Goal: Communication & Community: Answer question/provide support

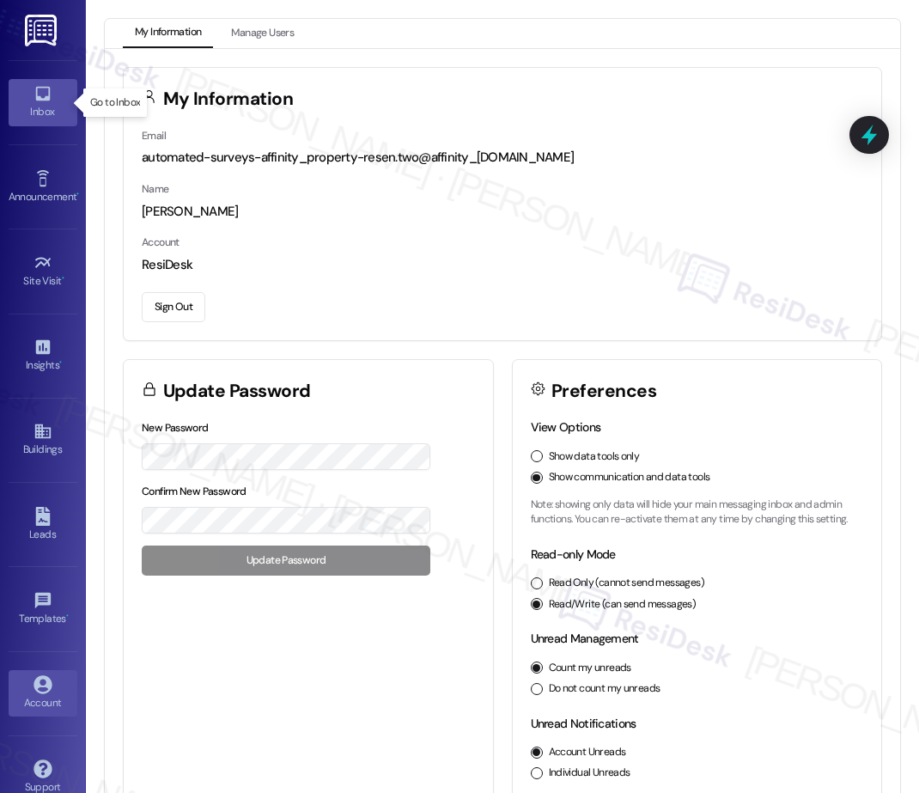
click at [46, 101] on icon at bounding box center [43, 93] width 19 height 19
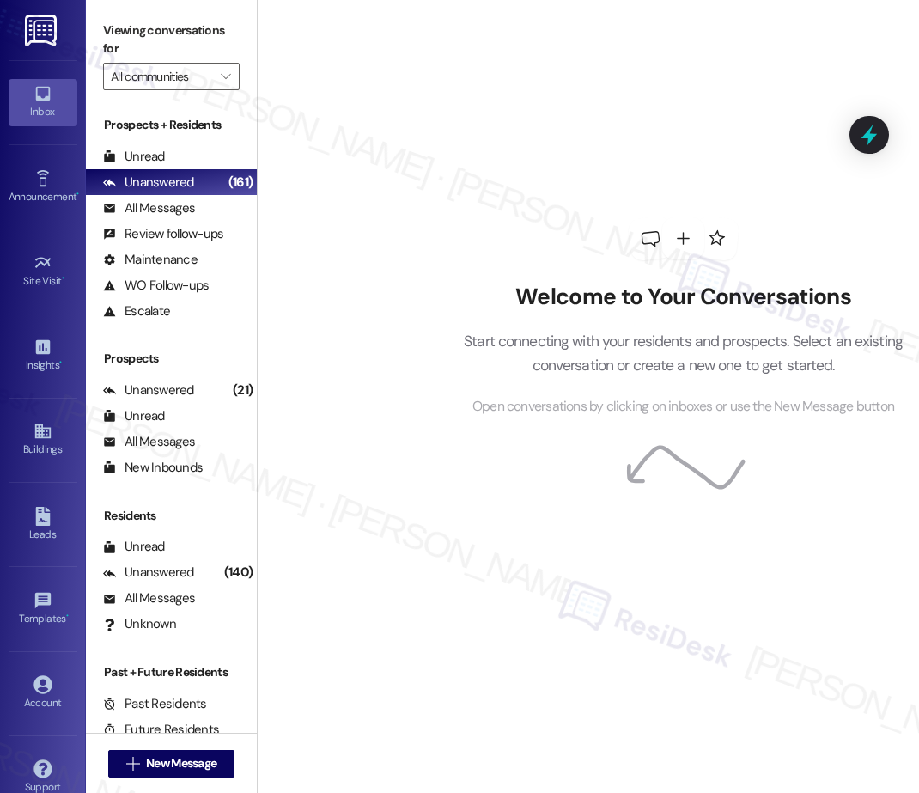
scroll to position [3865, 0]
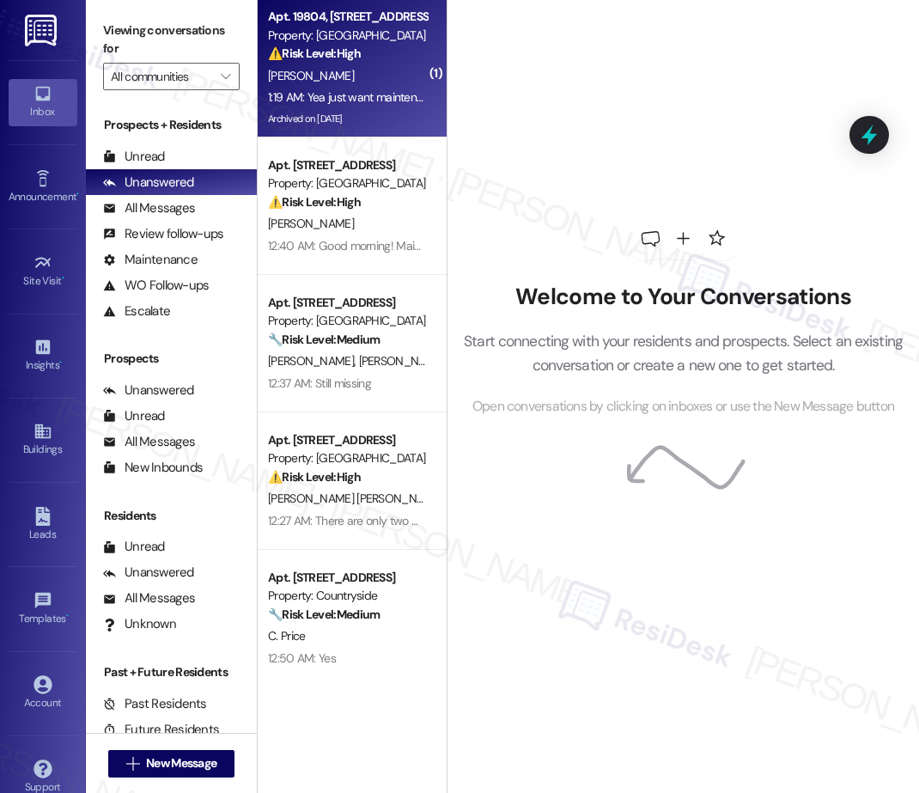
click at [384, 105] on div "1:19 AM: Yea just want maintenance to know their patch in pipe did not work sti…" at bounding box center [347, 97] width 162 height 21
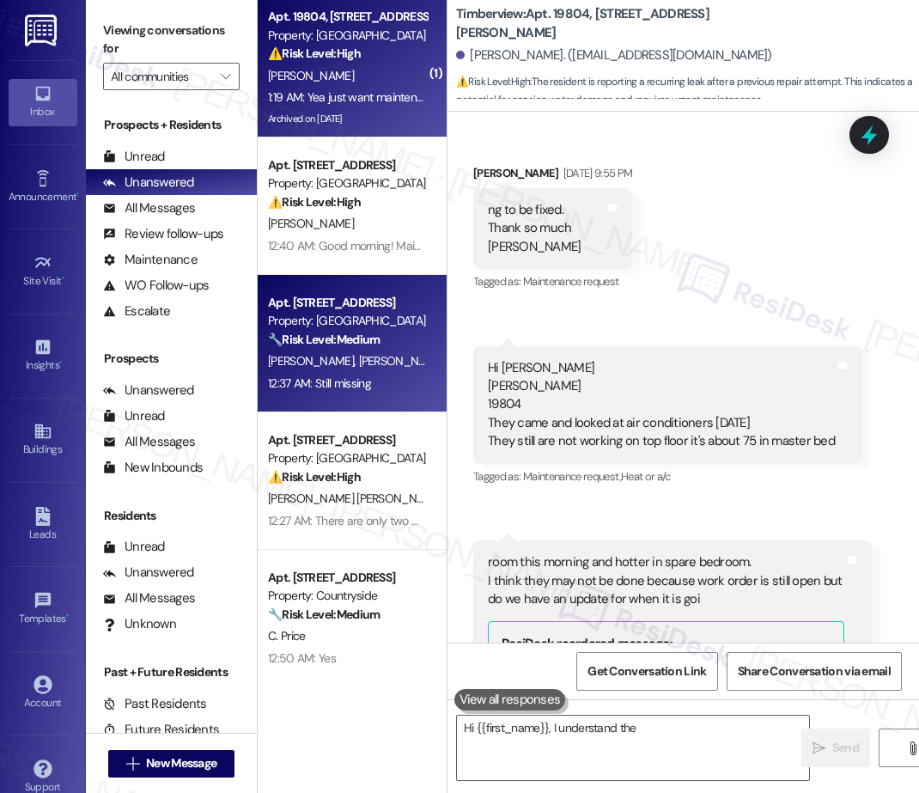
scroll to position [11754, 0]
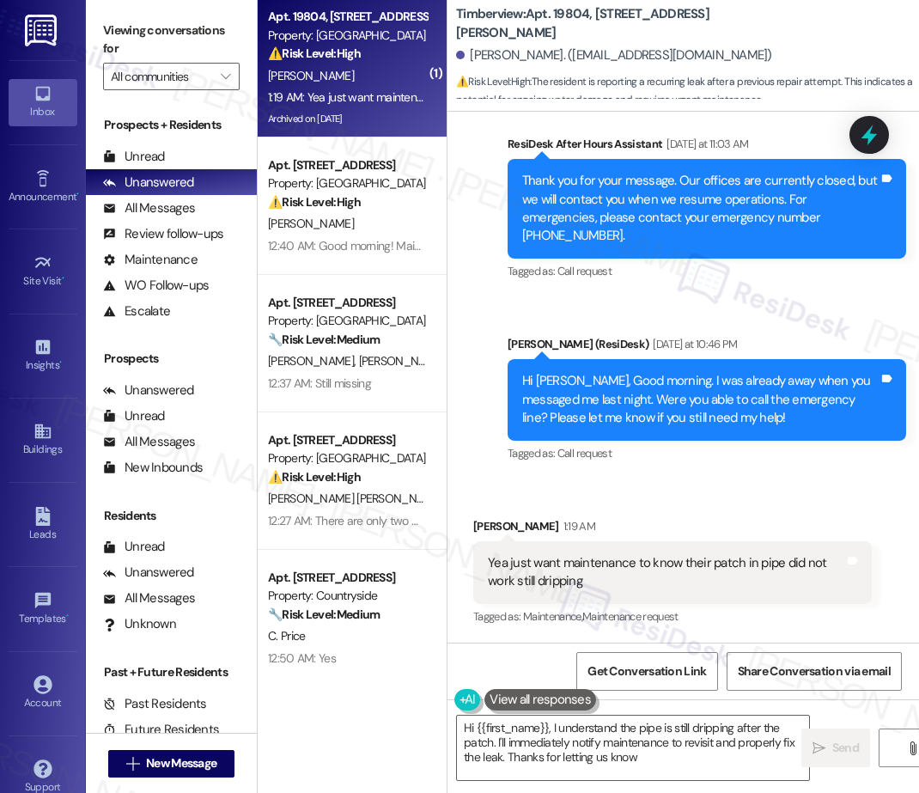
type textarea "Hi {{first_name}}, I understand the pipe is still dripping after the patch. I'l…"
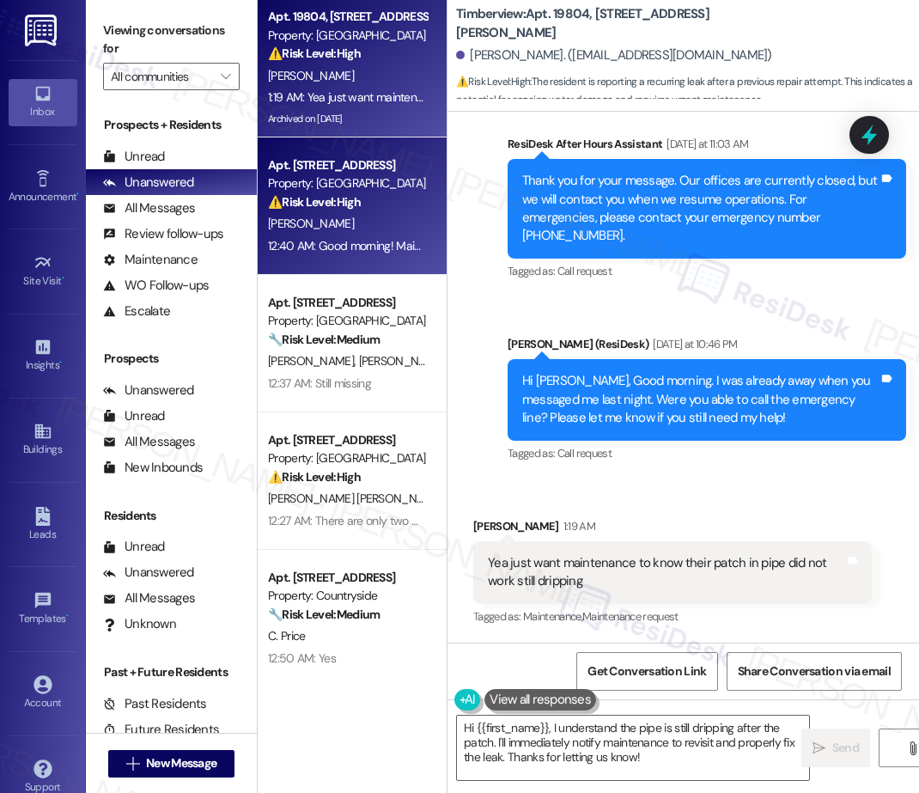
click at [376, 258] on div "Apt. [STREET_ADDRESS] Property: Pacific Park ⚠️ Risk Level: High The resident i…" at bounding box center [352, 205] width 189 height 137
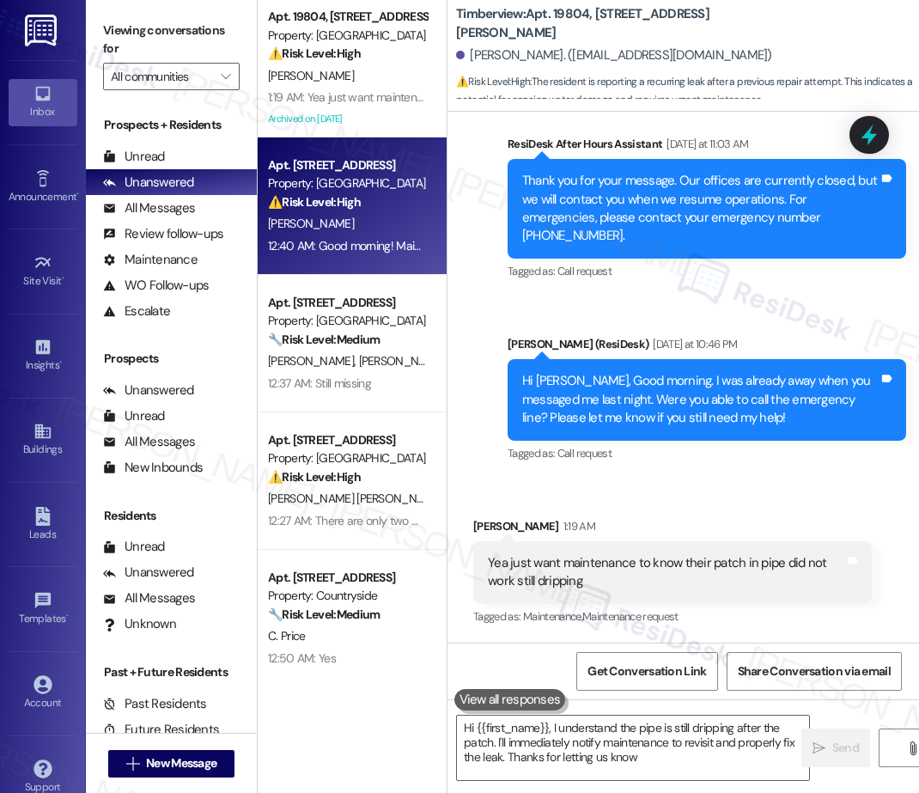
type textarea "Hi {{first_name}}, I understand the pipe is still dripping after the patch. I'l…"
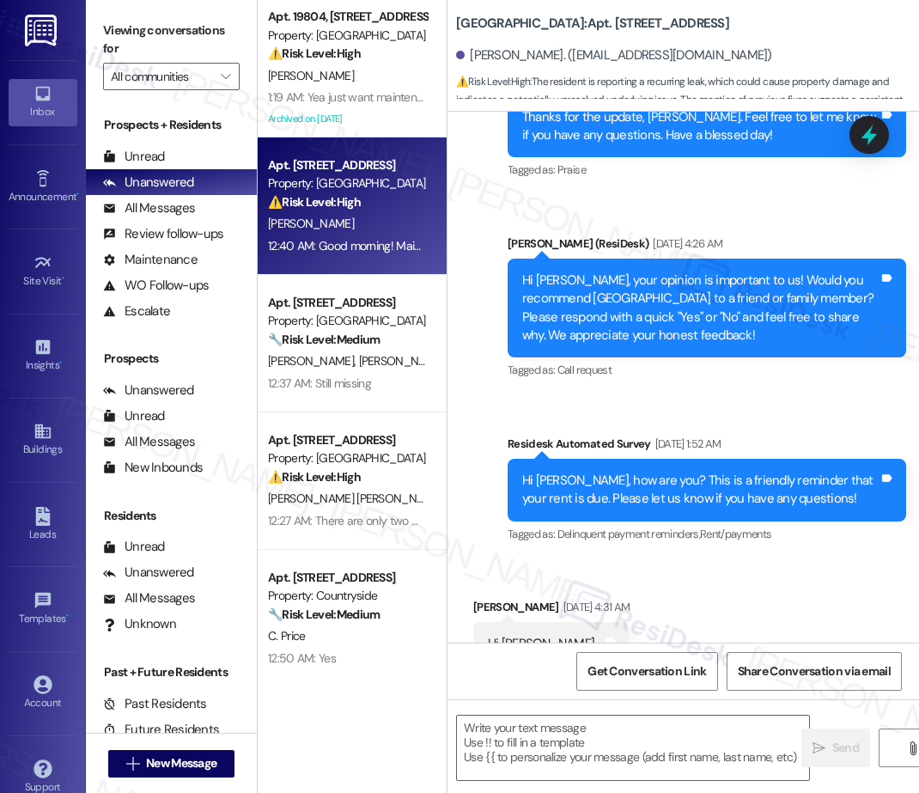
type textarea "Fetching suggested responses. Please feel free to read through the conversation…"
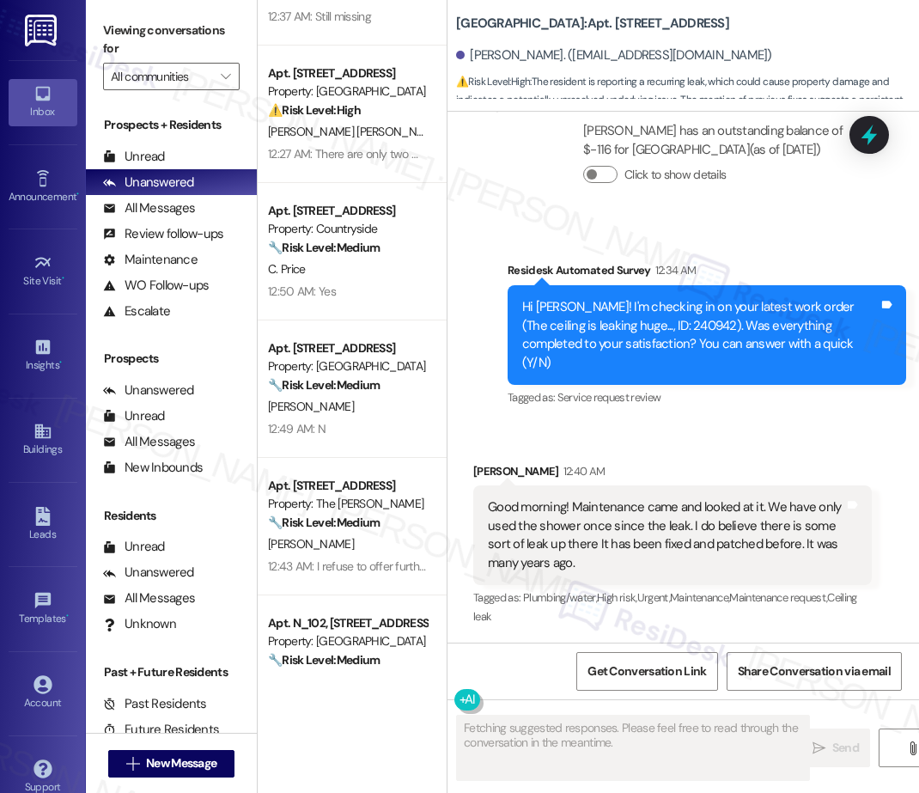
scroll to position [365, 0]
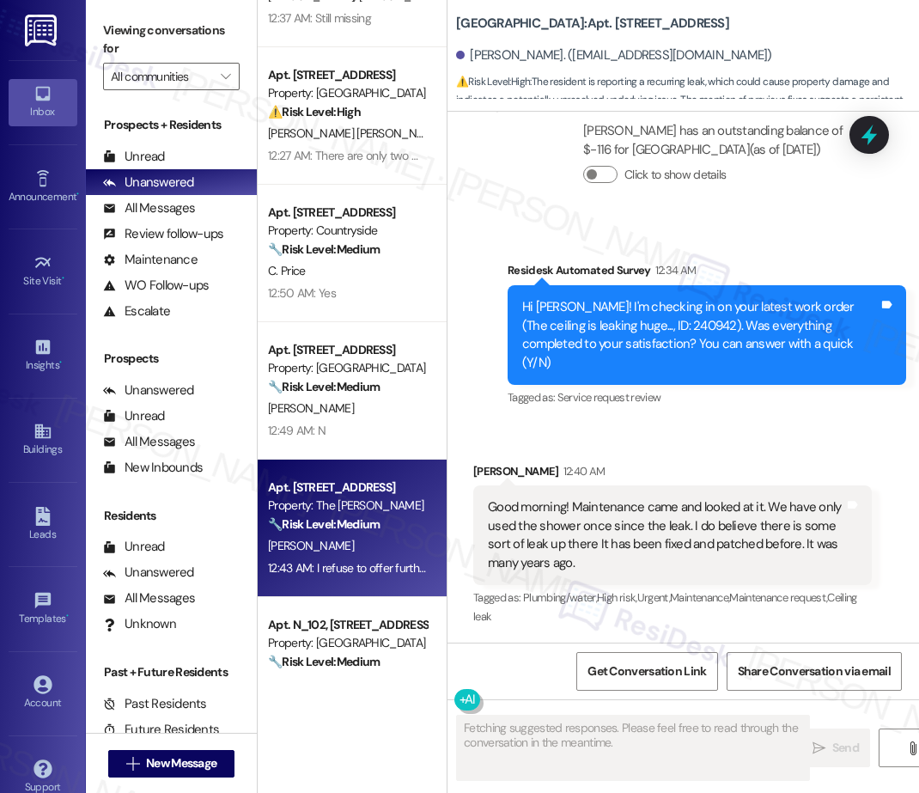
click at [391, 516] on div "🔧 Risk Level: Medium The resident expresses frustration with the building's con…" at bounding box center [347, 524] width 159 height 18
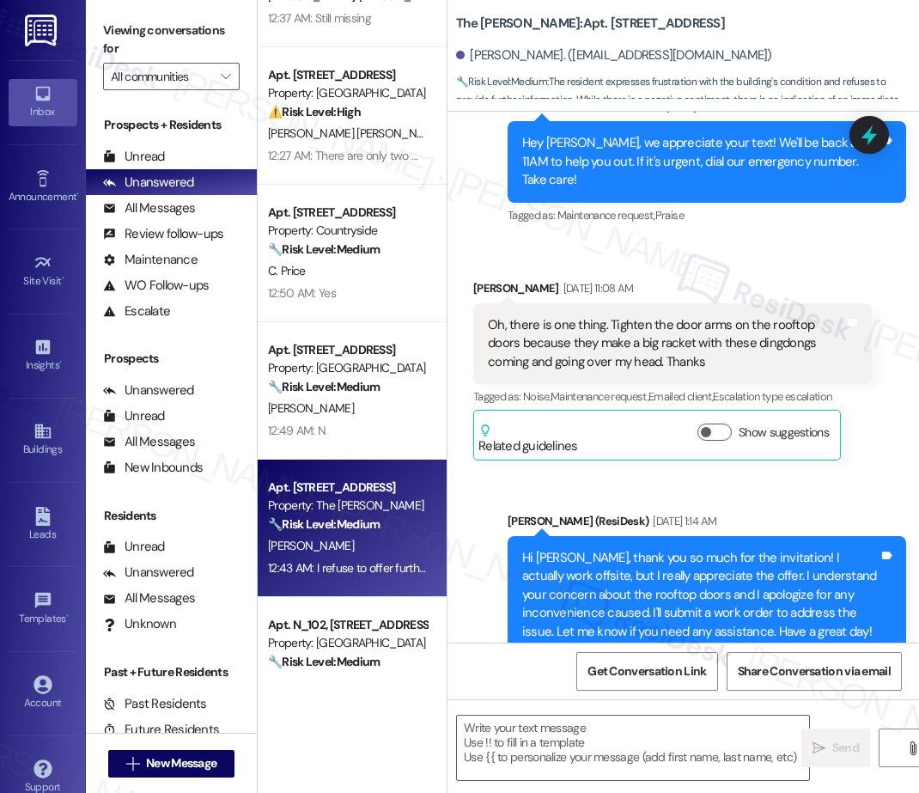
type textarea "Fetching suggested responses. Please feel free to read through the conversation…"
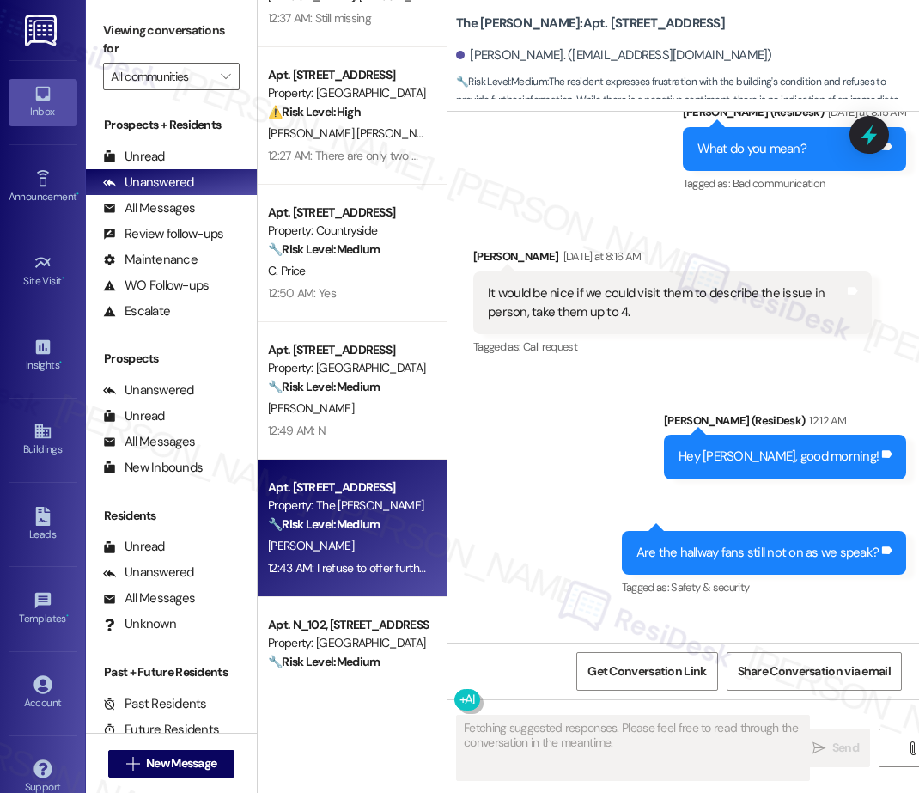
scroll to position [27269, 0]
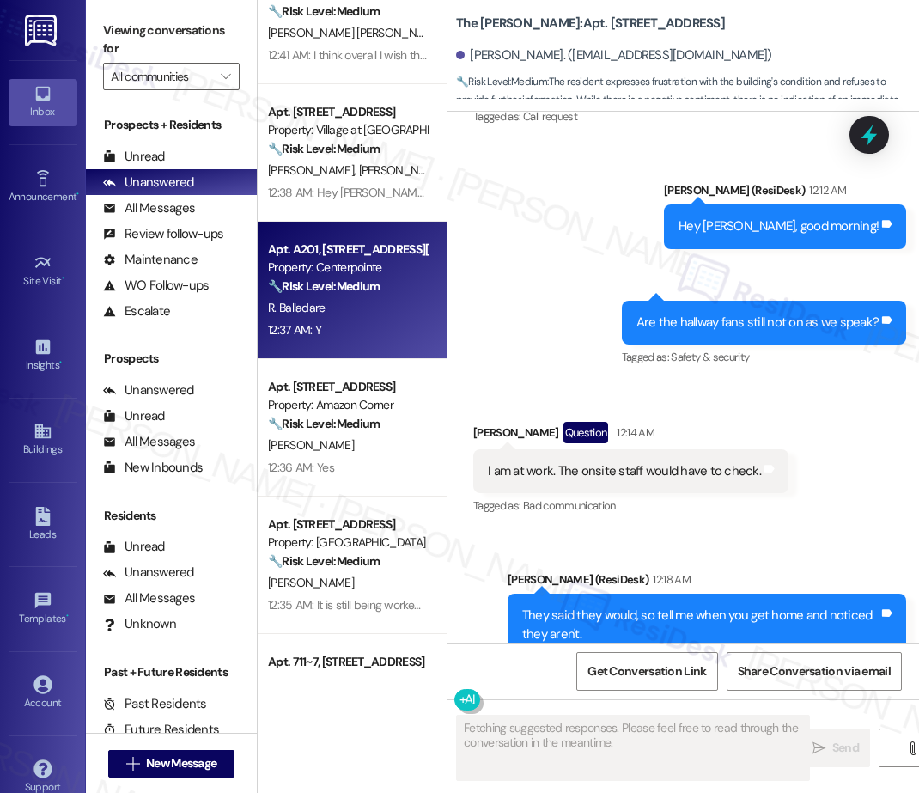
click at [412, 309] on div "R. Balladare" at bounding box center [347, 307] width 162 height 21
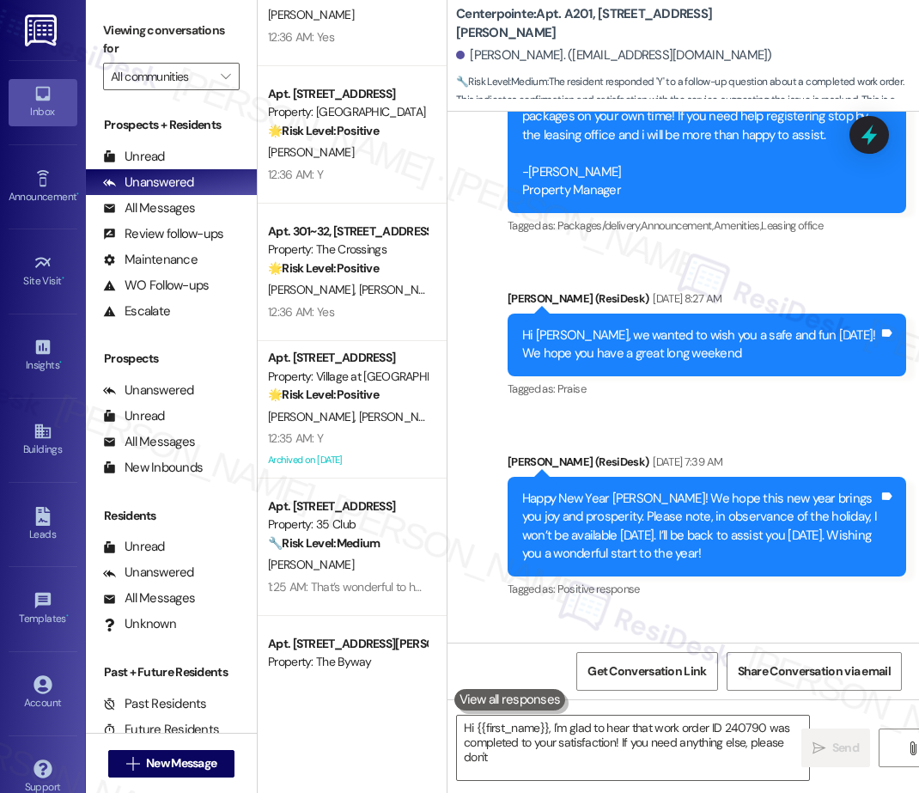
scroll to position [3865, 0]
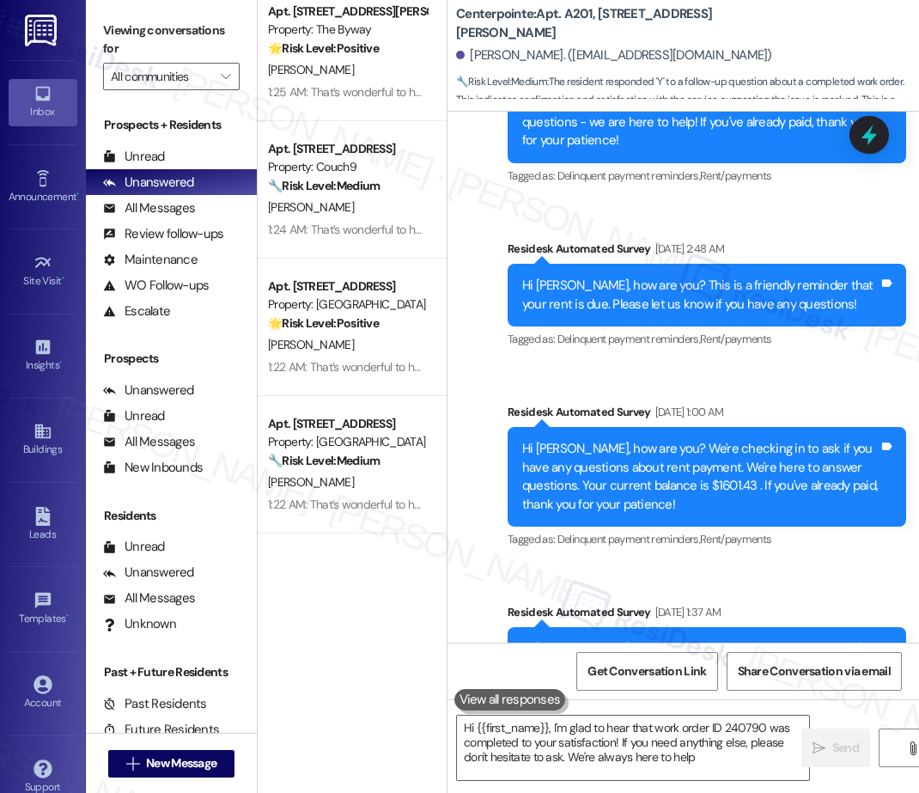
type textarea "Hi {{first_name}}, I'm glad to hear that work order ID 240790 was completed to …"
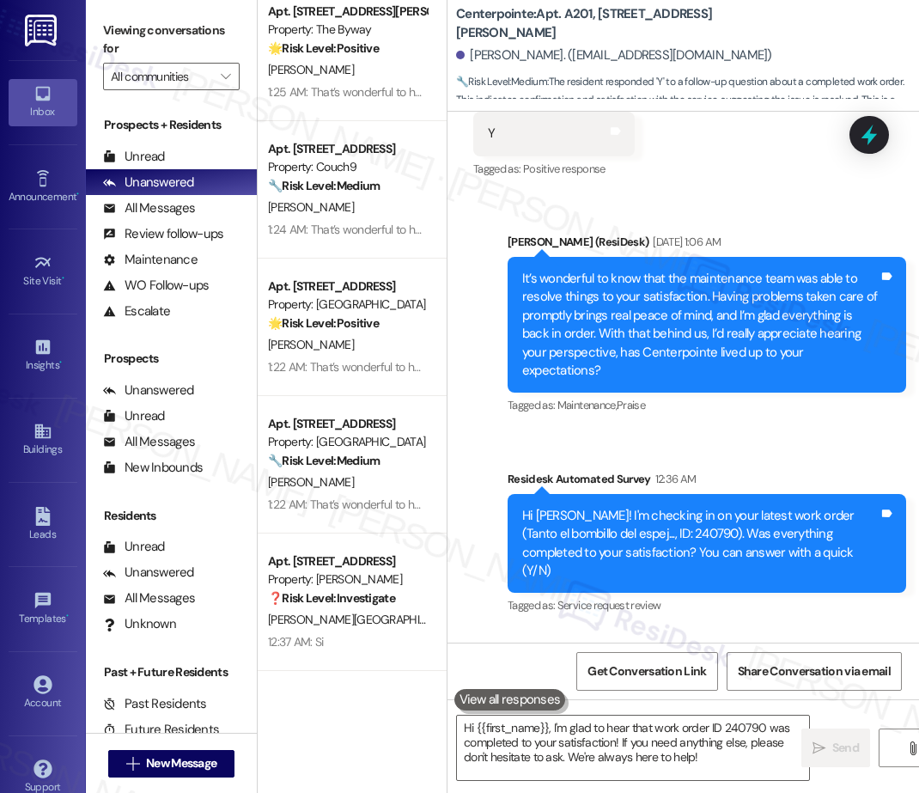
scroll to position [5587, 0]
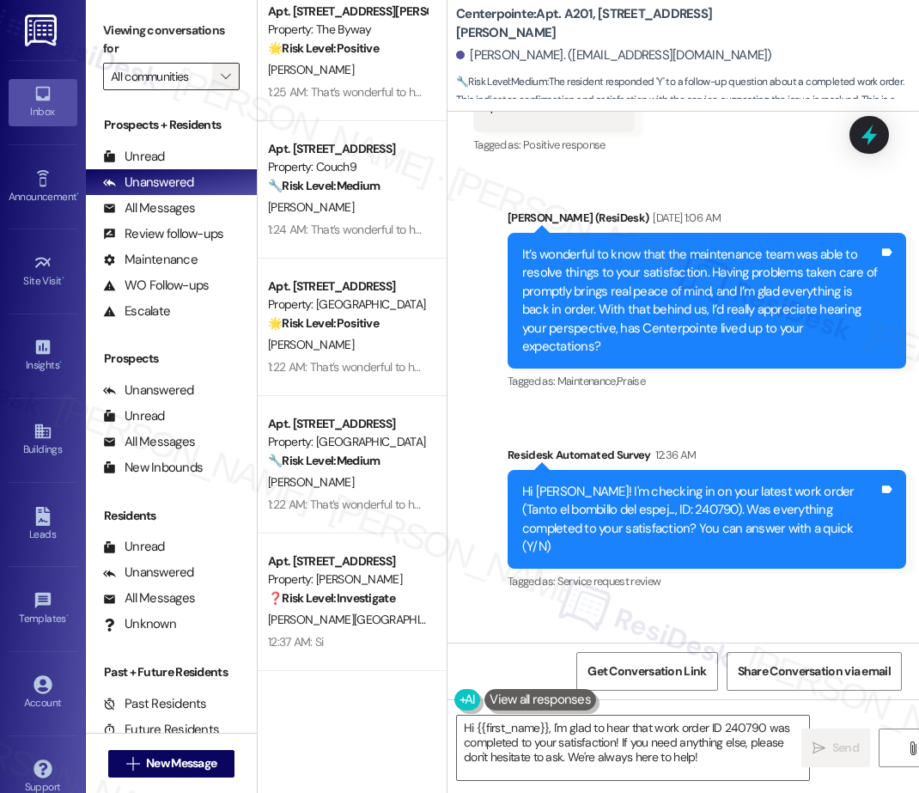
click at [219, 73] on span "" at bounding box center [225, 76] width 16 height 27
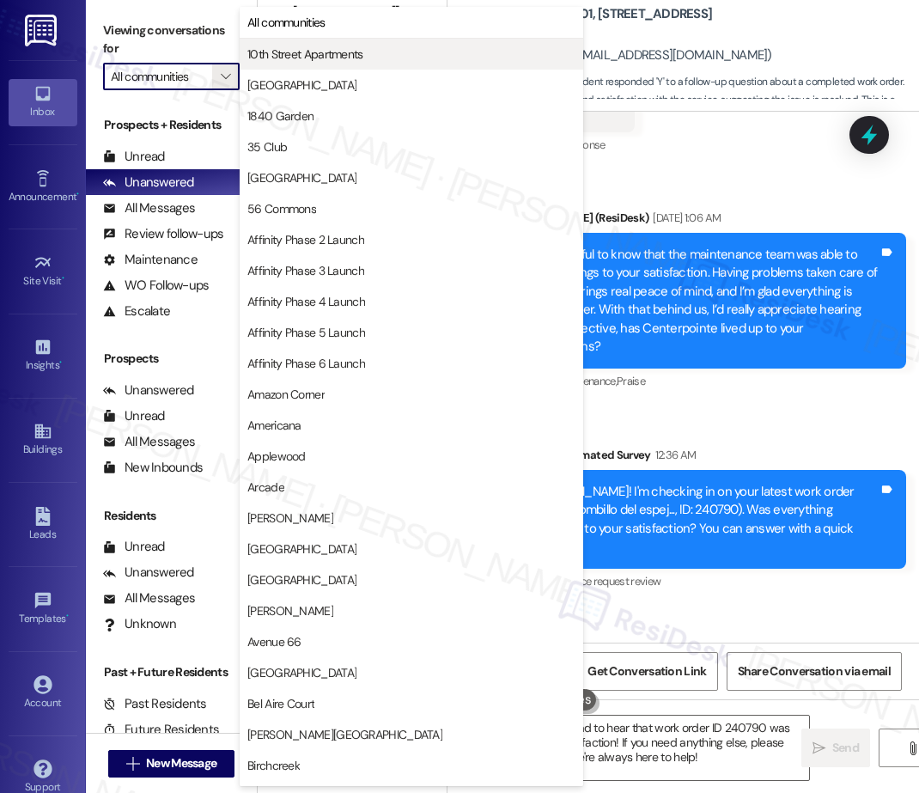
click at [261, 63] on button "10th Street Apartments" at bounding box center [412, 54] width 344 height 31
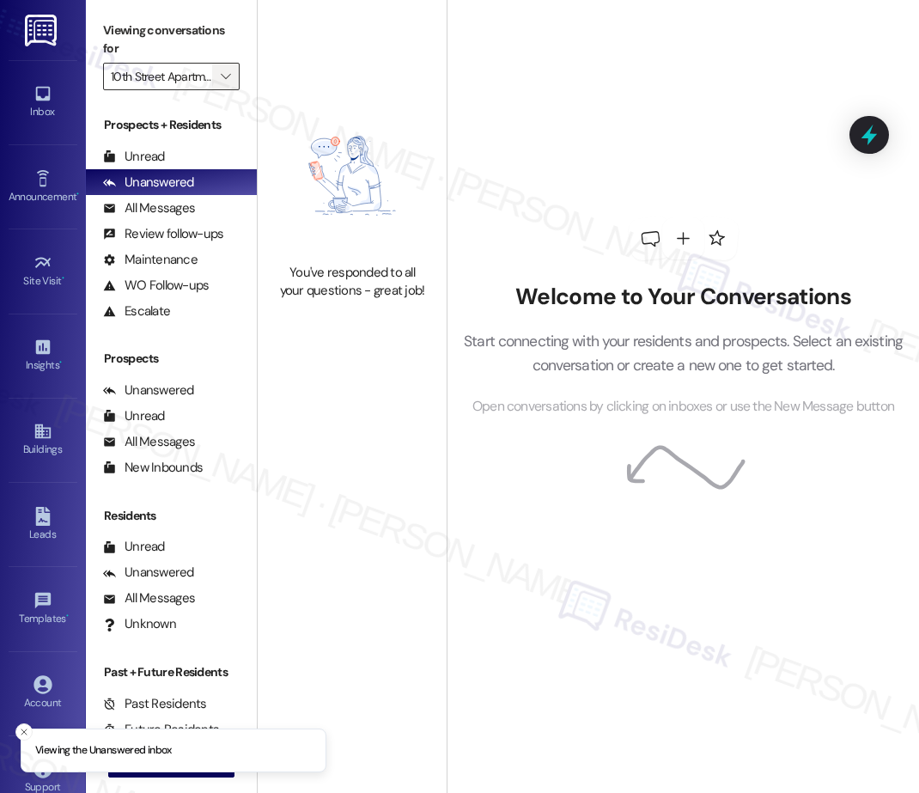
click at [228, 74] on icon "" at bounding box center [225, 77] width 9 height 14
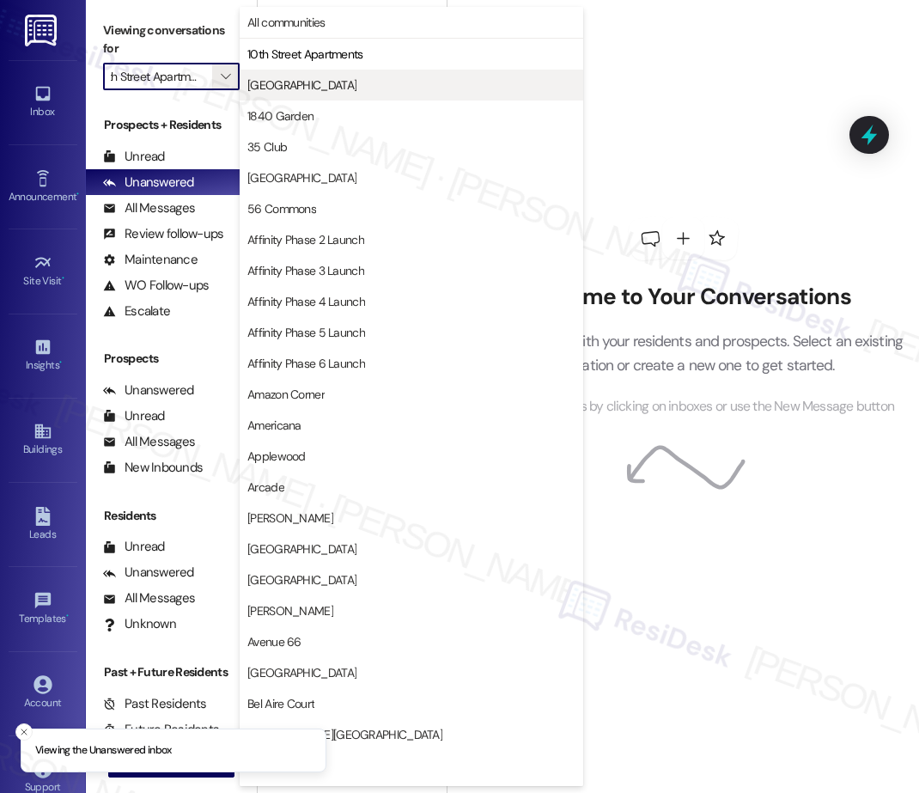
click at [310, 89] on span "[GEOGRAPHIC_DATA]" at bounding box center [301, 84] width 109 height 17
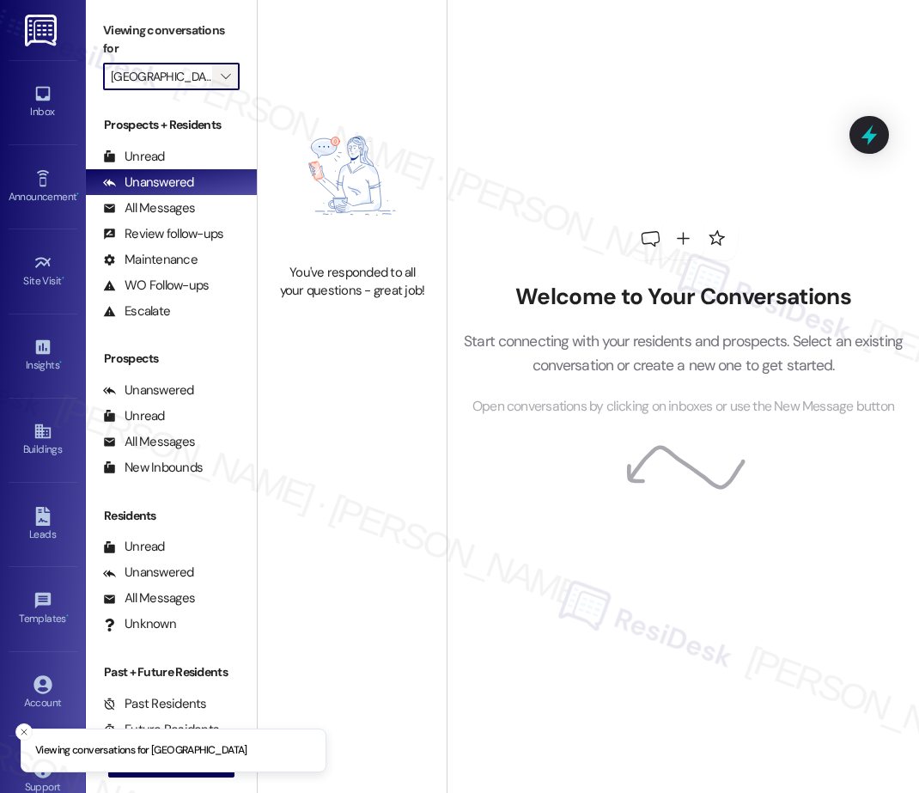
click at [228, 74] on icon "" at bounding box center [225, 77] width 9 height 14
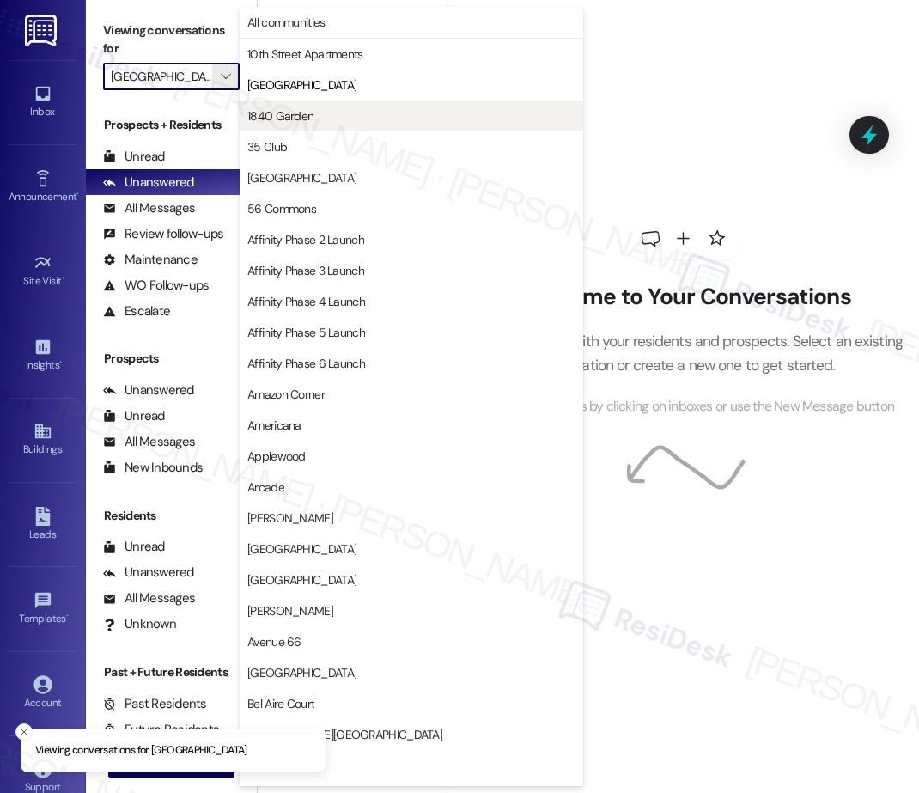
click at [303, 115] on span "1840 Garden" at bounding box center [280, 115] width 66 height 17
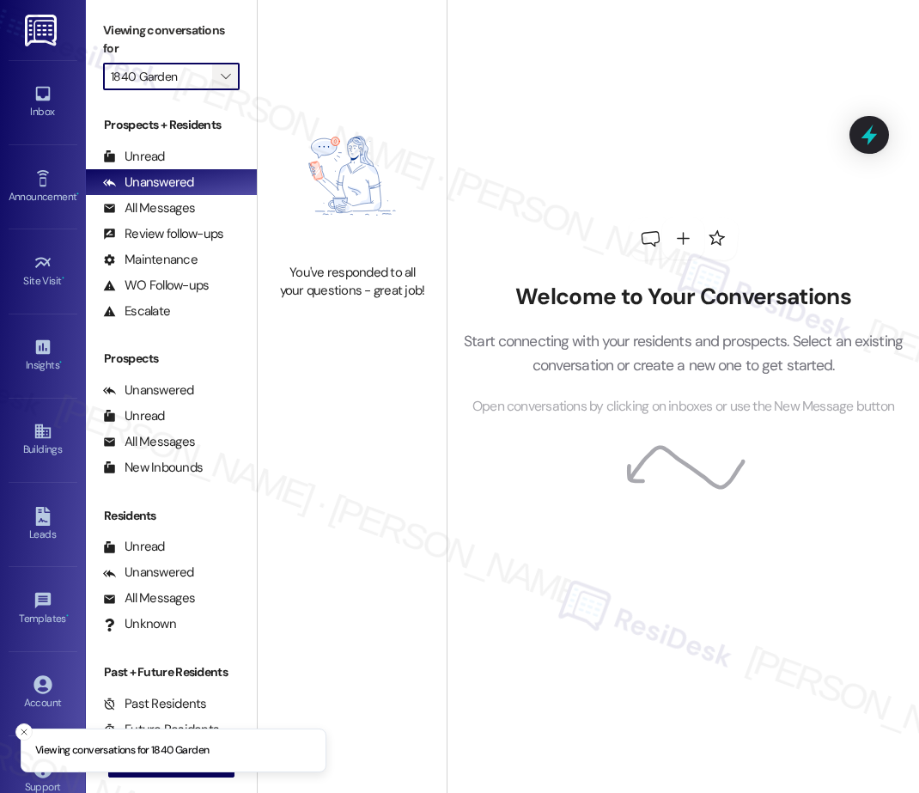
click at [226, 76] on icon "" at bounding box center [225, 77] width 9 height 14
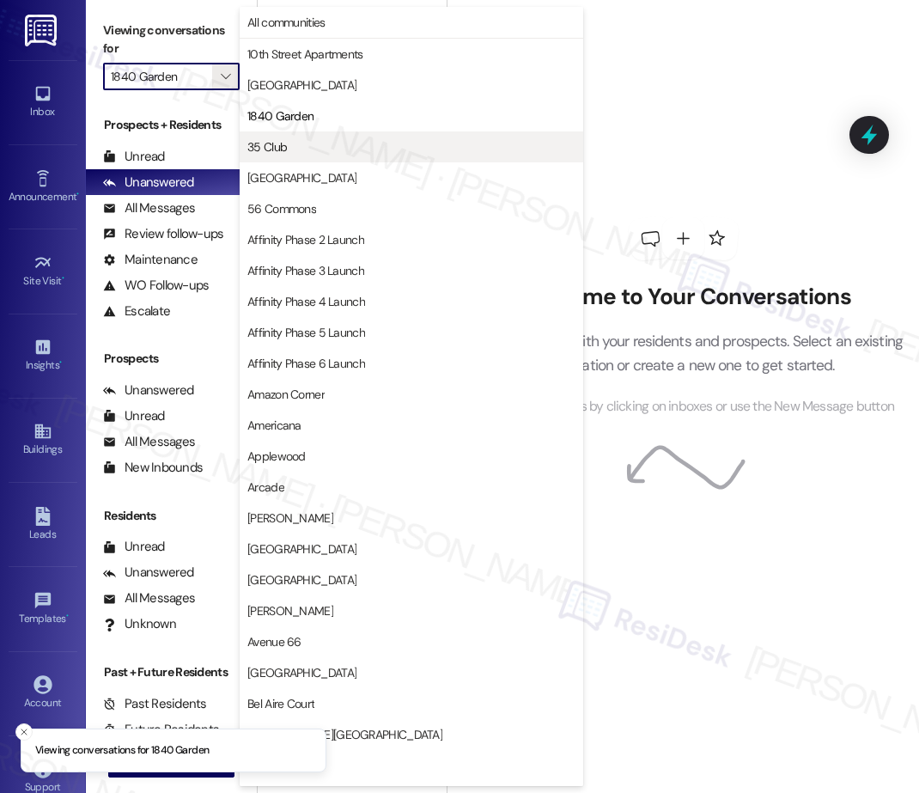
click at [266, 143] on span "35 Club" at bounding box center [267, 146] width 40 height 17
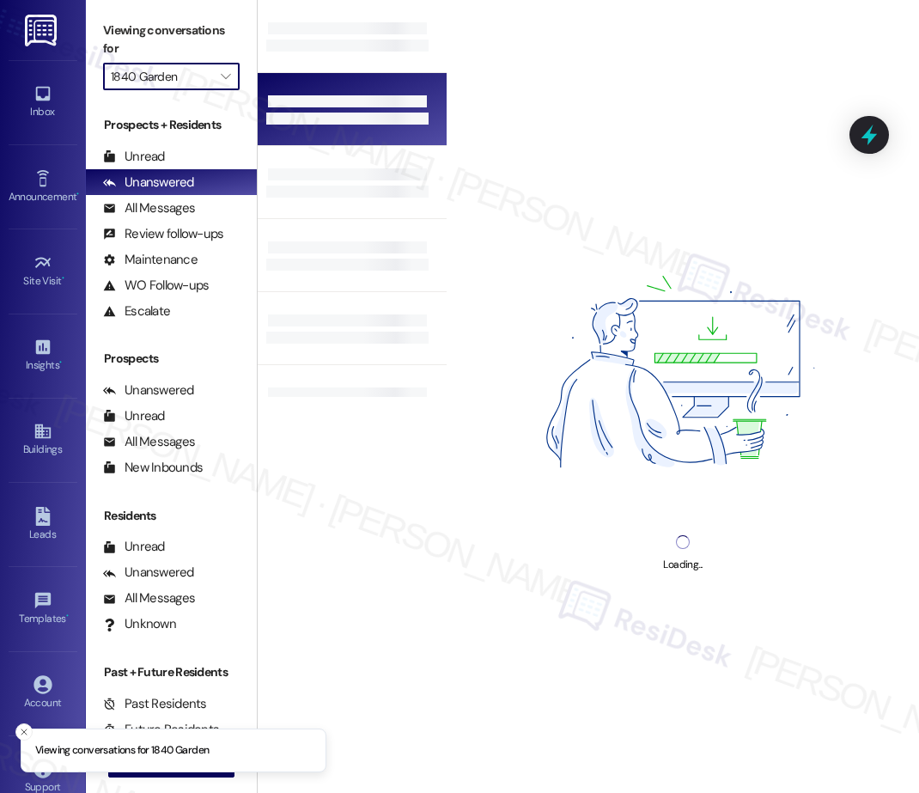
type input "35 Club"
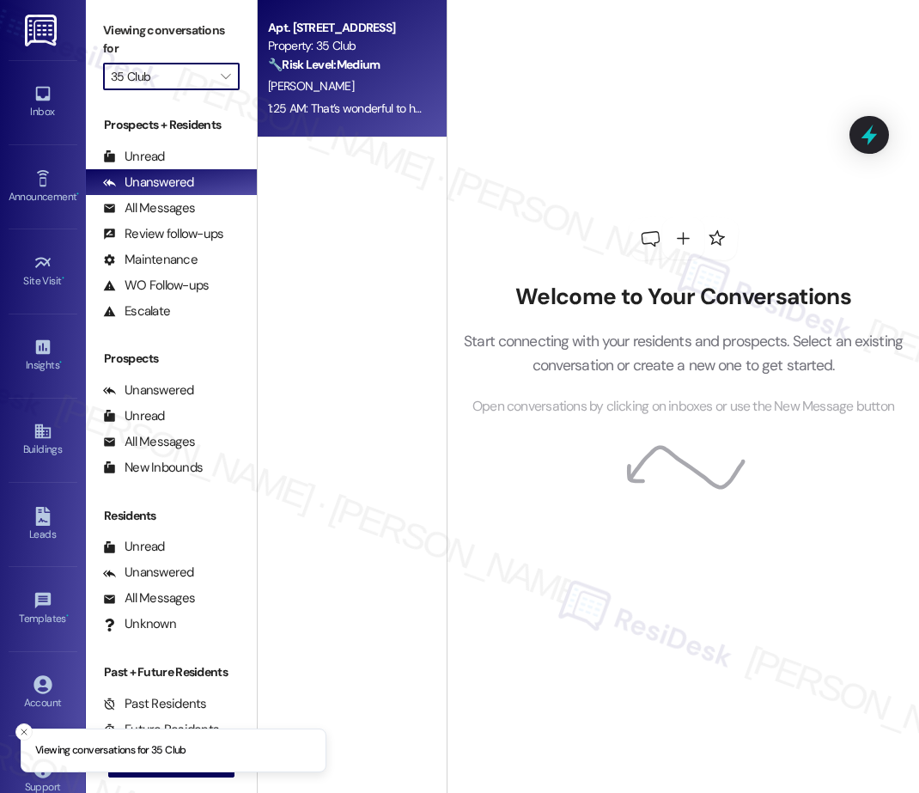
click at [375, 119] on div "1:25 AM: That’s wonderful to hear! I’m really glad maintenance was able to take…" at bounding box center [347, 108] width 162 height 21
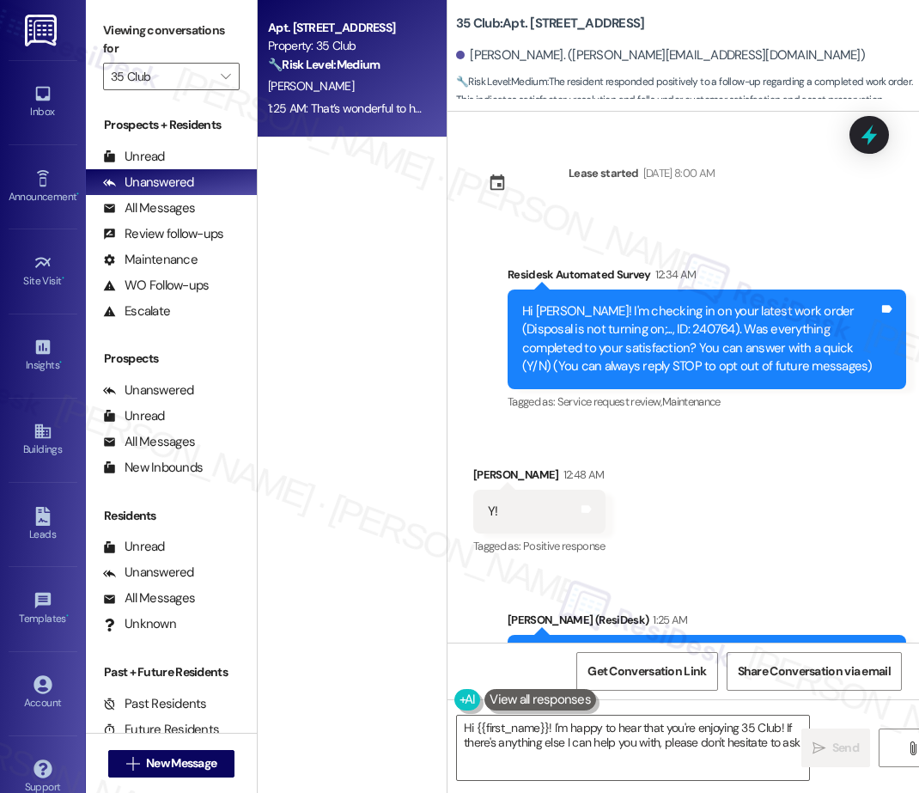
type textarea "Hi {{first_name}}! I'm happy to hear that you're enjoying 35 Club! If there's a…"
click at [229, 75] on icon "" at bounding box center [225, 77] width 9 height 14
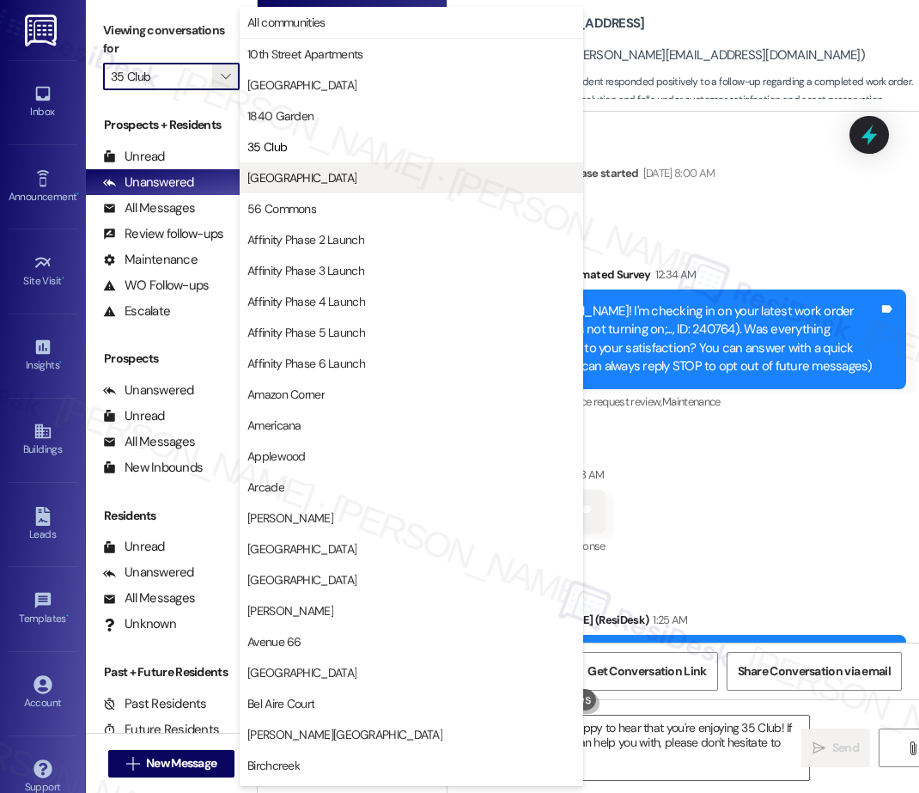
click at [294, 188] on button "[GEOGRAPHIC_DATA]" at bounding box center [412, 177] width 344 height 31
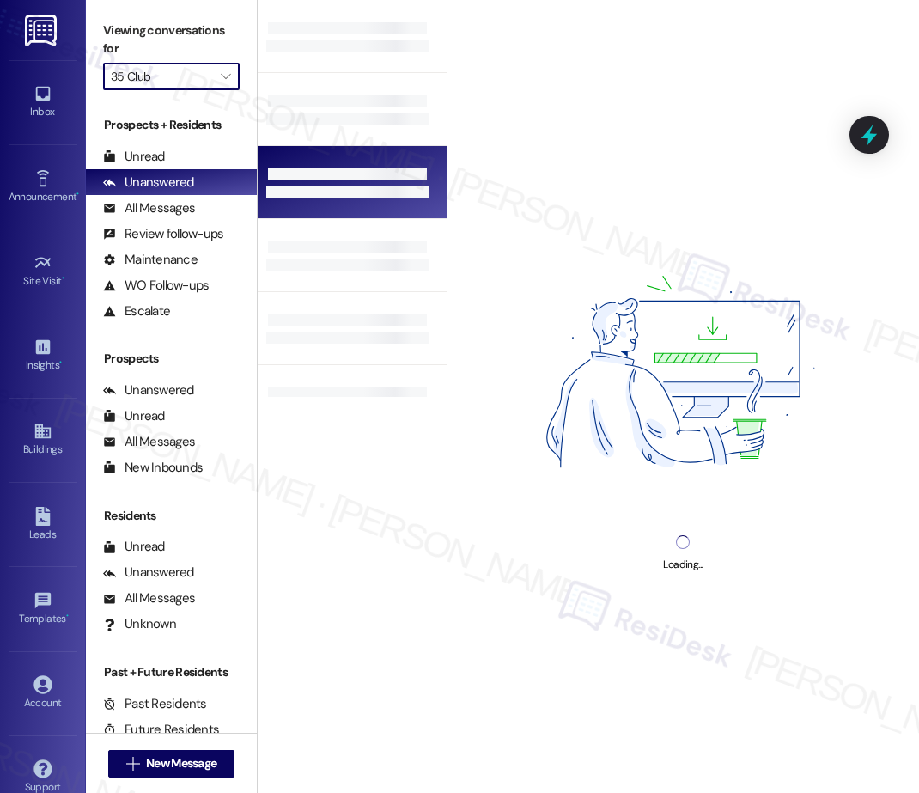
type input "[GEOGRAPHIC_DATA]"
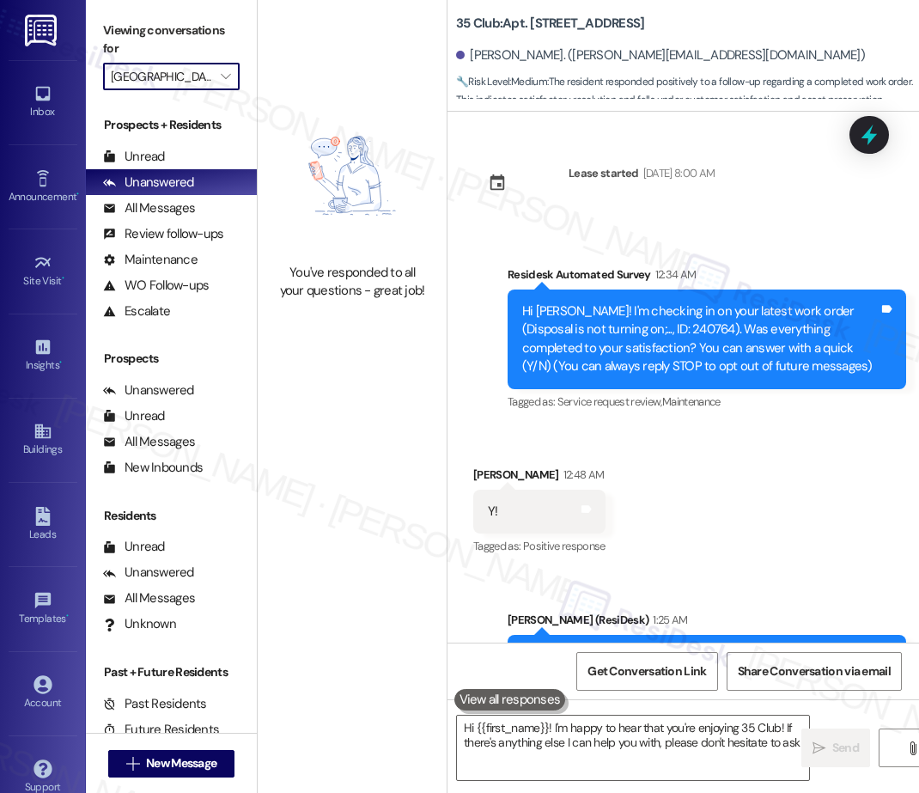
type textarea "Hi {{first_name}}! I'm happy to hear that you're enjoying 35 Club! If there's a…"
click at [227, 72] on icon "" at bounding box center [225, 77] width 9 height 14
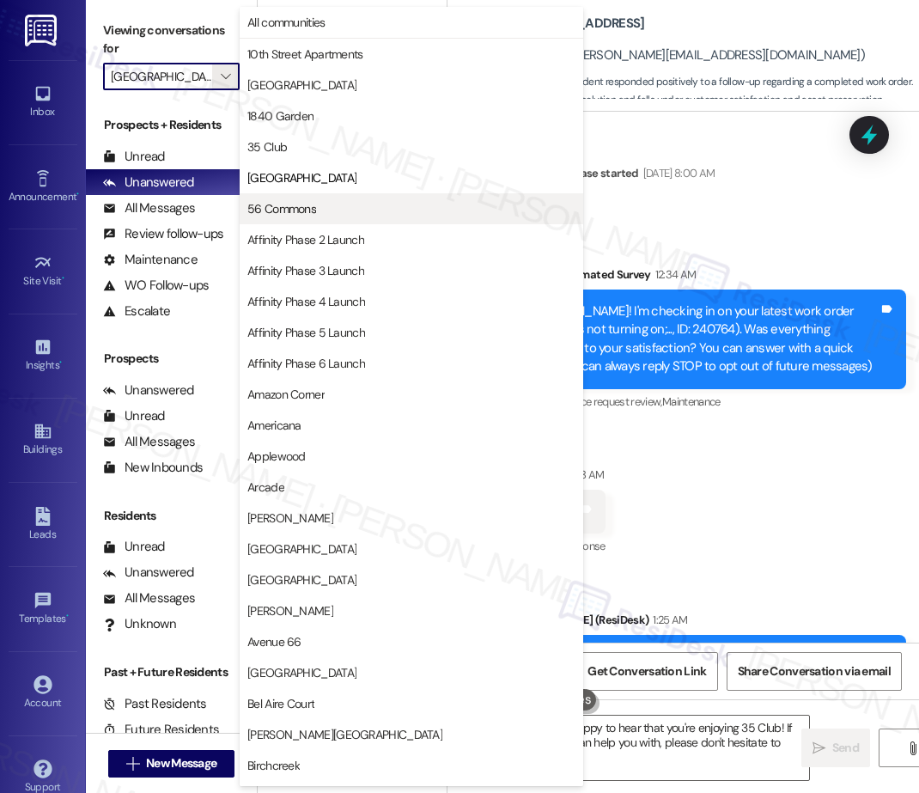
click at [296, 210] on span "56 Commons" at bounding box center [281, 208] width 69 height 17
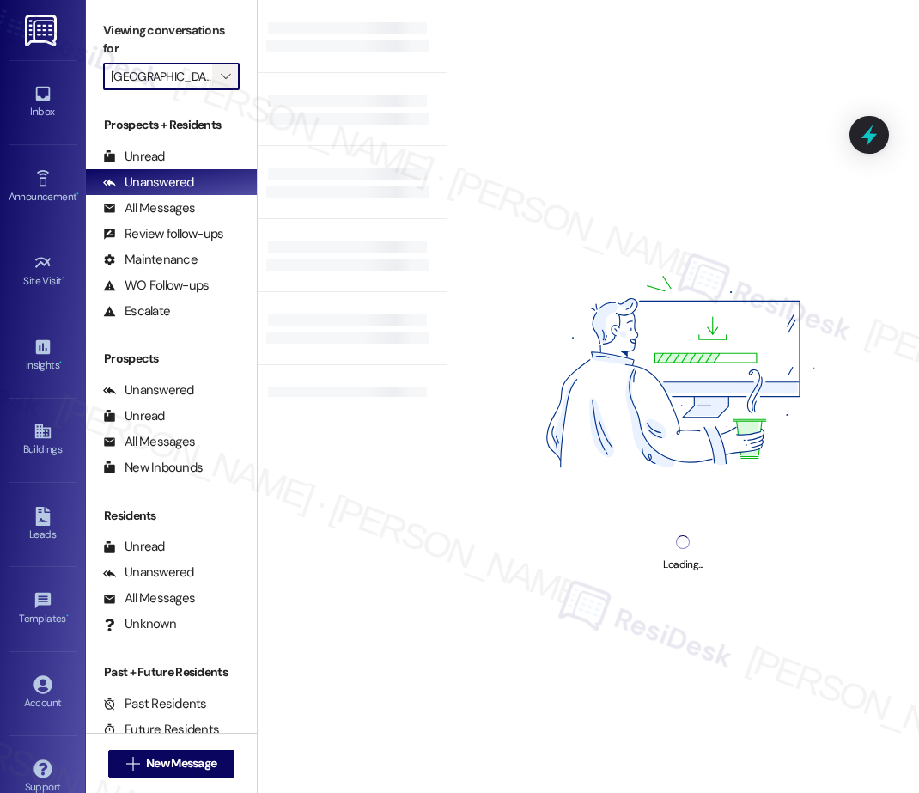
type input "56 Commons"
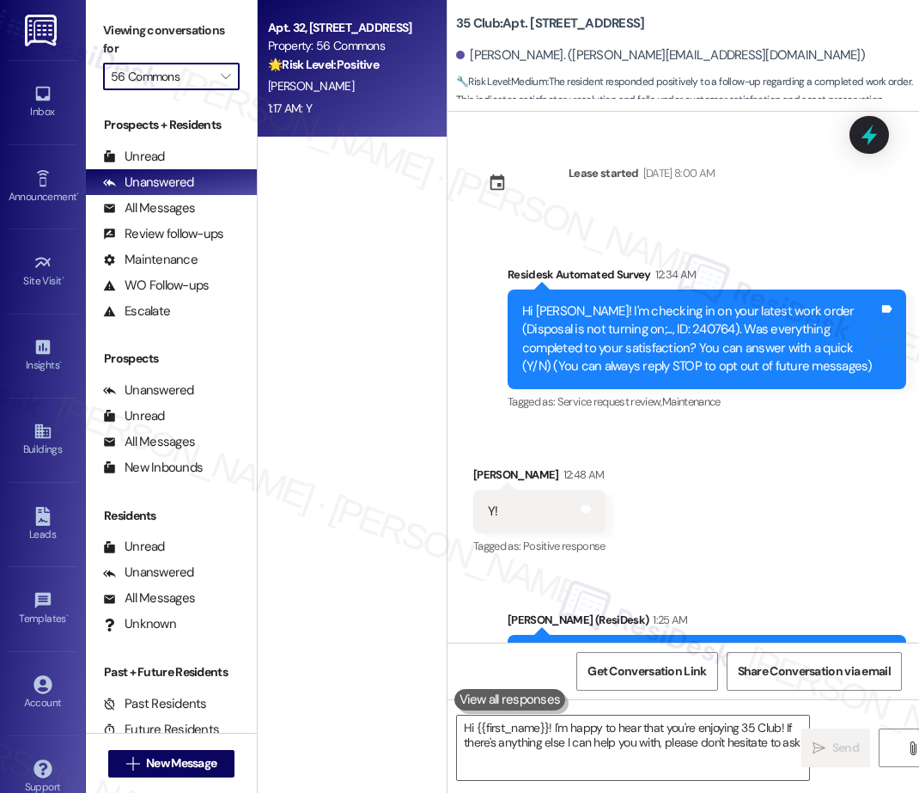
type textarea "Hi {{first_name}}! I'm happy to hear that you're enjoying 35 Club! If there's a…"
click at [337, 90] on div "[PERSON_NAME]" at bounding box center [347, 86] width 162 height 21
type textarea "Hi {{first_name}}! I'm happy to hear that you're enjoying 35 Club! If there's a…"
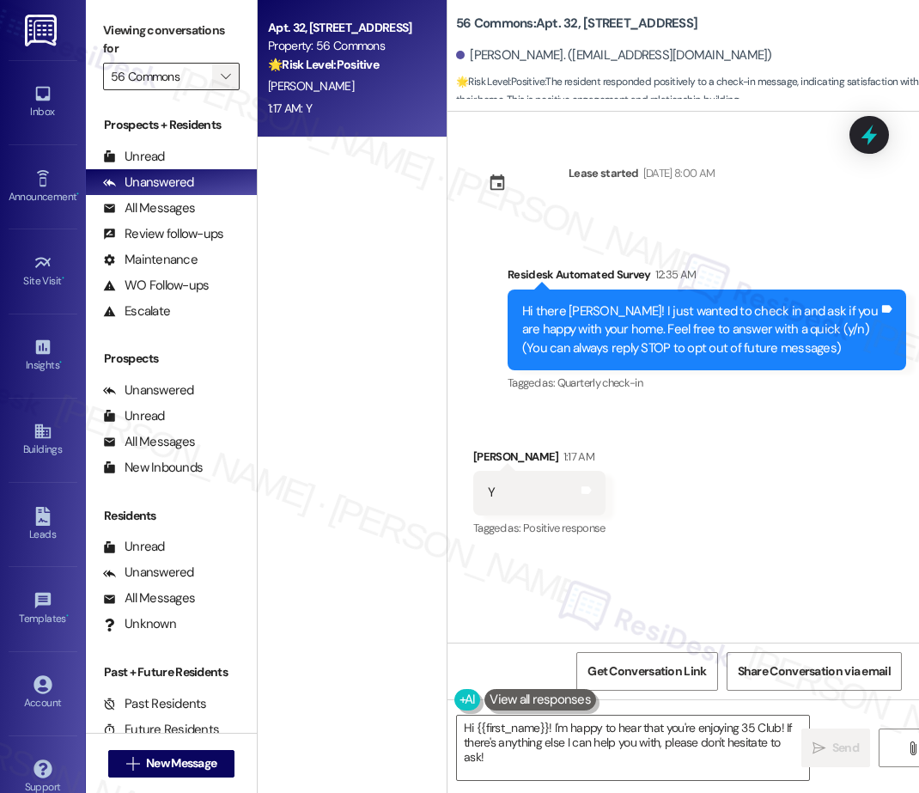
click at [223, 75] on icon "" at bounding box center [225, 77] width 9 height 14
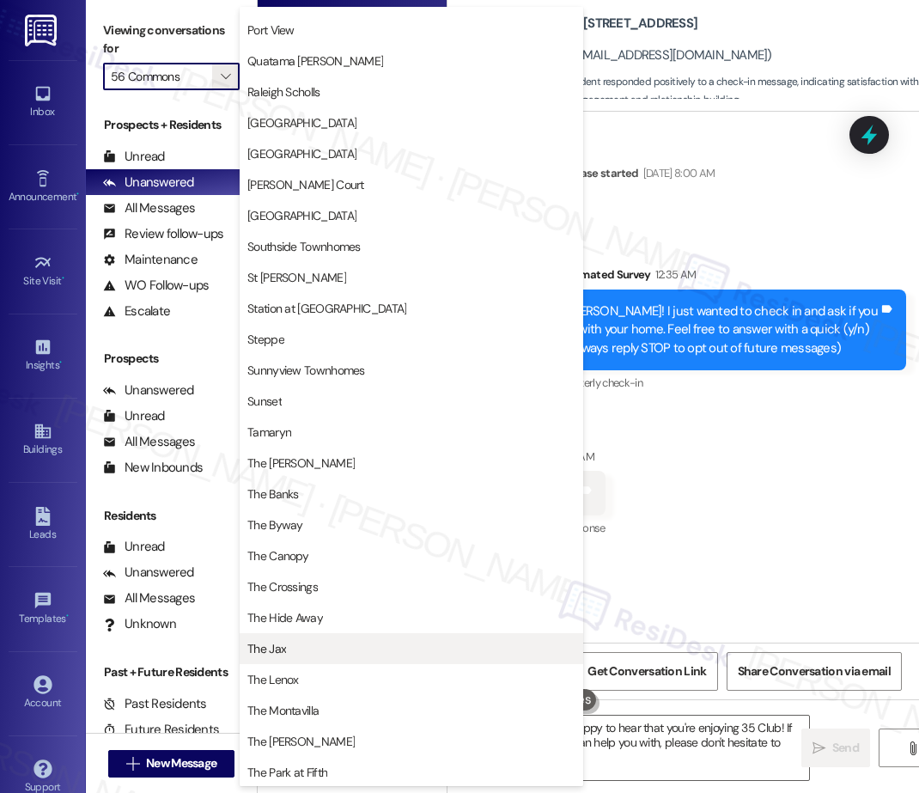
scroll to position [2526, 0]
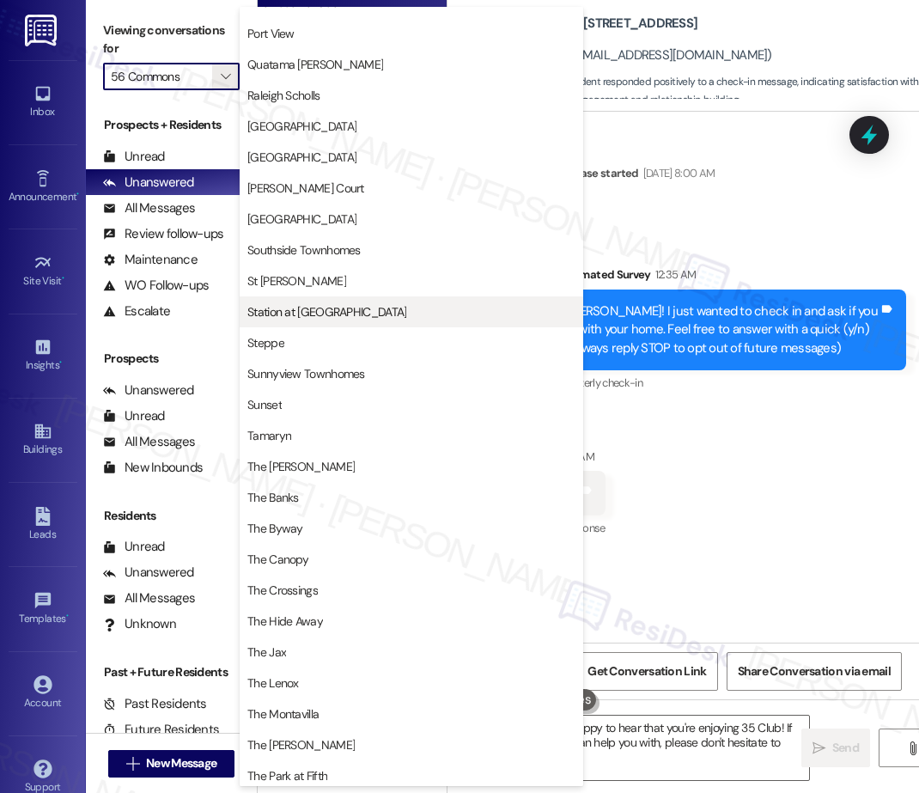
click at [315, 315] on span "Station at [GEOGRAPHIC_DATA]" at bounding box center [326, 311] width 159 height 17
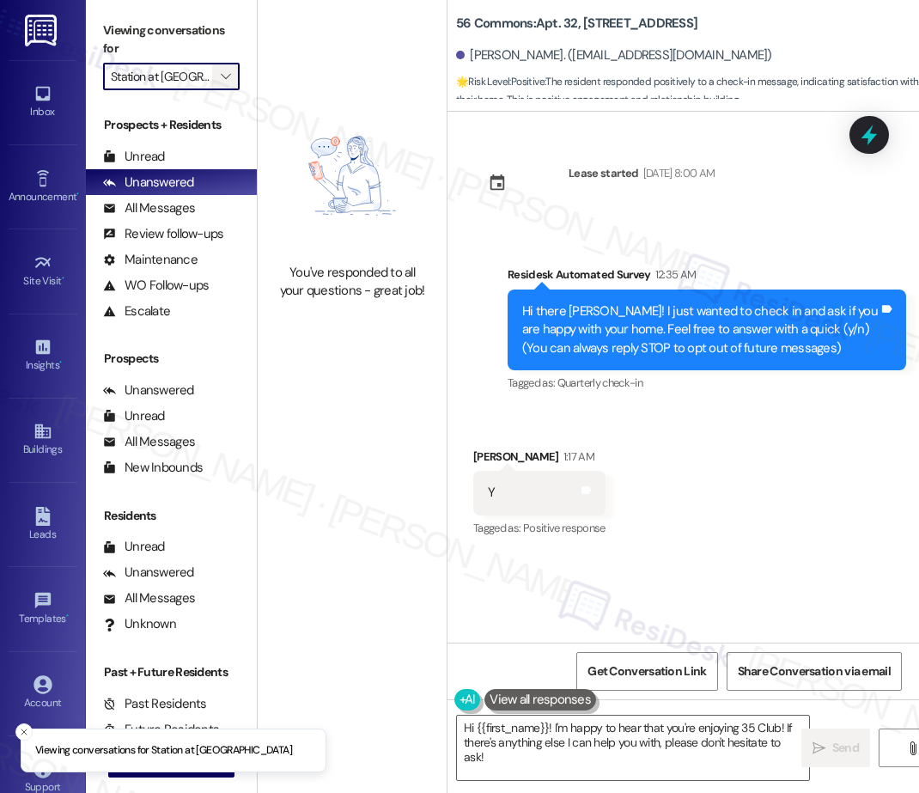
click at [229, 65] on span "" at bounding box center [225, 76] width 16 height 27
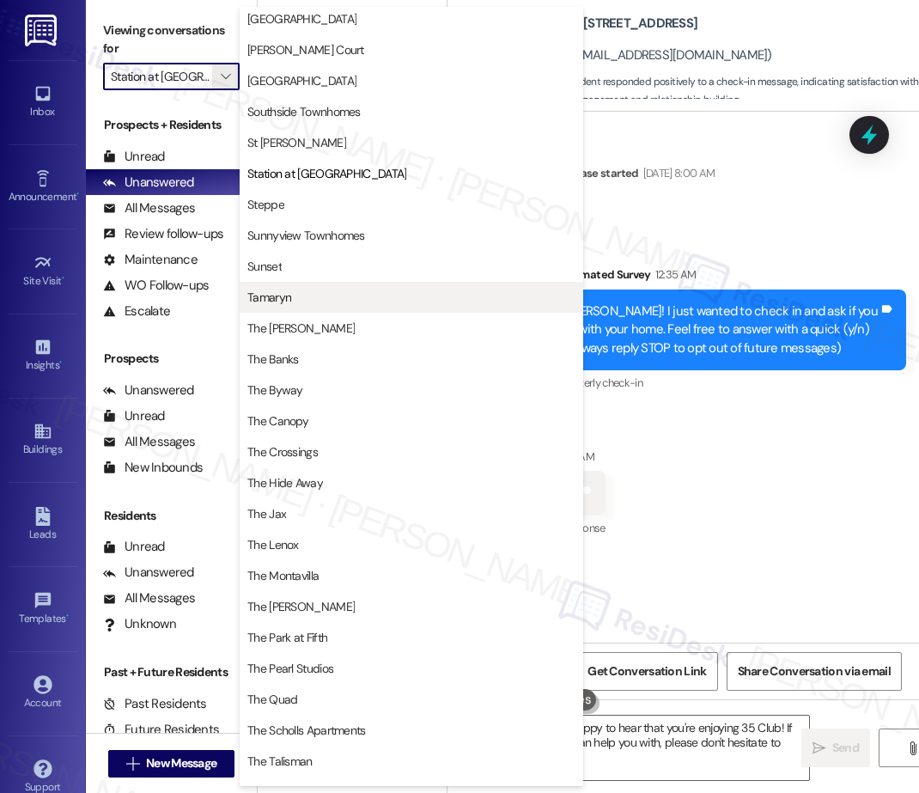
scroll to position [2663, 0]
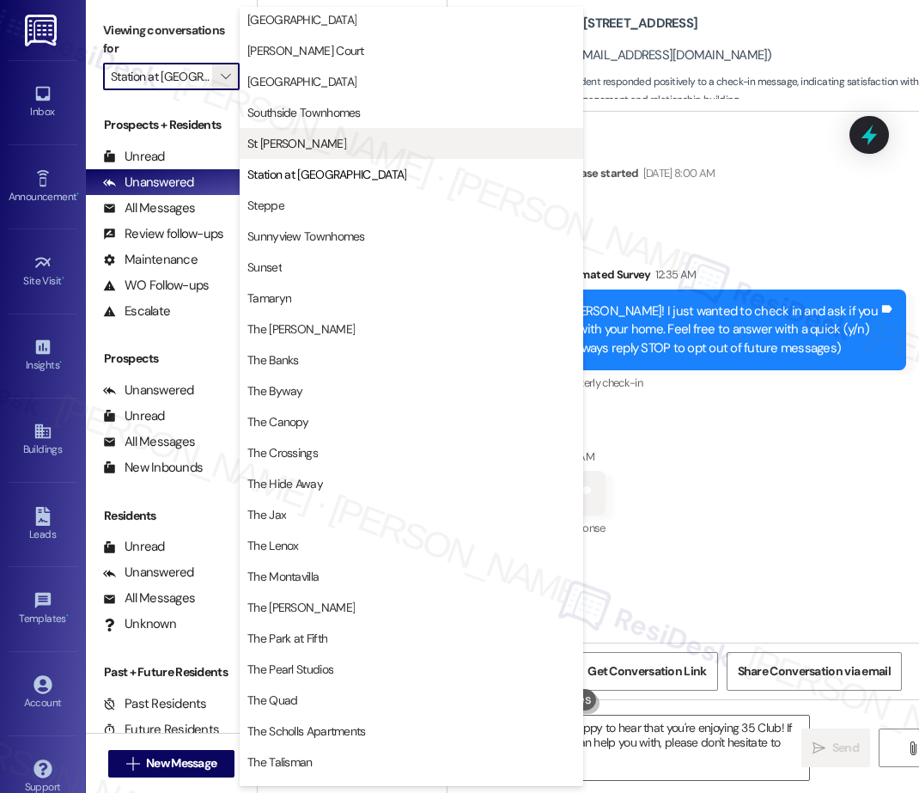
click at [277, 140] on span "St [PERSON_NAME]" at bounding box center [296, 143] width 99 height 17
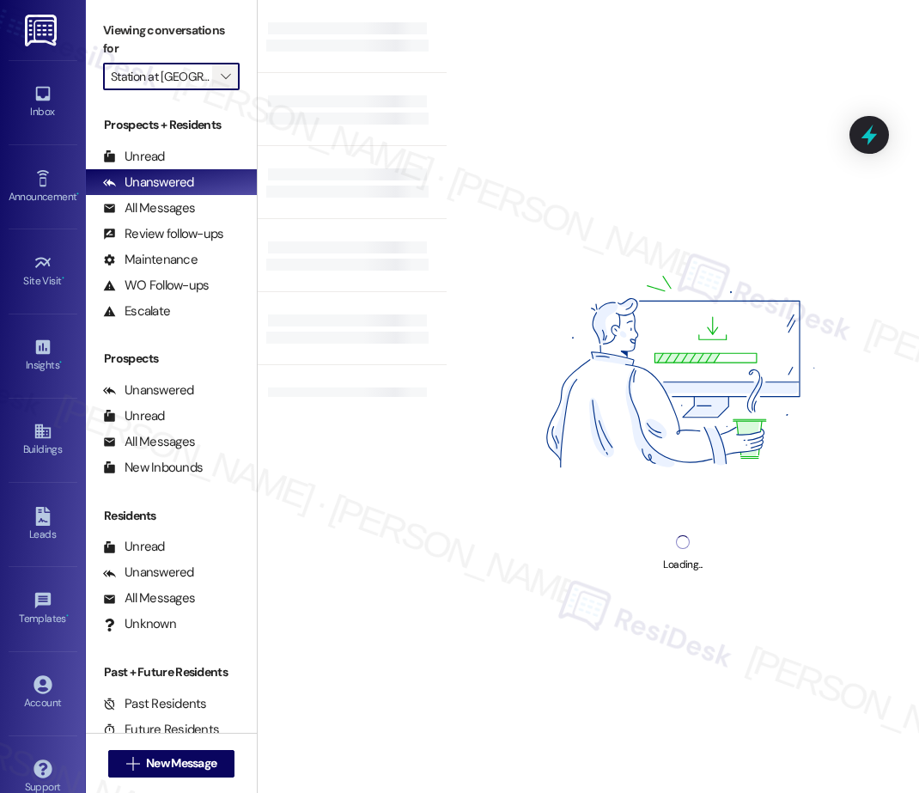
type input "St [PERSON_NAME]"
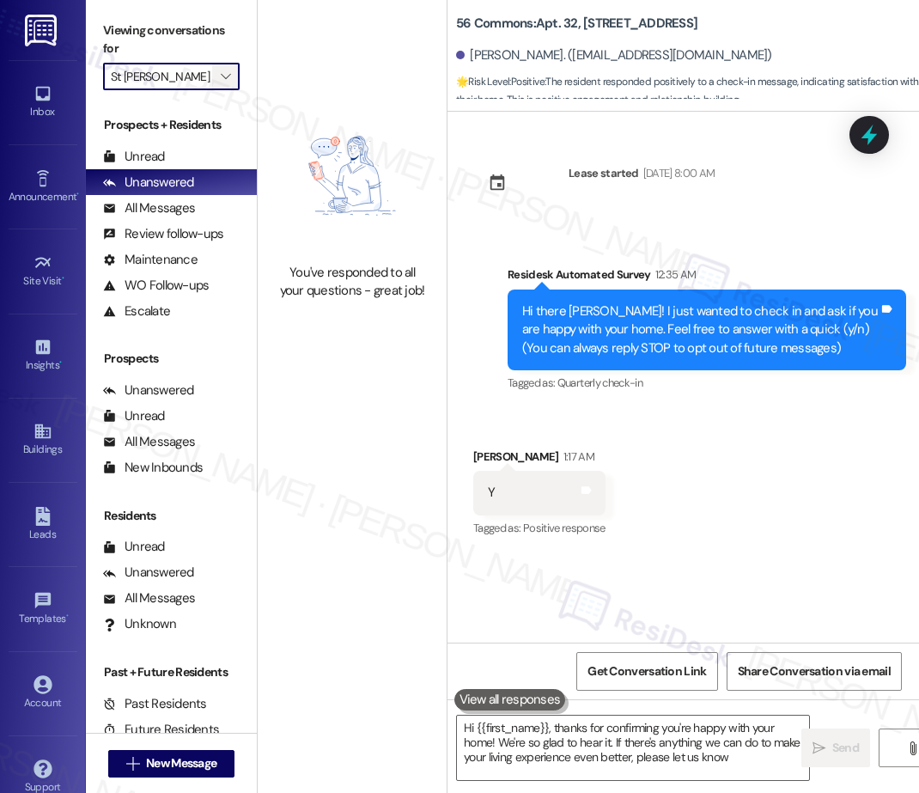
type textarea "Hi {{first_name}}, thanks for confirming you're happy with your home! We're so …"
click at [226, 72] on icon "" at bounding box center [225, 77] width 9 height 14
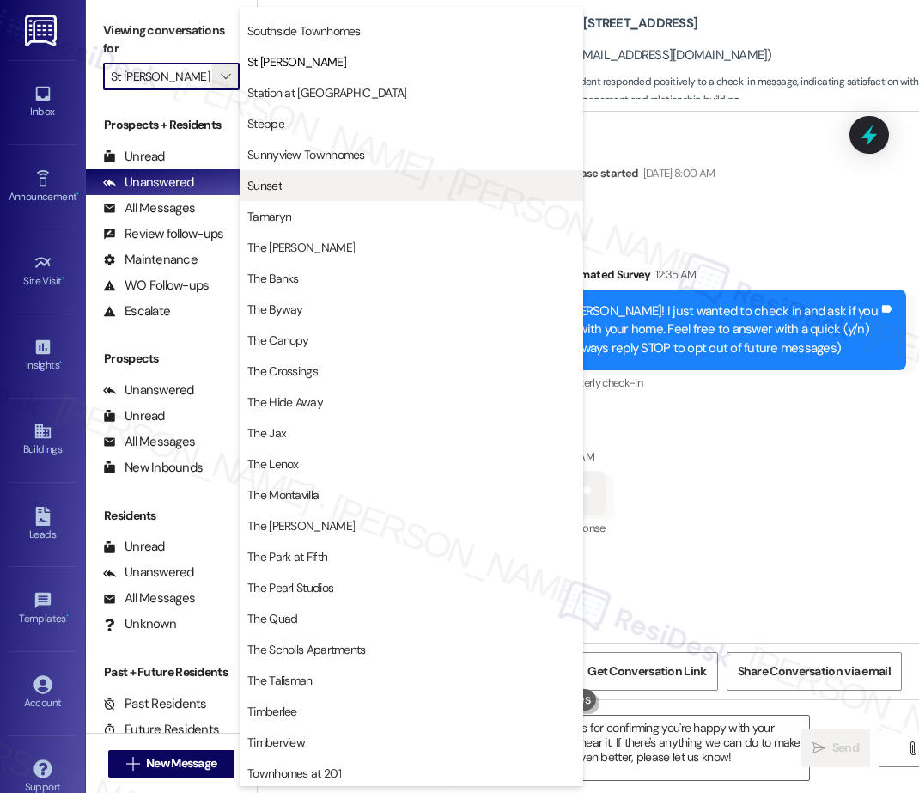
scroll to position [2745, 0]
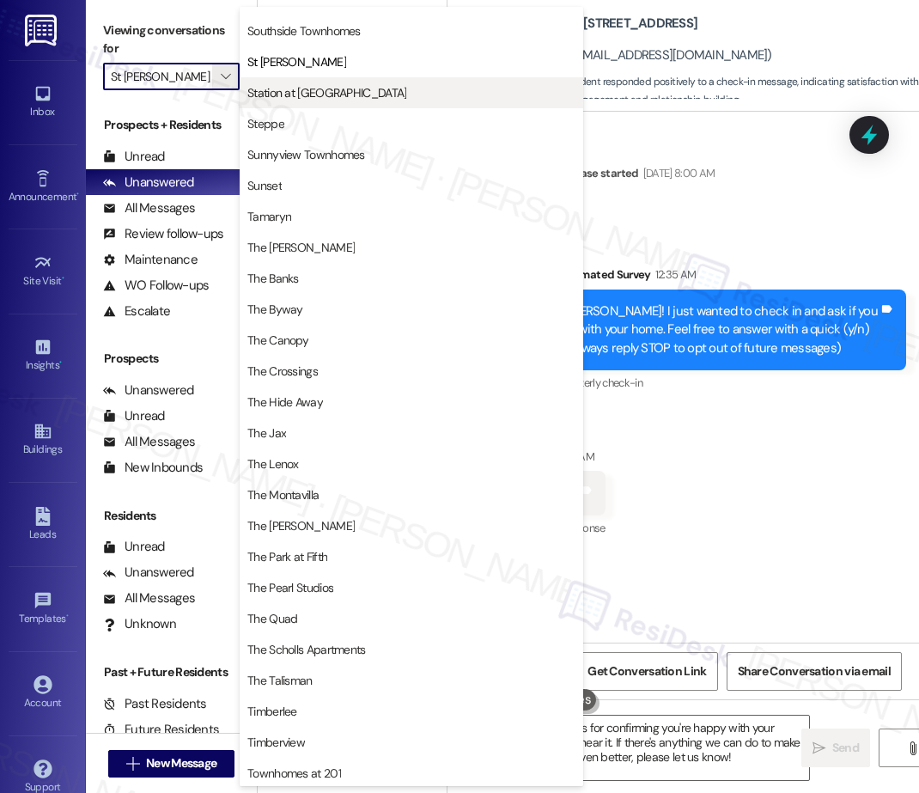
click at [321, 87] on span "Station at [GEOGRAPHIC_DATA]" at bounding box center [326, 92] width 159 height 17
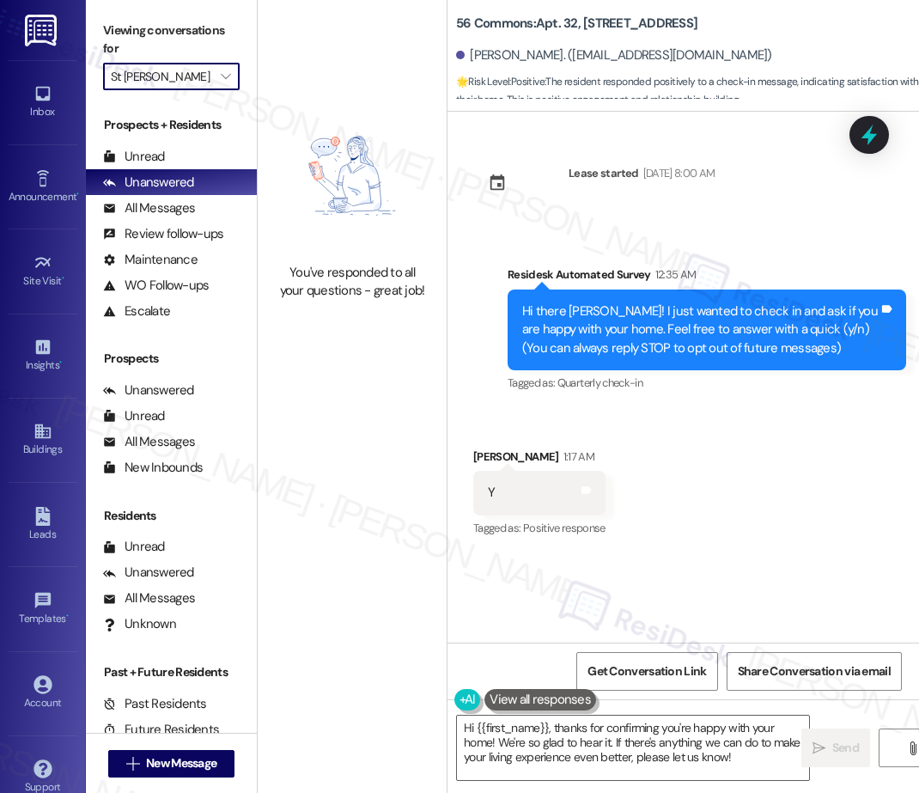
type input "Station at [GEOGRAPHIC_DATA]"
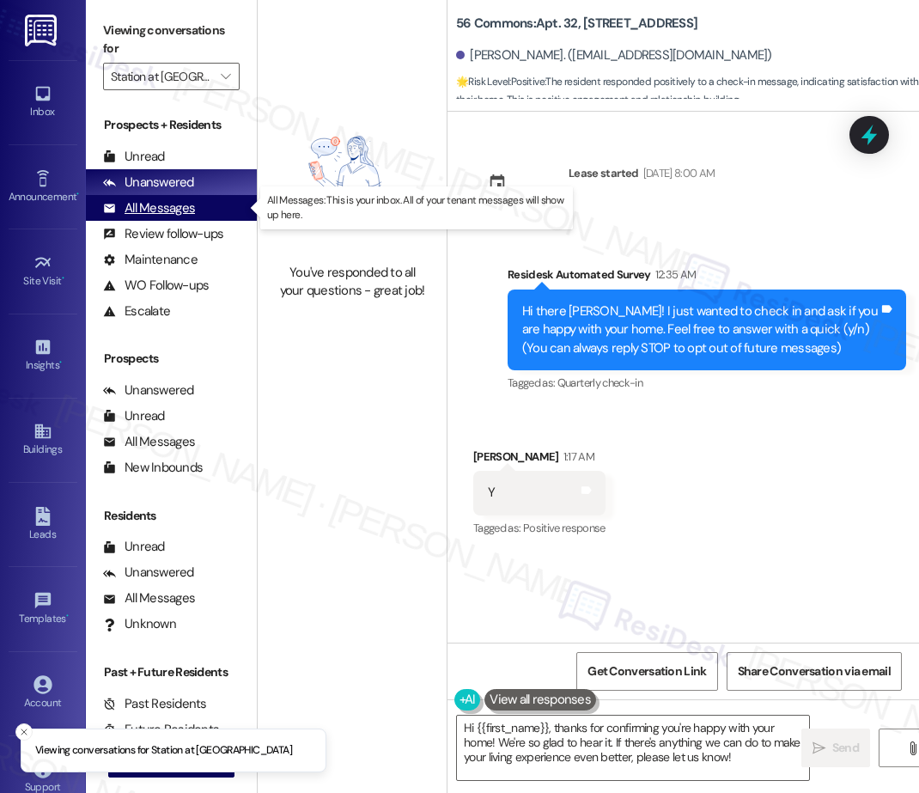
click at [187, 211] on div "All Messages" at bounding box center [149, 208] width 92 height 18
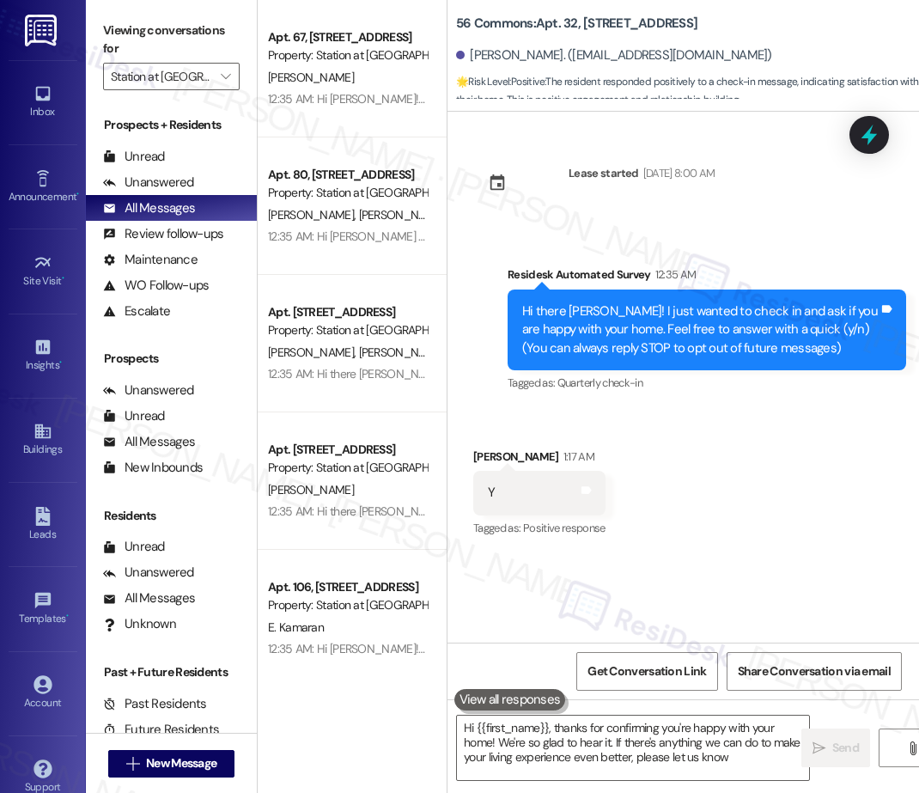
type textarea "Hi {{first_name}}, thanks for confirming you're happy with your home! We're so …"
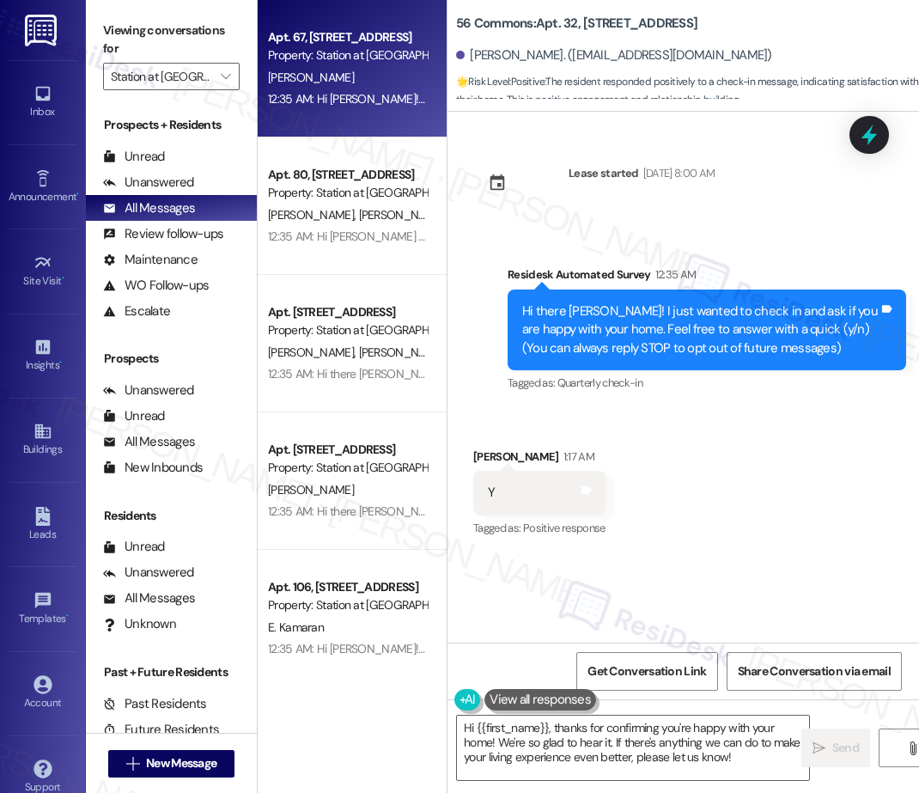
click at [373, 86] on div "[PERSON_NAME]" at bounding box center [347, 77] width 162 height 21
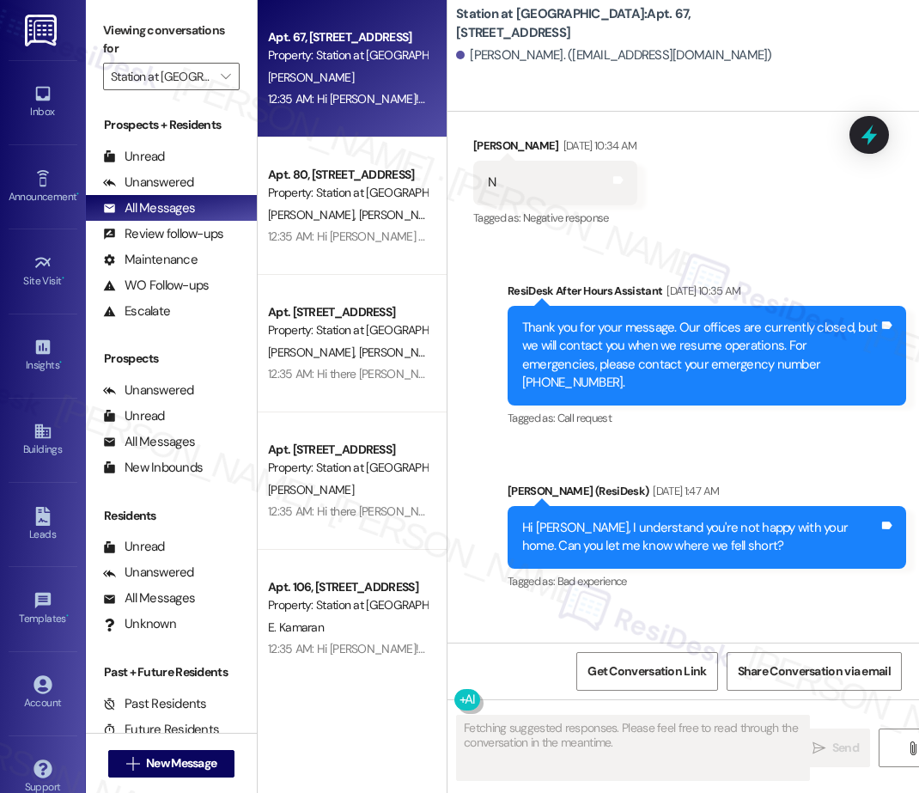
scroll to position [1016, 0]
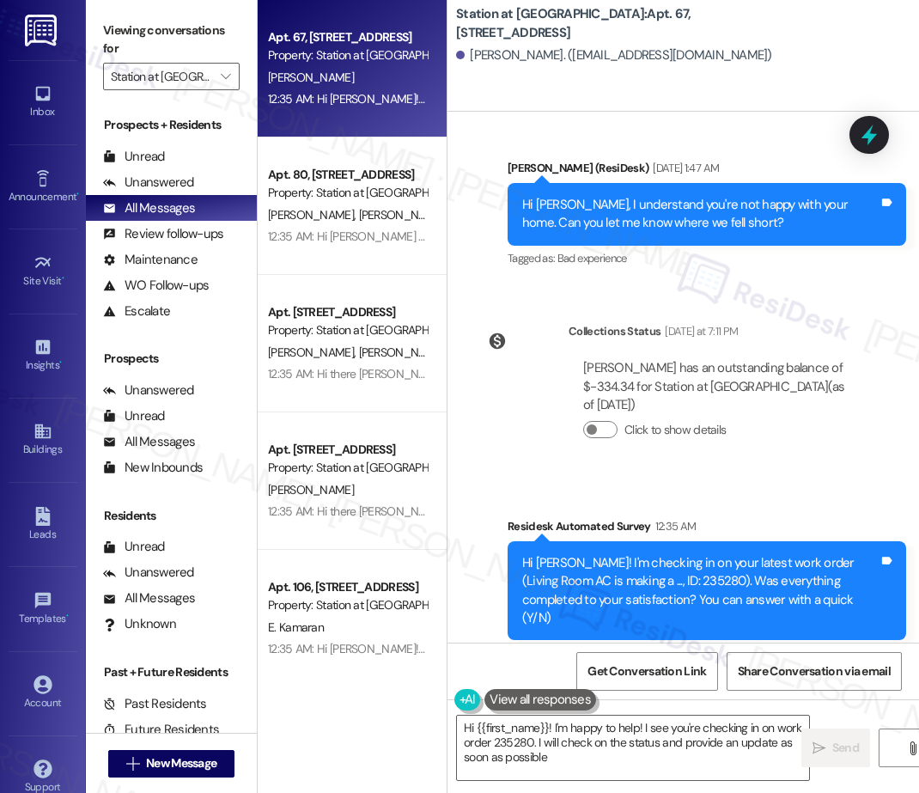
type textarea "Hi {{first_name}}! I'm happy to help! I see you're checking in on work order 23…"
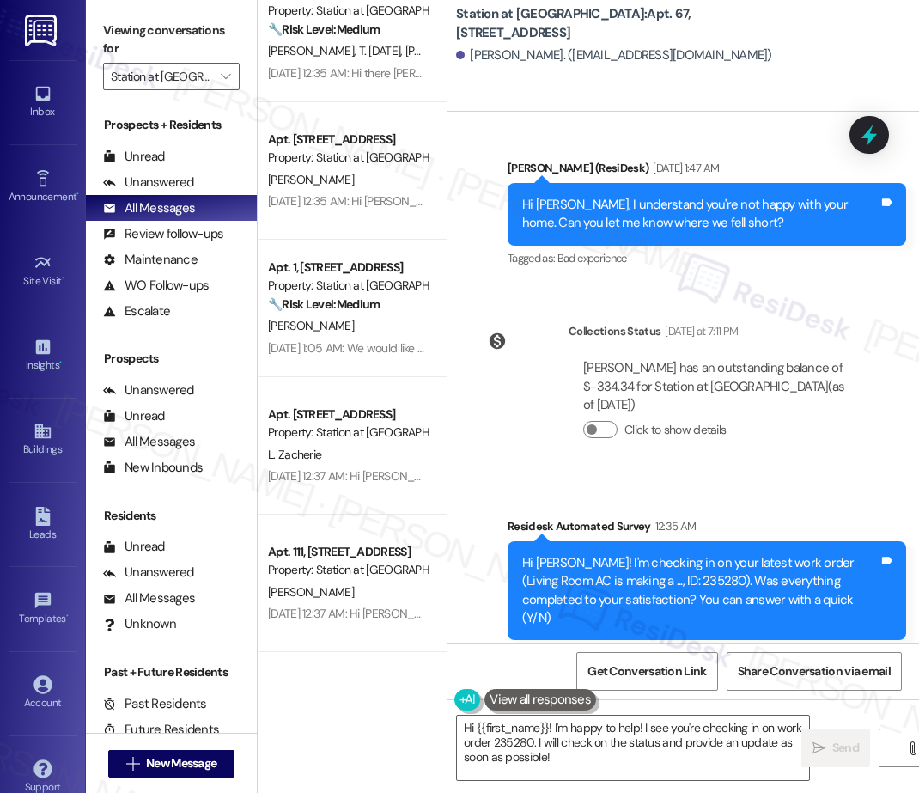
scroll to position [2873, 0]
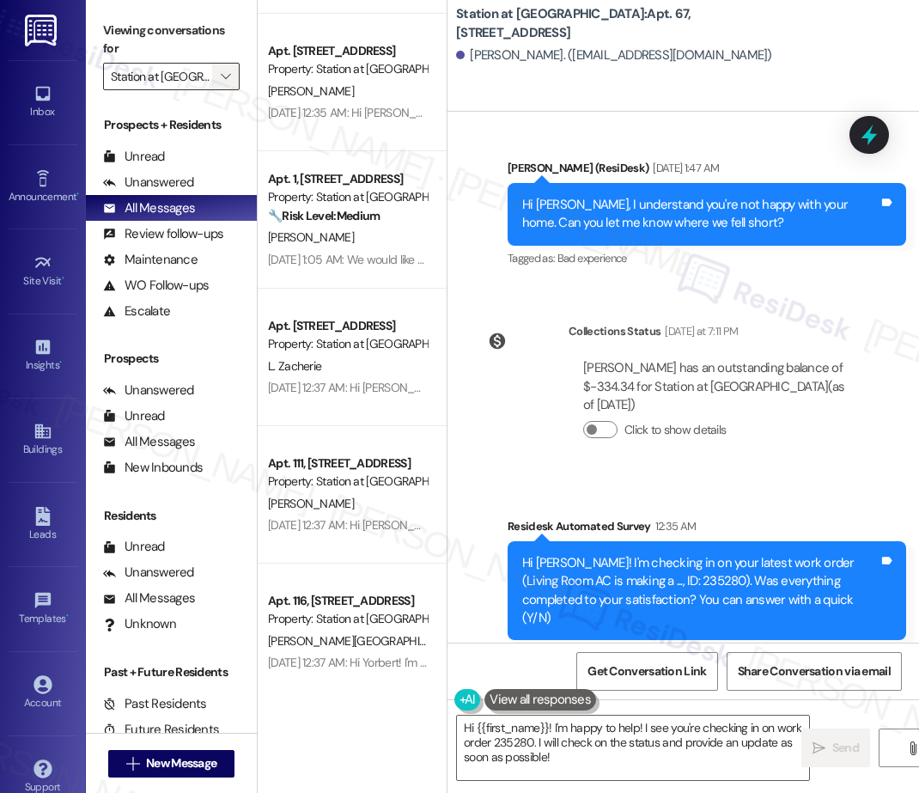
click at [235, 79] on button "" at bounding box center [225, 76] width 27 height 27
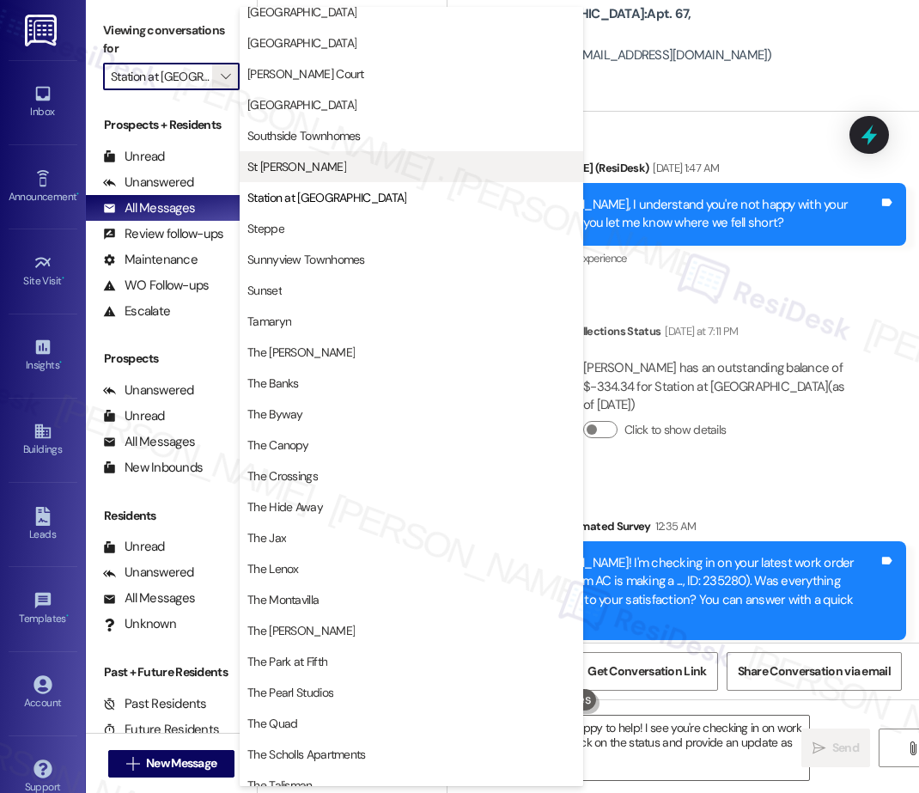
scroll to position [2676, 0]
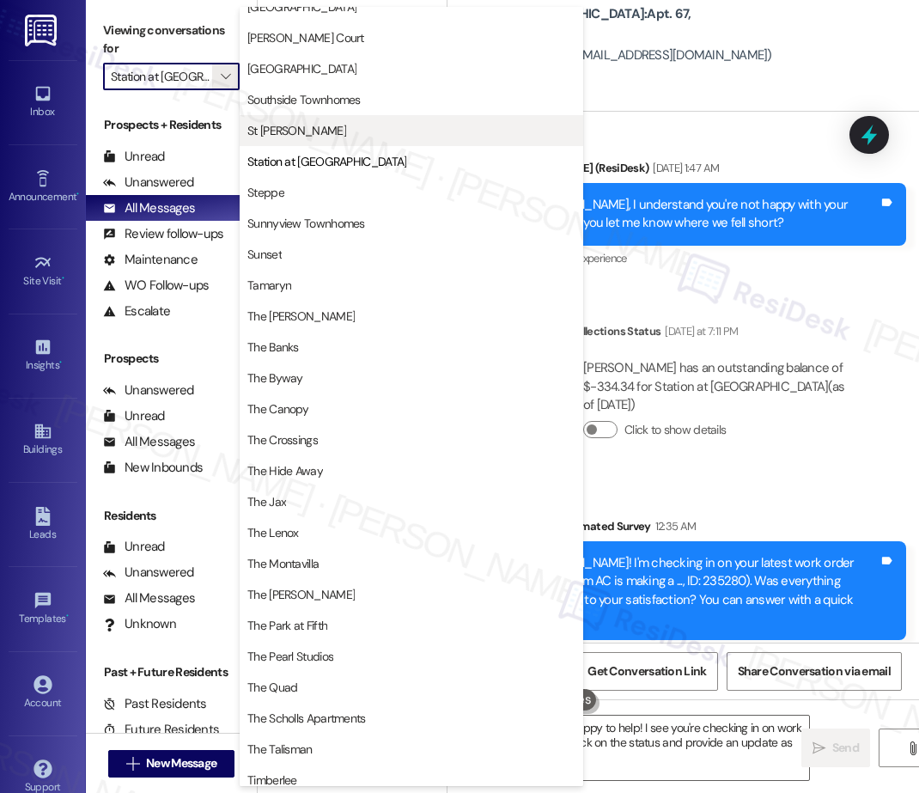
click at [251, 129] on span "St [PERSON_NAME]" at bounding box center [296, 130] width 99 height 17
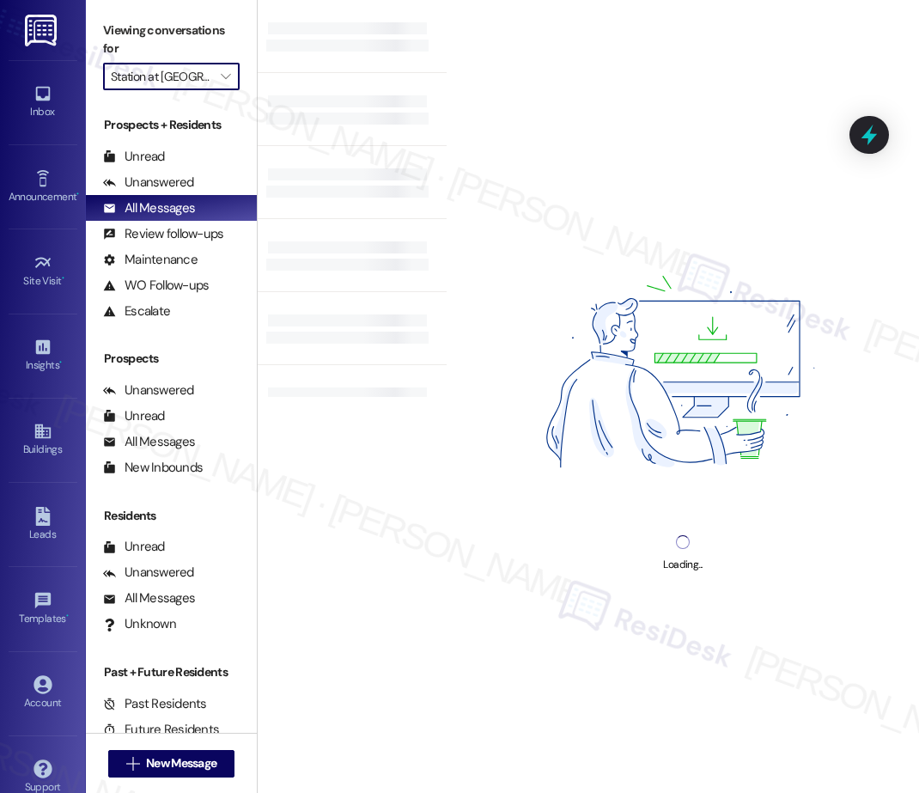
type input "St [PERSON_NAME]"
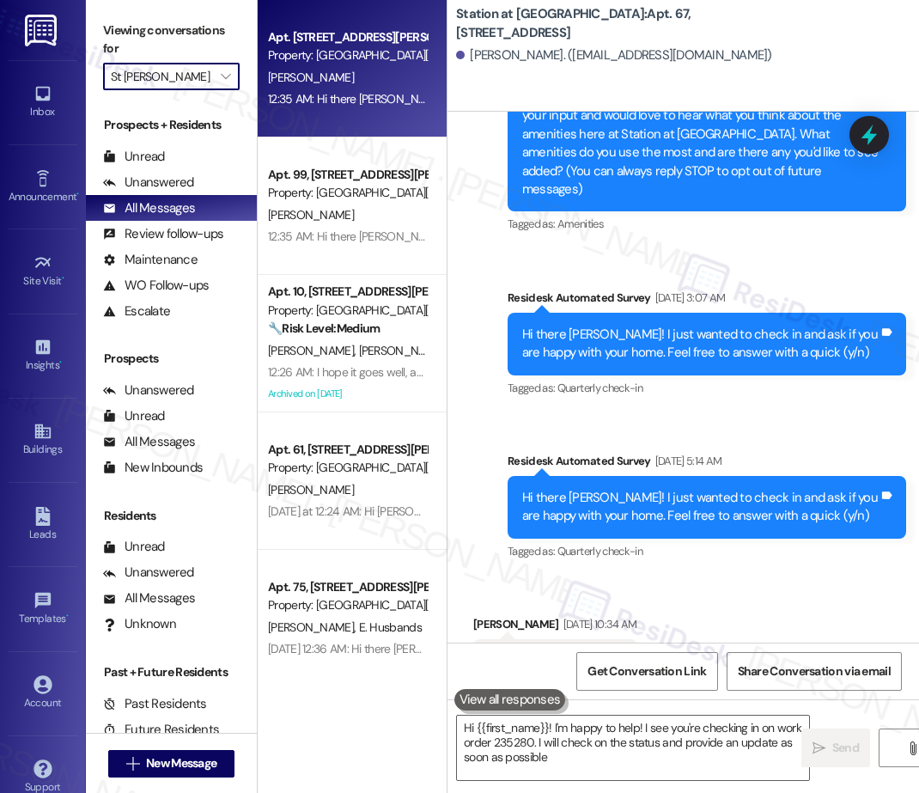
type textarea "Hi {{first_name}}! I'm happy to help! I see you're checking in on work order 23…"
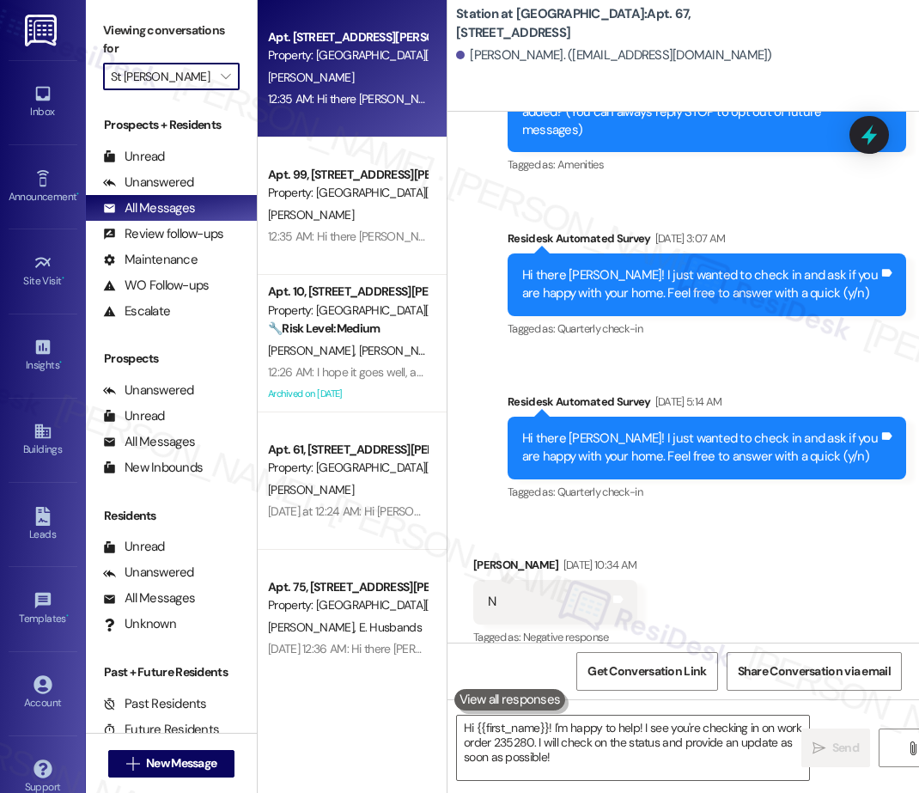
click at [374, 87] on div "[PERSON_NAME]" at bounding box center [347, 77] width 162 height 21
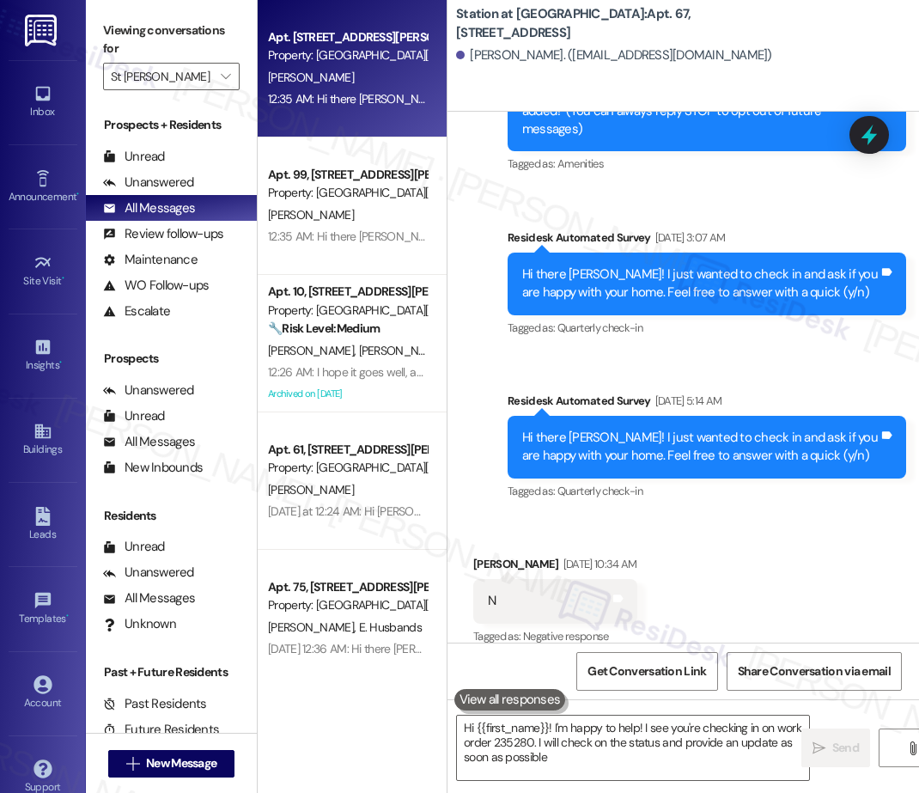
type textarea "Hi {{first_name}}! I'm happy to help! I see you're checking in on work order 23…"
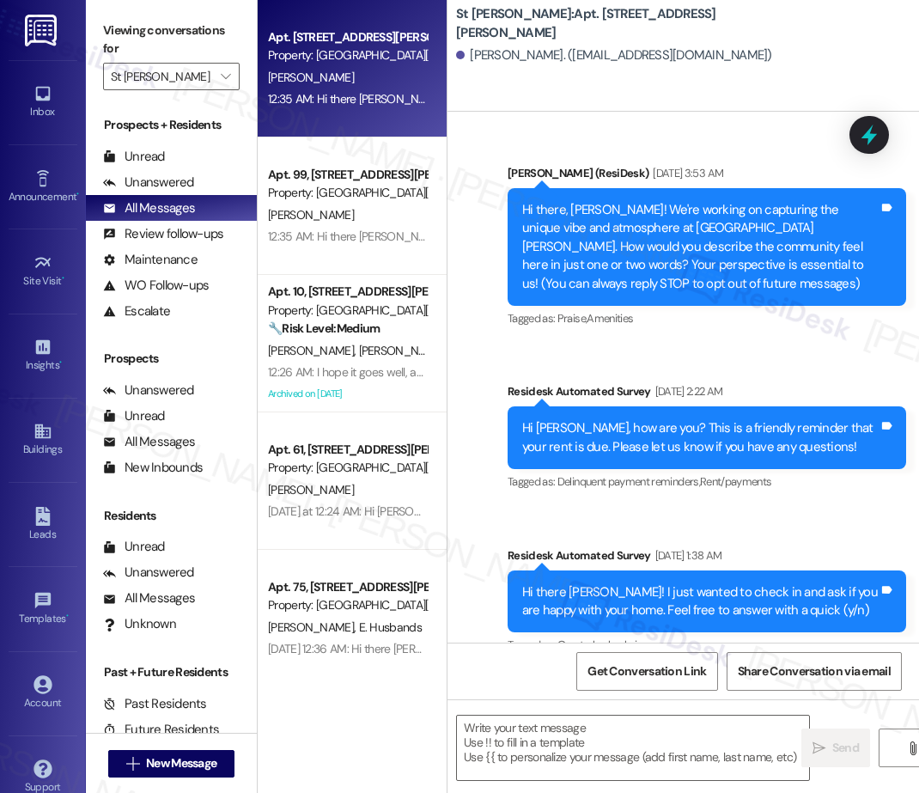
type textarea "Fetching suggested responses. Please feel free to read through the conversation…"
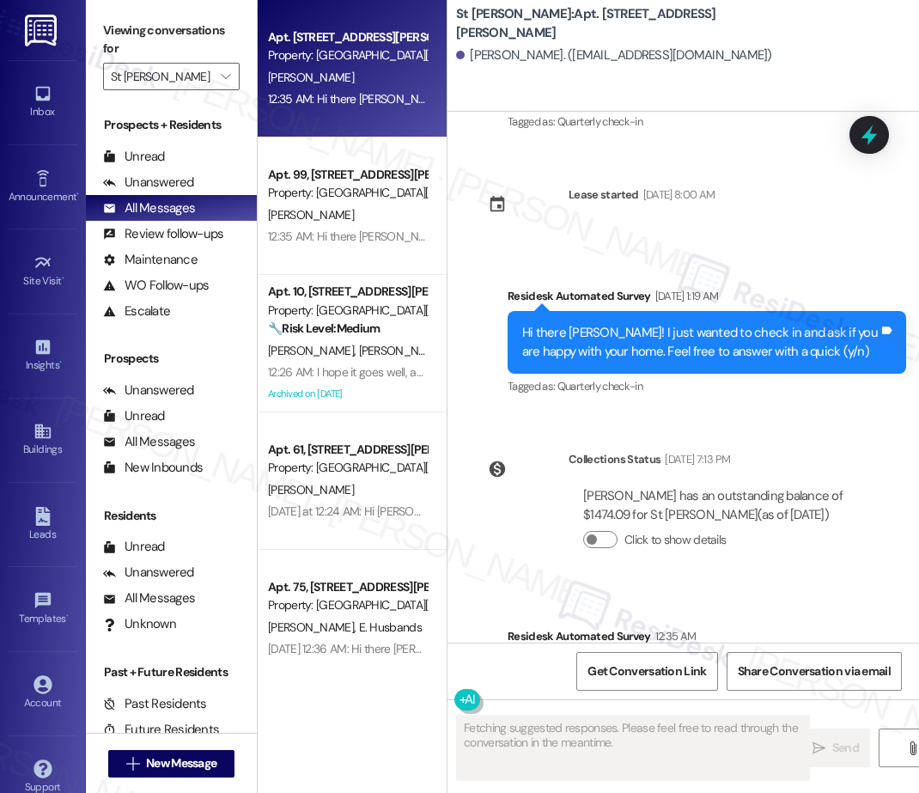
scroll to position [1142, 0]
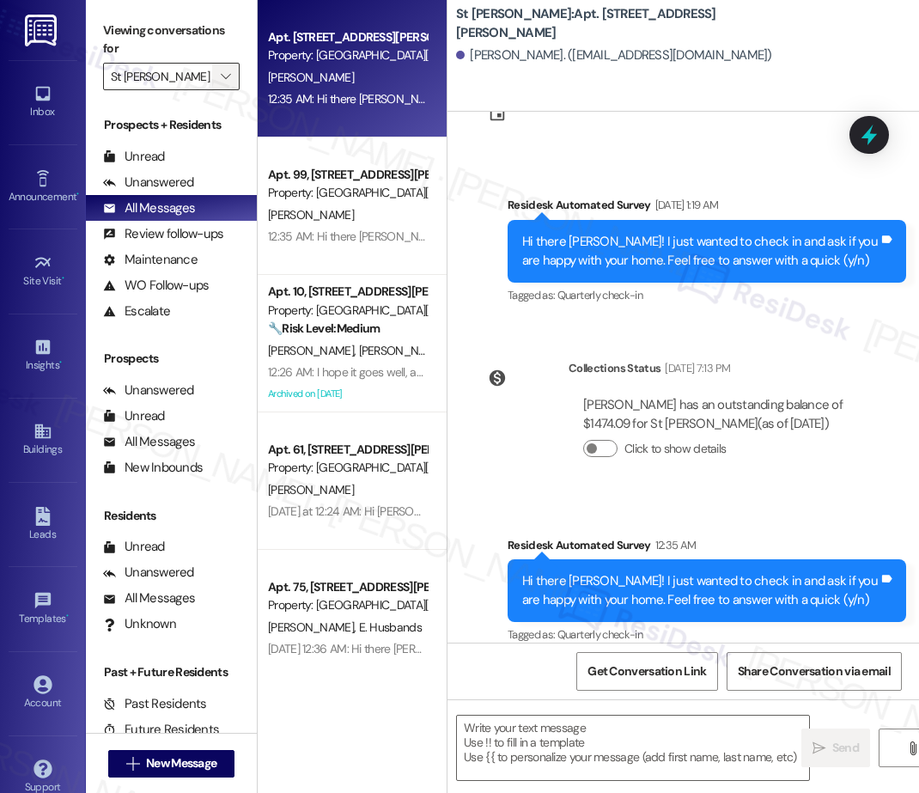
click at [226, 76] on icon "" at bounding box center [225, 77] width 9 height 14
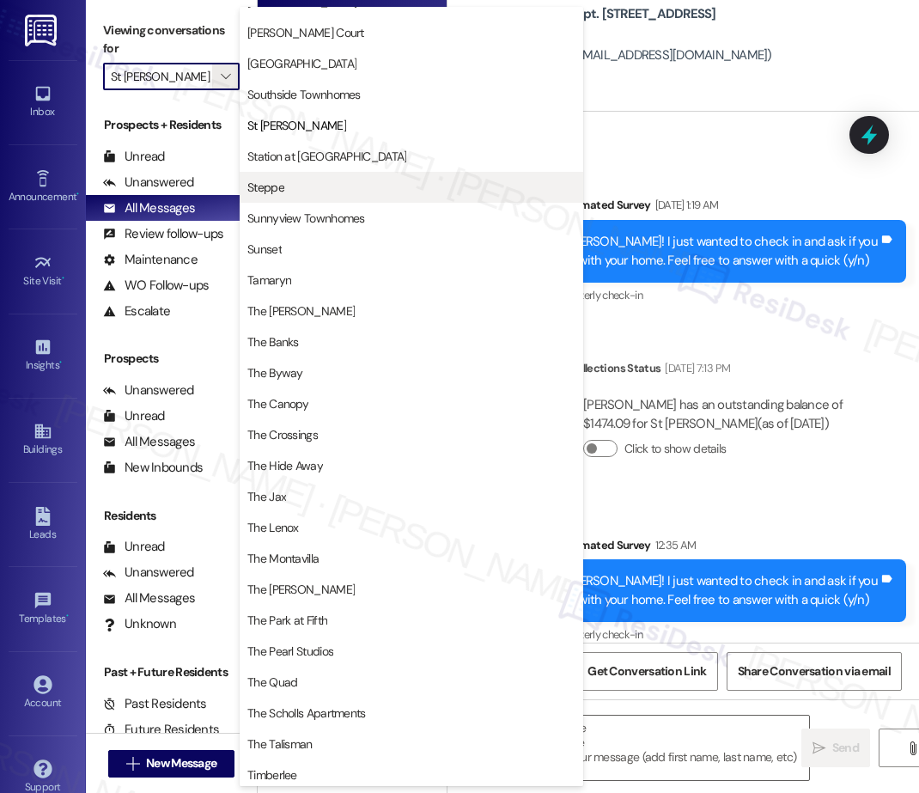
scroll to position [2678, 0]
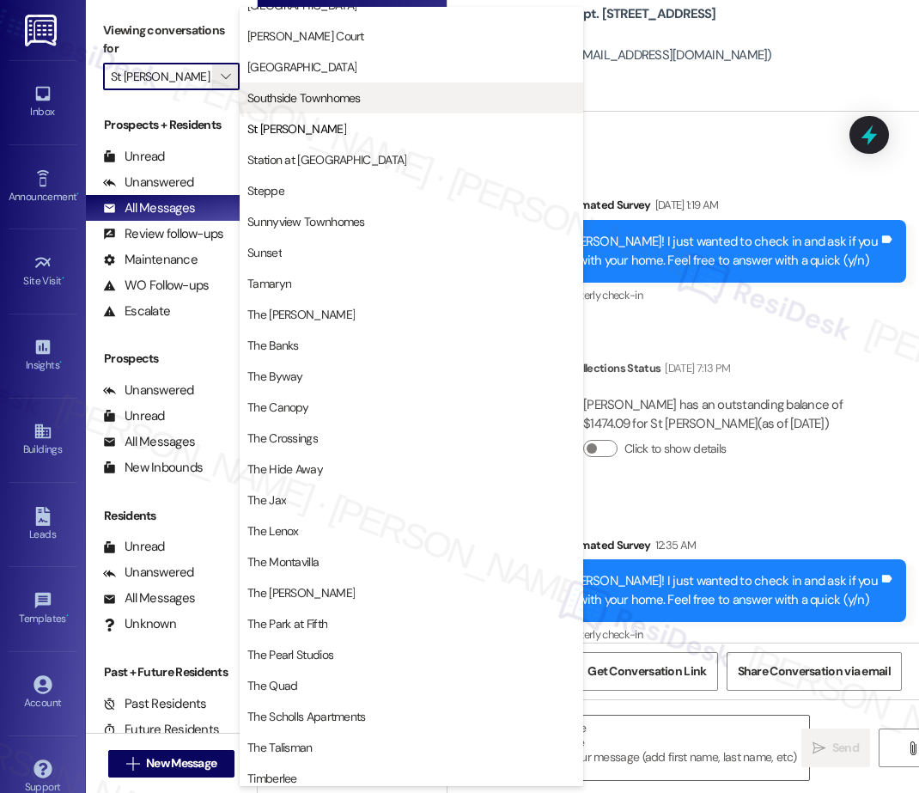
click at [352, 93] on span "Southside Townhomes" at bounding box center [303, 97] width 113 height 17
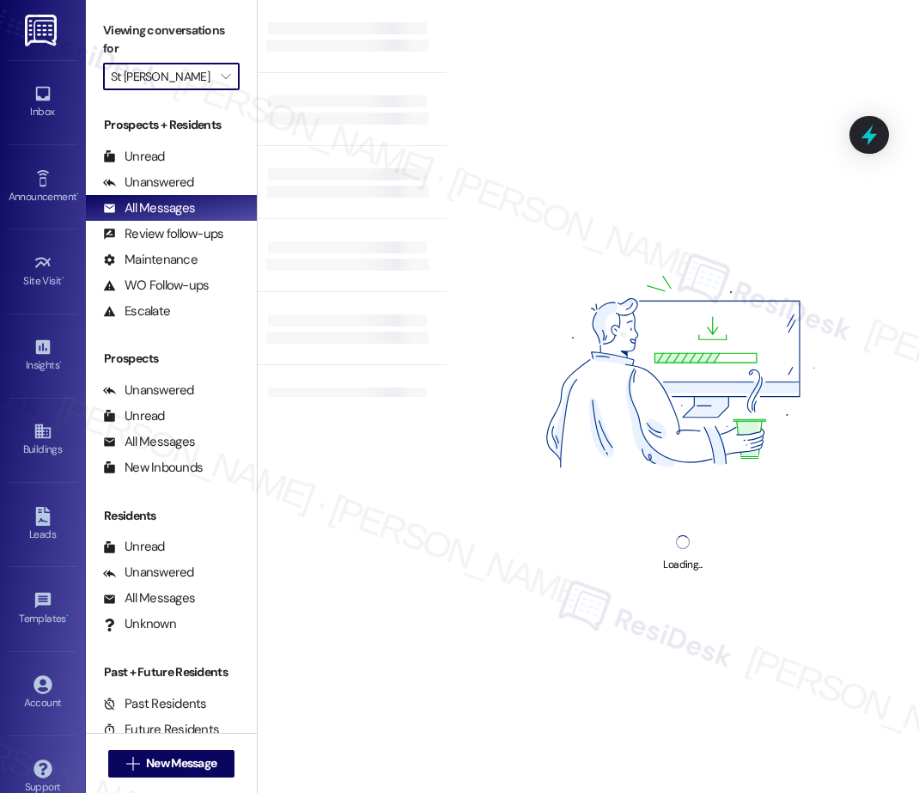
type input "Southside Townhomes"
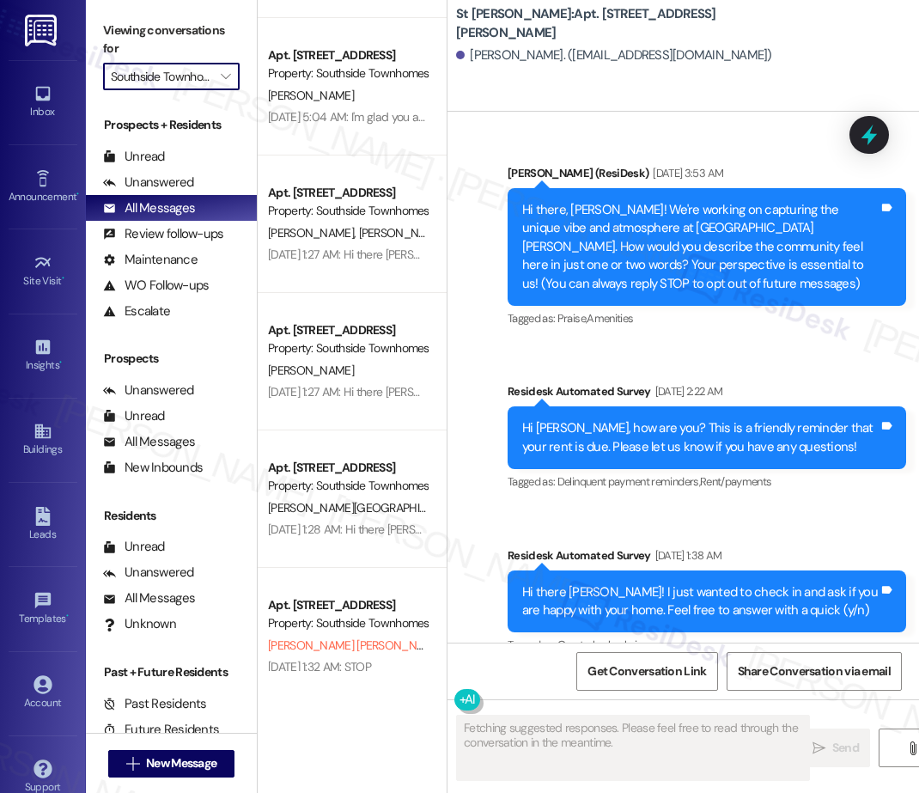
scroll to position [3279, 0]
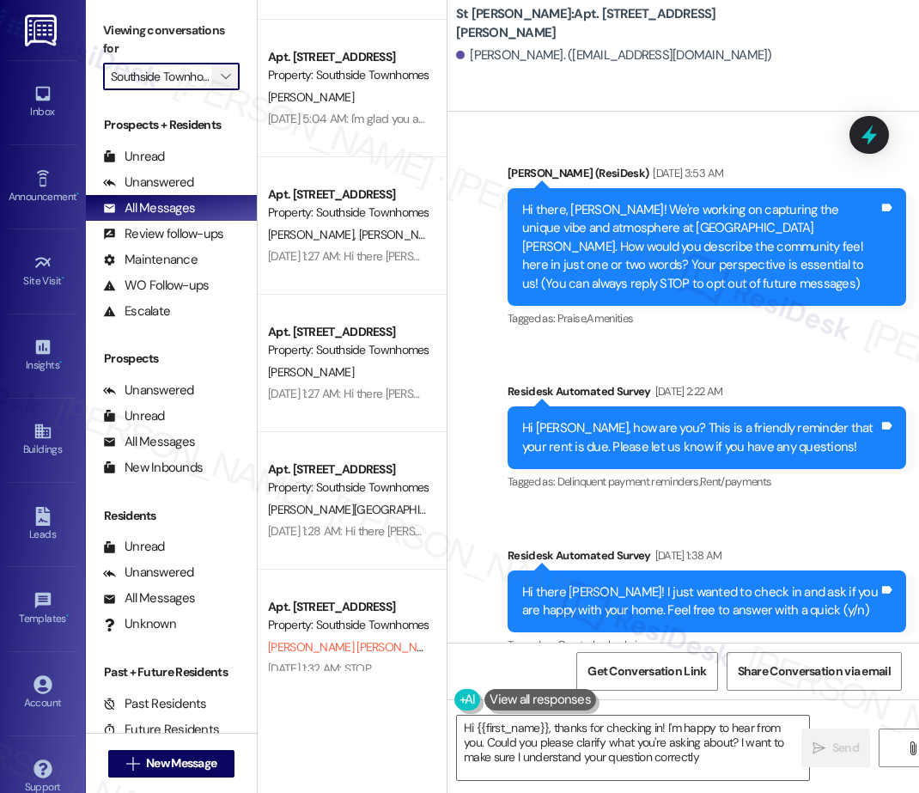
type textarea "Hi {{first_name}}, thanks for checking in! I'm happy to hear from you. Could yo…"
click at [229, 77] on icon "" at bounding box center [225, 77] width 9 height 14
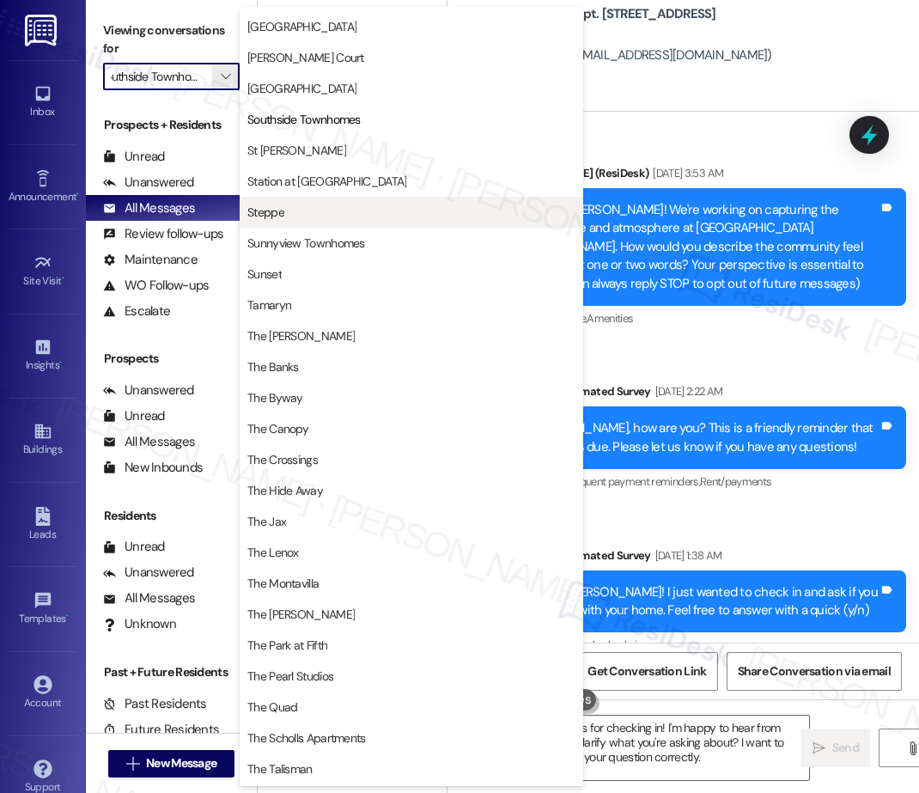
scroll to position [2652, 0]
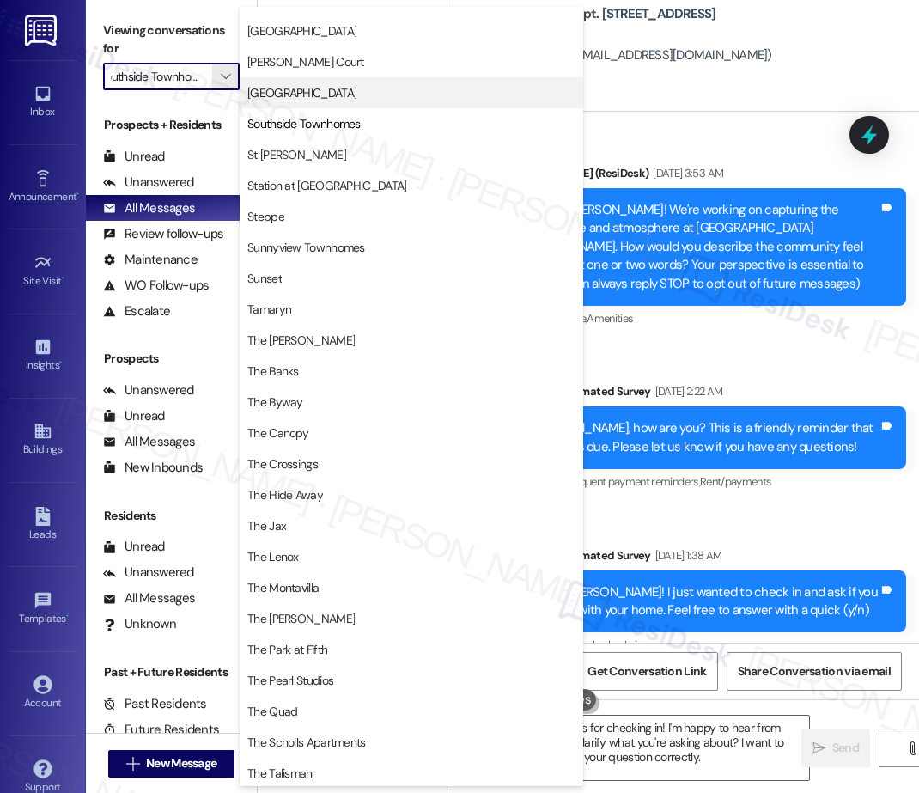
click at [325, 89] on span "[GEOGRAPHIC_DATA]" at bounding box center [301, 92] width 109 height 17
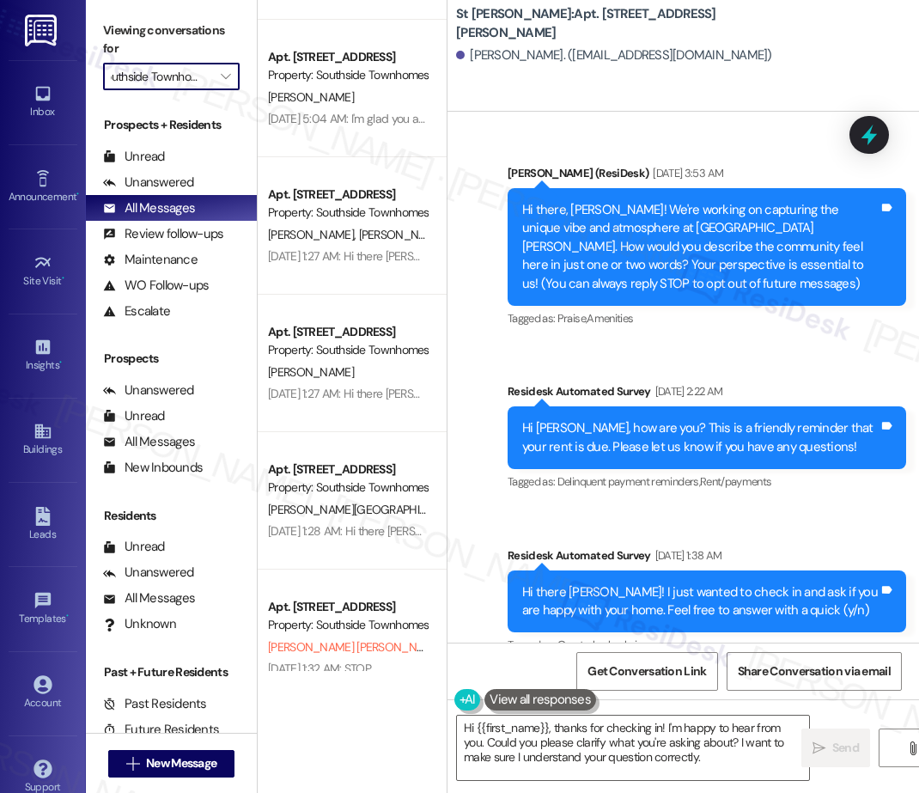
type input "[GEOGRAPHIC_DATA]"
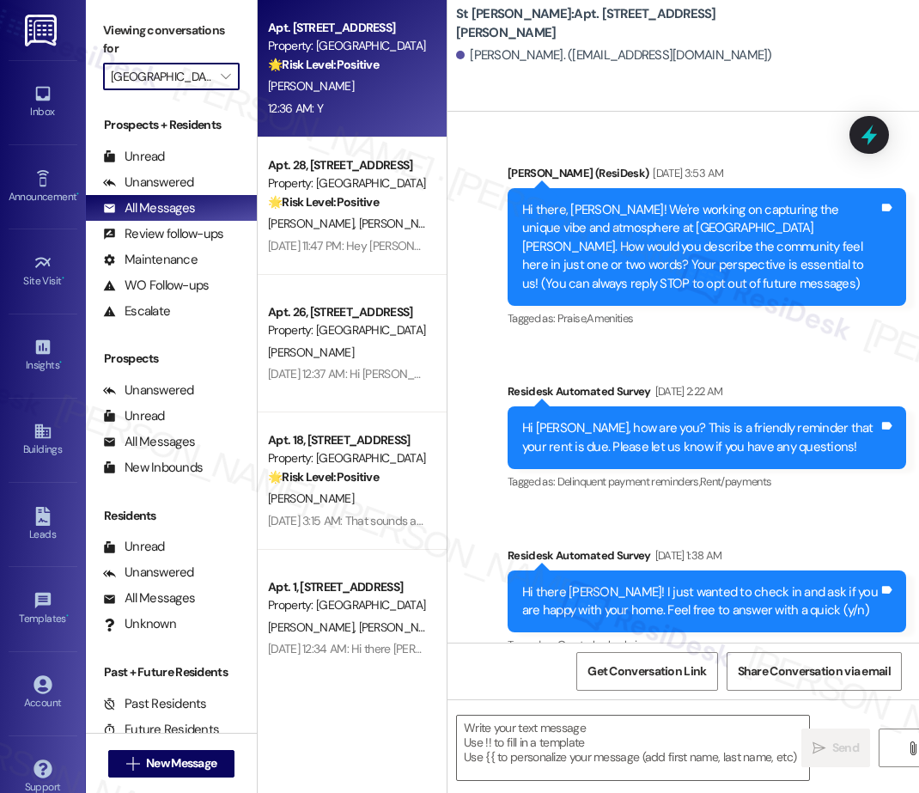
type textarea "Fetching suggested responses. Please feel free to read through the conversation…"
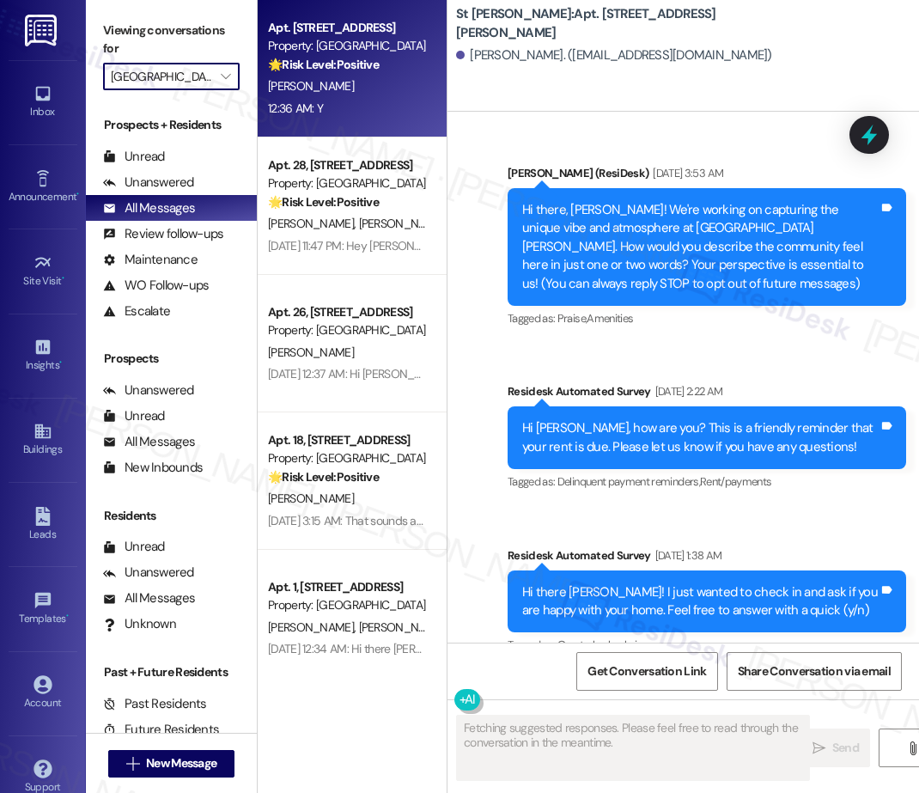
click at [369, 93] on div "[PERSON_NAME]" at bounding box center [347, 86] width 162 height 21
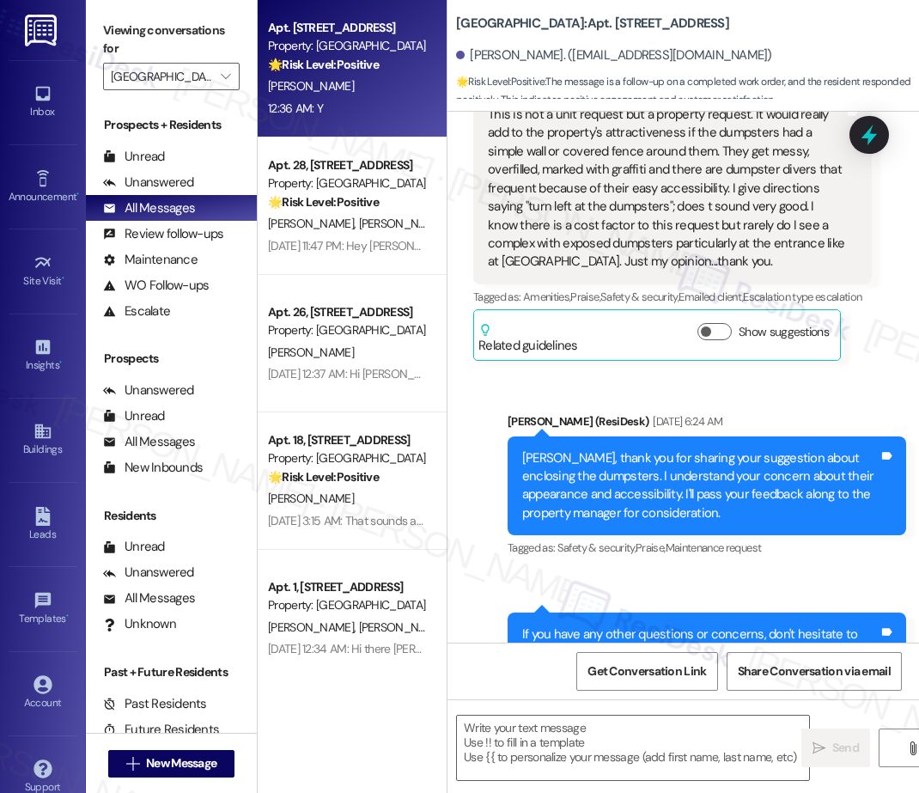
type textarea "Fetching suggested responses. Please feel free to read through the conversation…"
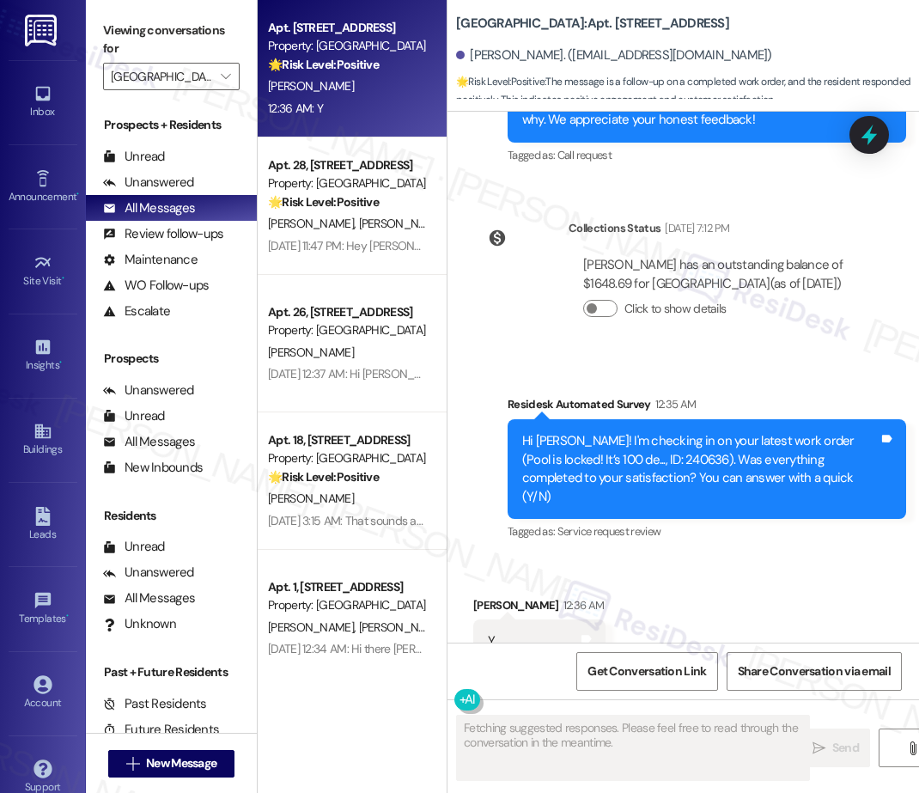
scroll to position [4717, 0]
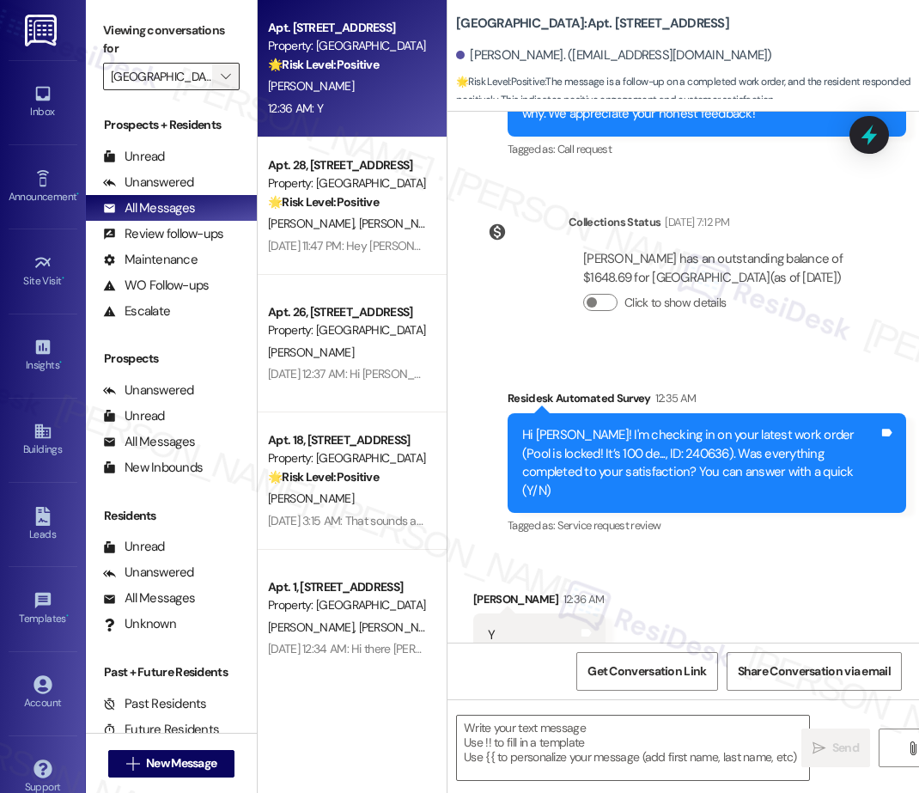
click at [228, 74] on icon "" at bounding box center [225, 77] width 9 height 14
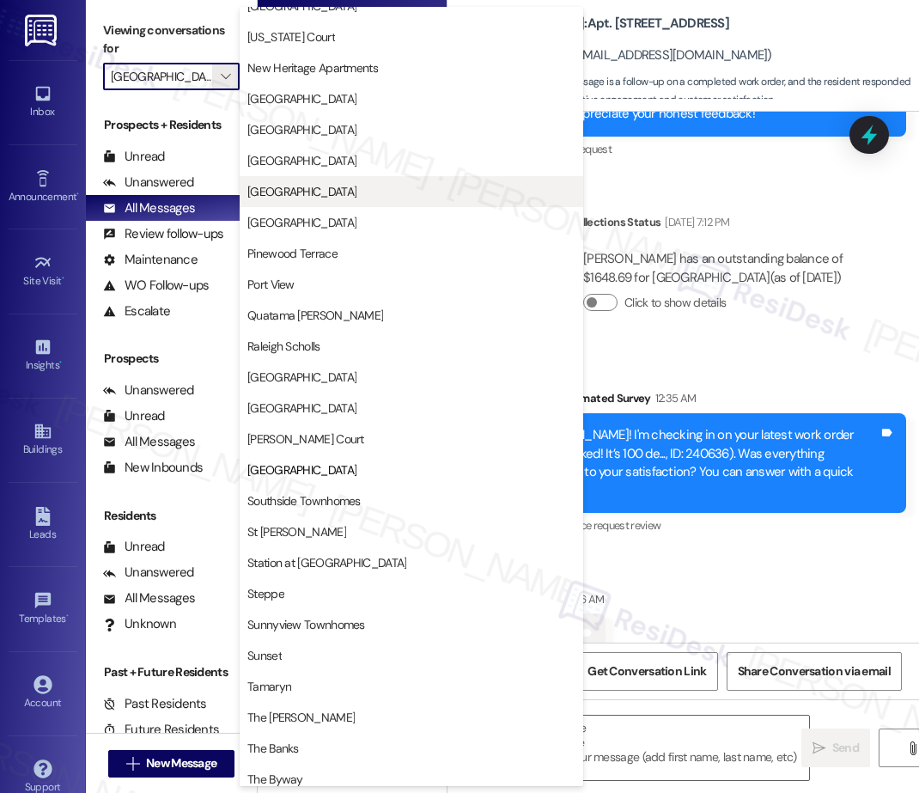
scroll to position [2248, 0]
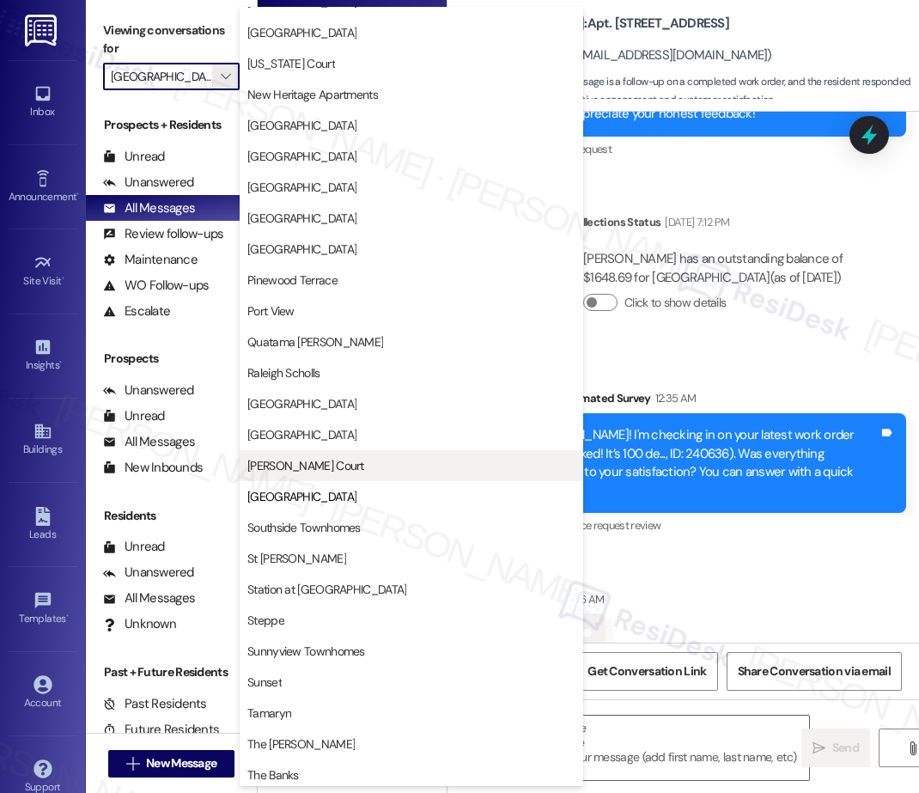
click at [328, 463] on span "[PERSON_NAME] Court" at bounding box center [411, 465] width 328 height 17
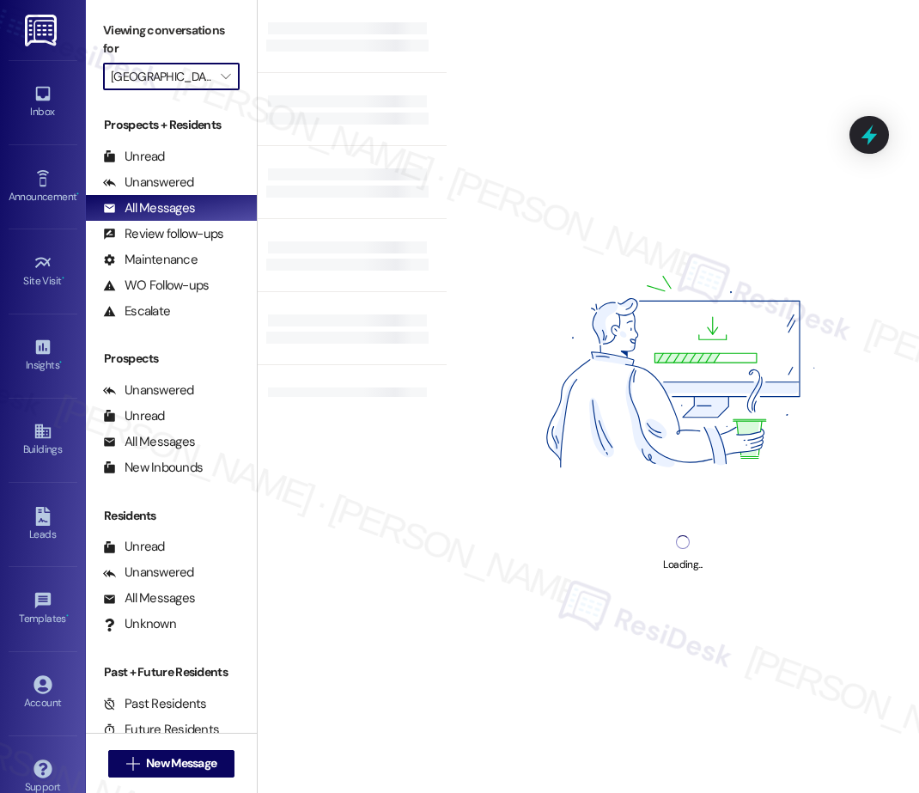
type input "[PERSON_NAME] Court"
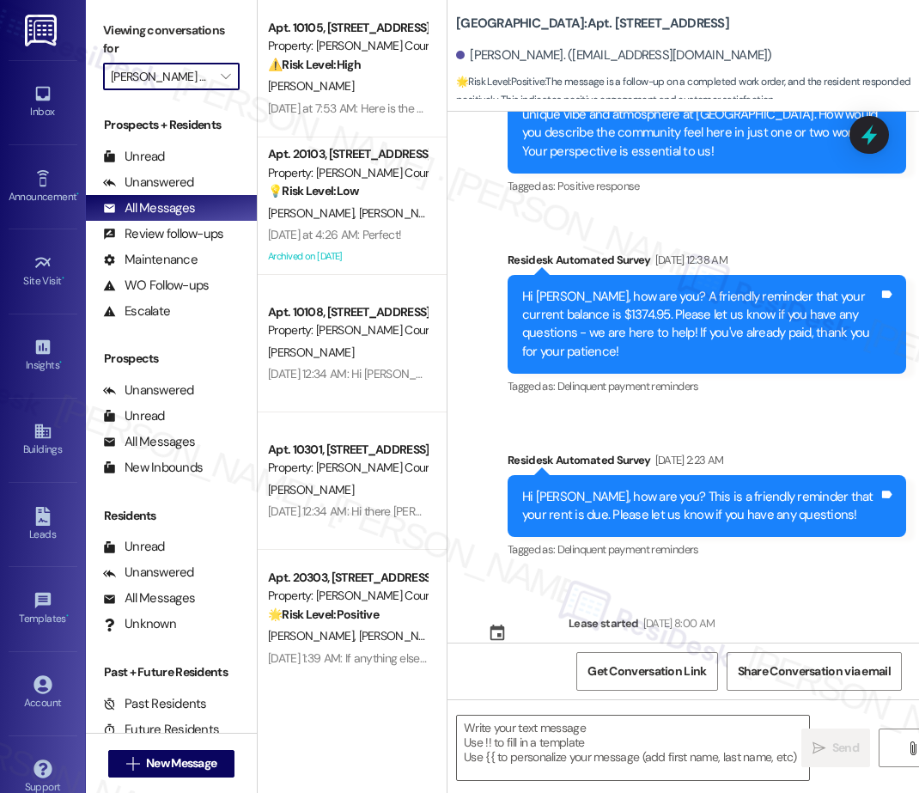
type textarea "Fetching suggested responses. Please feel free to read through the conversation…"
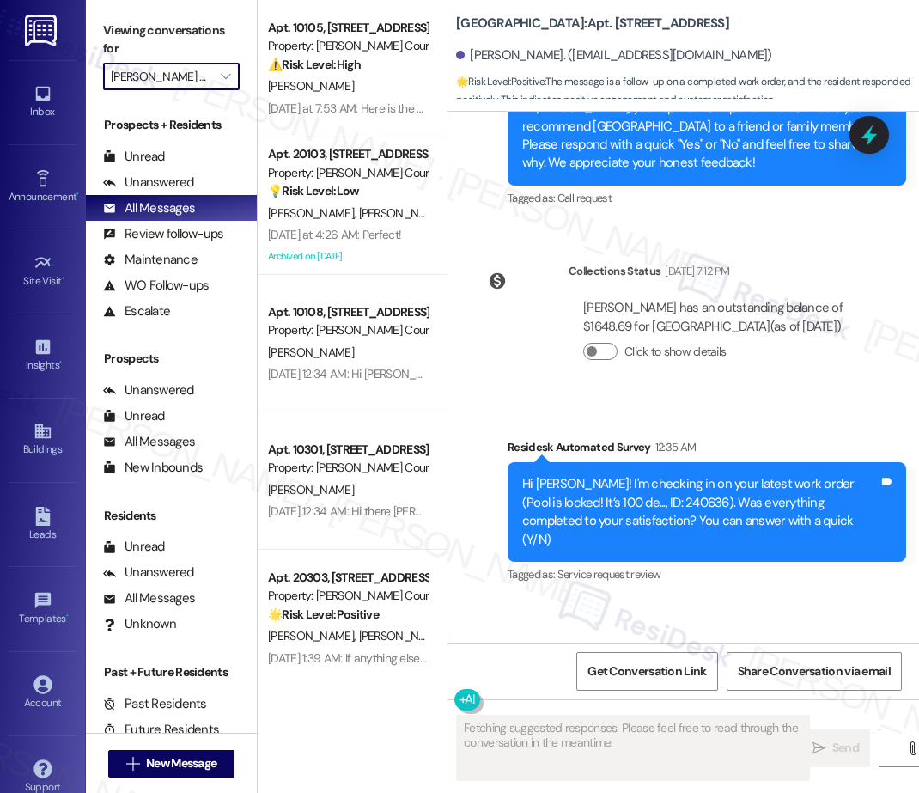
scroll to position [4716, 0]
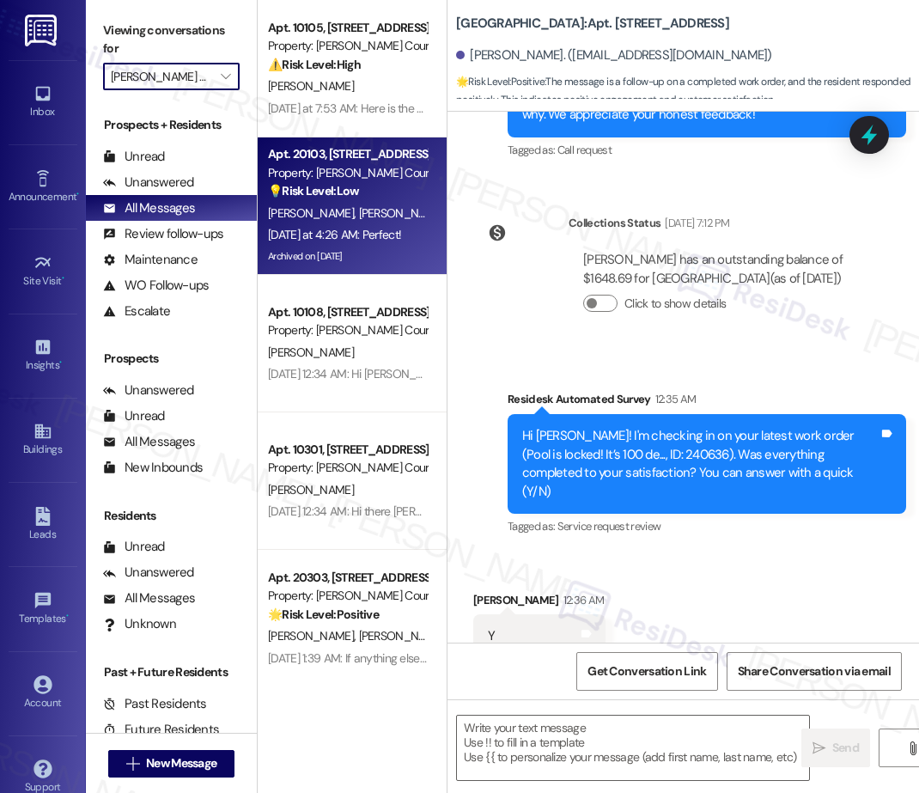
click at [358, 245] on div "[DATE] at 4:26 AM: Perfect! [DATE] at 4:26 AM: Perfect!" at bounding box center [347, 234] width 162 height 21
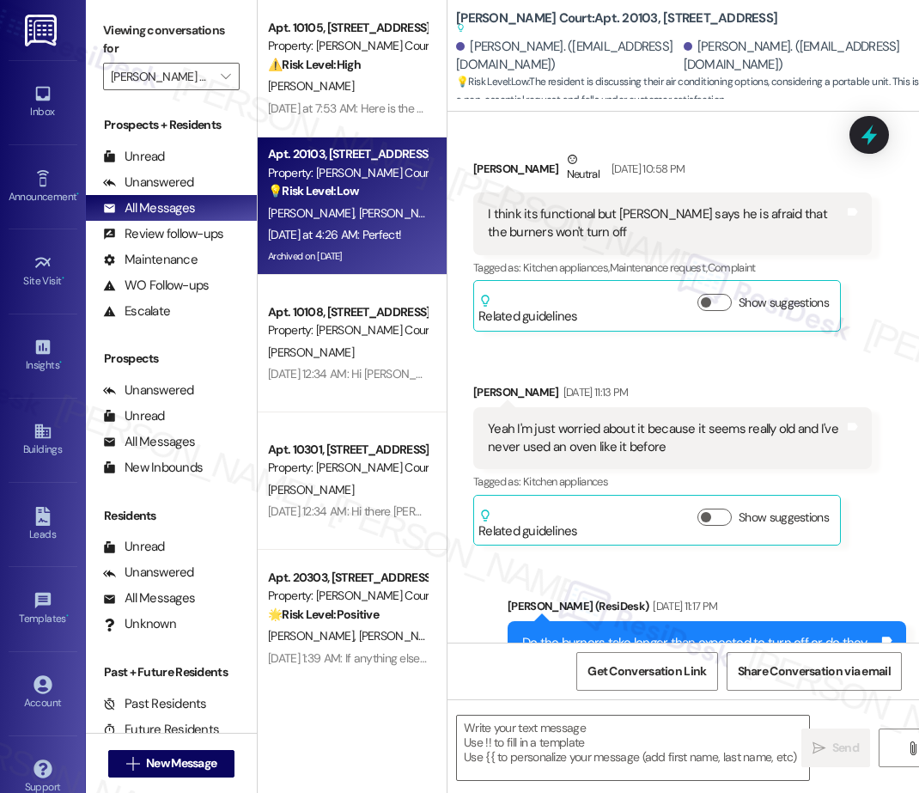
type textarea "Fetching suggested responses. Please feel free to read through the conversation…"
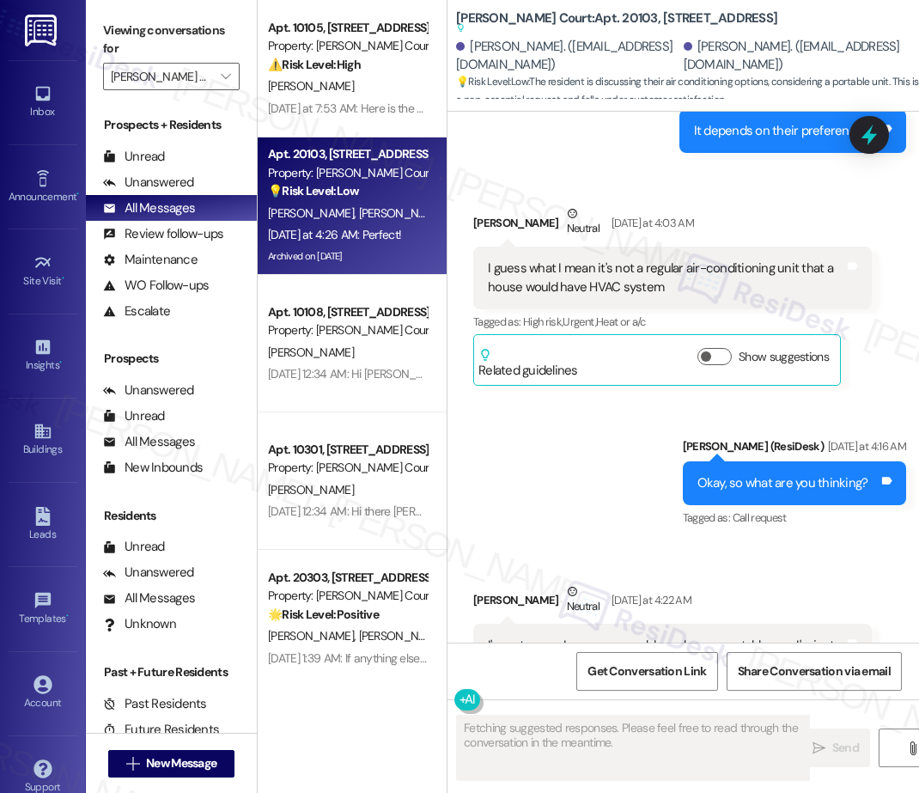
scroll to position [32202, 0]
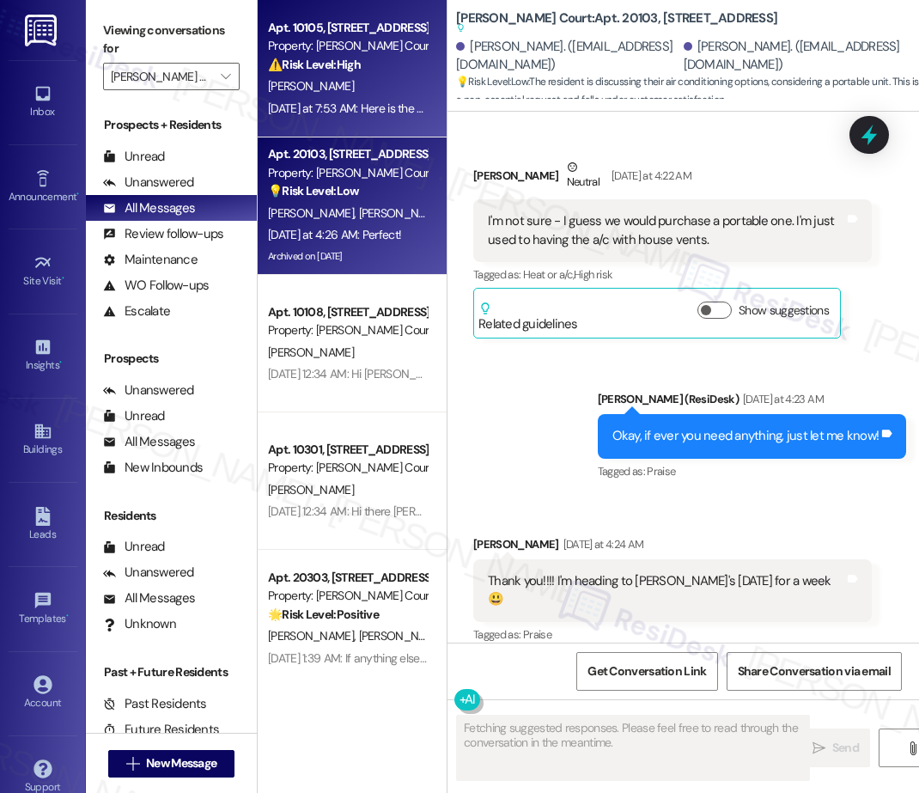
click at [363, 93] on div "[PERSON_NAME]" at bounding box center [347, 86] width 162 height 21
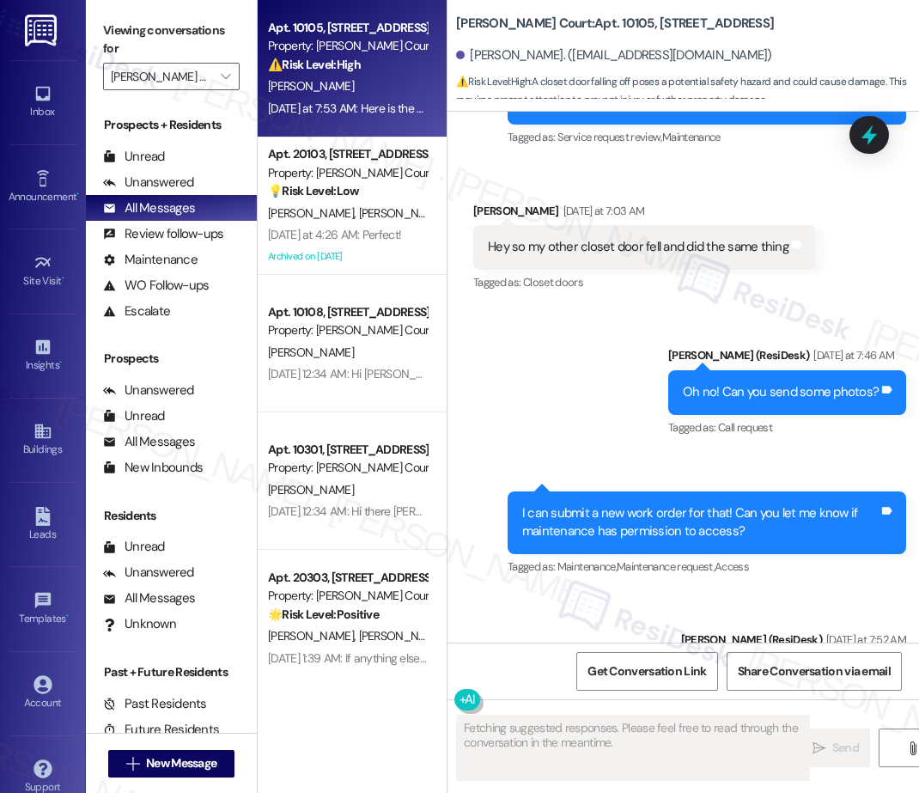
scroll to position [14389, 0]
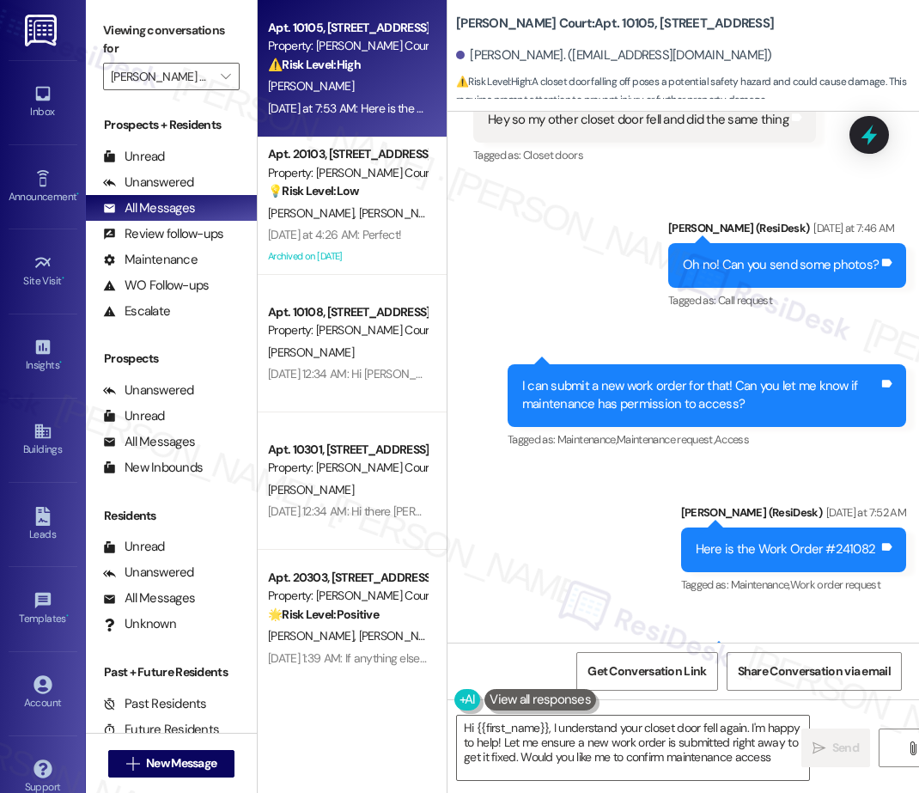
type textarea "Hi {{first_name}}, I understand your closet door fell again. I'm happy to help!…"
click at [227, 73] on icon "" at bounding box center [225, 77] width 9 height 14
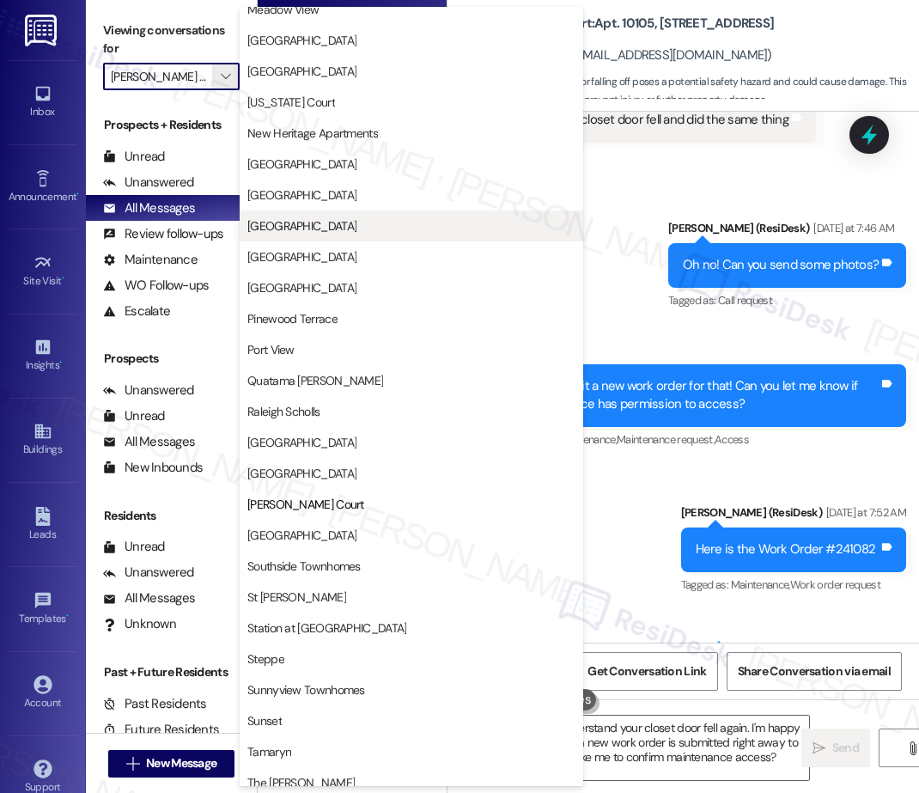
scroll to position [2210, 0]
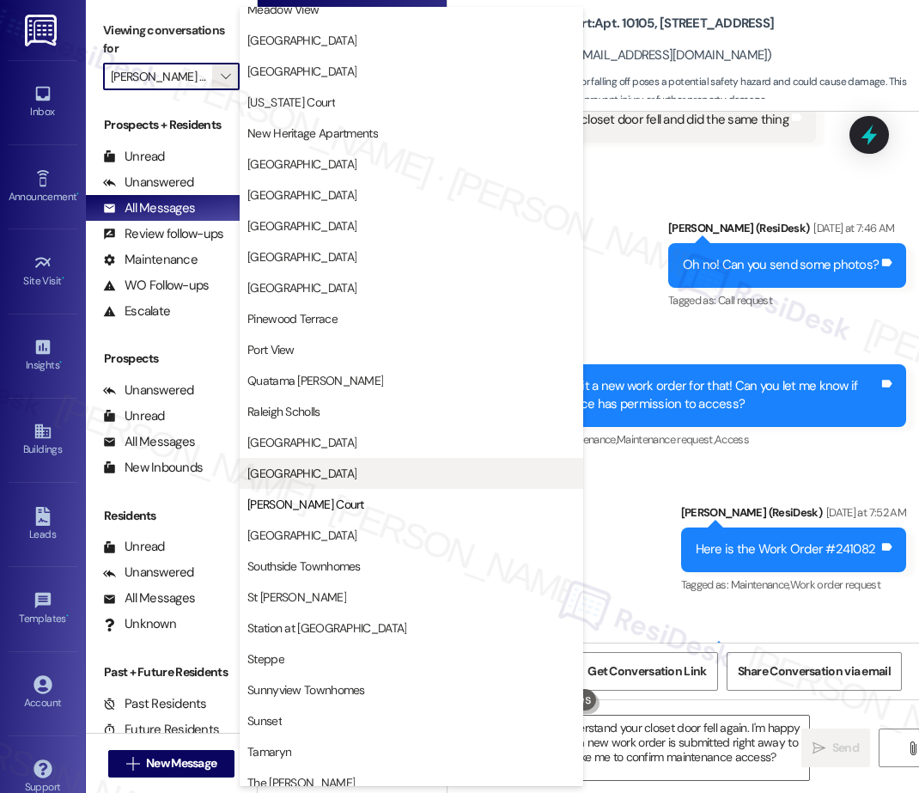
click at [321, 475] on span "[GEOGRAPHIC_DATA]" at bounding box center [301, 473] width 109 height 17
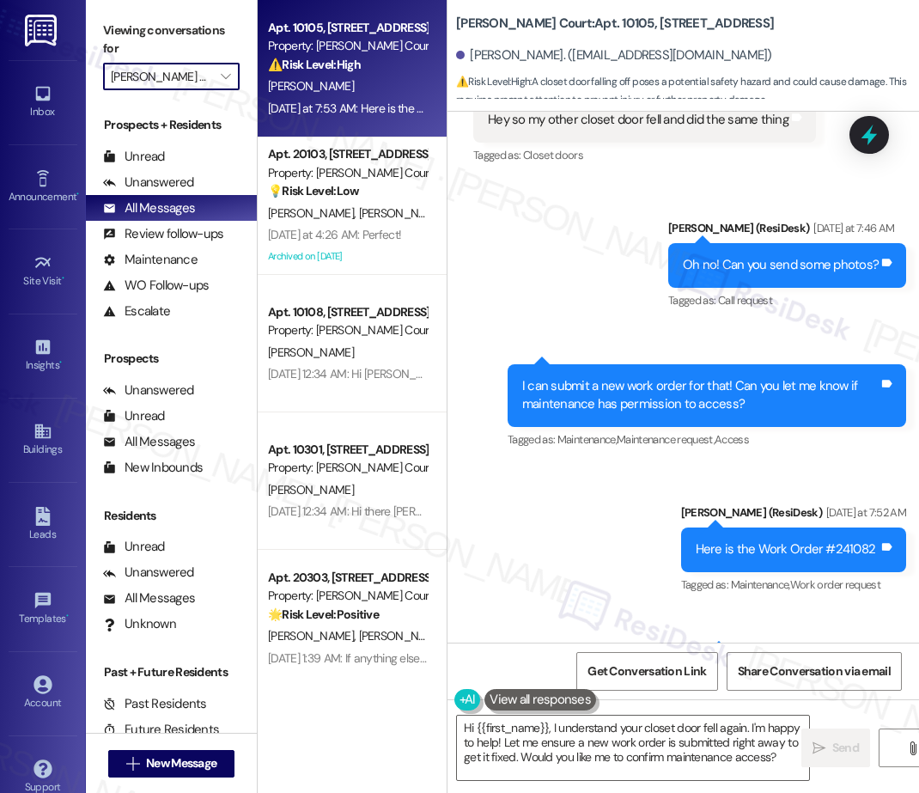
type input "[GEOGRAPHIC_DATA]"
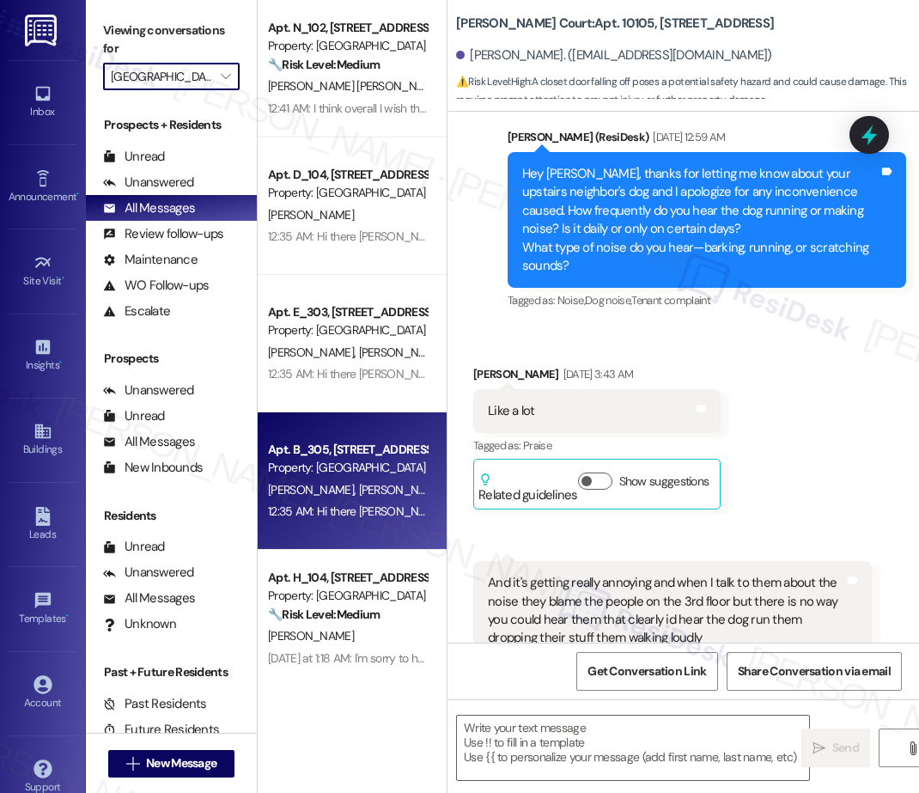
type textarea "Fetching suggested responses. Please feel free to read through the conversation…"
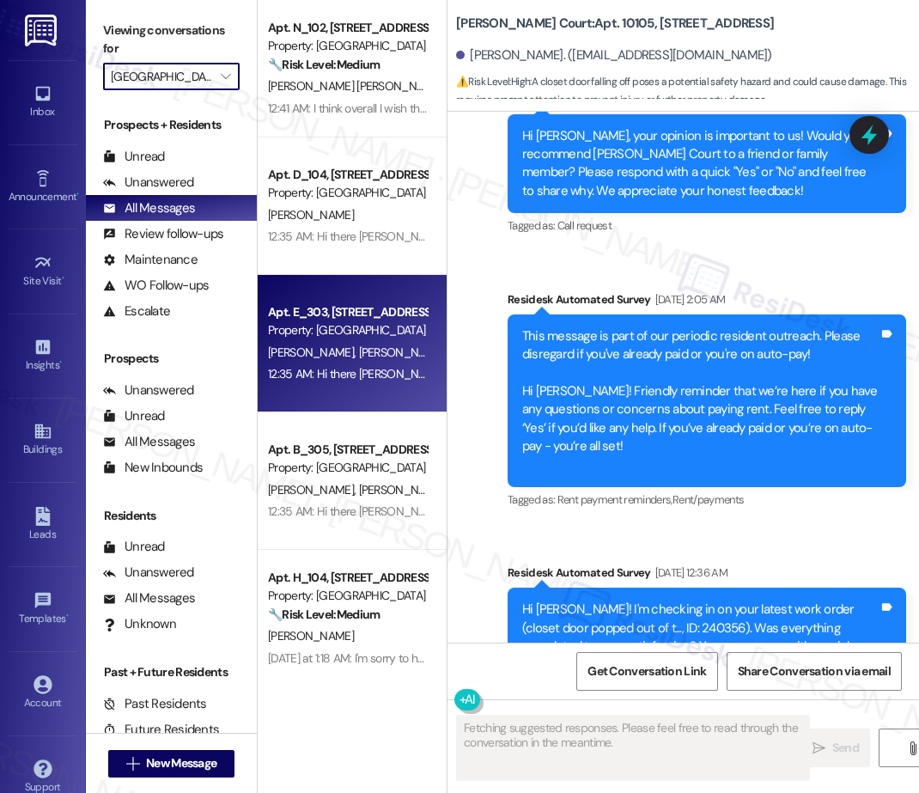
scroll to position [13837, 0]
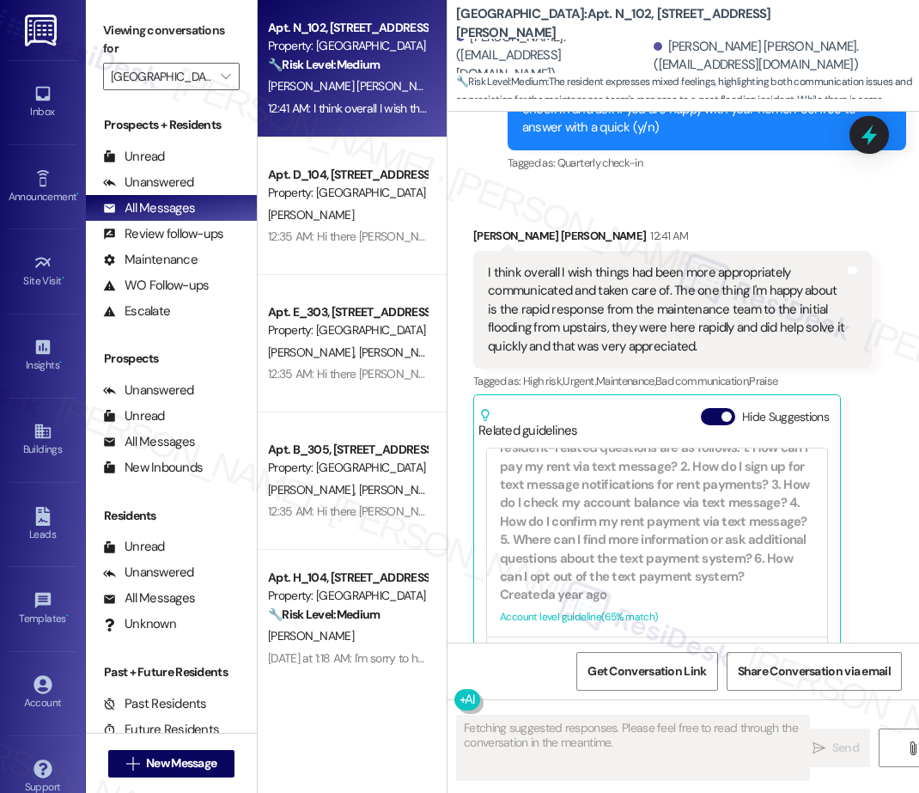
scroll to position [5696, 0]
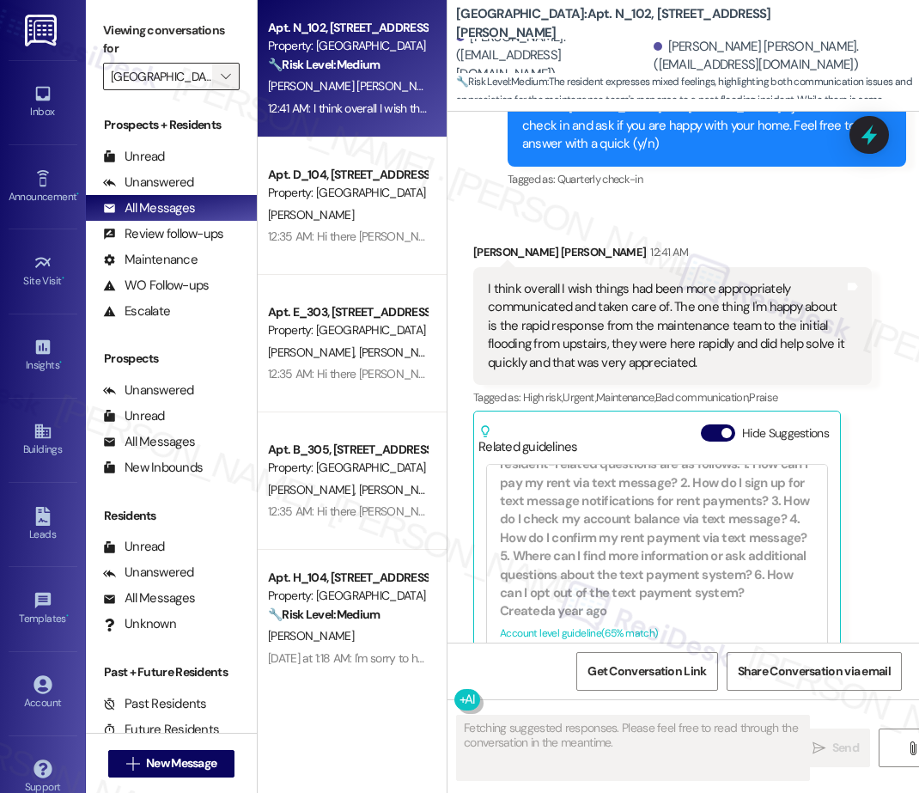
click at [230, 78] on icon "" at bounding box center [225, 77] width 9 height 14
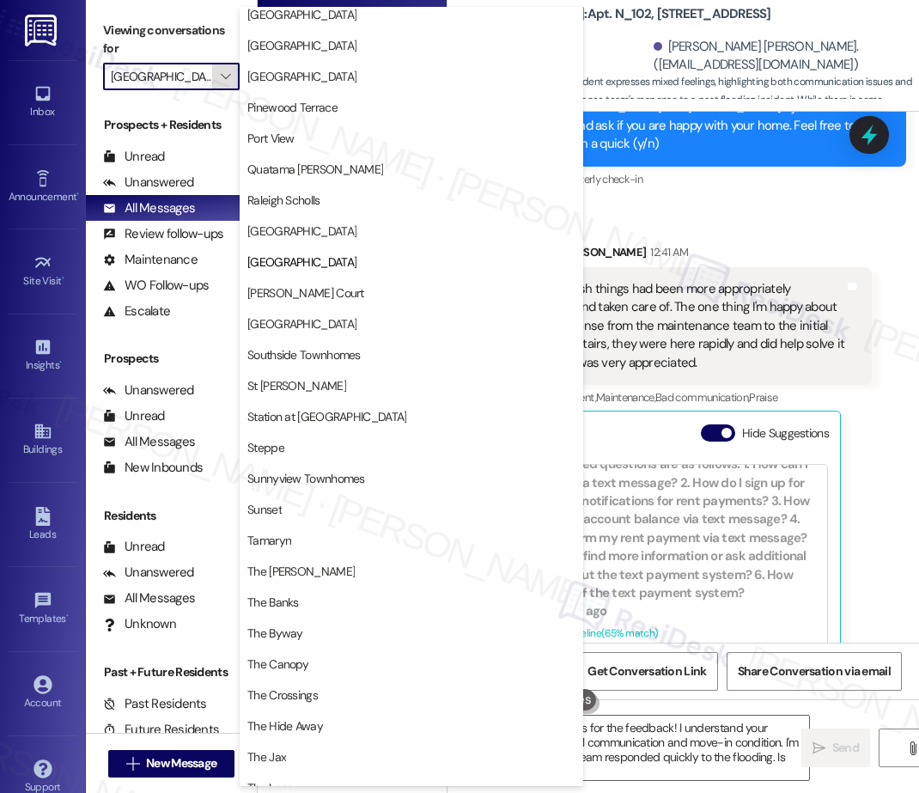
scroll to position [2435, 0]
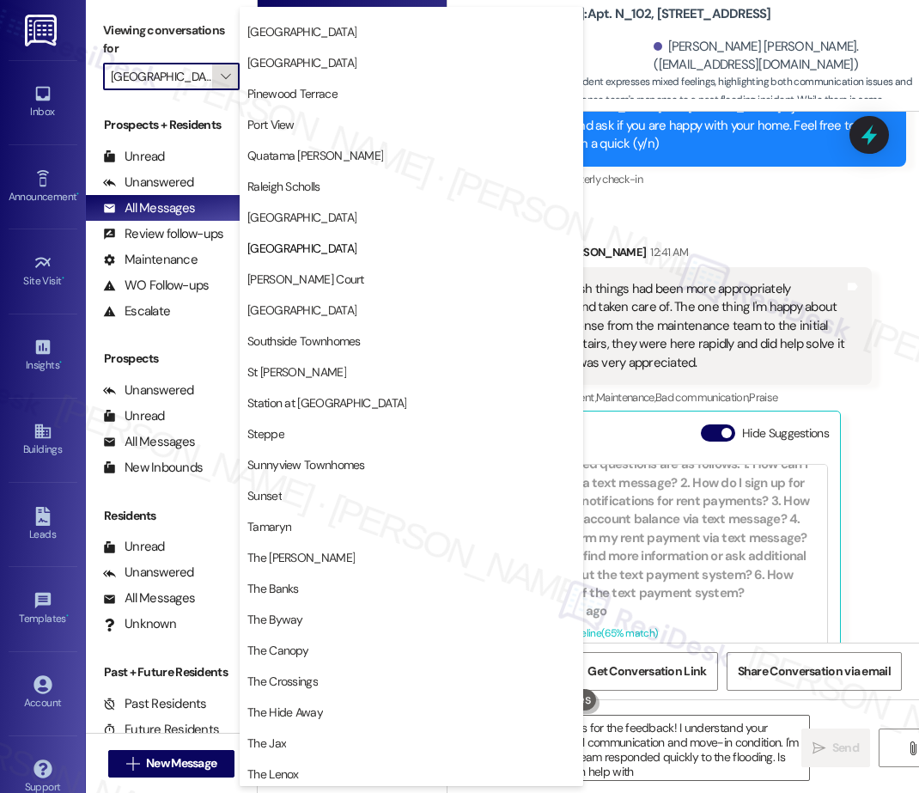
type textarea "Hi {{first_name}}, thanks for the feedback! I understand your frustration with …"
click at [304, 217] on span "[GEOGRAPHIC_DATA]" at bounding box center [301, 217] width 109 height 17
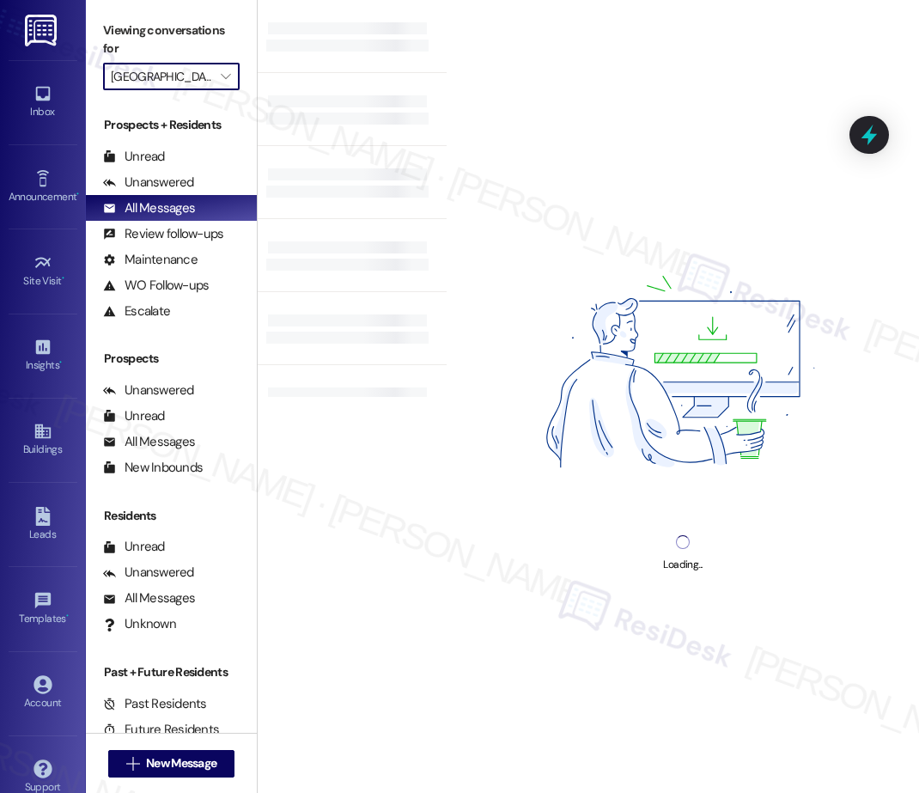
type input "[GEOGRAPHIC_DATA]"
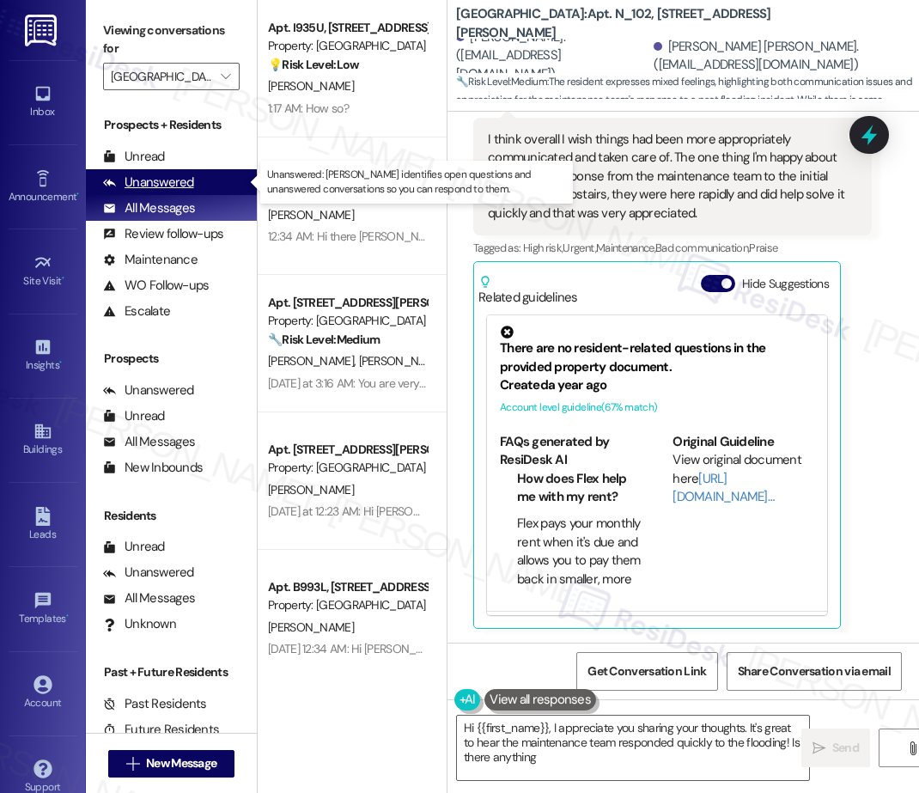
click at [173, 186] on div "Unanswered" at bounding box center [148, 183] width 91 height 18
type textarea "Hi {{first_name}}, I appreciate you sharing your thoughts. It's great to hear t…"
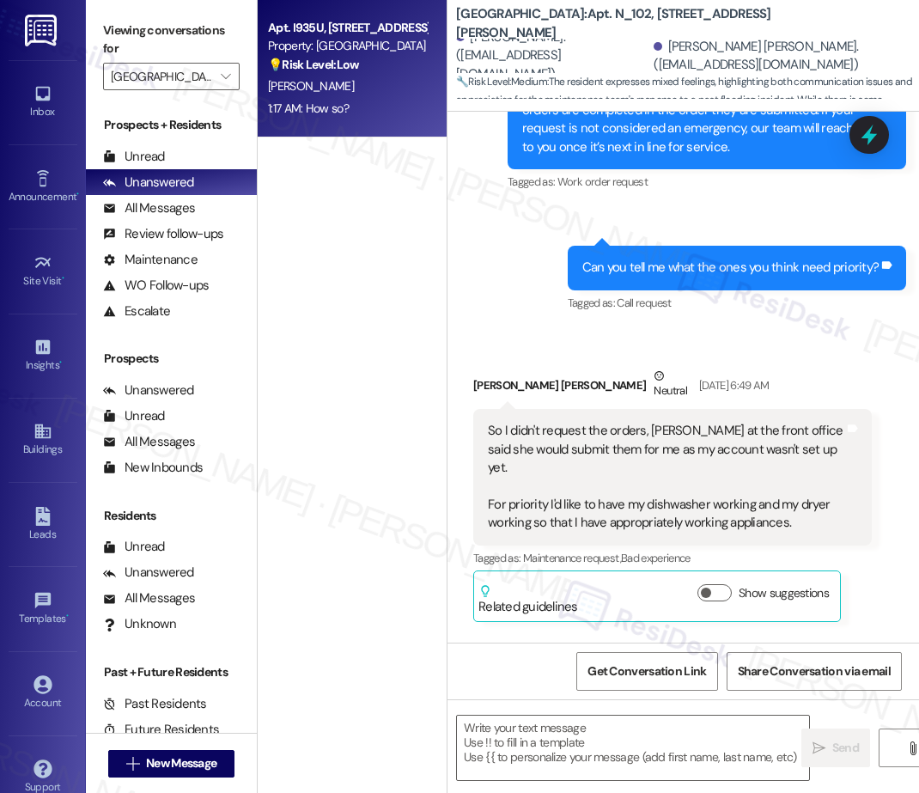
type textarea "Fetching suggested responses. Please feel free to read through the conversation…"
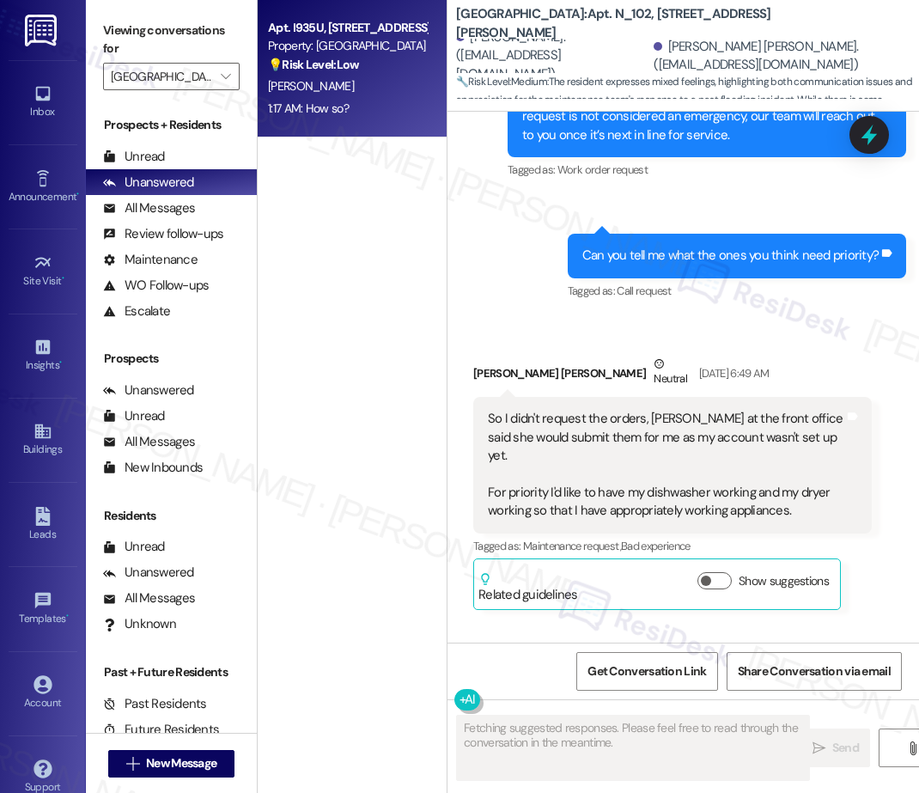
click at [378, 103] on div "1:17 AM: How so? 1:17 AM: How so?" at bounding box center [347, 108] width 162 height 21
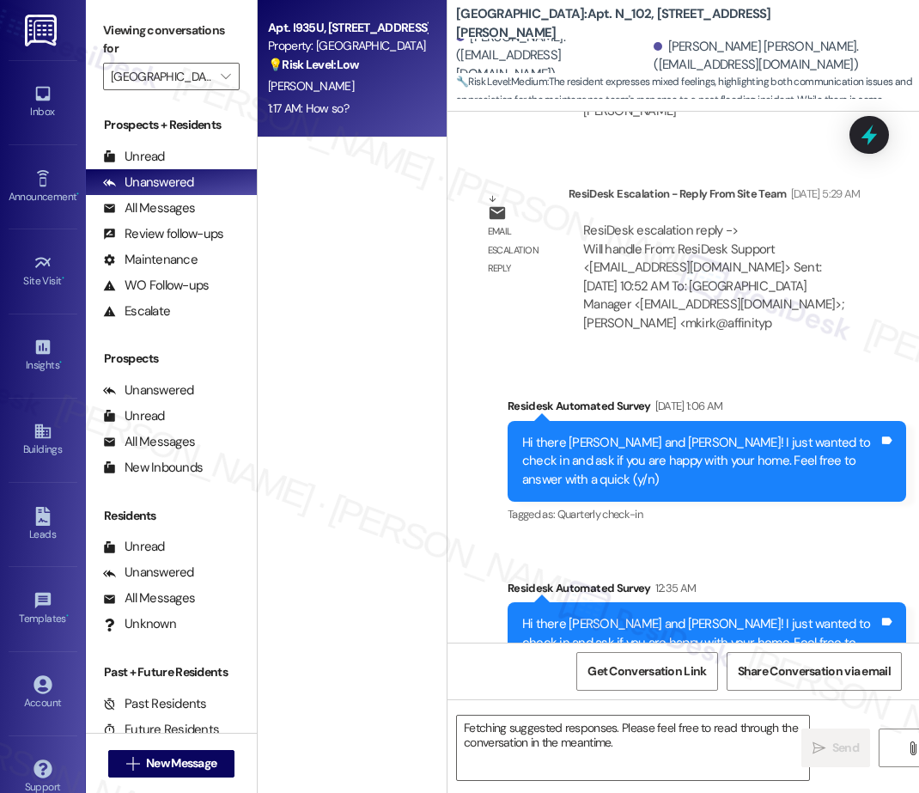
scroll to position [5865, 0]
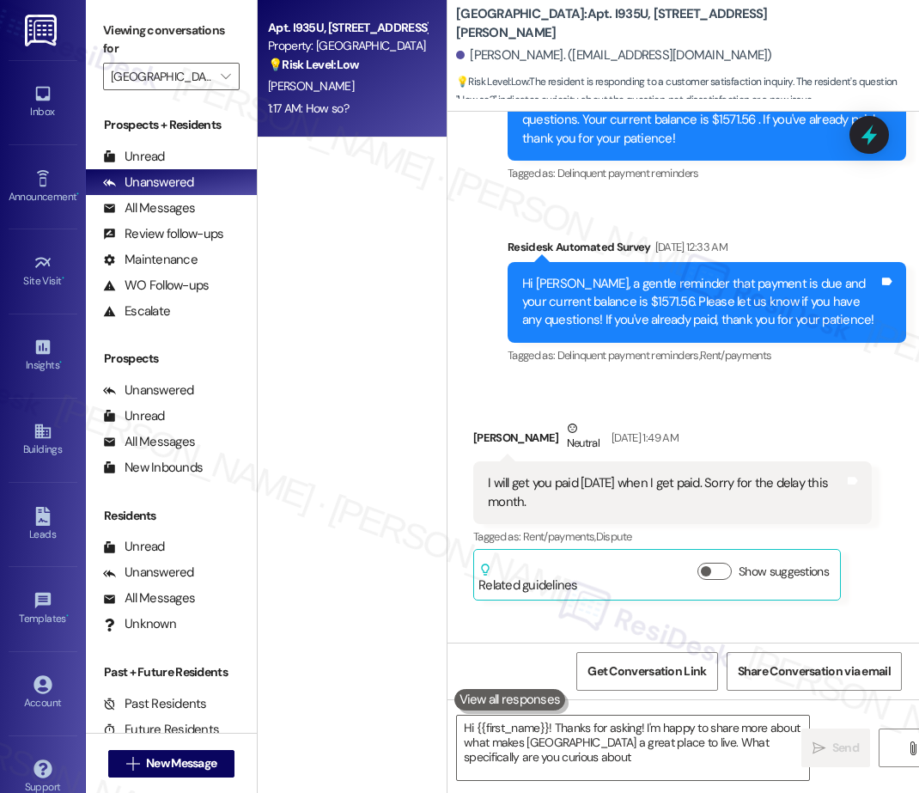
type textarea "Hi {{first_name}}! Thanks for asking! I'm happy to share more about what makes …"
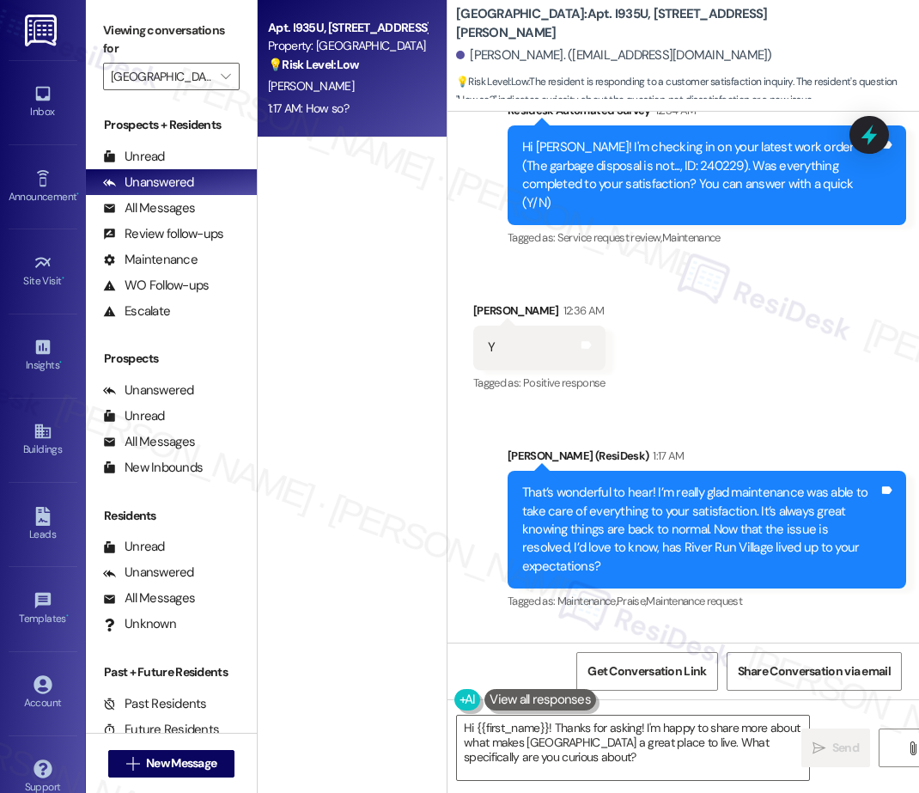
scroll to position [6063, 0]
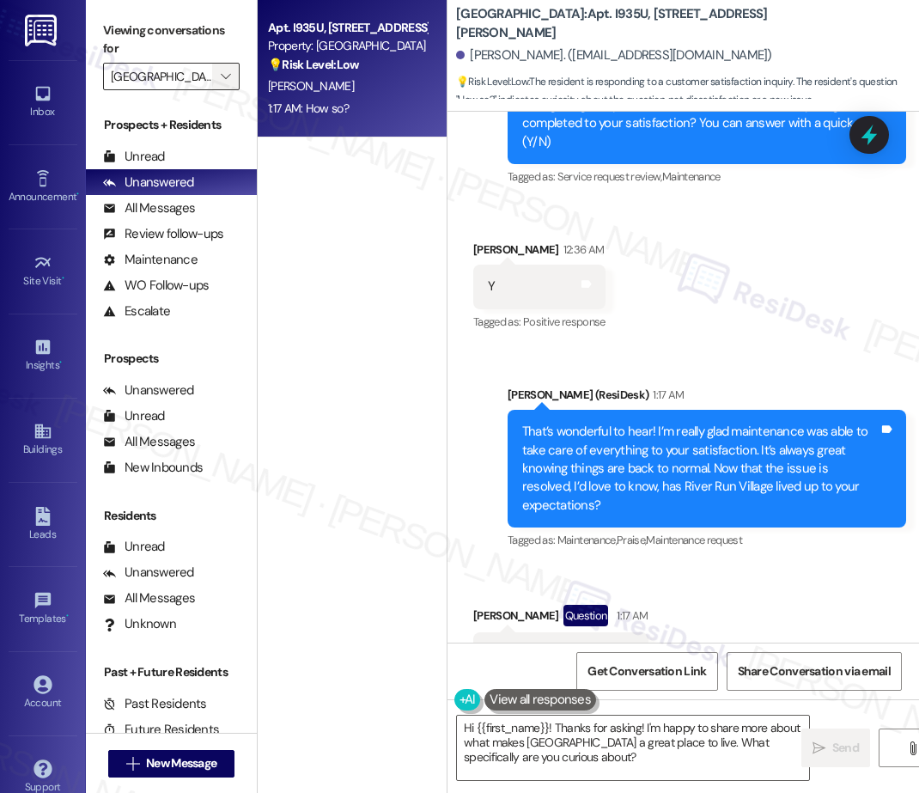
click at [228, 78] on icon "" at bounding box center [225, 77] width 9 height 14
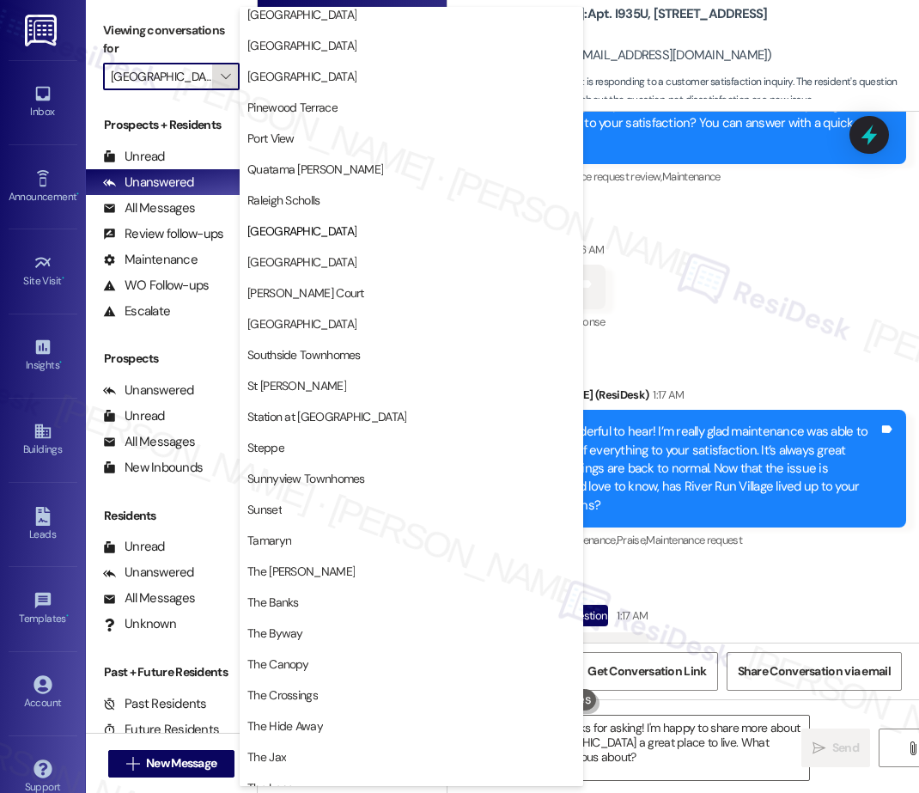
scroll to position [2435, 0]
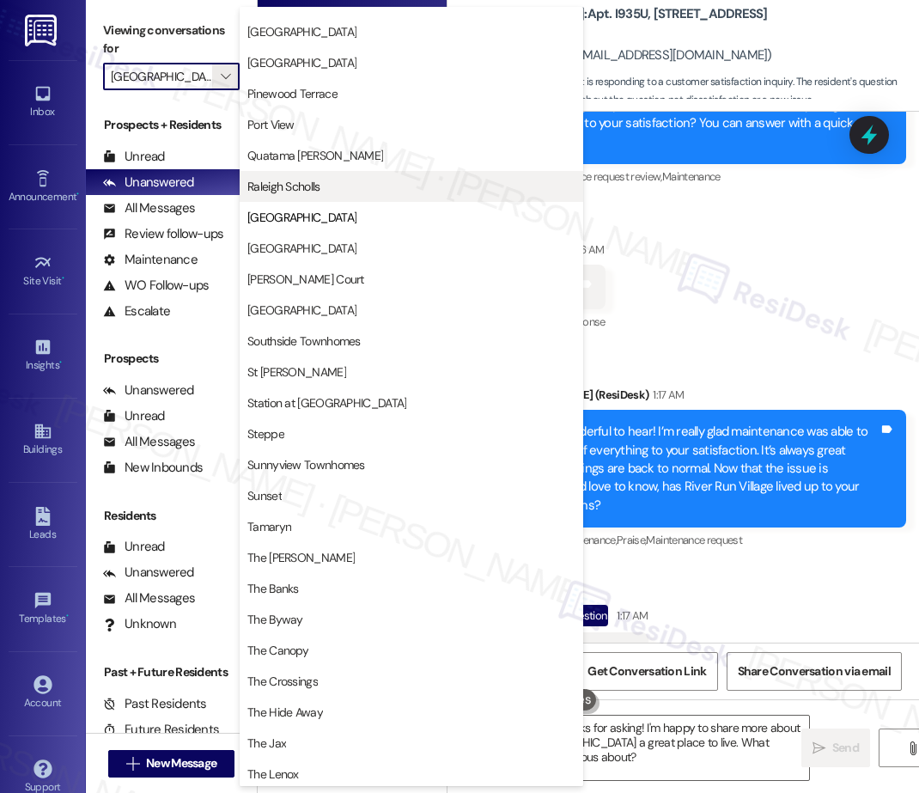
click at [314, 190] on span "Raleigh Scholls" at bounding box center [283, 186] width 73 height 17
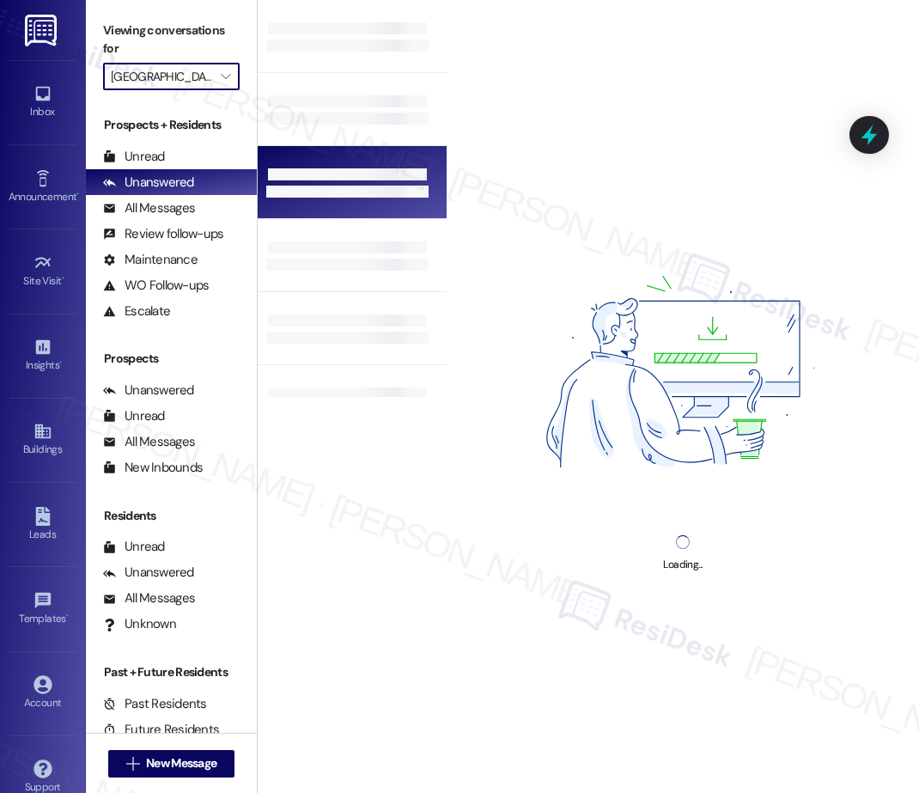
type input "Raleigh Scholls"
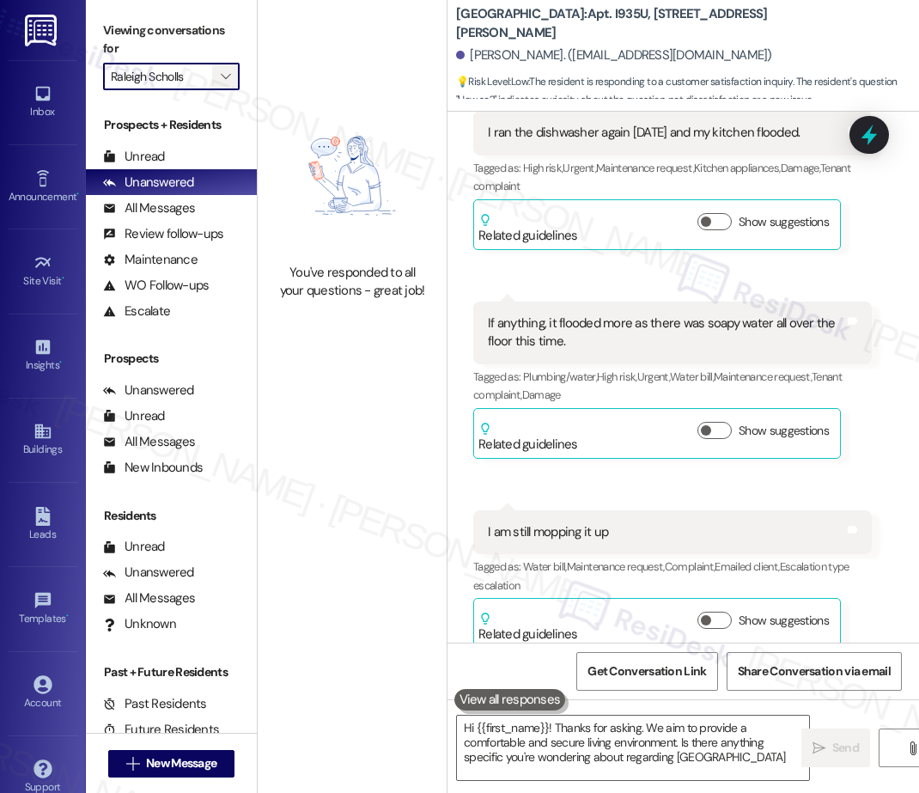
type textarea "Hi {{first_name}}! Thanks for asking. We aim to provide a comfortable and secur…"
click at [230, 74] on icon "" at bounding box center [225, 77] width 9 height 14
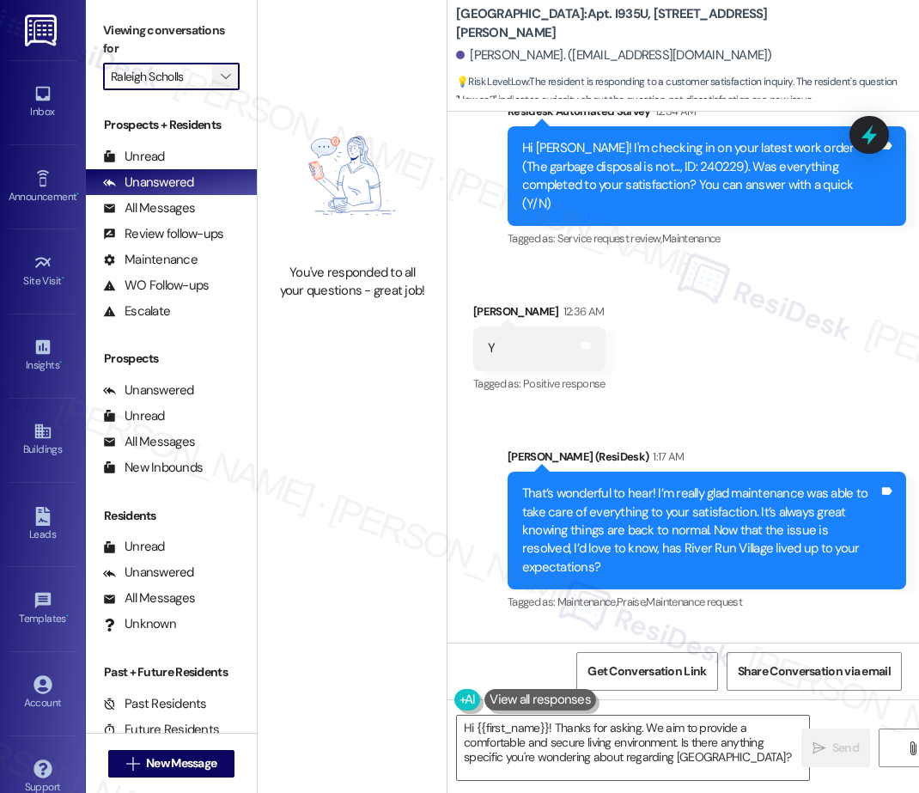
scroll to position [6062, 0]
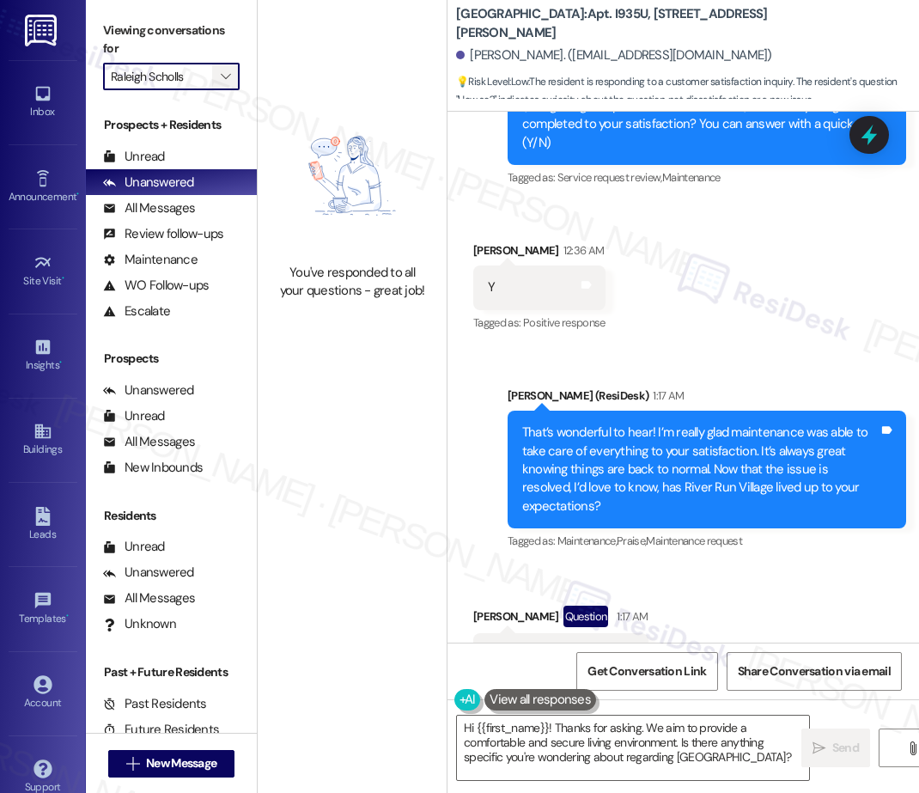
click at [230, 74] on icon "" at bounding box center [225, 77] width 9 height 14
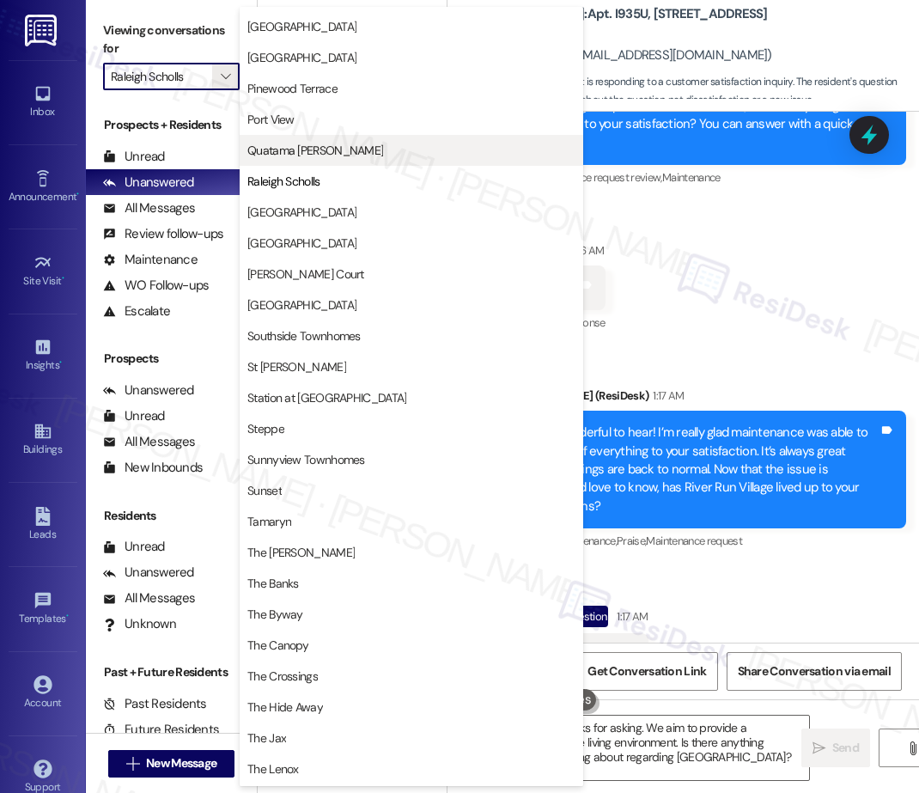
scroll to position [2402, 0]
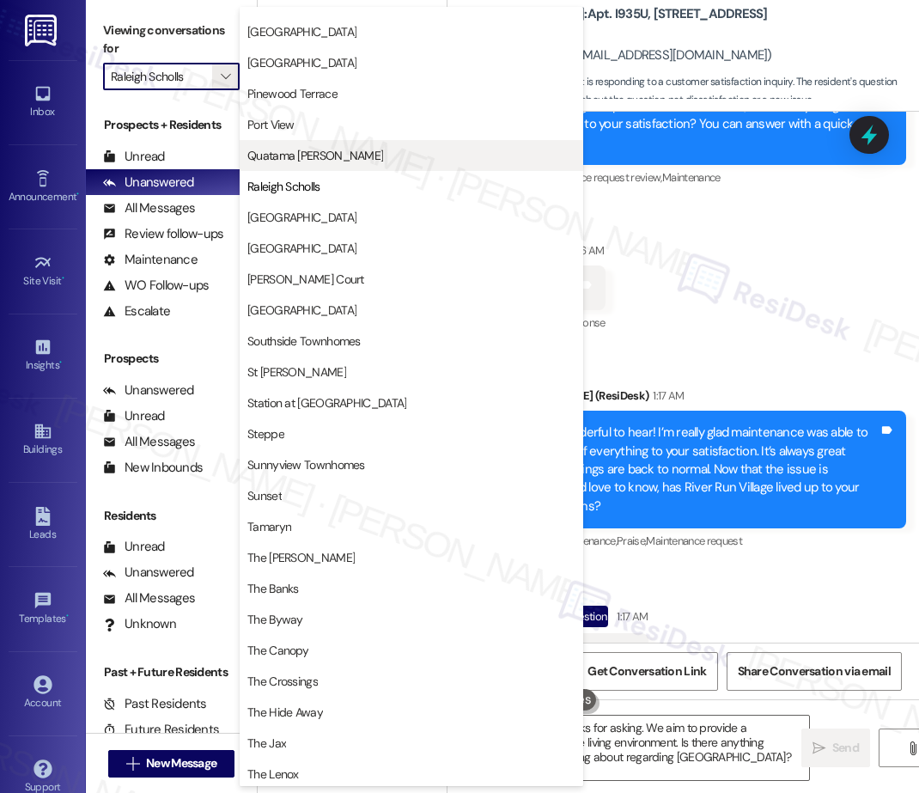
click at [319, 153] on span "Quatama [PERSON_NAME]" at bounding box center [315, 155] width 136 height 17
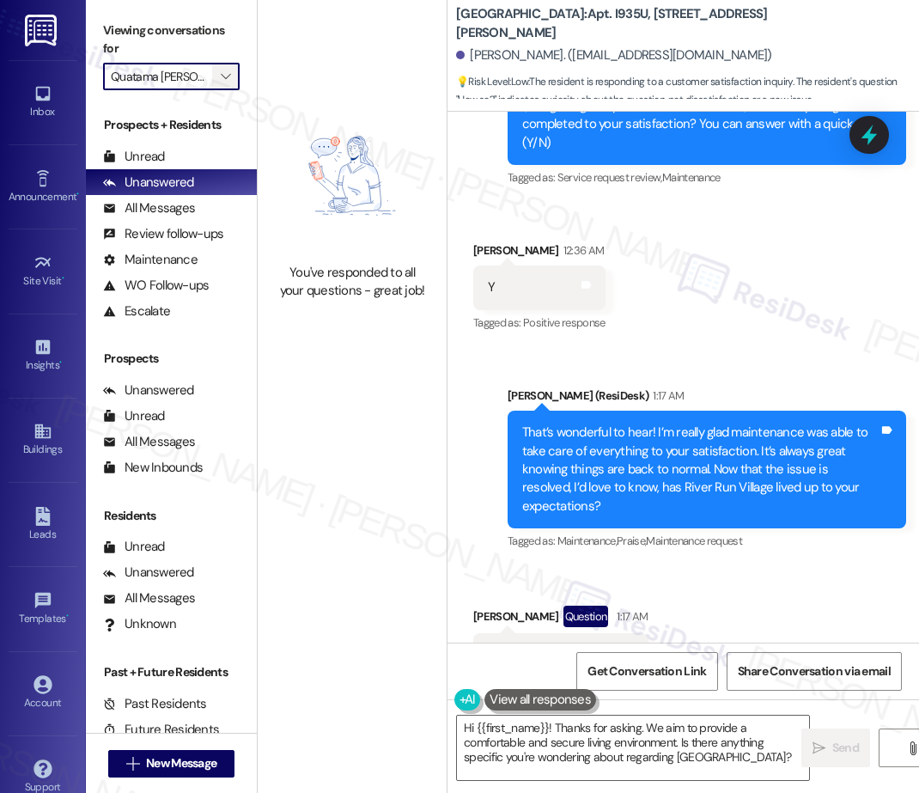
click at [223, 76] on icon "" at bounding box center [225, 77] width 9 height 14
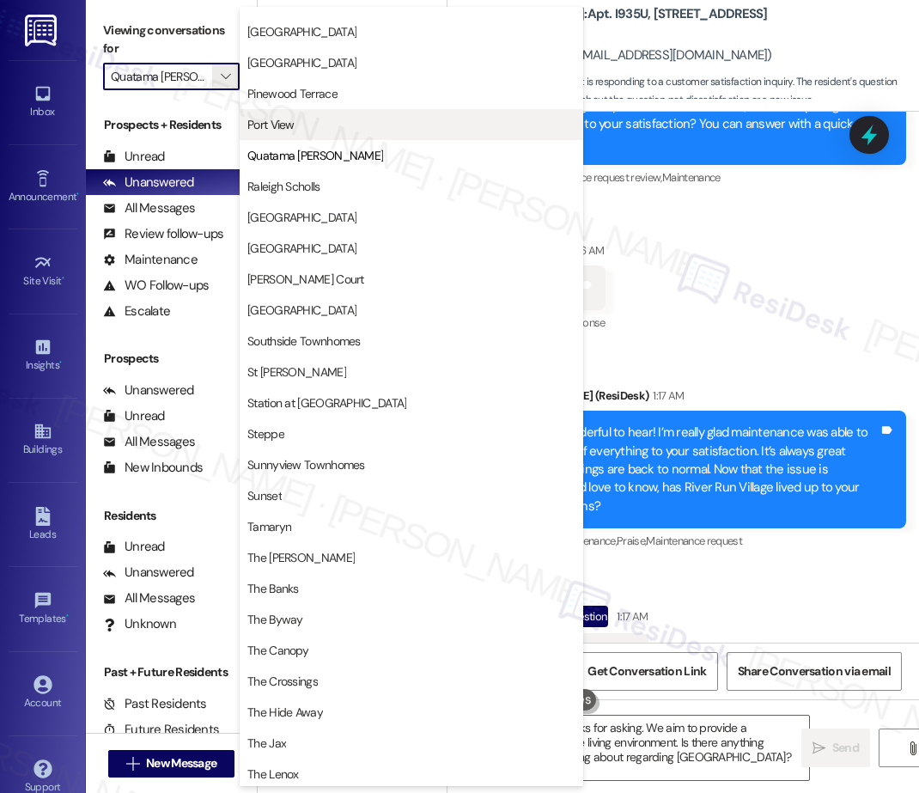
scroll to position [2414, 0]
click at [285, 130] on span "Port View" at bounding box center [270, 124] width 47 height 17
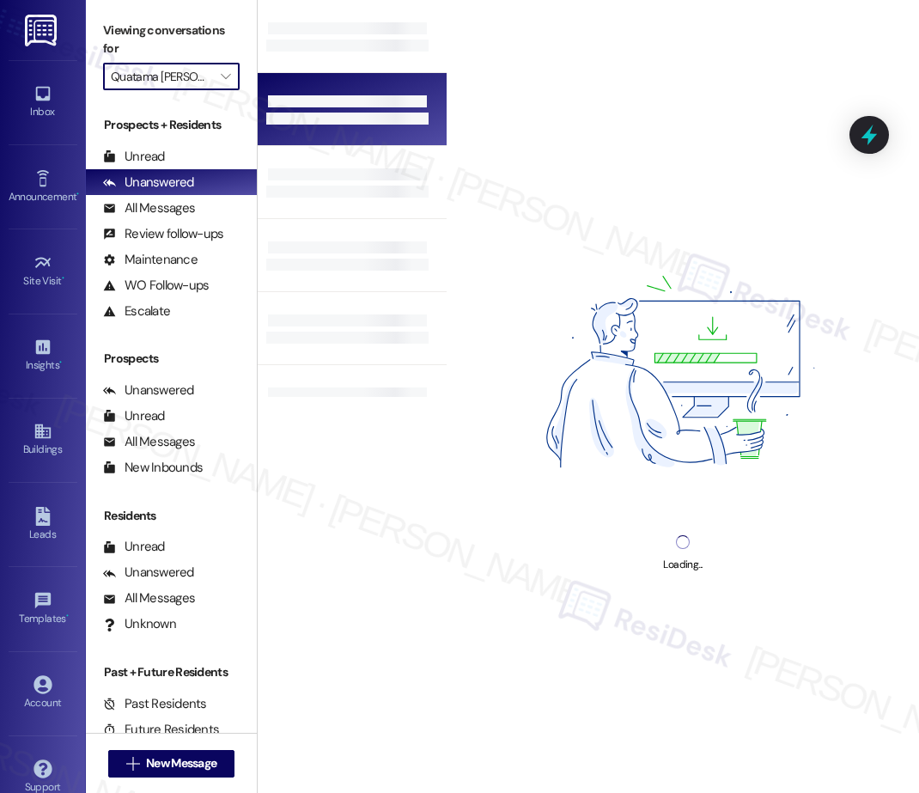
type input "Port View"
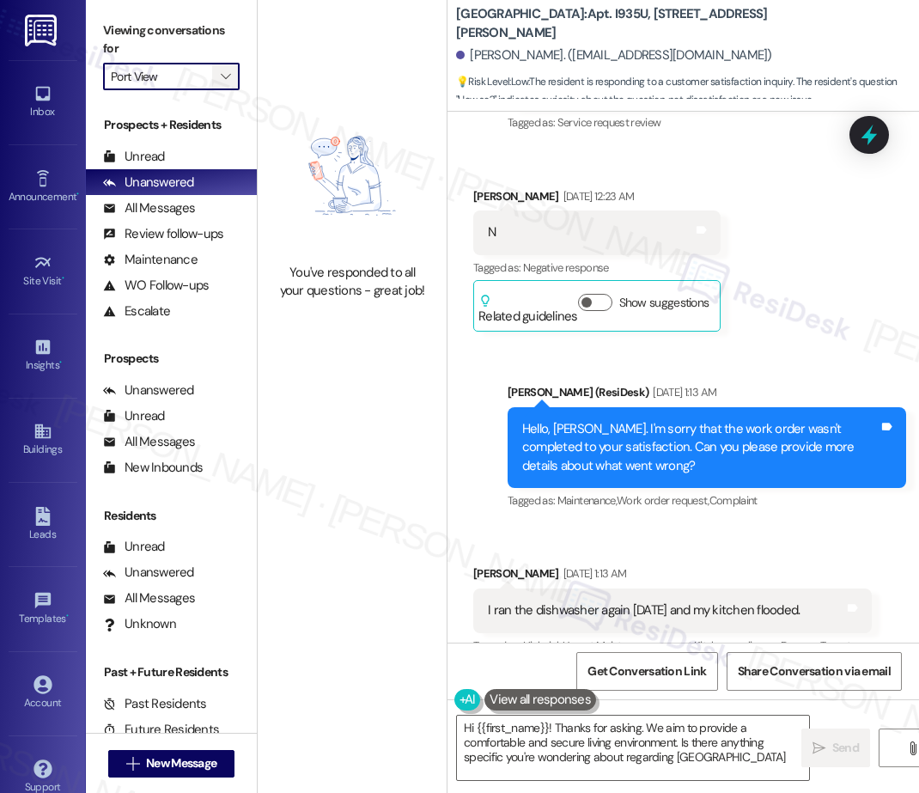
type textarea "Hi {{first_name}}! Thanks for asking. We aim to provide a comfortable and secur…"
click at [226, 71] on icon "" at bounding box center [225, 77] width 9 height 14
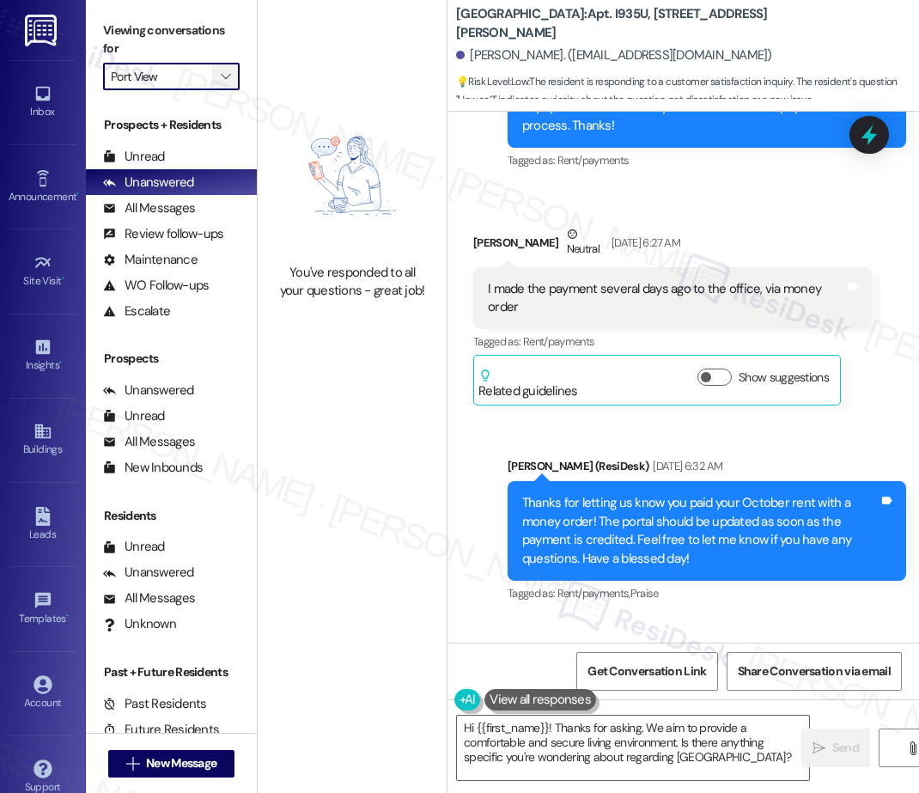
scroll to position [6062, 0]
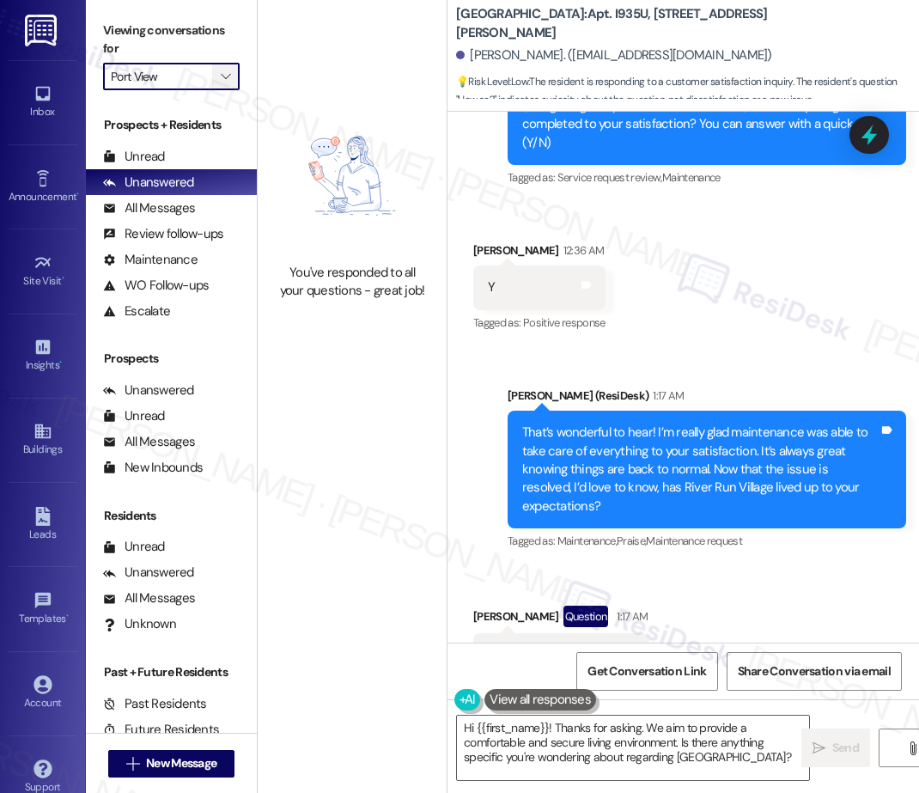
click at [229, 72] on icon "" at bounding box center [225, 77] width 9 height 14
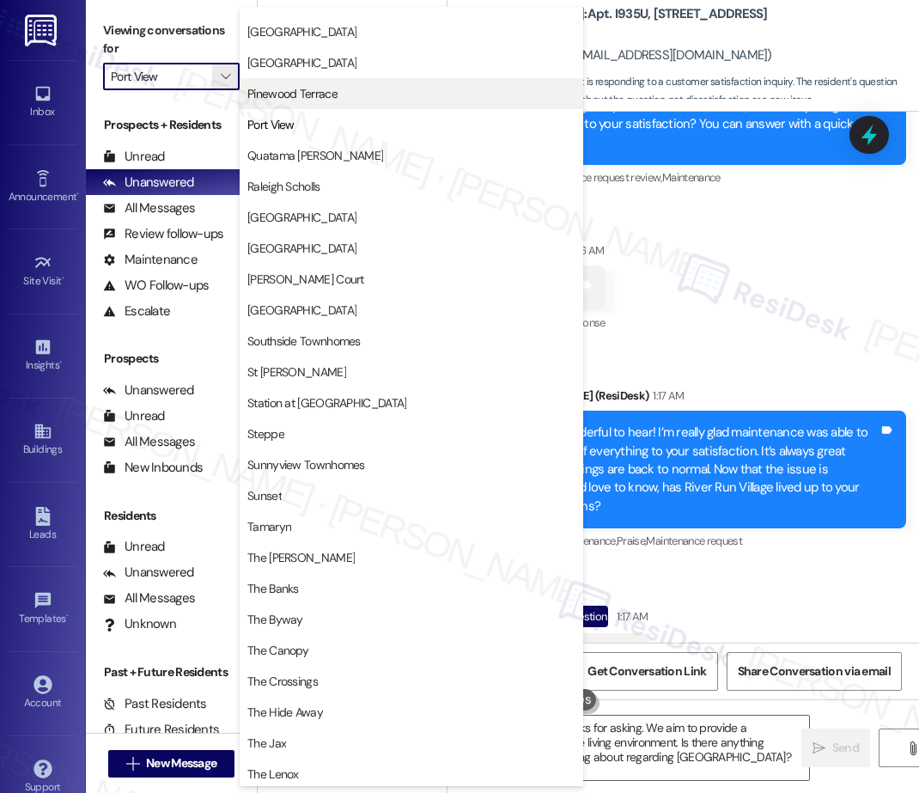
scroll to position [2414, 0]
click at [295, 96] on span "Pinewood Terrace" at bounding box center [292, 93] width 90 height 17
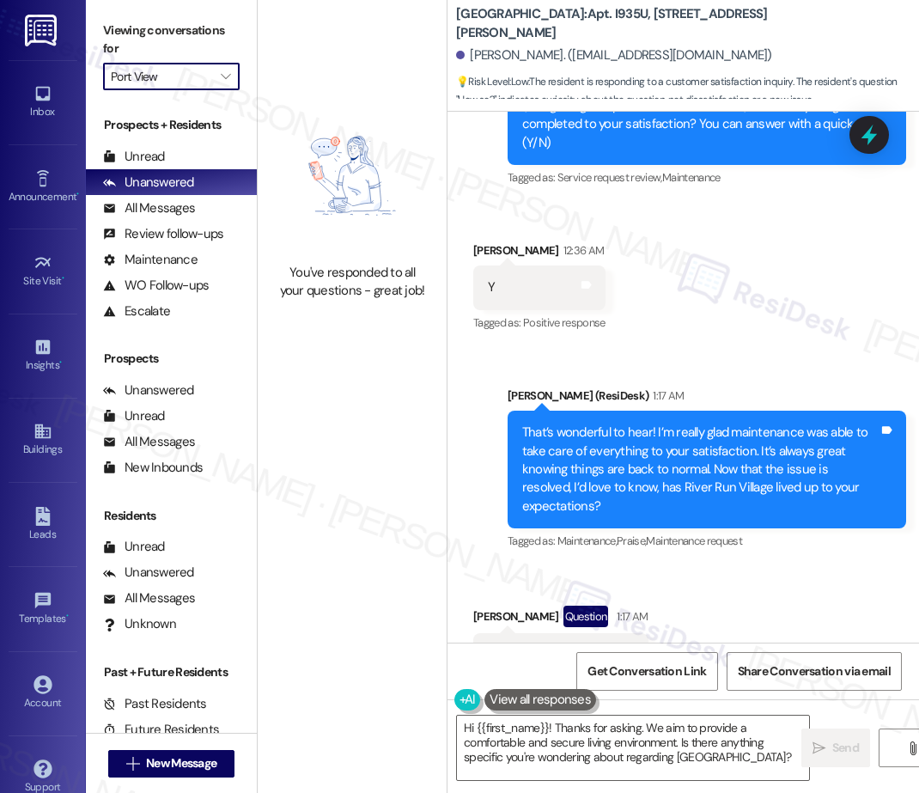
type input "Pinewood Terrace"
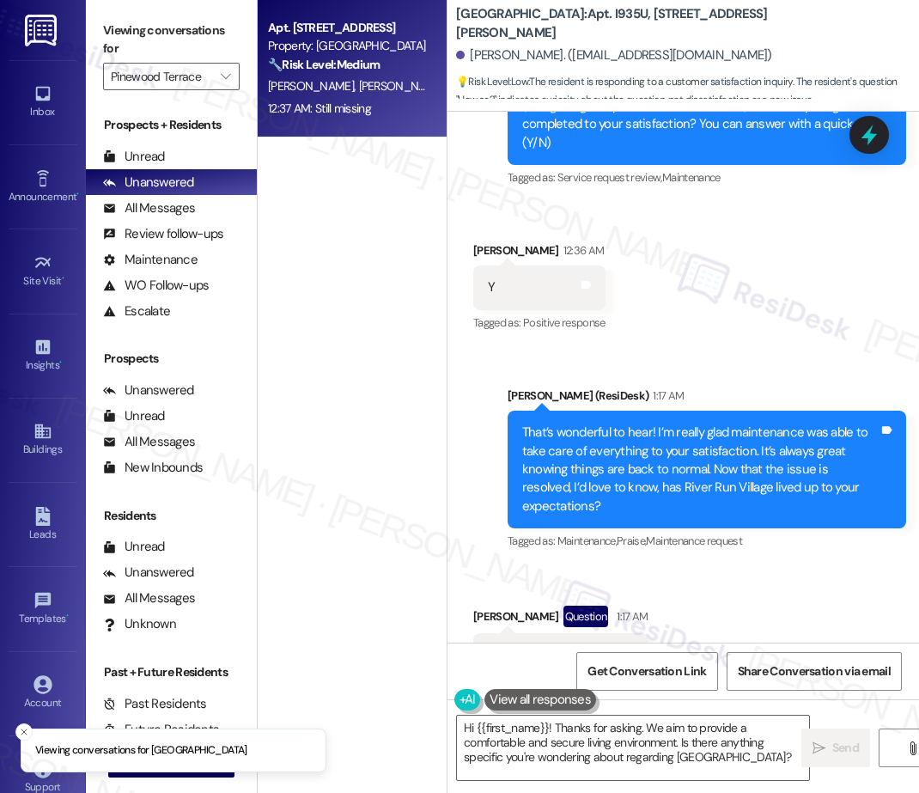
click at [397, 116] on div "12:37 AM: Still missing 12:37 AM: Still missing" at bounding box center [347, 108] width 162 height 21
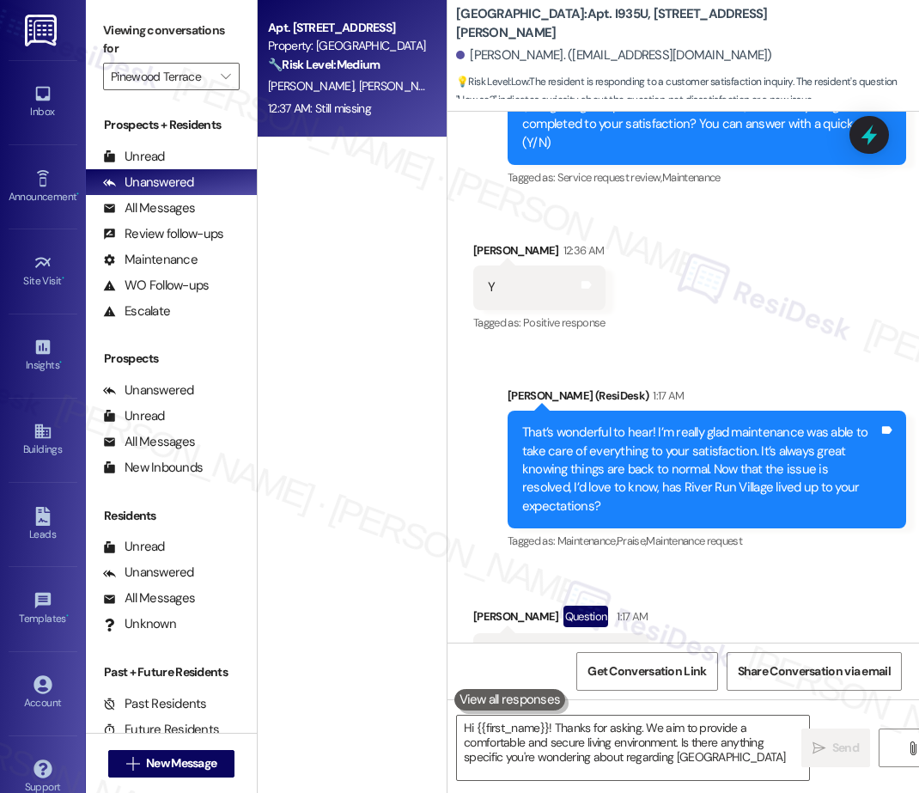
type textarea "Hi {{first_name}}! Thanks for asking. We aim to provide a comfortable and secur…"
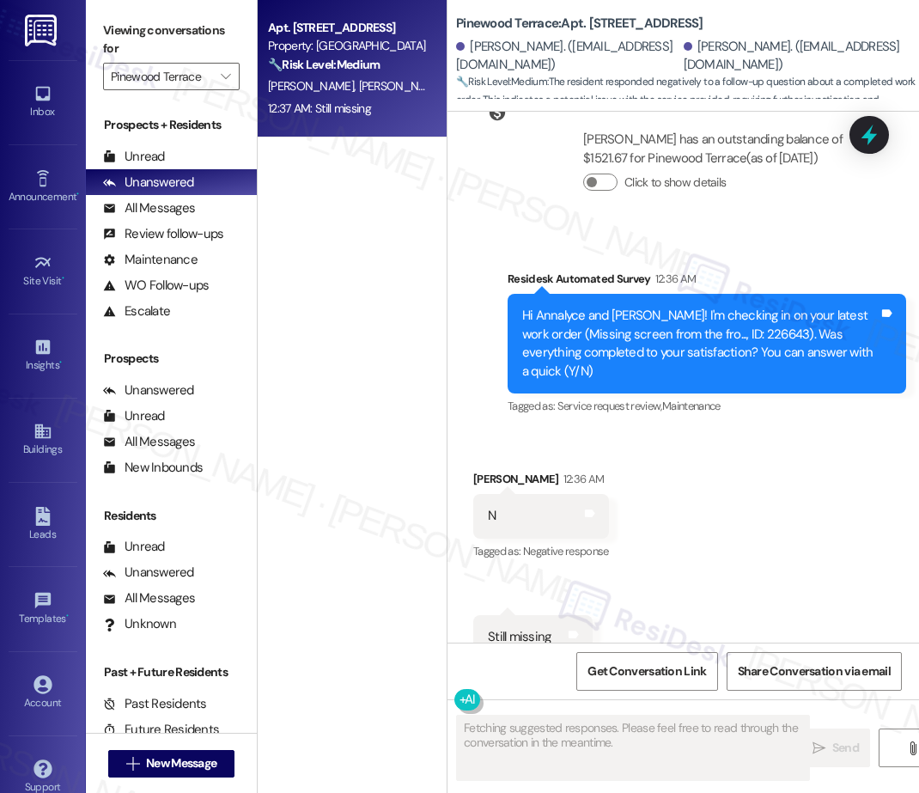
scroll to position [2522, 0]
click at [227, 72] on icon "" at bounding box center [225, 77] width 9 height 14
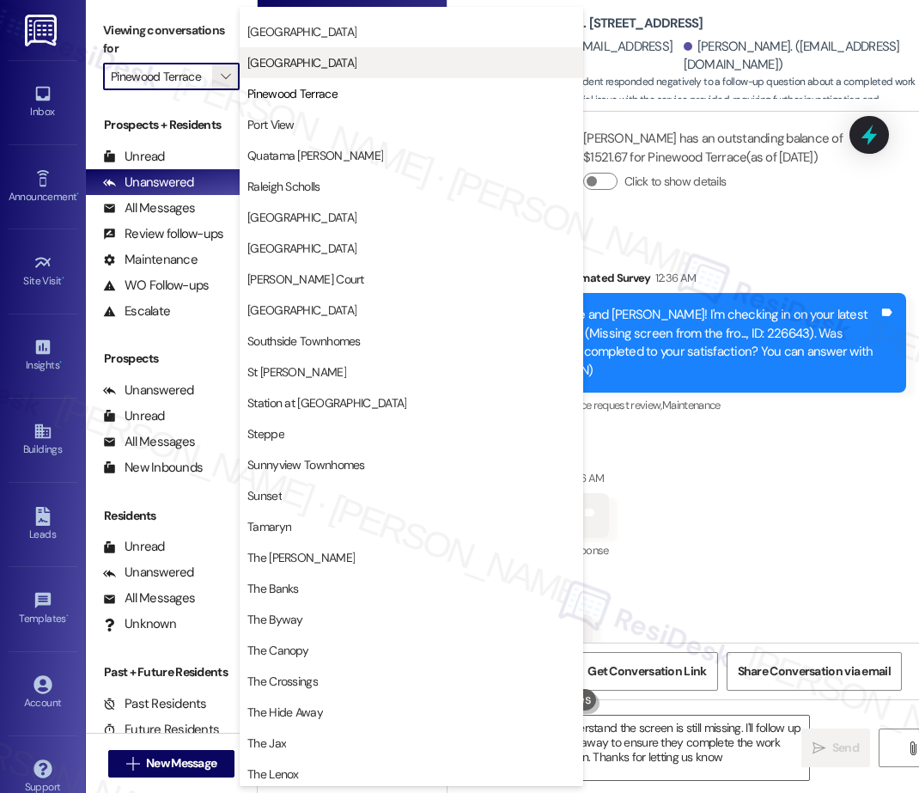
type textarea "Hi {{first_name}}, I understand the screen is still missing. I'll follow up wit…"
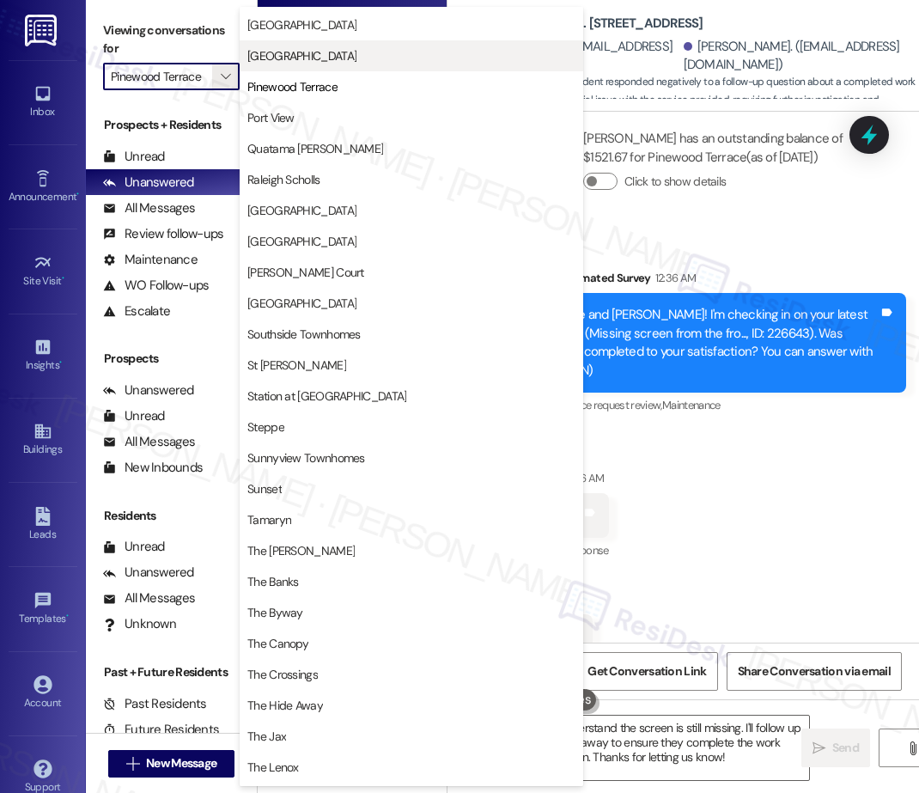
scroll to position [2414, 0]
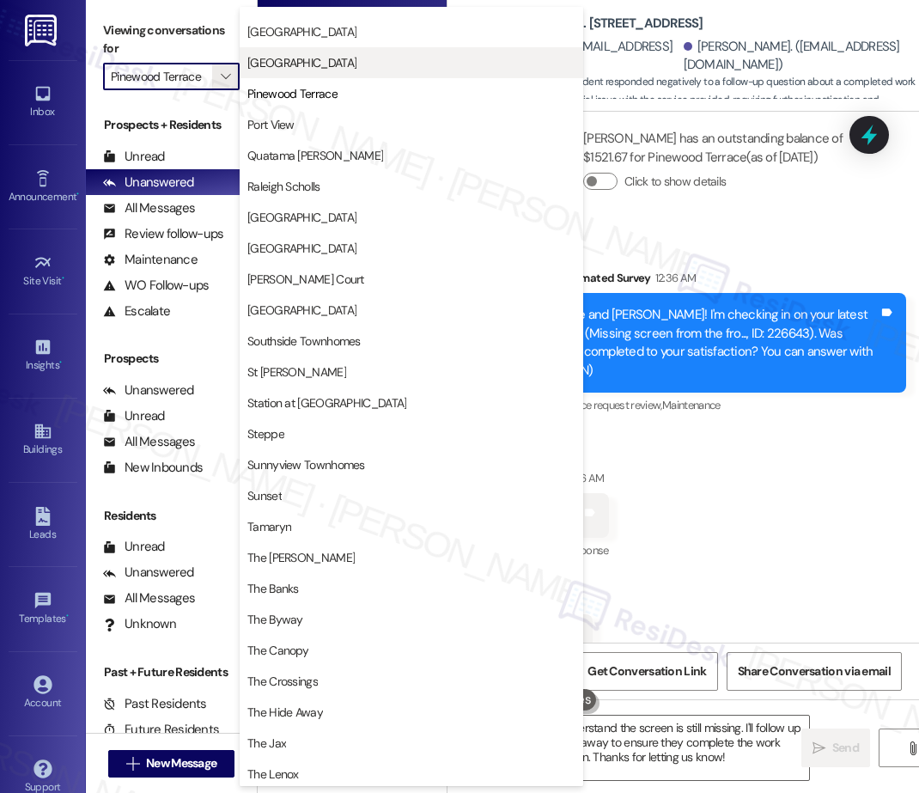
click at [310, 68] on span "[GEOGRAPHIC_DATA]" at bounding box center [301, 62] width 109 height 17
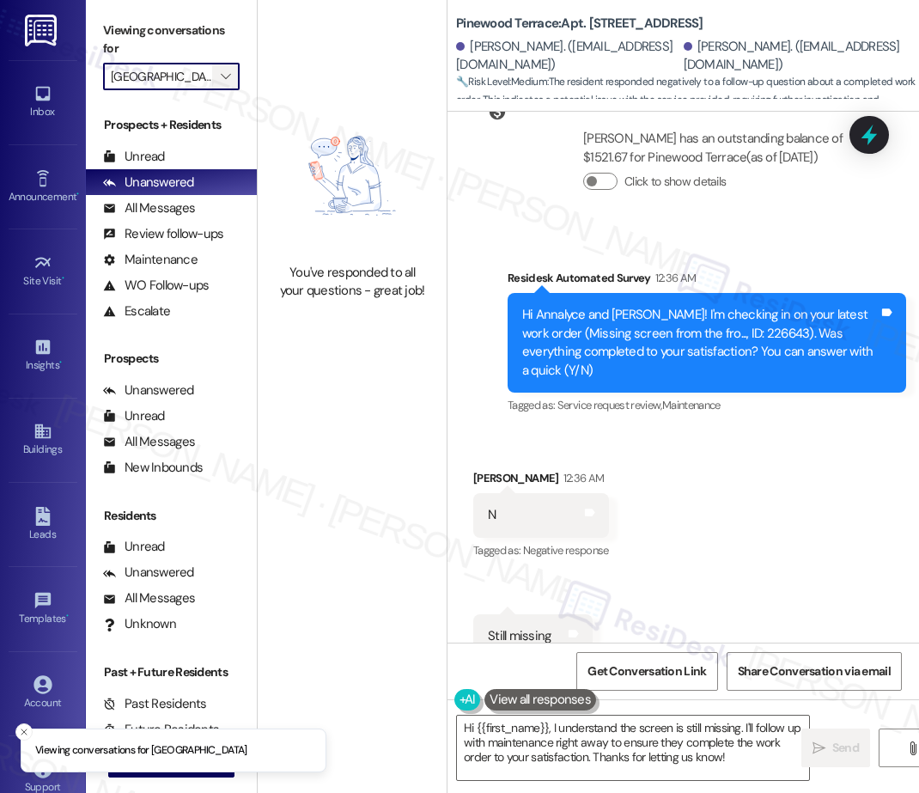
click at [222, 70] on icon "" at bounding box center [225, 77] width 9 height 14
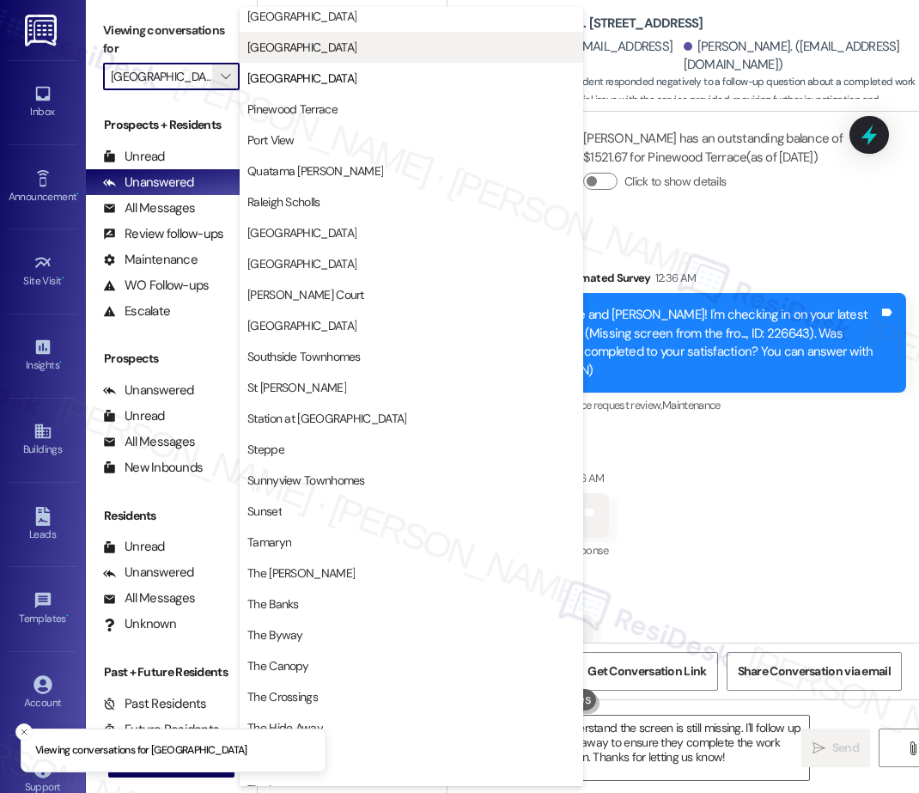
scroll to position [2390, 0]
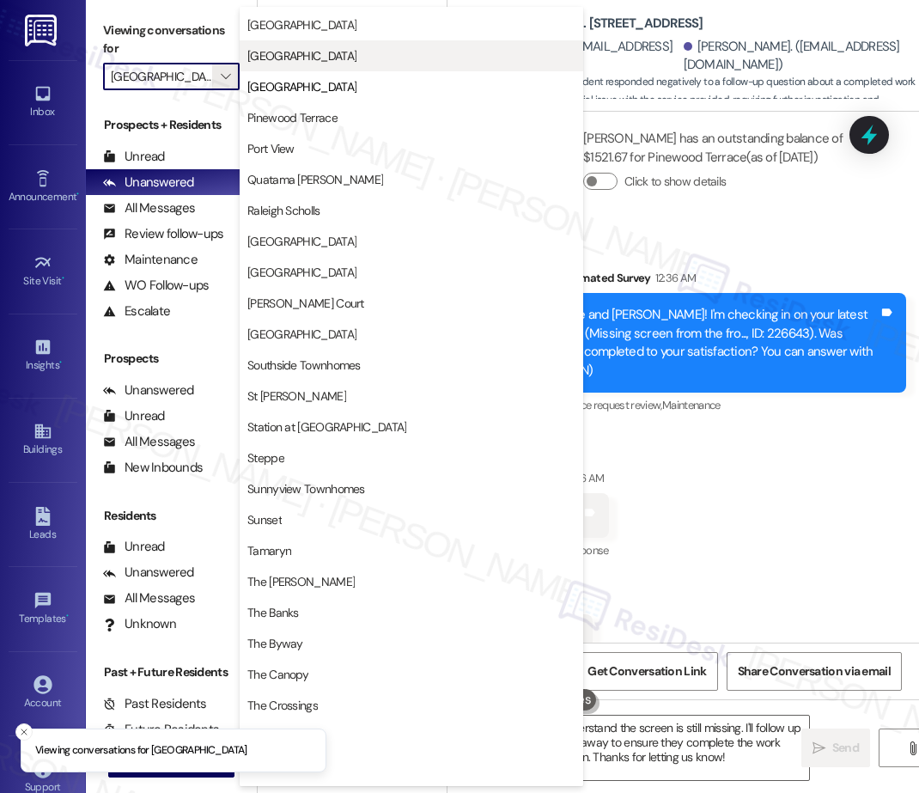
click at [309, 65] on button "[GEOGRAPHIC_DATA]" at bounding box center [412, 55] width 344 height 31
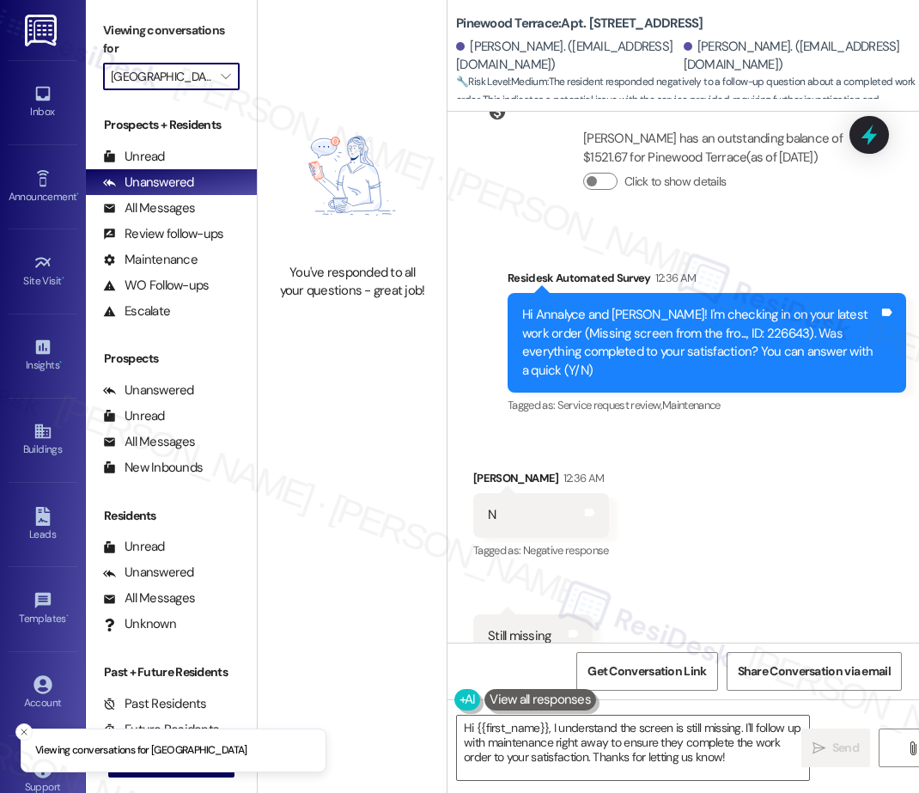
type input "[GEOGRAPHIC_DATA]"
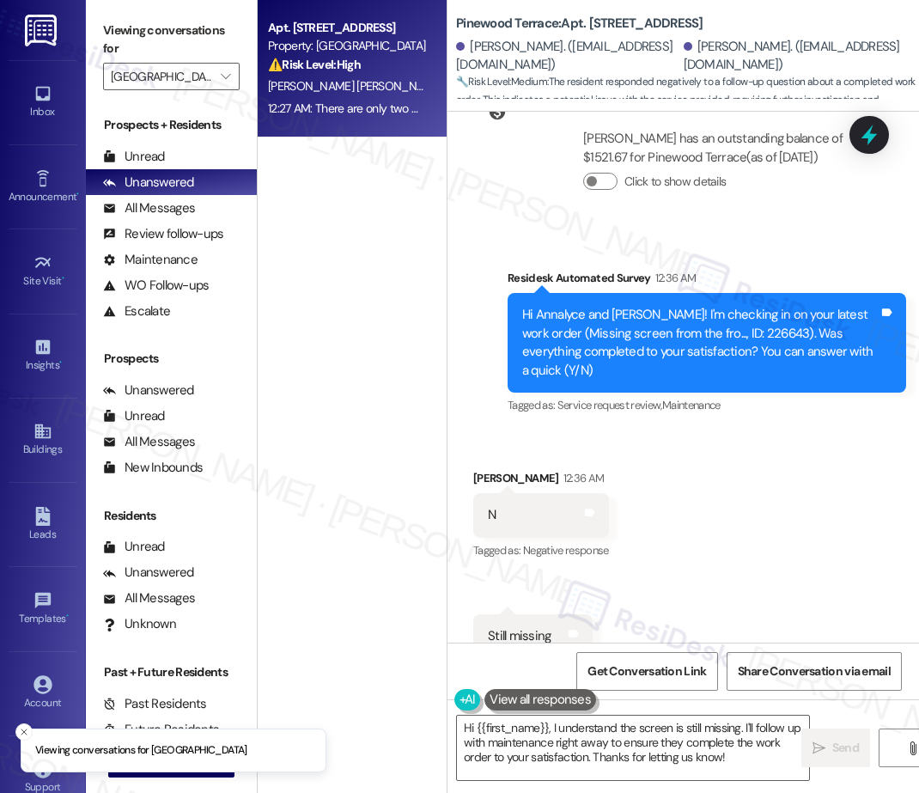
click at [383, 88] on div "[PERSON_NAME] [PERSON_NAME]" at bounding box center [347, 86] width 162 height 21
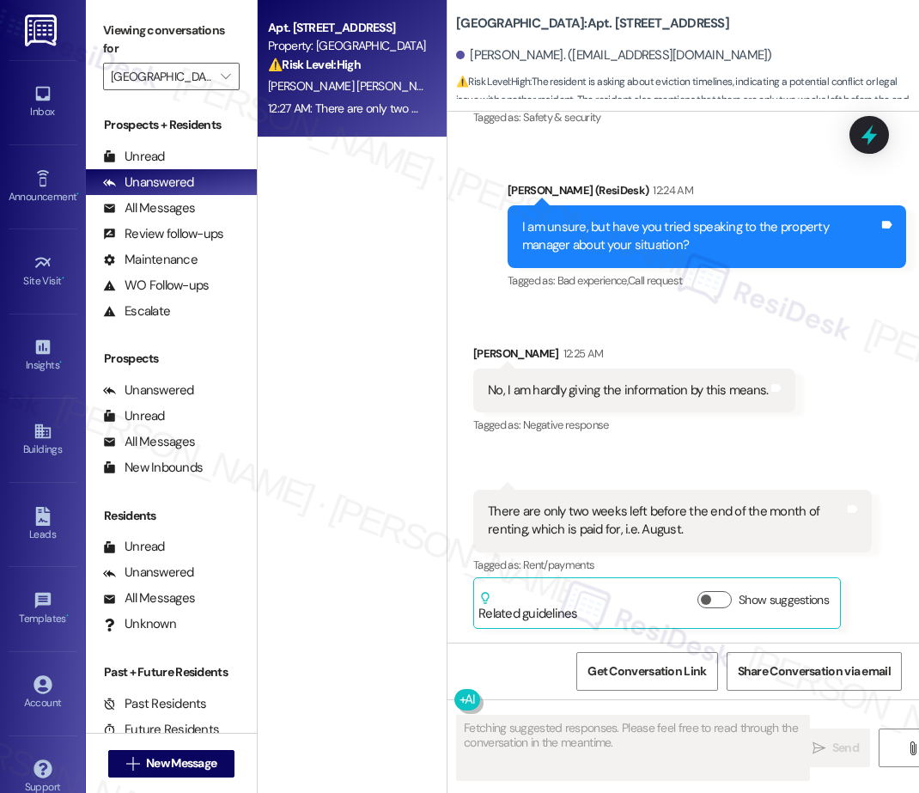
scroll to position [6362, 0]
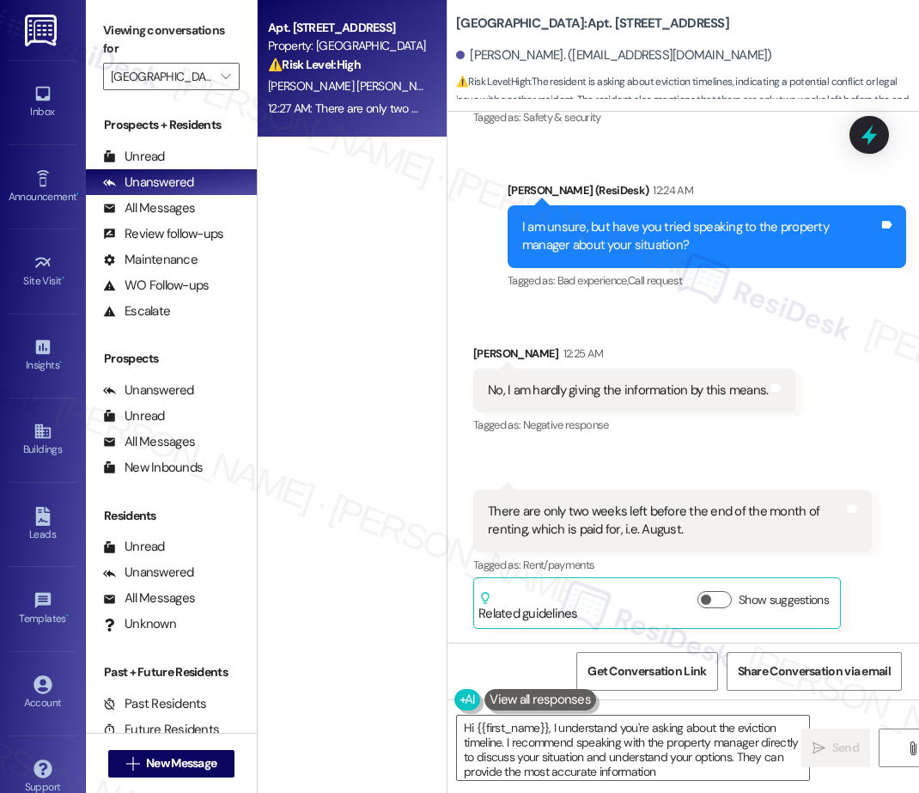
type textarea "Hi {{first_name}}, I understand you're asking about the eviction timeline. I re…"
click at [231, 74] on span "" at bounding box center [225, 76] width 16 height 27
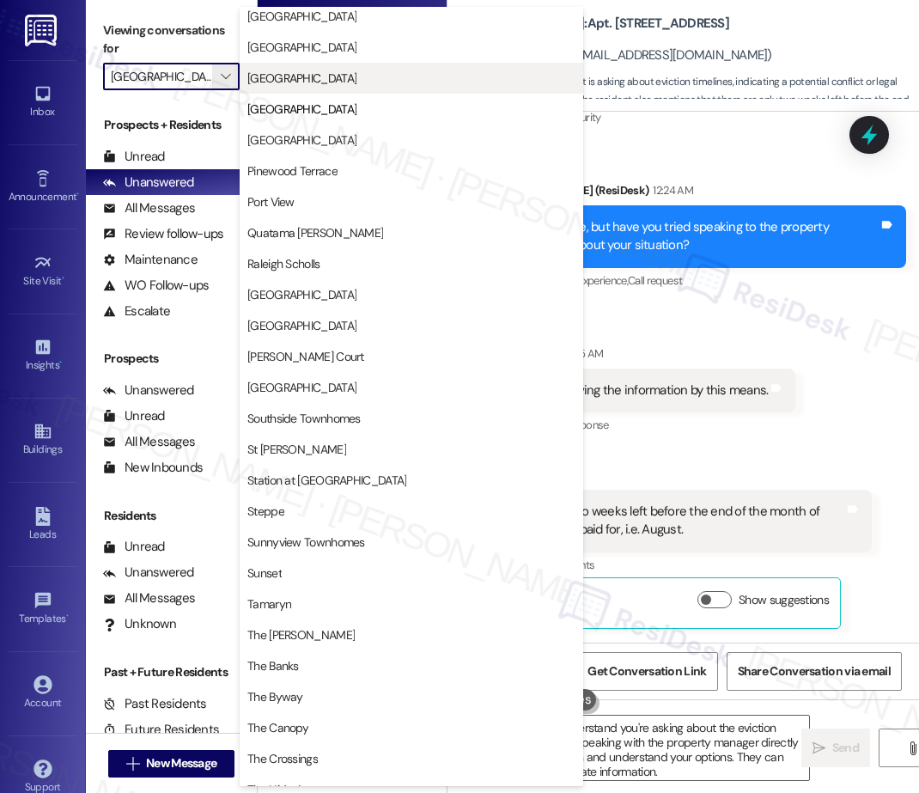
scroll to position [2330, 0]
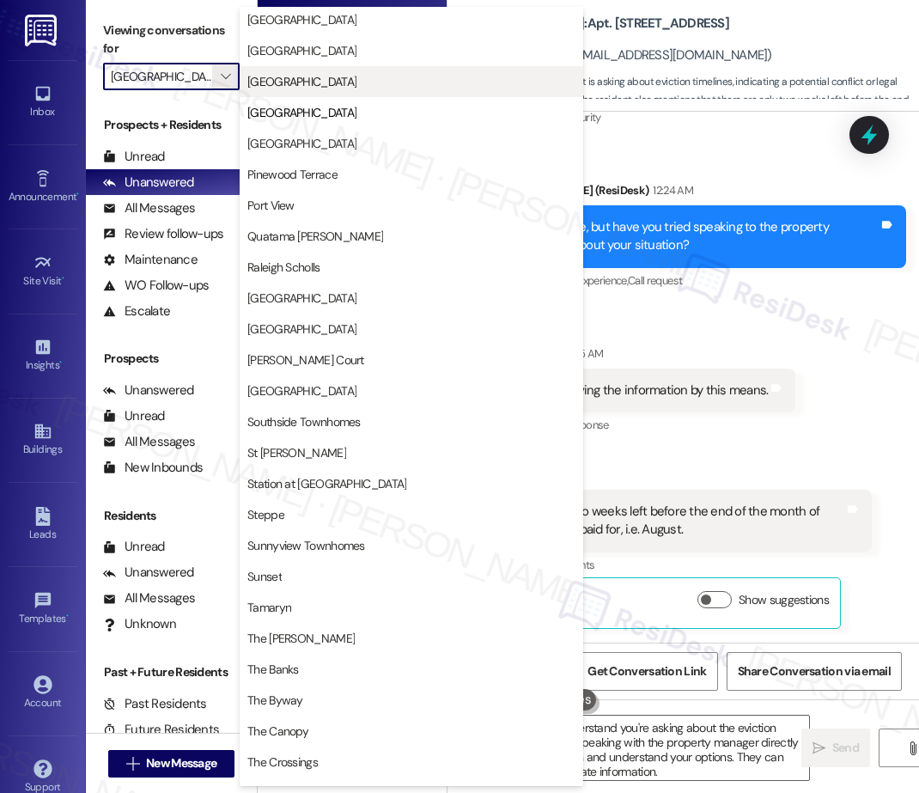
click at [316, 82] on span "[GEOGRAPHIC_DATA]" at bounding box center [411, 81] width 328 height 17
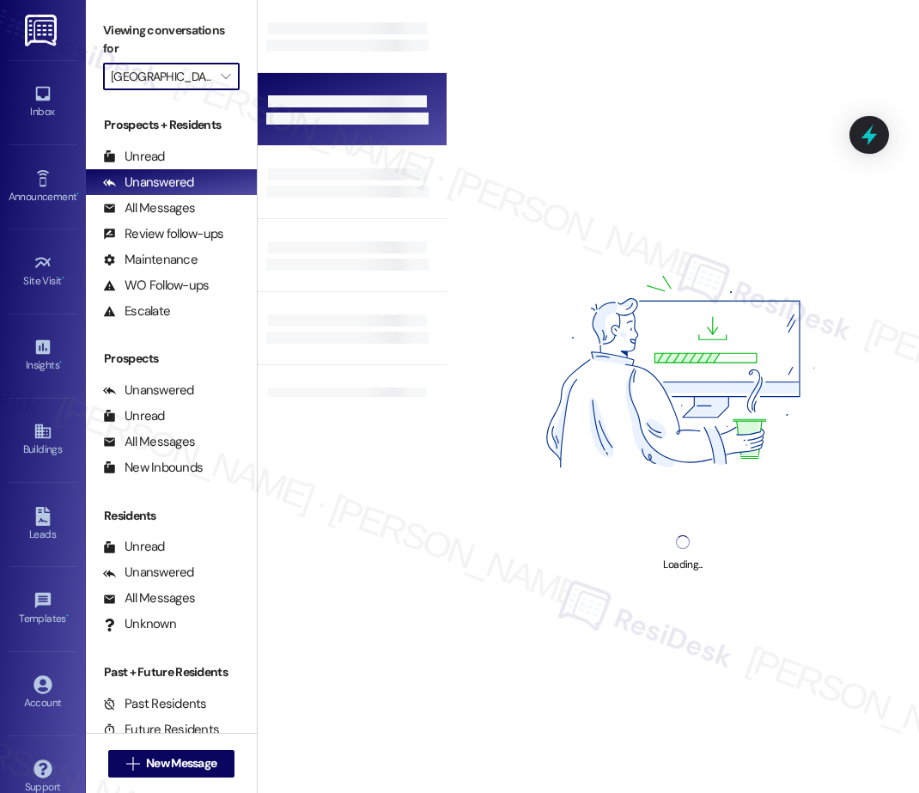
type input "[GEOGRAPHIC_DATA]"
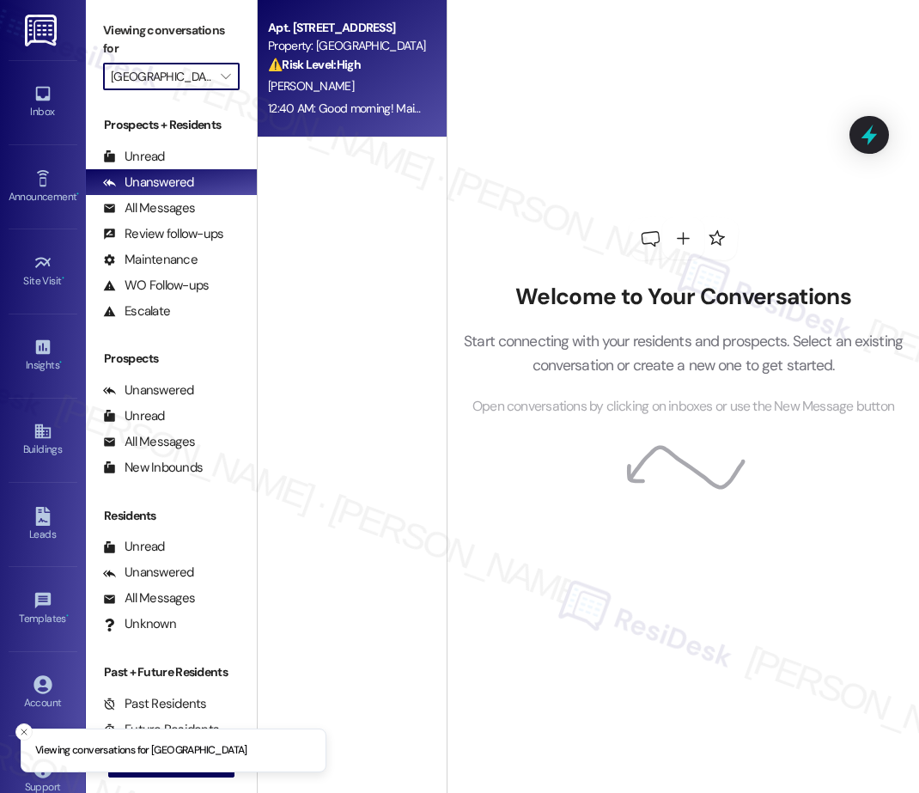
click at [381, 108] on div "12:40 AM: Good morning! Maintenance came and looked at it. We have only used th…" at bounding box center [820, 108] width 1104 height 15
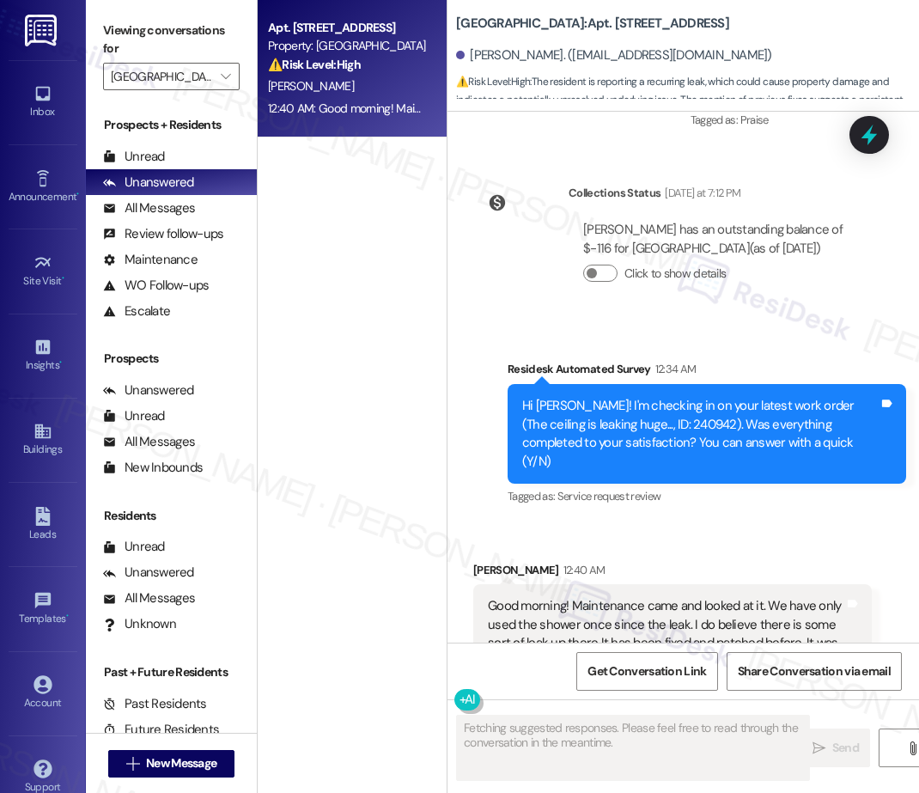
scroll to position [5680, 0]
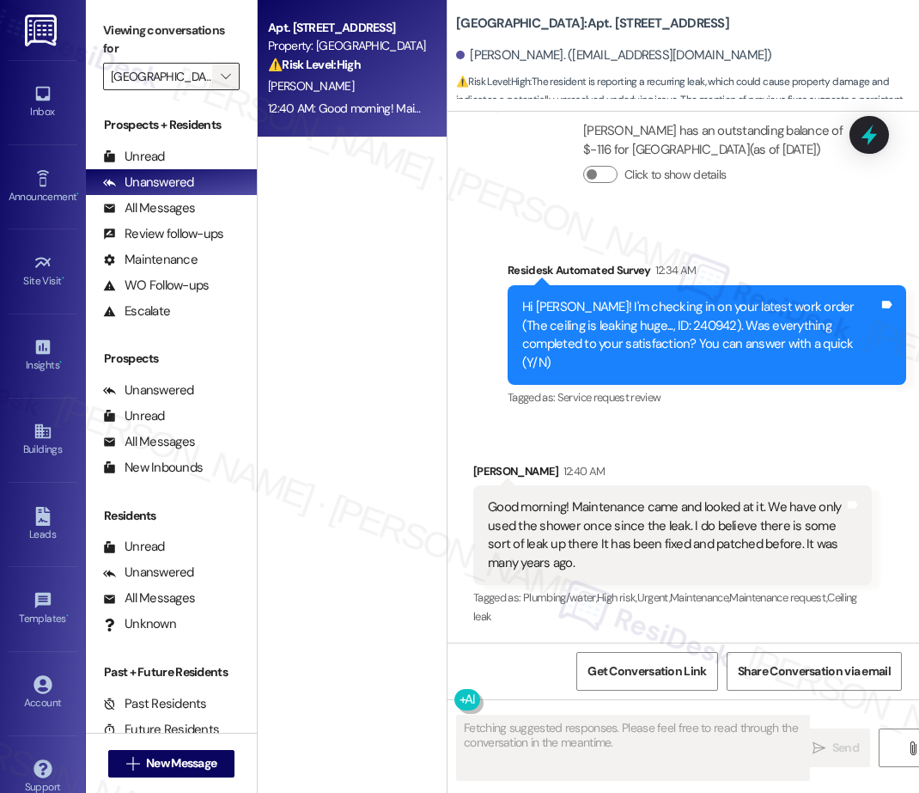
click at [231, 76] on span "" at bounding box center [225, 76] width 16 height 27
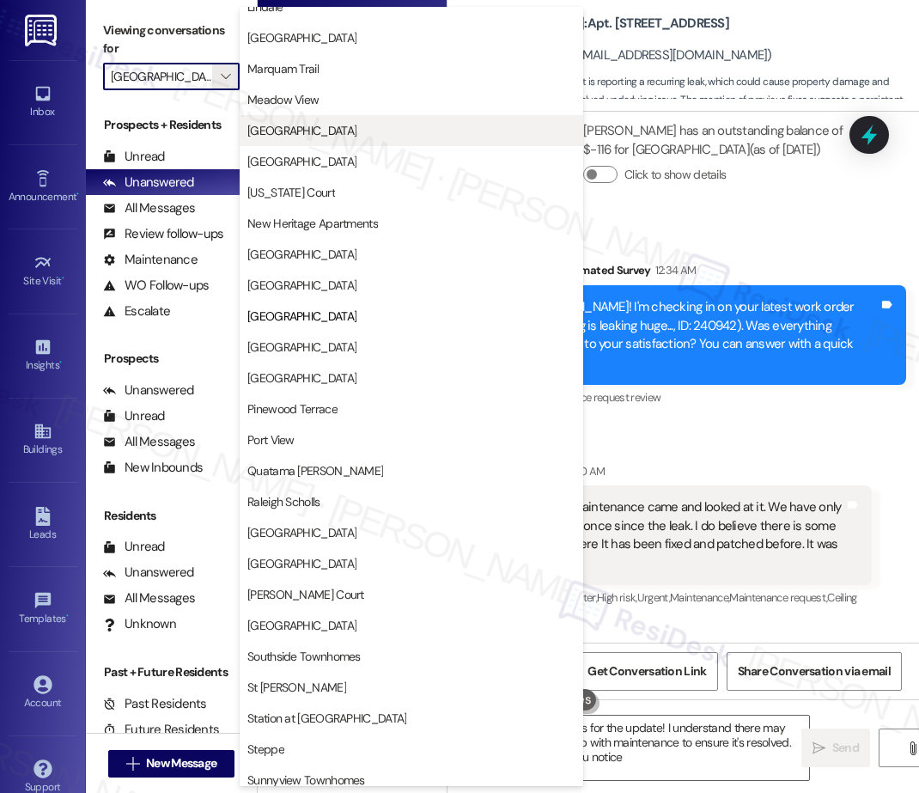
scroll to position [2126, 0]
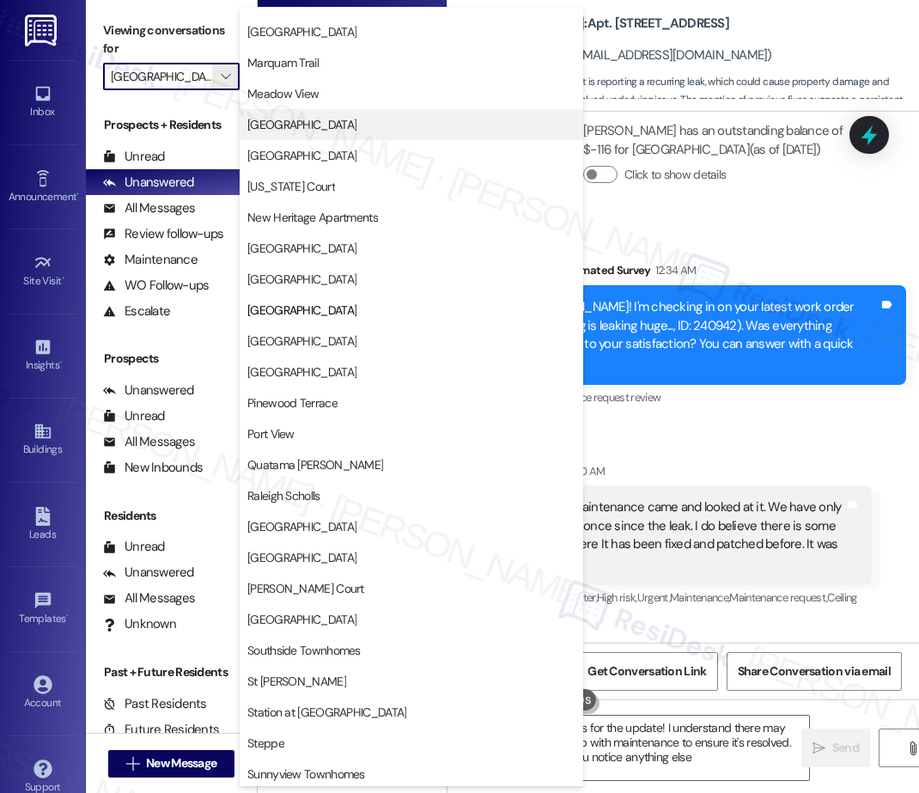
type textarea "Hi {{first_name}}, thanks for the update! I understand there may still be a lea…"
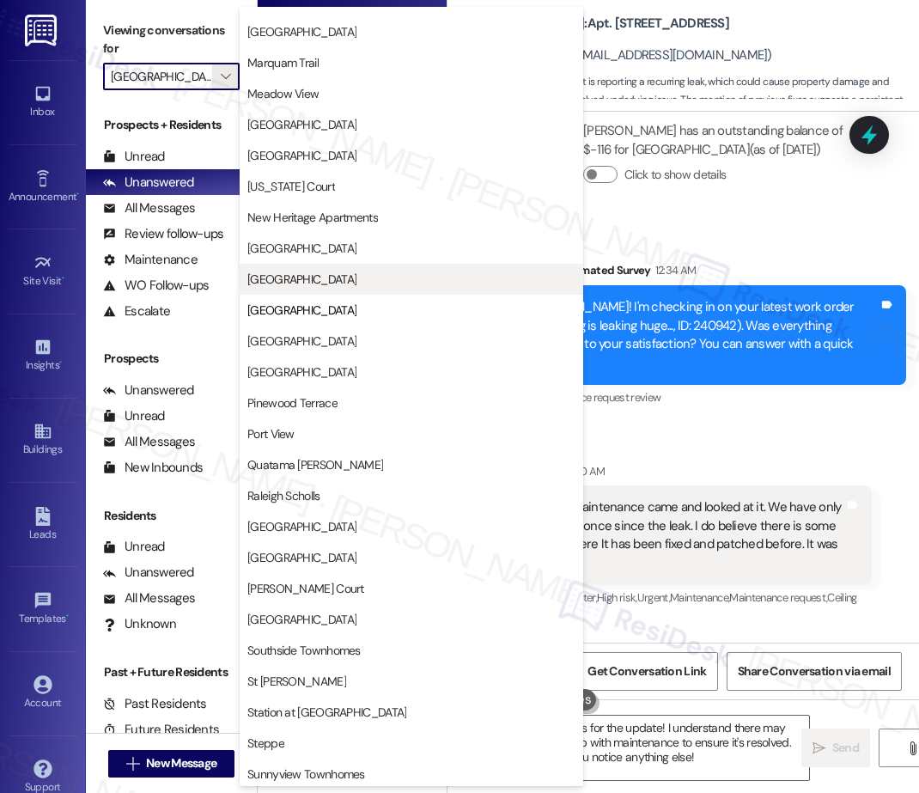
click at [317, 277] on span "[GEOGRAPHIC_DATA]" at bounding box center [301, 279] width 109 height 17
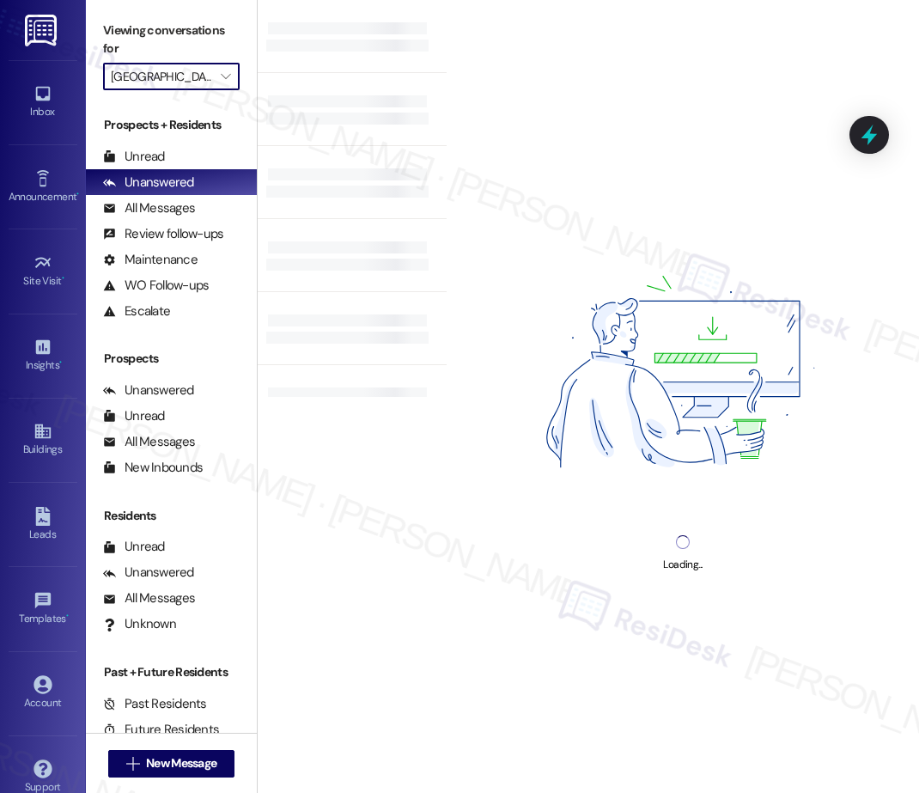
type input "[GEOGRAPHIC_DATA]"
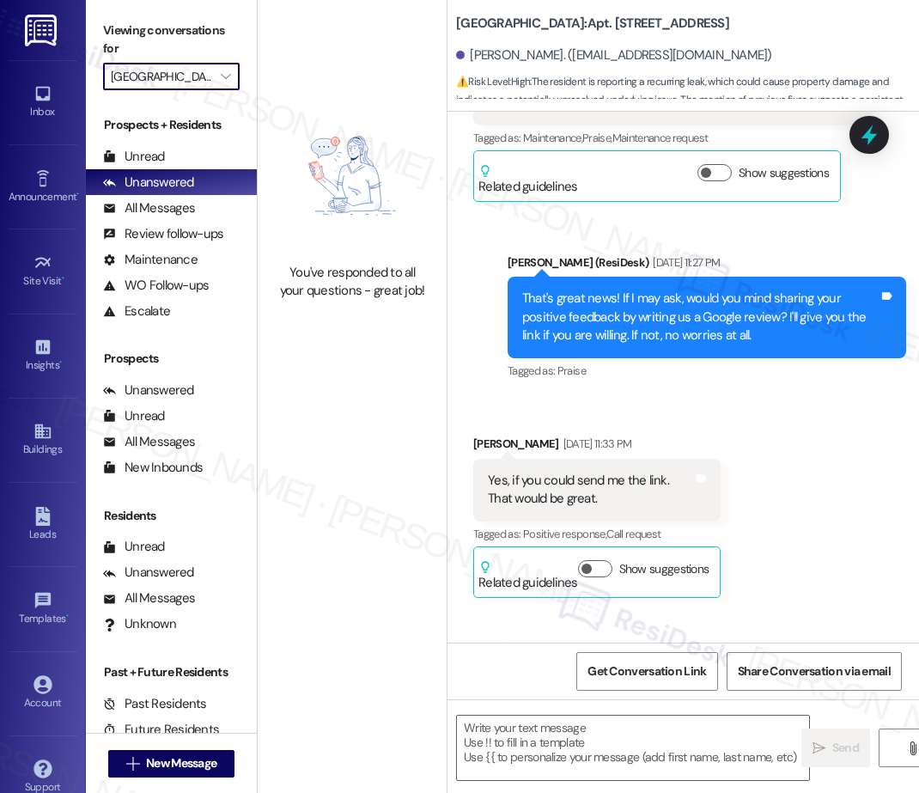
type textarea "Fetching suggested responses. Please feel free to read through the conversation…"
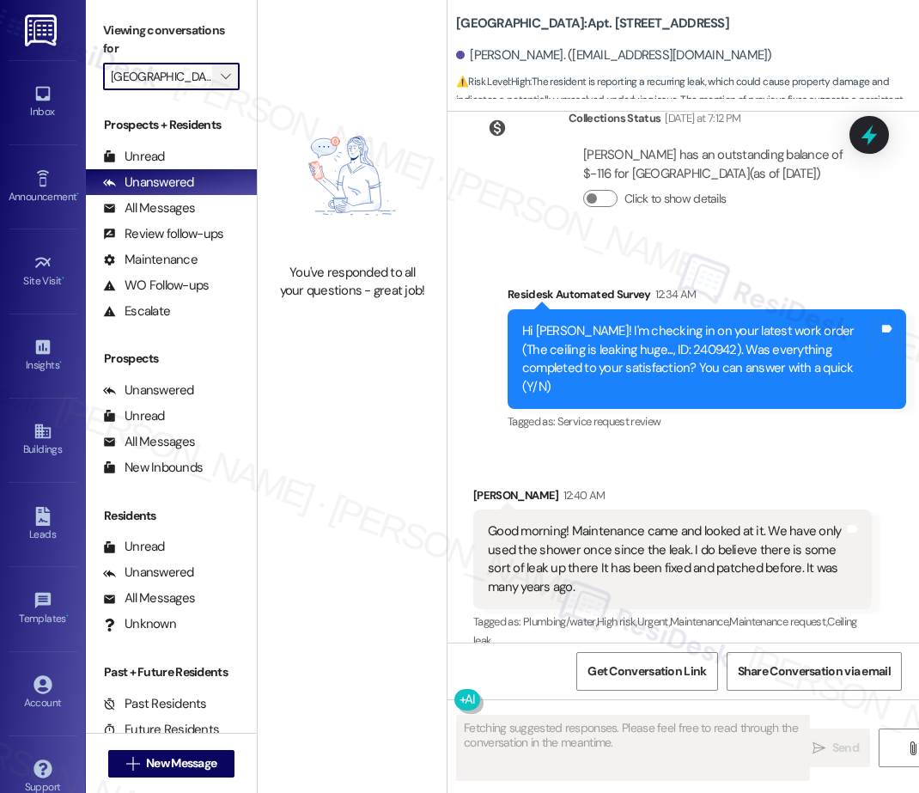
scroll to position [5679, 0]
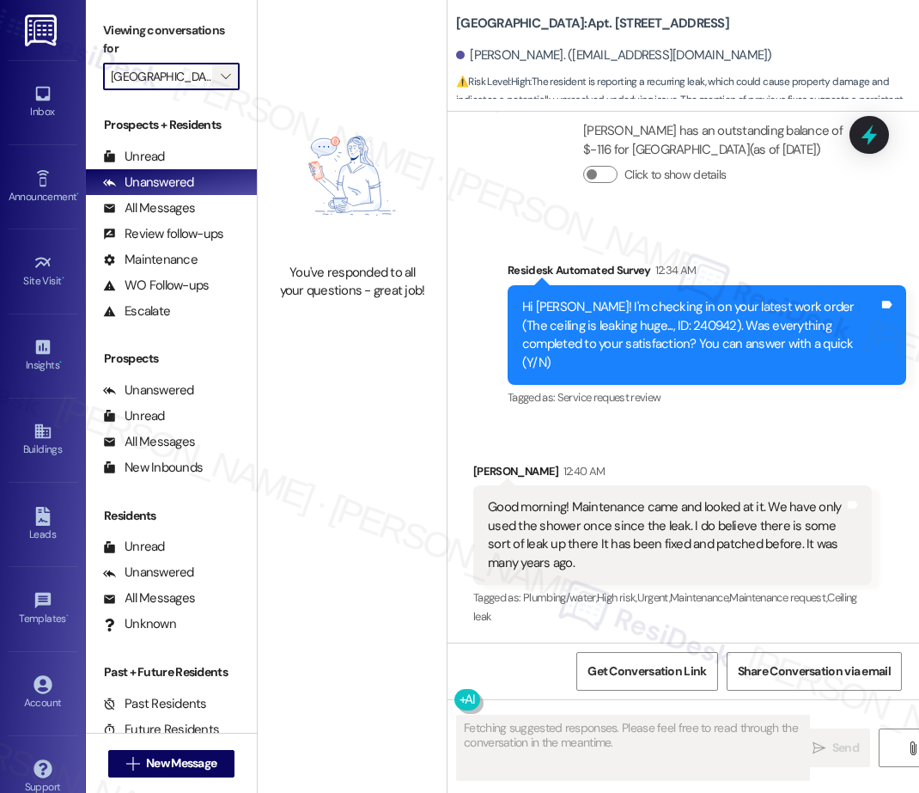
click at [224, 76] on icon "" at bounding box center [225, 77] width 9 height 14
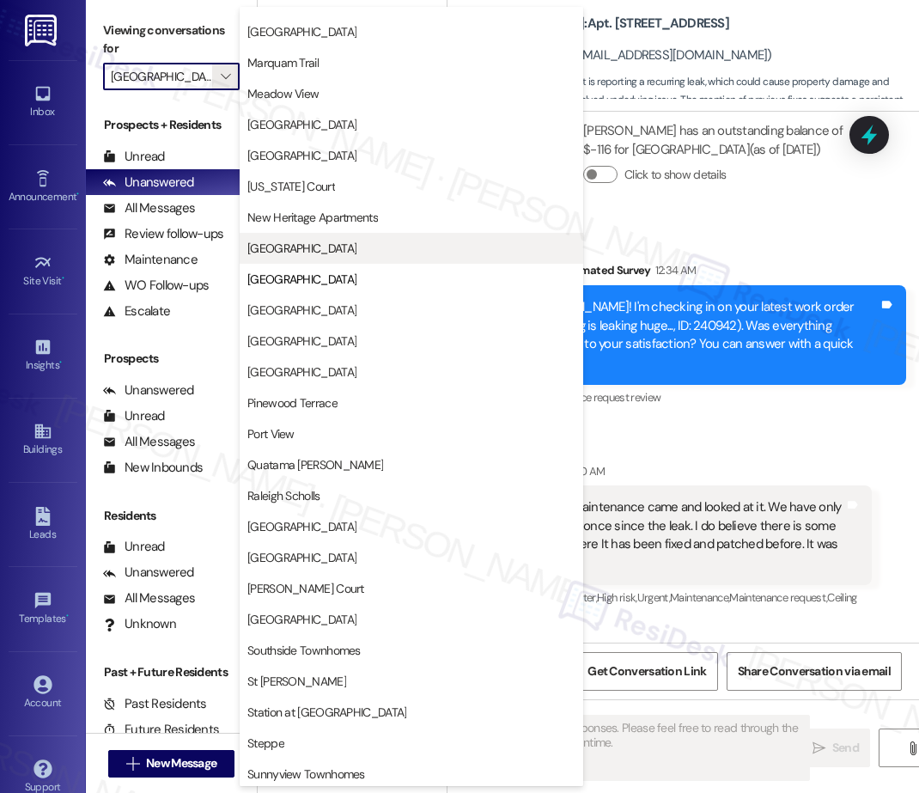
scroll to position [2107, 0]
click at [290, 254] on span "[GEOGRAPHIC_DATA]" at bounding box center [301, 248] width 109 height 17
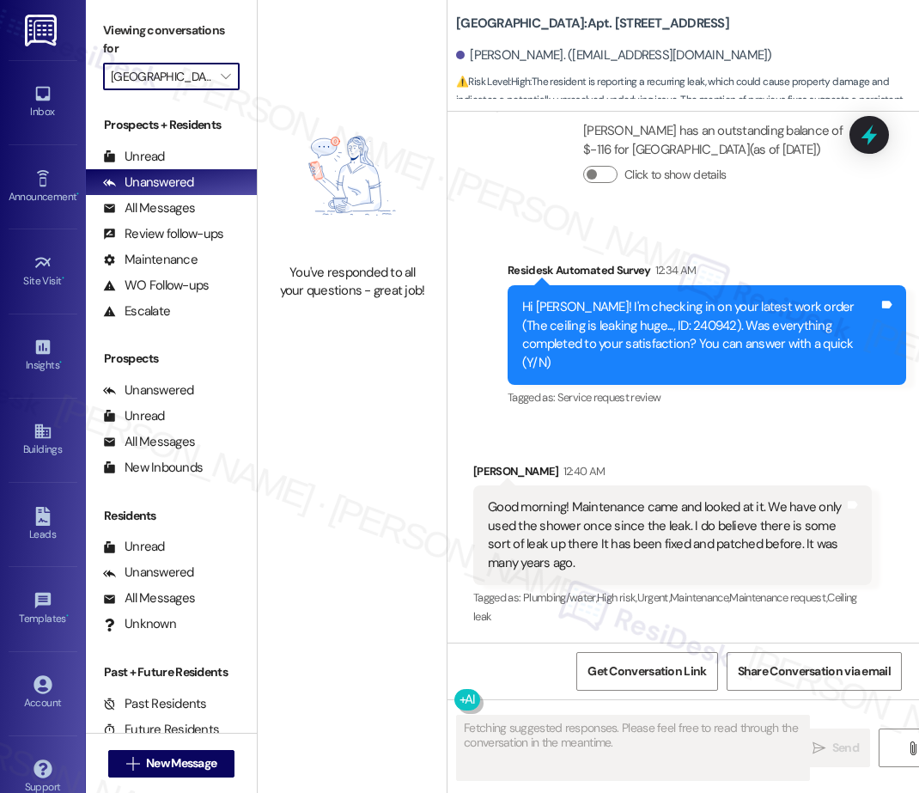
type input "[GEOGRAPHIC_DATA]"
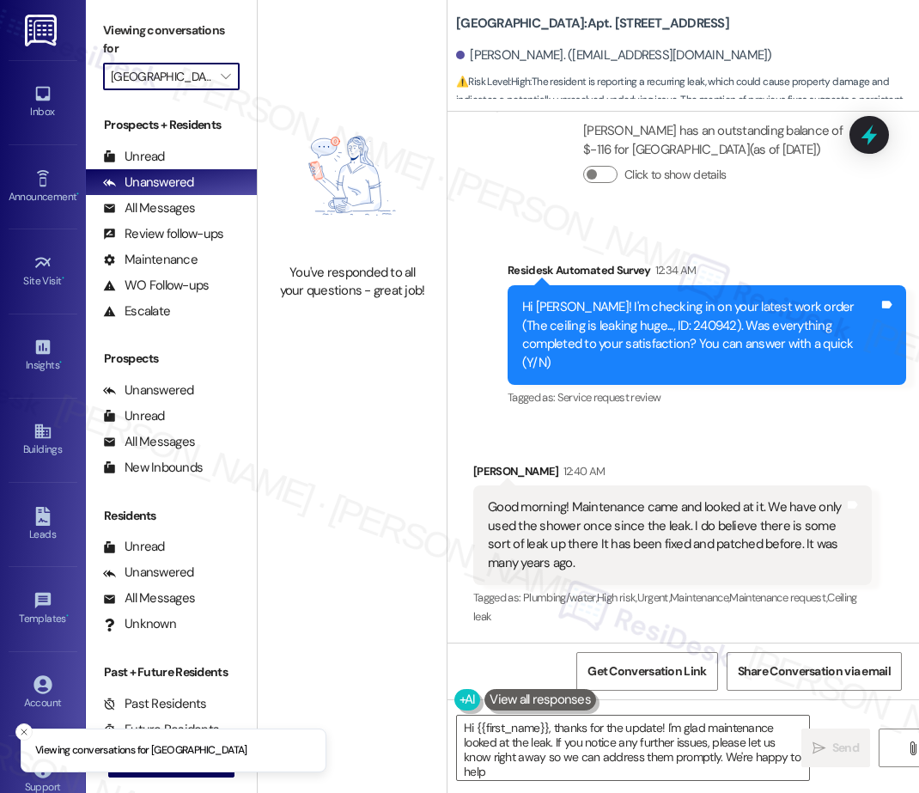
type textarea "Hi {{first_name}}, thanks for the update! I'm glad maintenance looked at the le…"
click at [227, 70] on icon "" at bounding box center [225, 77] width 9 height 14
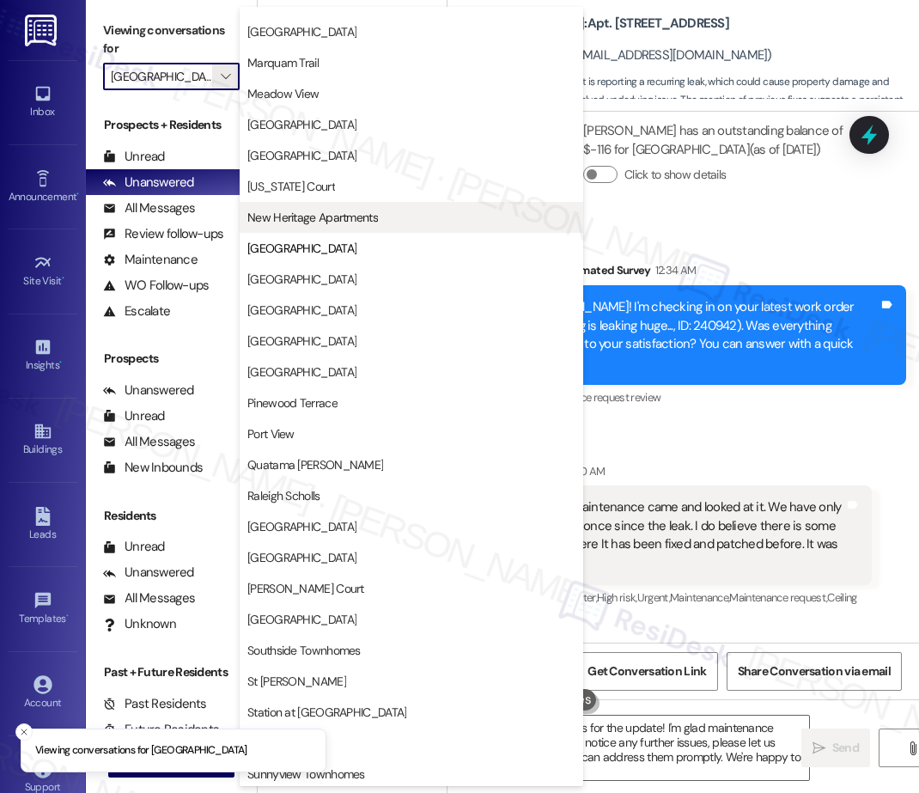
scroll to position [2113, 0]
click at [363, 221] on span "New Heritage Apartments" at bounding box center [312, 217] width 131 height 17
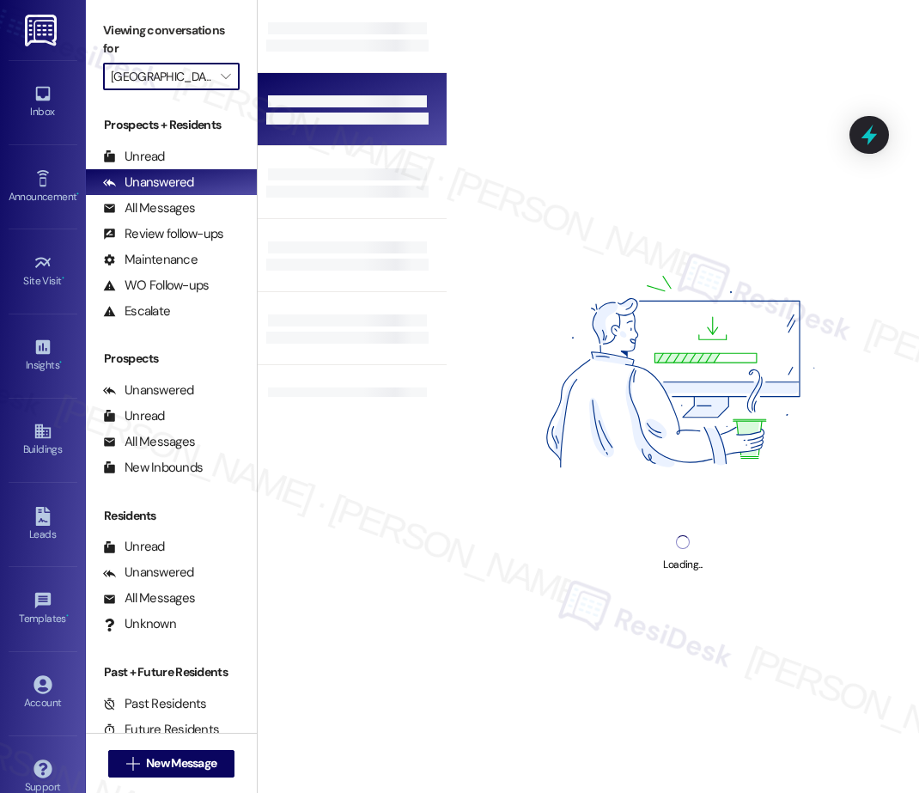
type input "New Heritage Apartments"
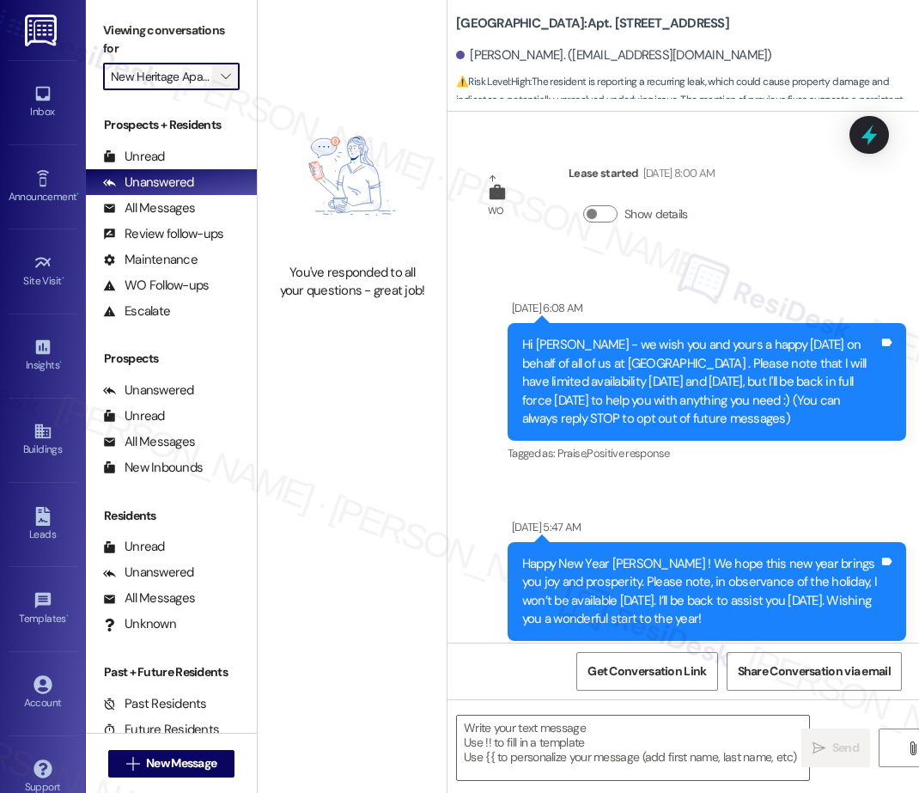
click at [227, 79] on icon "" at bounding box center [225, 77] width 9 height 14
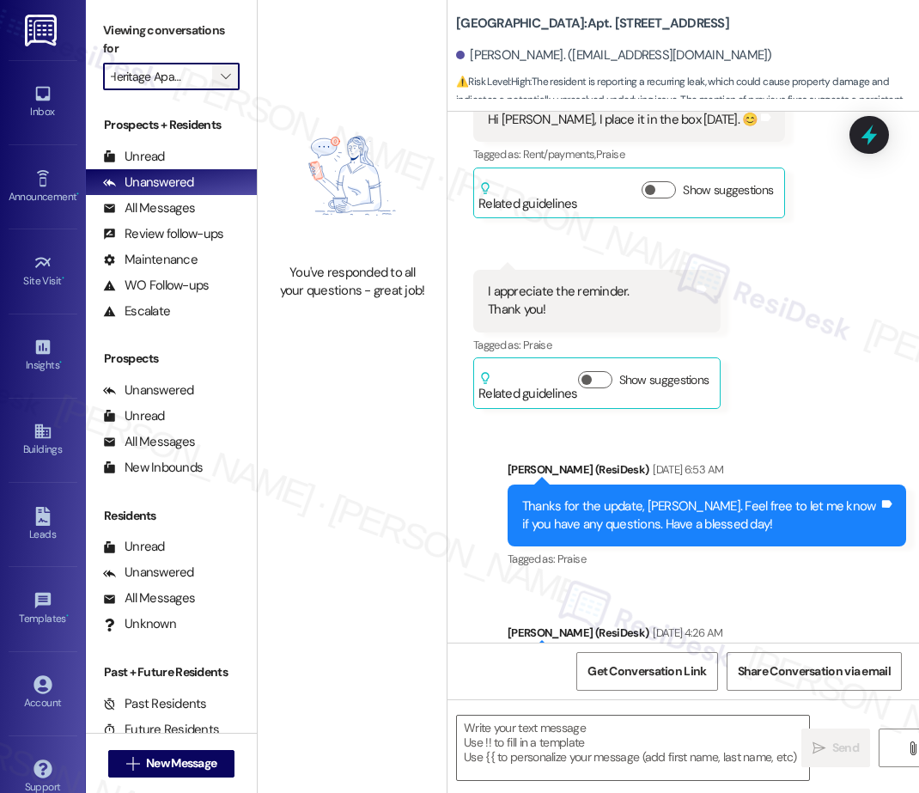
type textarea "Fetching suggested responses. Please feel free to read through the conversation…"
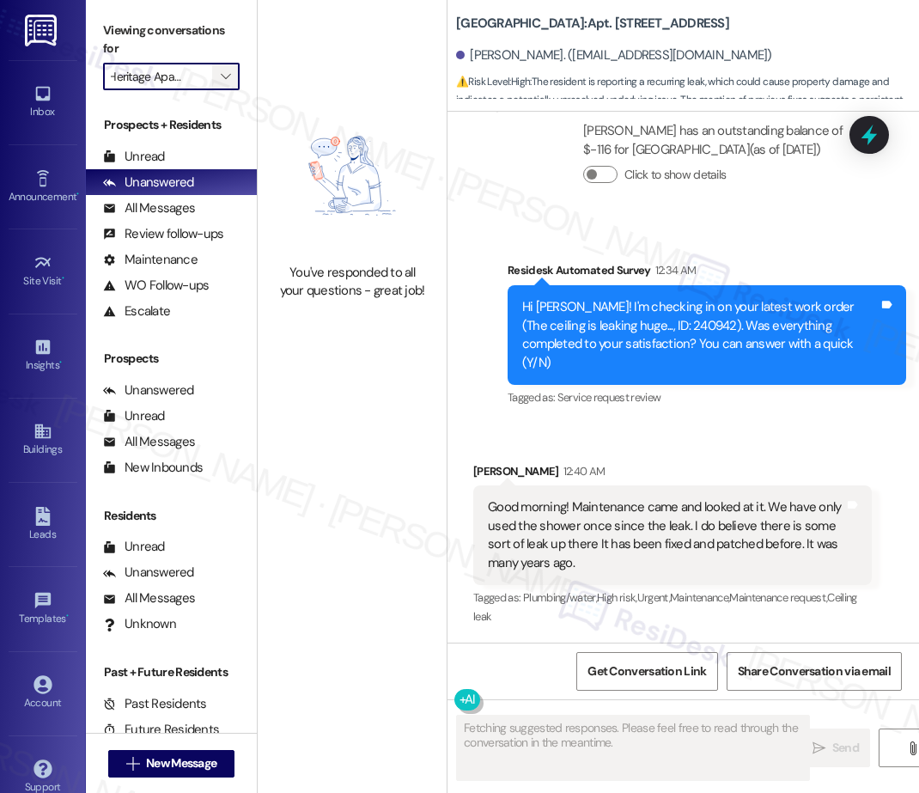
scroll to position [0, 0]
click at [227, 79] on icon "" at bounding box center [225, 77] width 9 height 14
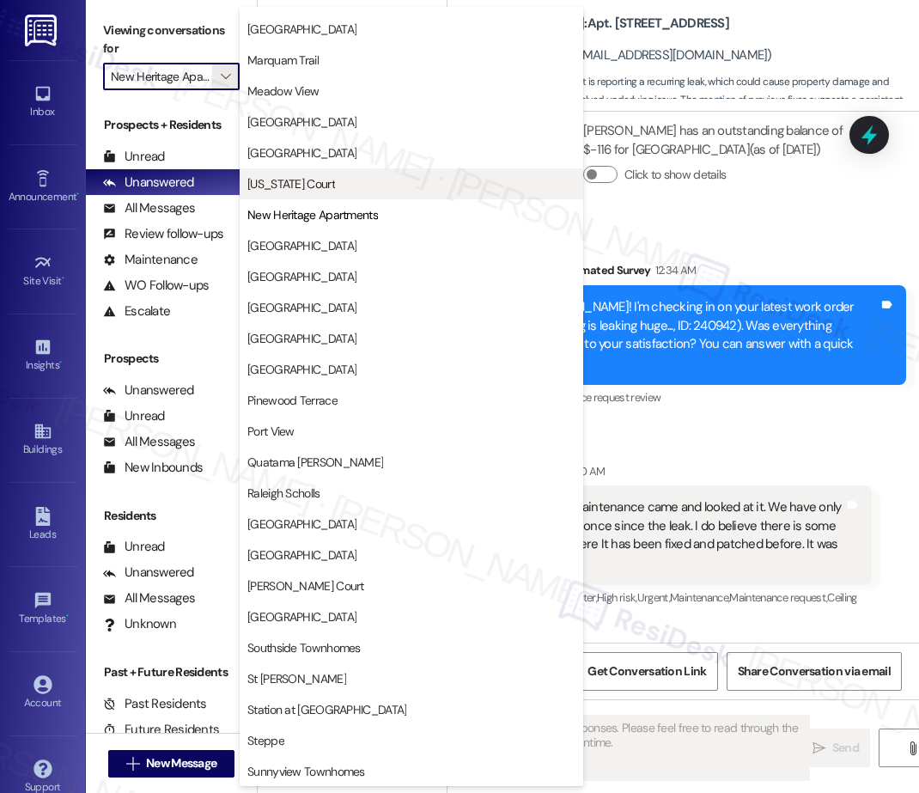
scroll to position [2113, 0]
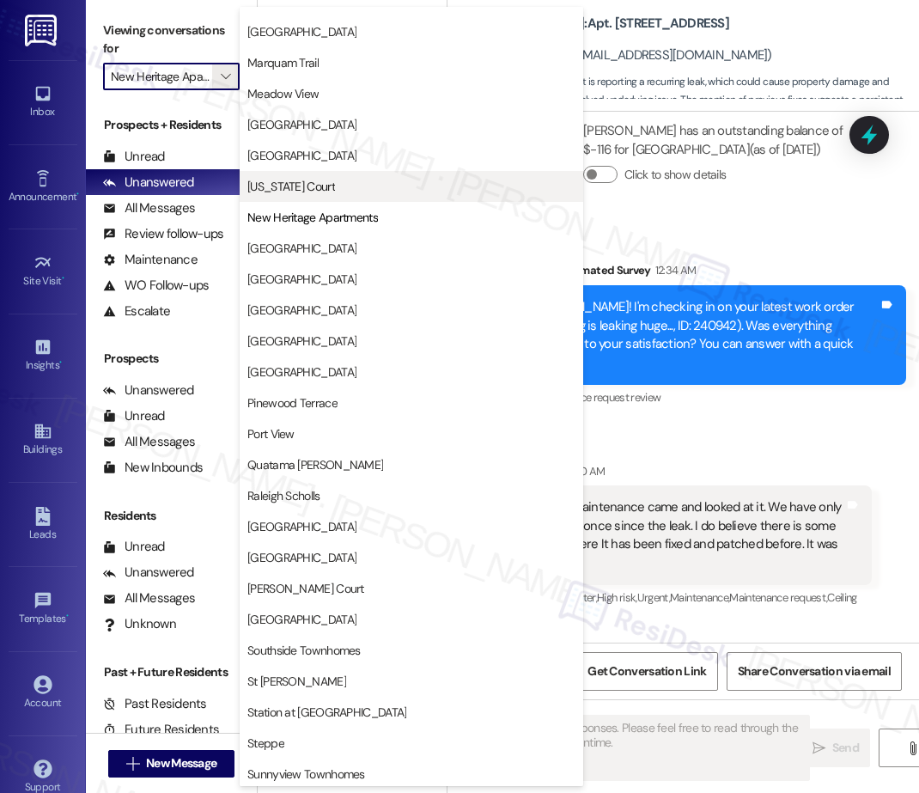
click at [341, 180] on span "[US_STATE] Court" at bounding box center [411, 186] width 328 height 17
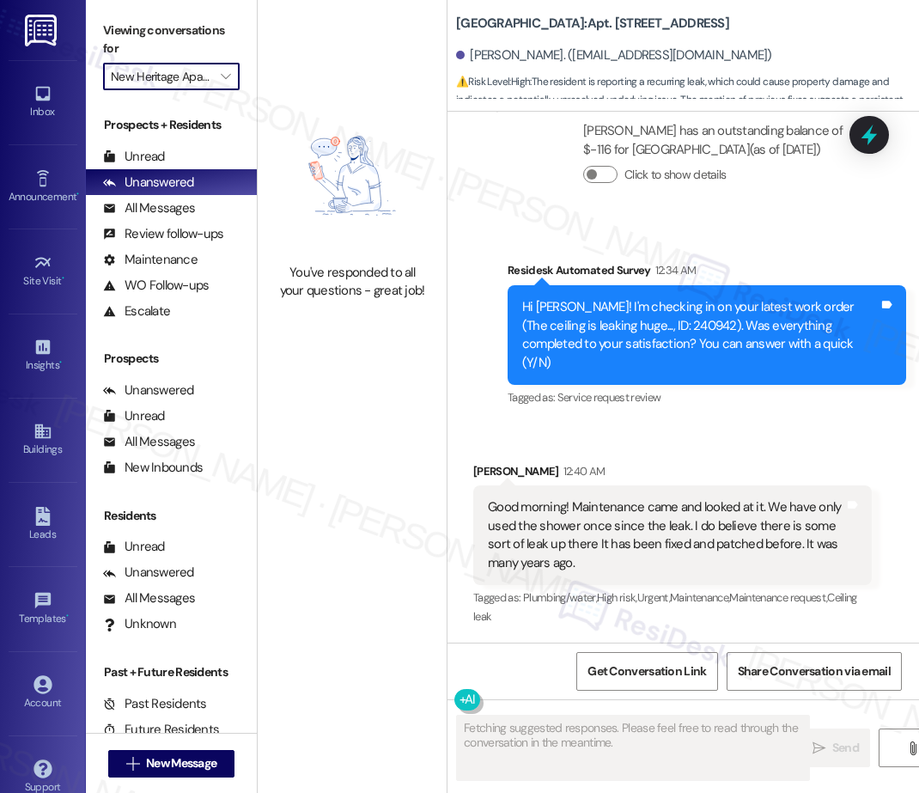
type input "[US_STATE] Court"
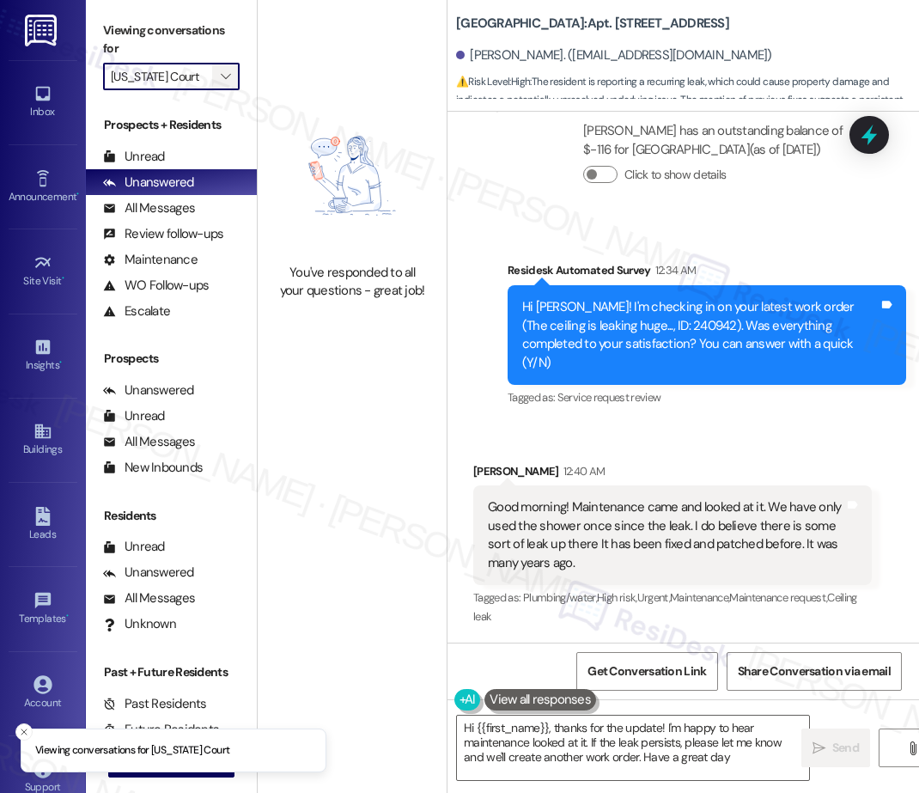
type textarea "Hi {{first_name}}, thanks for the update! I'm happy to hear maintenance looked …"
click at [226, 69] on span "" at bounding box center [225, 76] width 16 height 27
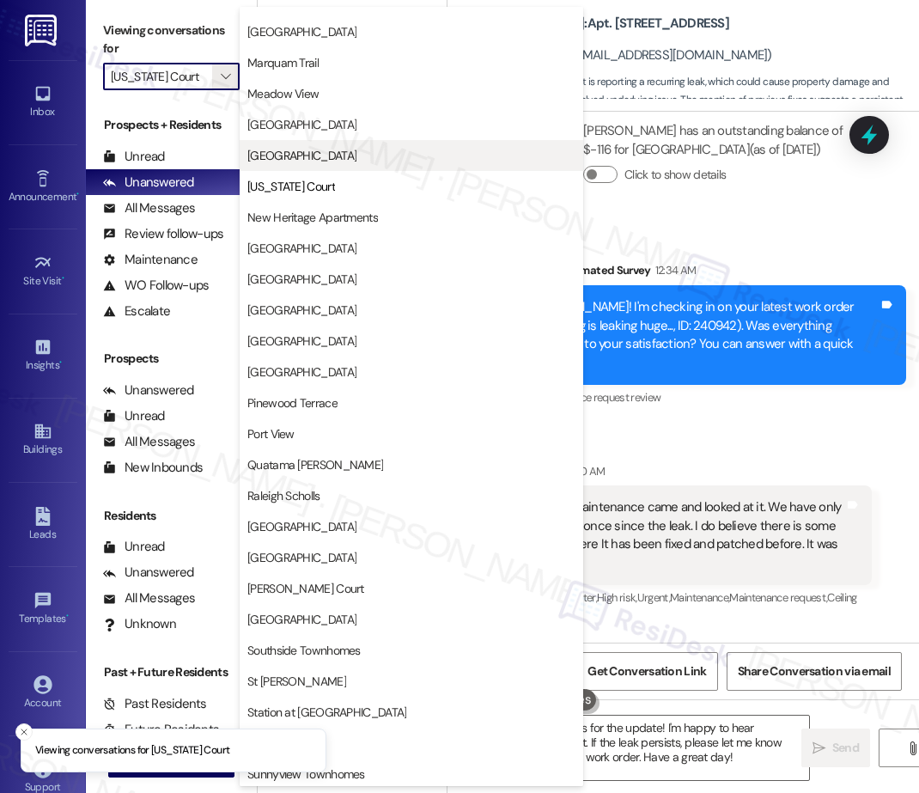
scroll to position [2113, 0]
click at [294, 159] on span "[GEOGRAPHIC_DATA]" at bounding box center [411, 155] width 328 height 17
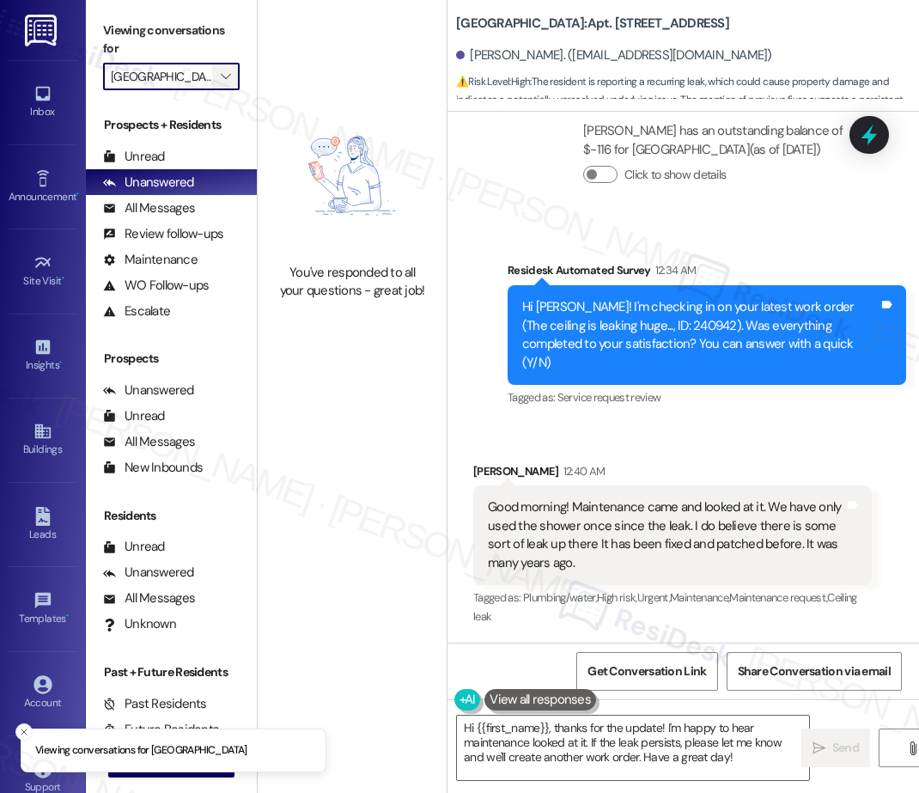
click at [229, 75] on icon "" at bounding box center [225, 77] width 9 height 14
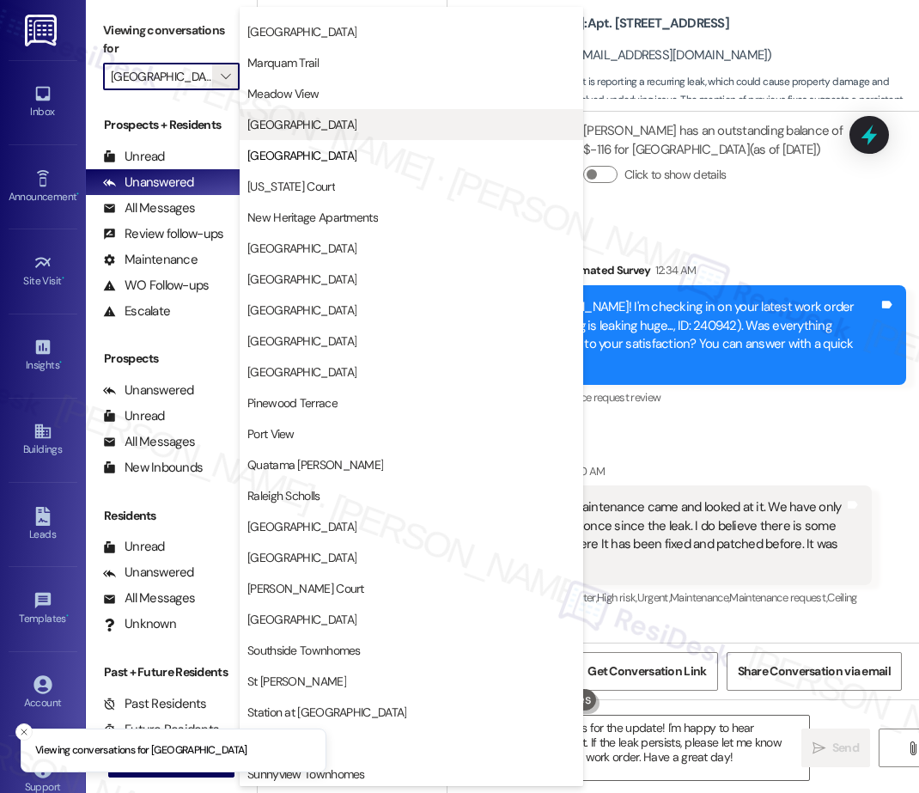
scroll to position [2115, 0]
click at [284, 130] on span "[GEOGRAPHIC_DATA]" at bounding box center [301, 124] width 109 height 17
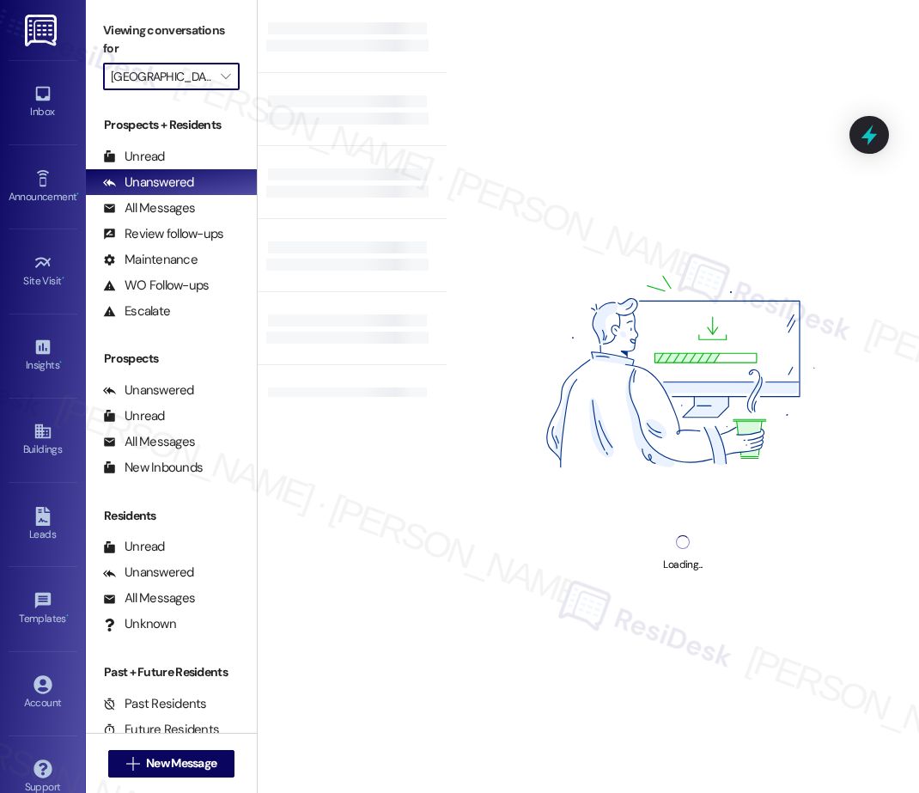
type input "[GEOGRAPHIC_DATA]"
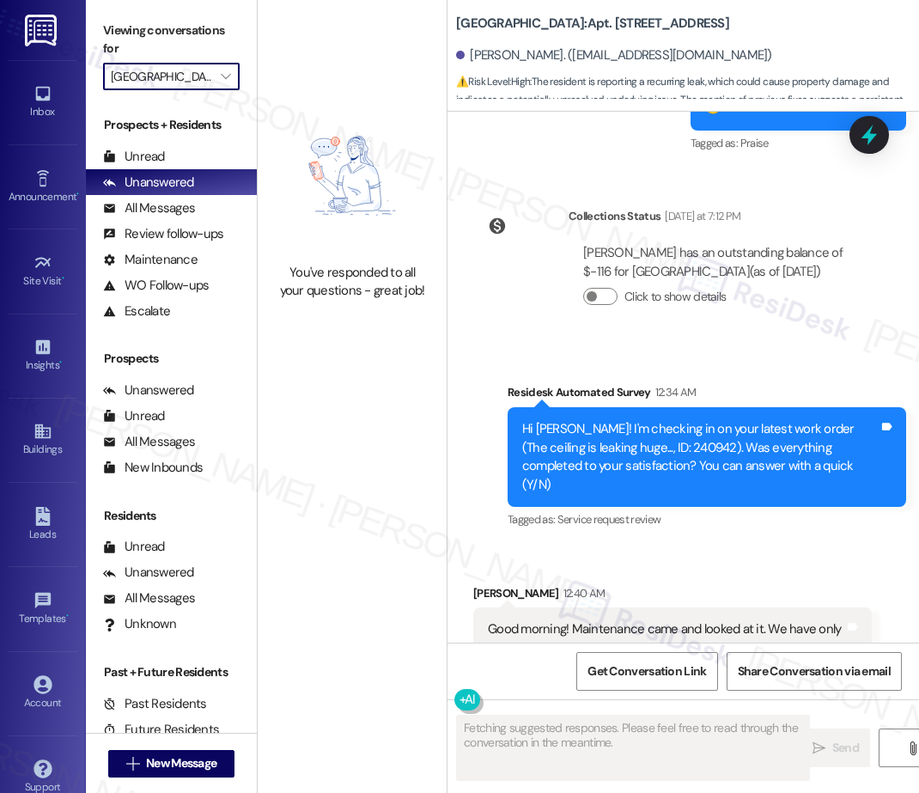
scroll to position [5551, 0]
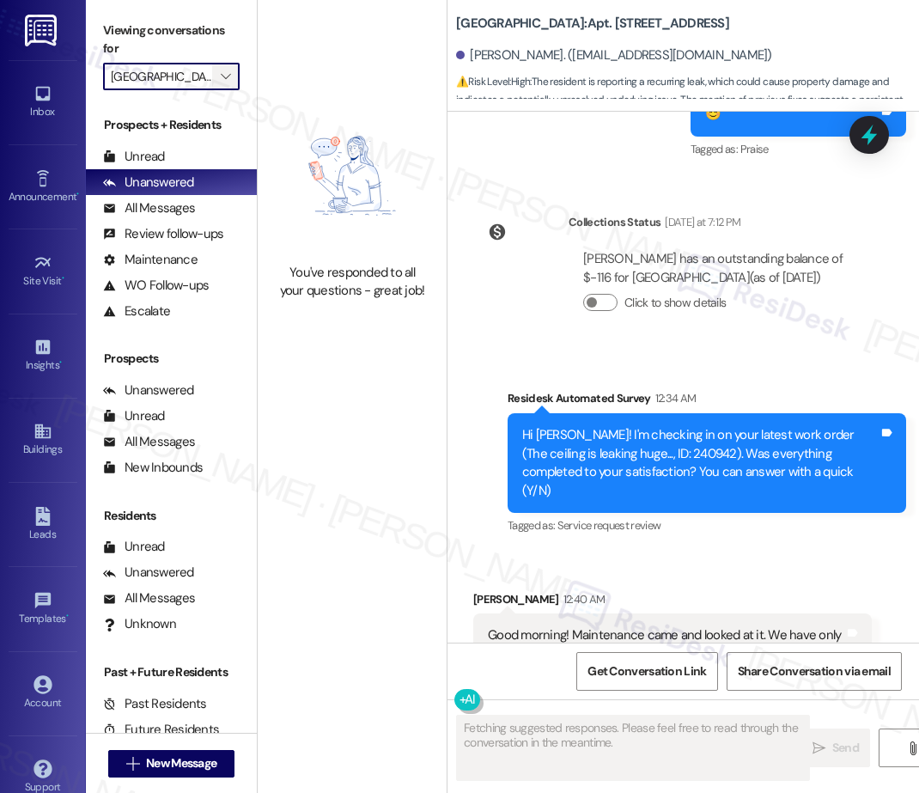
click at [224, 76] on icon "" at bounding box center [225, 77] width 9 height 14
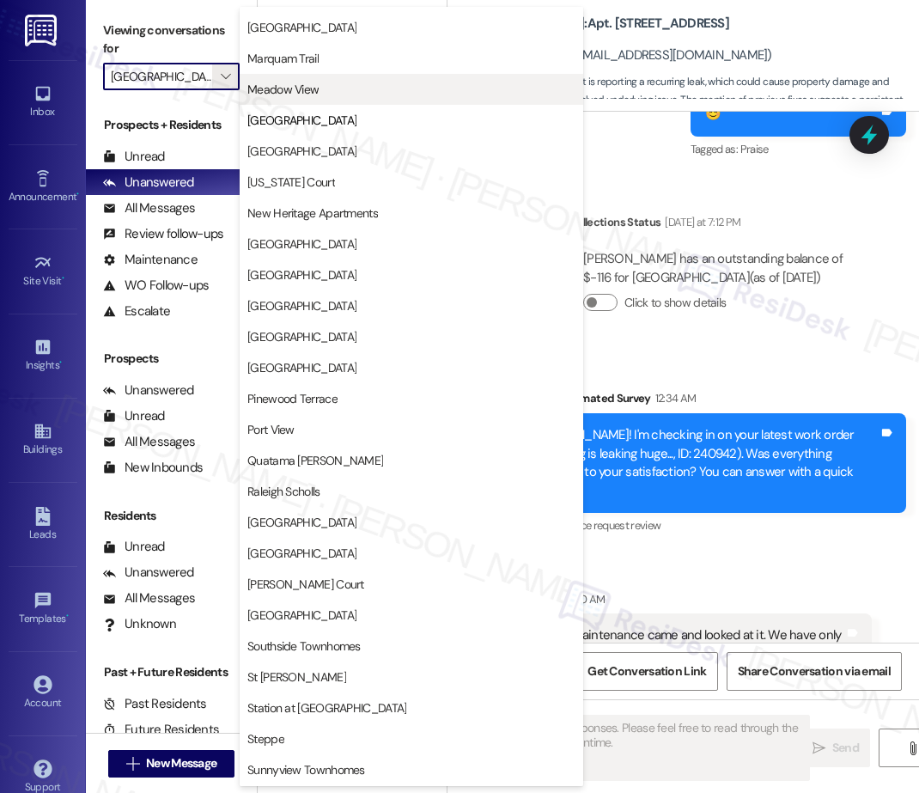
scroll to position [2115, 0]
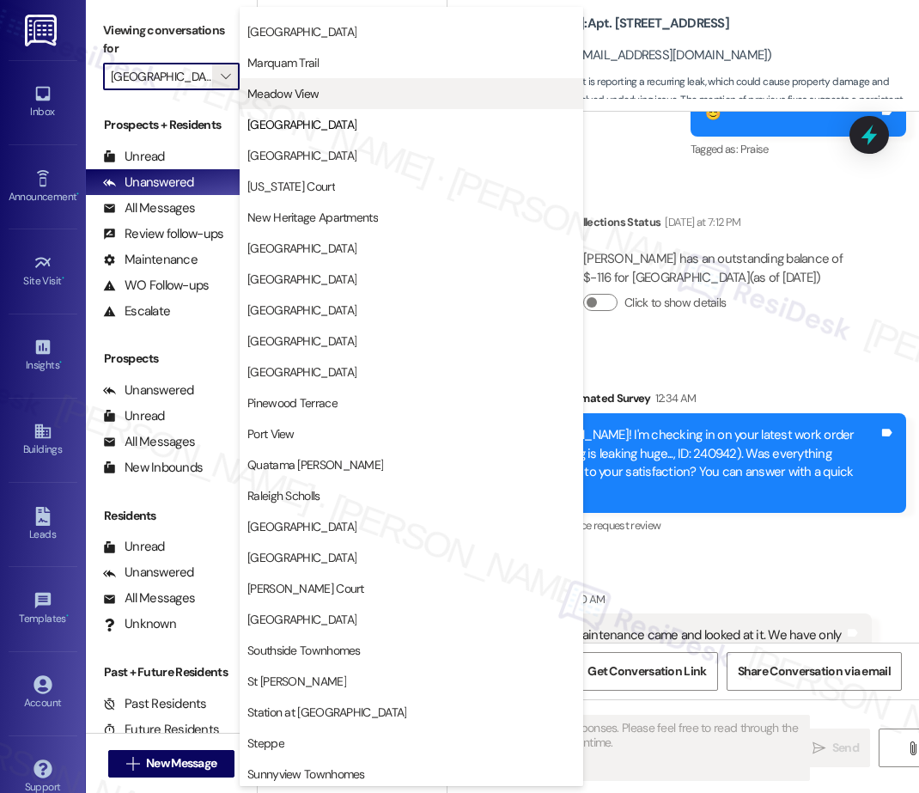
click at [286, 96] on span "Meadow View" at bounding box center [282, 93] width 71 height 17
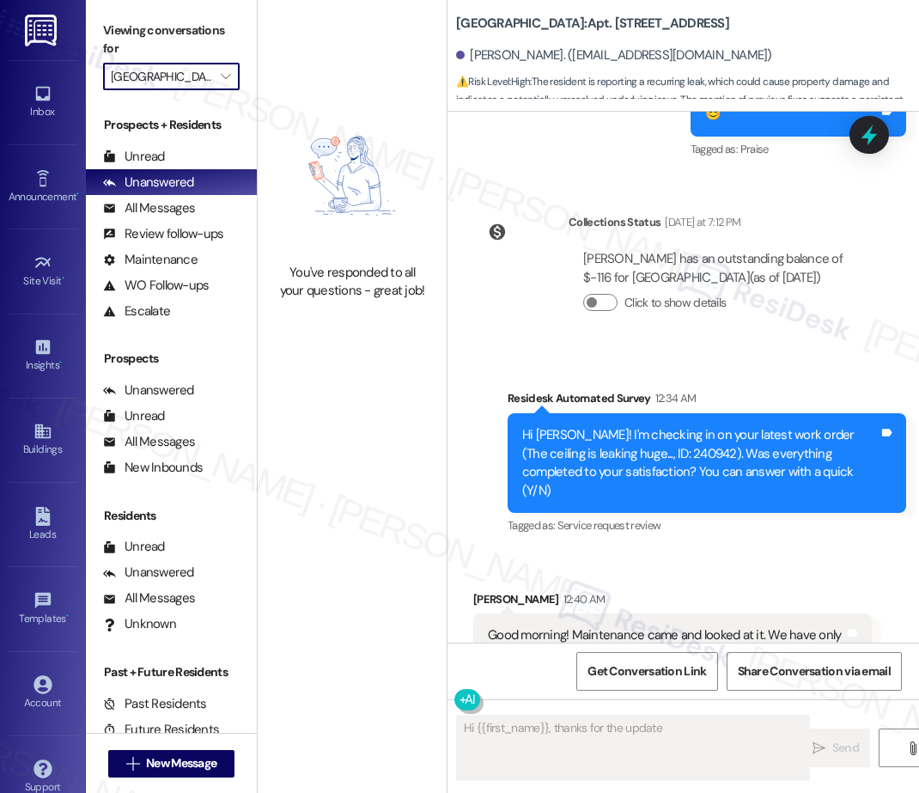
type textarea "Hi {{first_name}}, thanks for the update!"
type input "Meadow View"
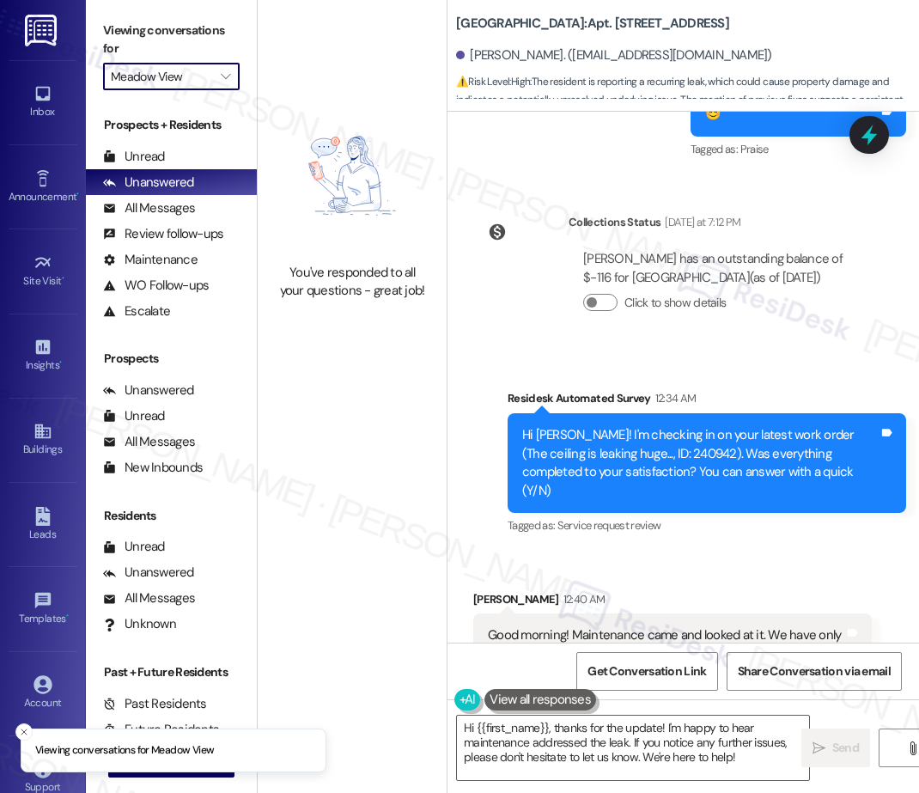
type textarea "Hi {{first_name}}, thanks for the update! I'm happy to hear maintenance address…"
click at [232, 77] on span "" at bounding box center [225, 76] width 16 height 27
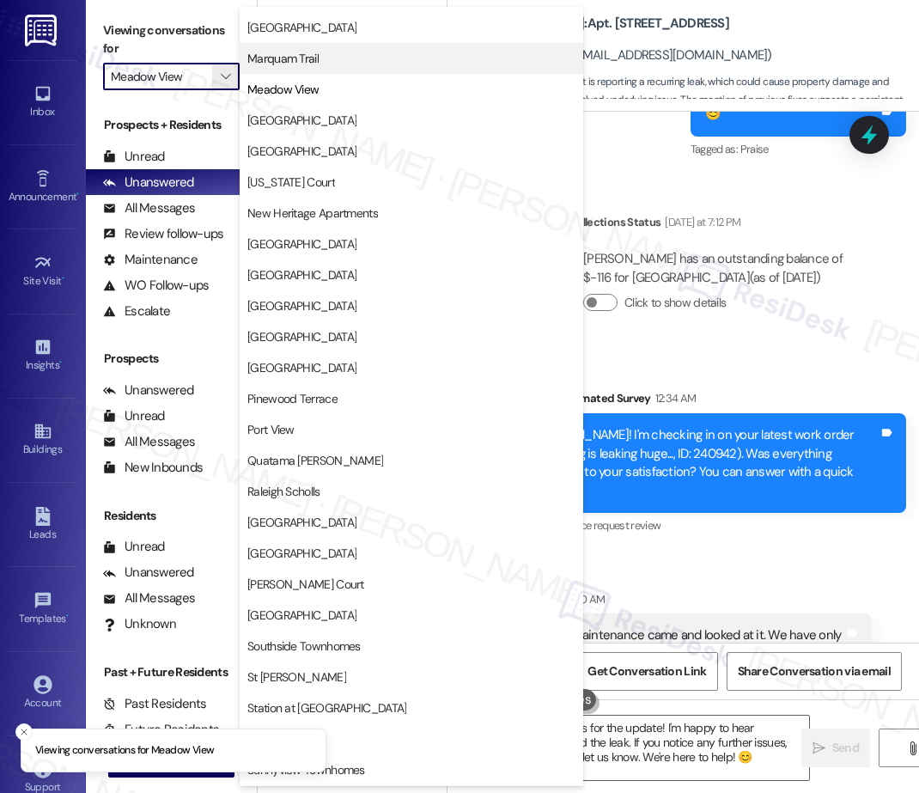
scroll to position [2115, 0]
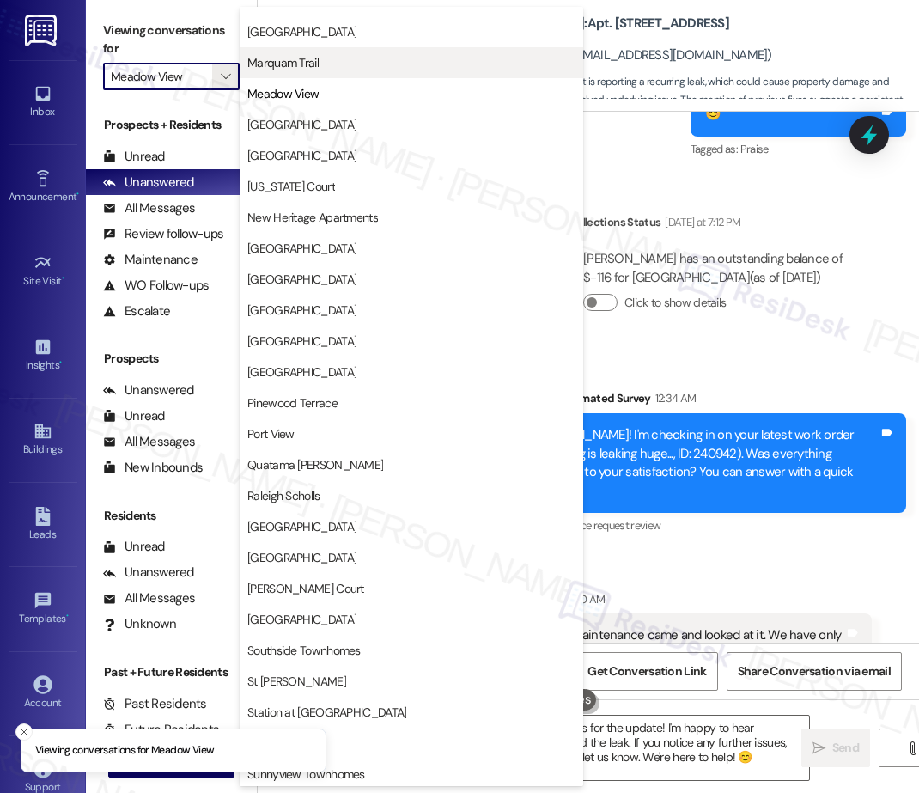
click at [301, 67] on span "Marquam Trail" at bounding box center [282, 62] width 71 height 17
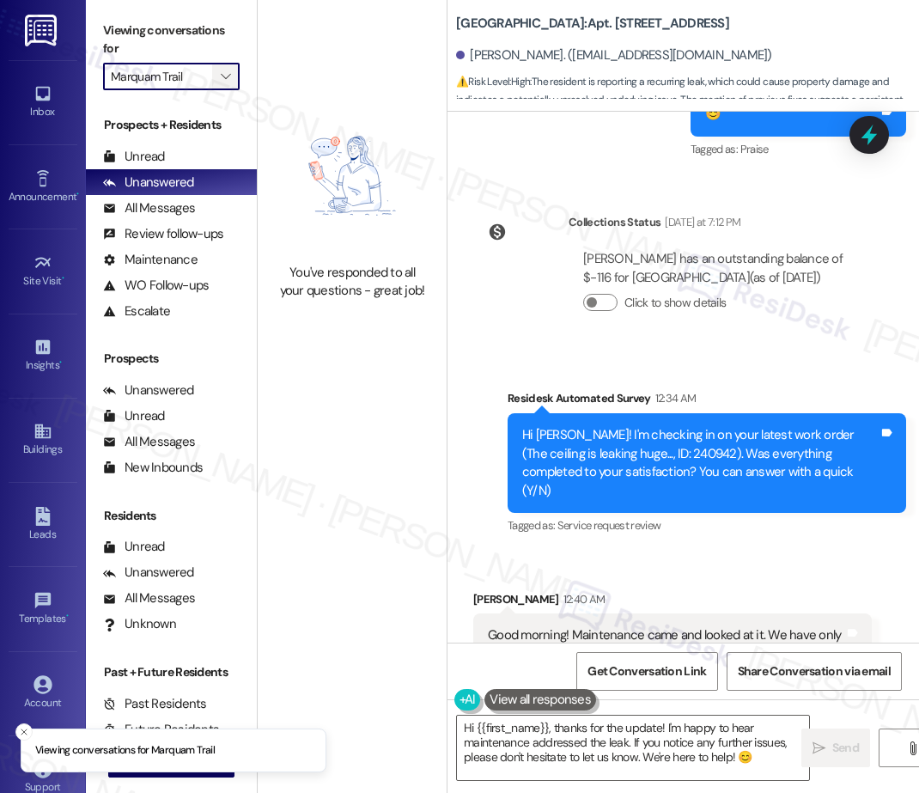
click at [229, 74] on icon "" at bounding box center [225, 77] width 9 height 14
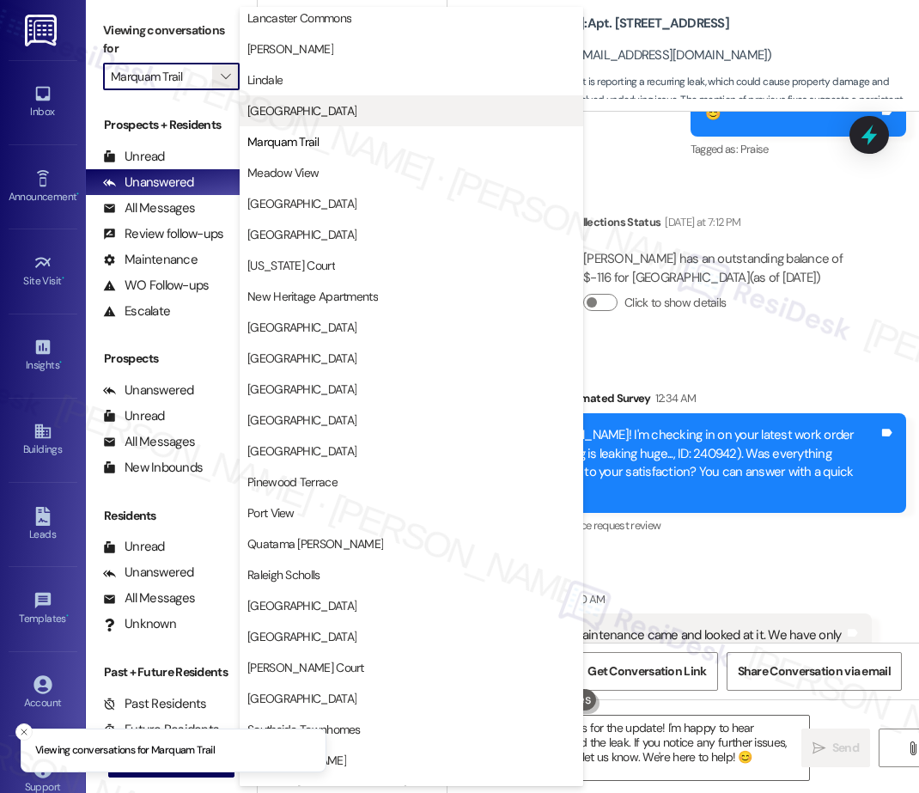
scroll to position [2031, 0]
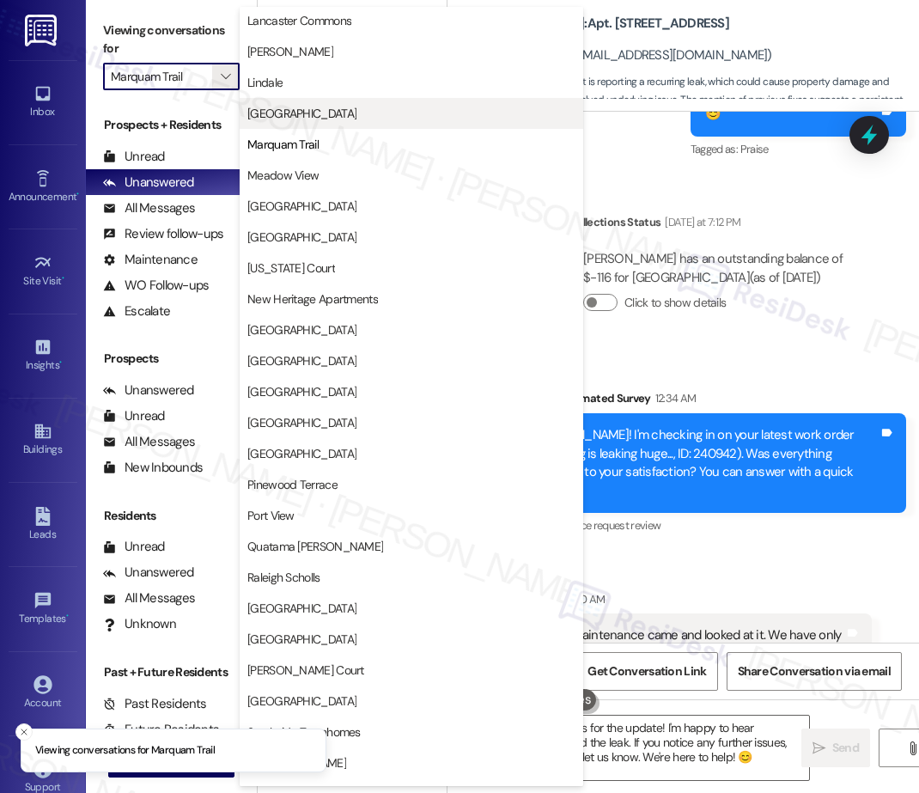
click at [325, 114] on span "[GEOGRAPHIC_DATA]" at bounding box center [301, 113] width 109 height 17
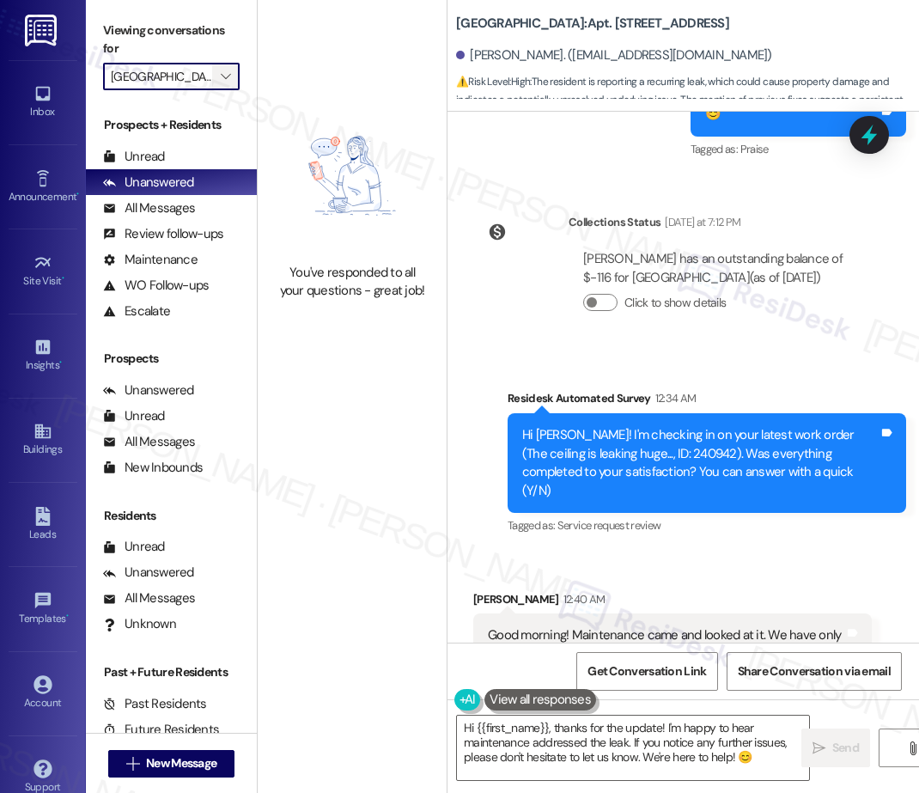
click at [225, 72] on icon "" at bounding box center [225, 77] width 9 height 14
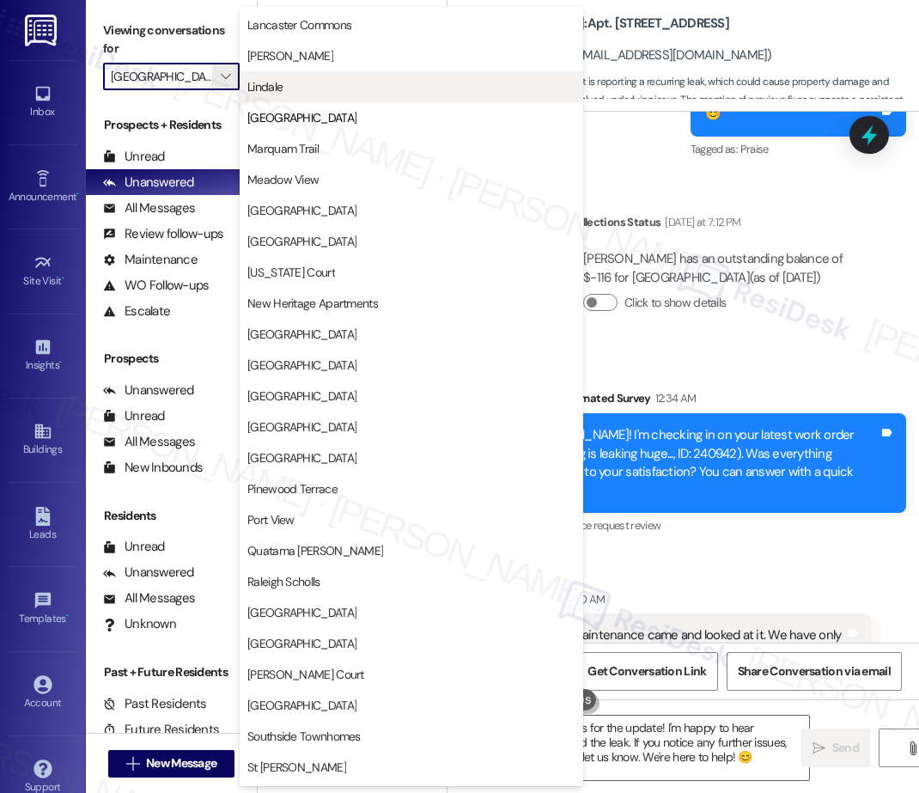
scroll to position [2040, 0]
click at [274, 84] on span "Lindale" at bounding box center [264, 85] width 35 height 17
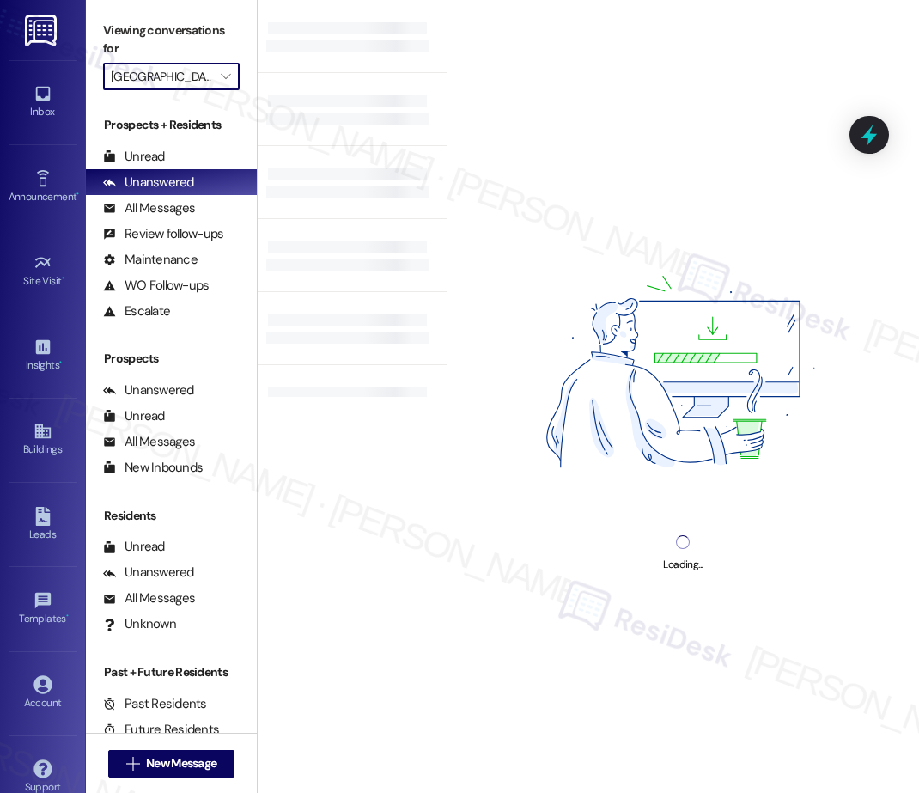
type input "Lindale"
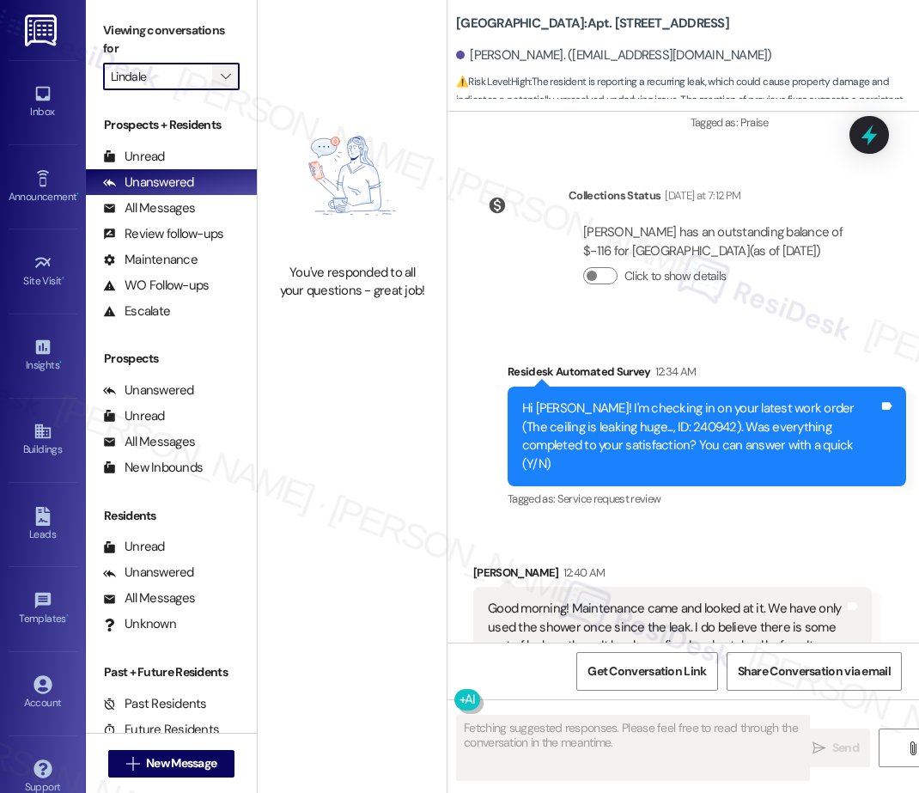
scroll to position [5679, 0]
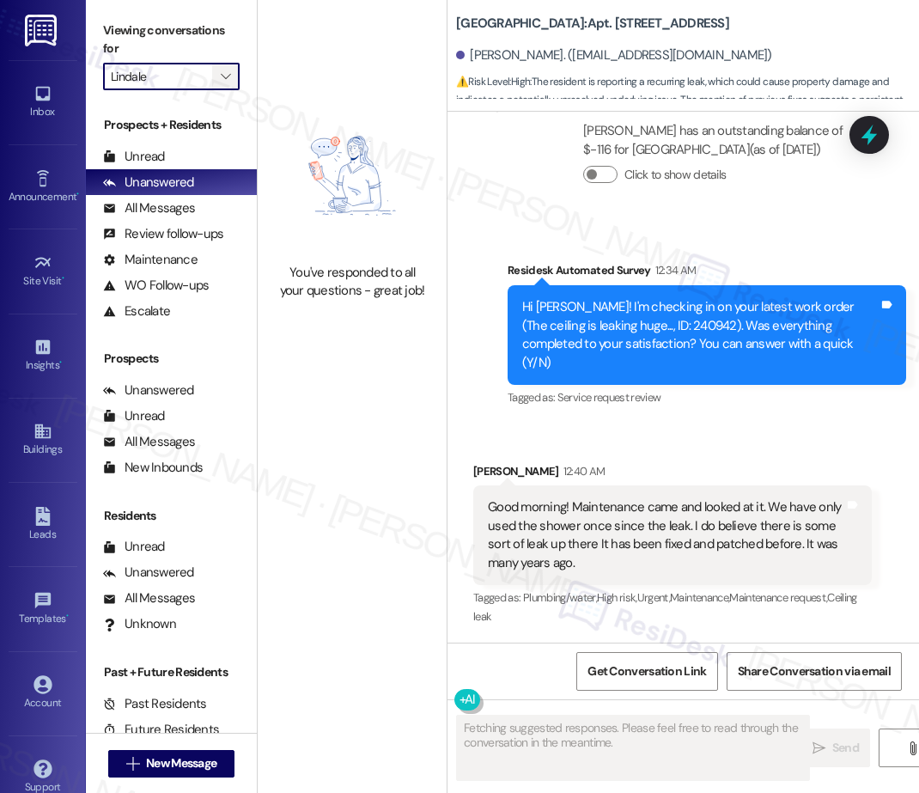
click at [225, 81] on icon "" at bounding box center [225, 77] width 9 height 14
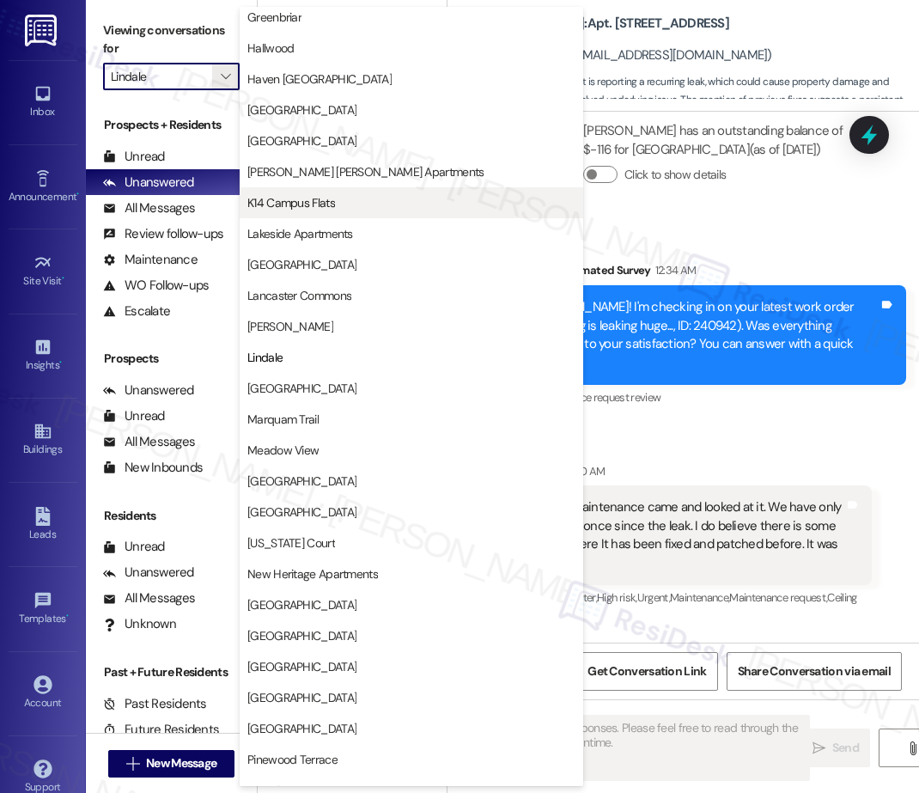
scroll to position [1766, 0]
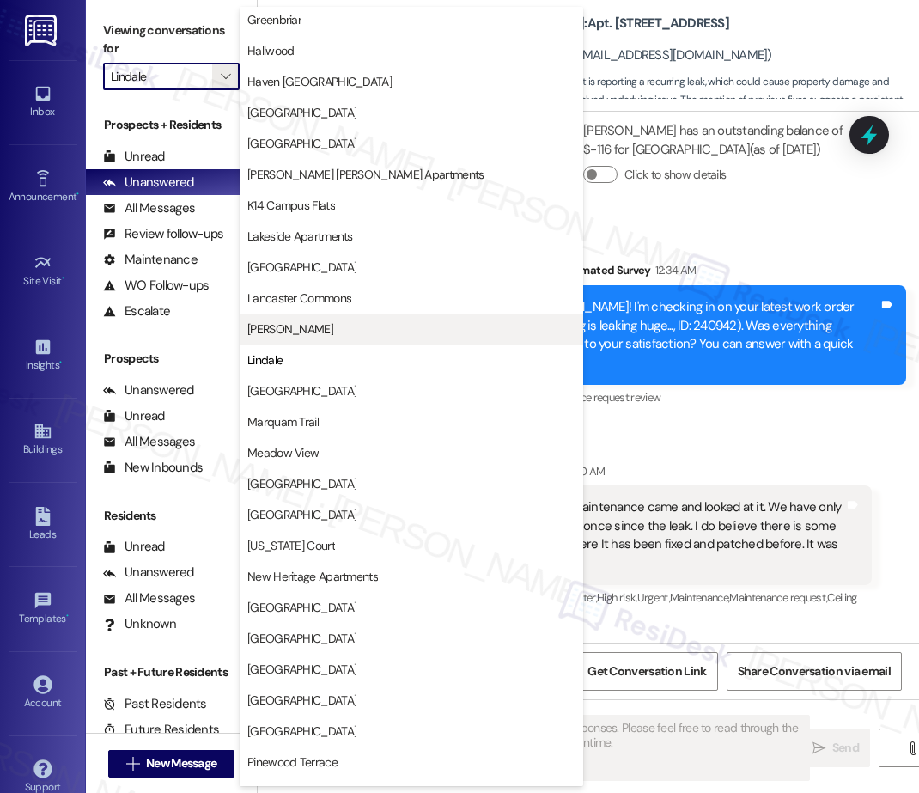
click at [278, 330] on span "[PERSON_NAME]" at bounding box center [290, 328] width 86 height 17
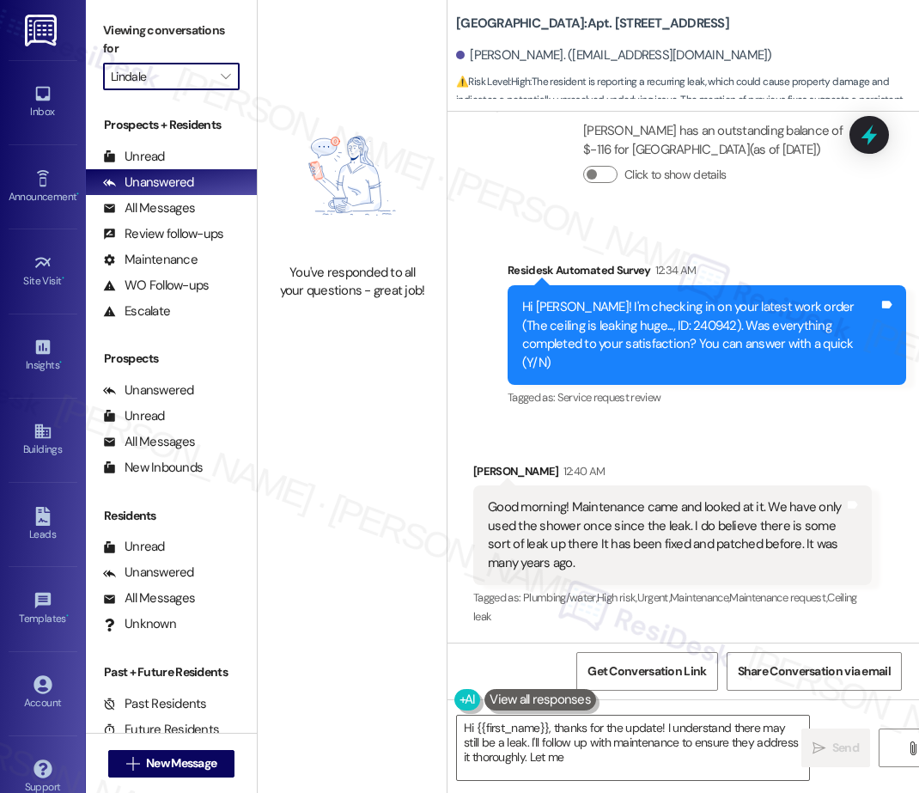
type textarea "Hi {{first_name}}, thanks for the update! I understand there may still be a lea…"
type input "[PERSON_NAME]"
type textarea "Hi {{first_name}}, thanks for the update! I understand there may still be a lea…"
click at [225, 77] on icon "" at bounding box center [225, 77] width 9 height 14
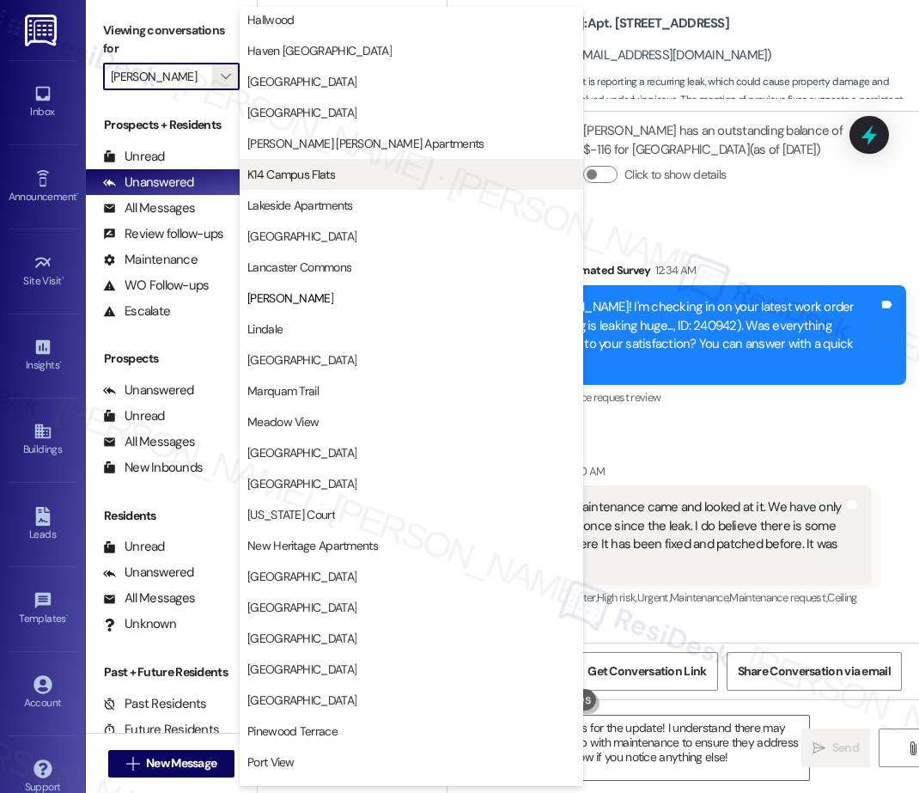
scroll to position [1816, 0]
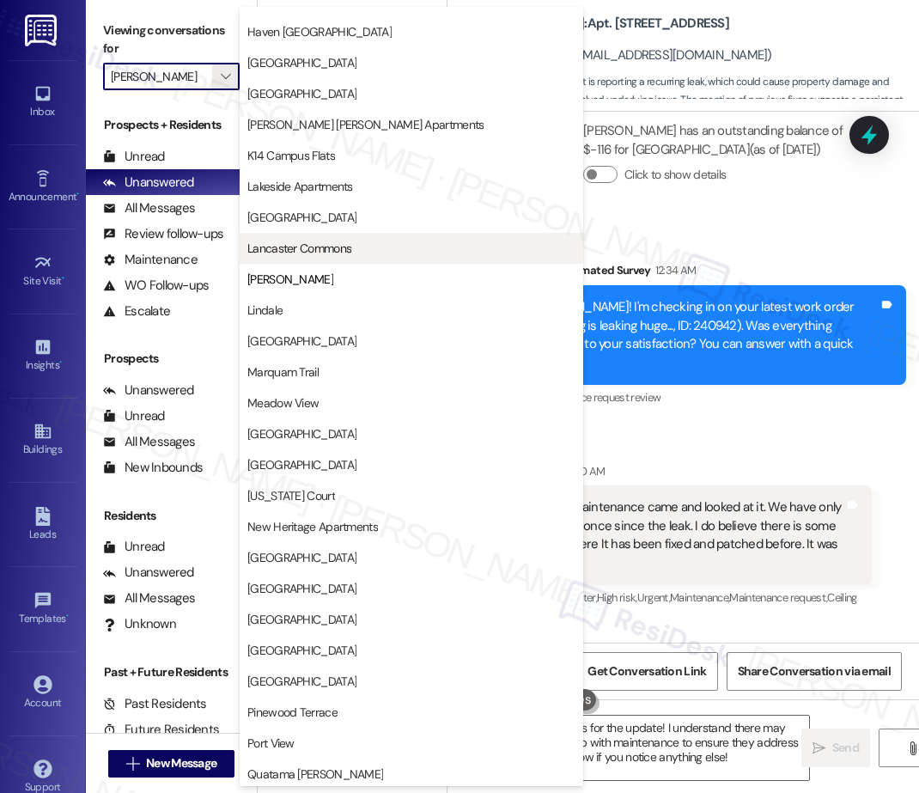
click at [367, 251] on span "Lancaster Commons" at bounding box center [411, 248] width 328 height 17
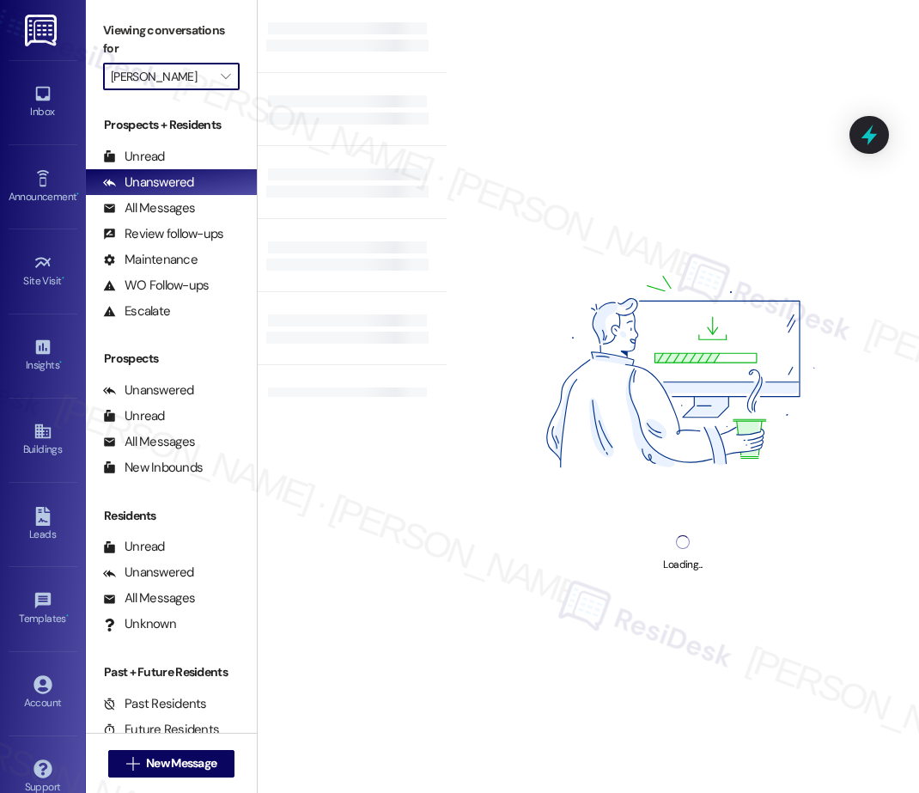
type input "Lancaster Commons"
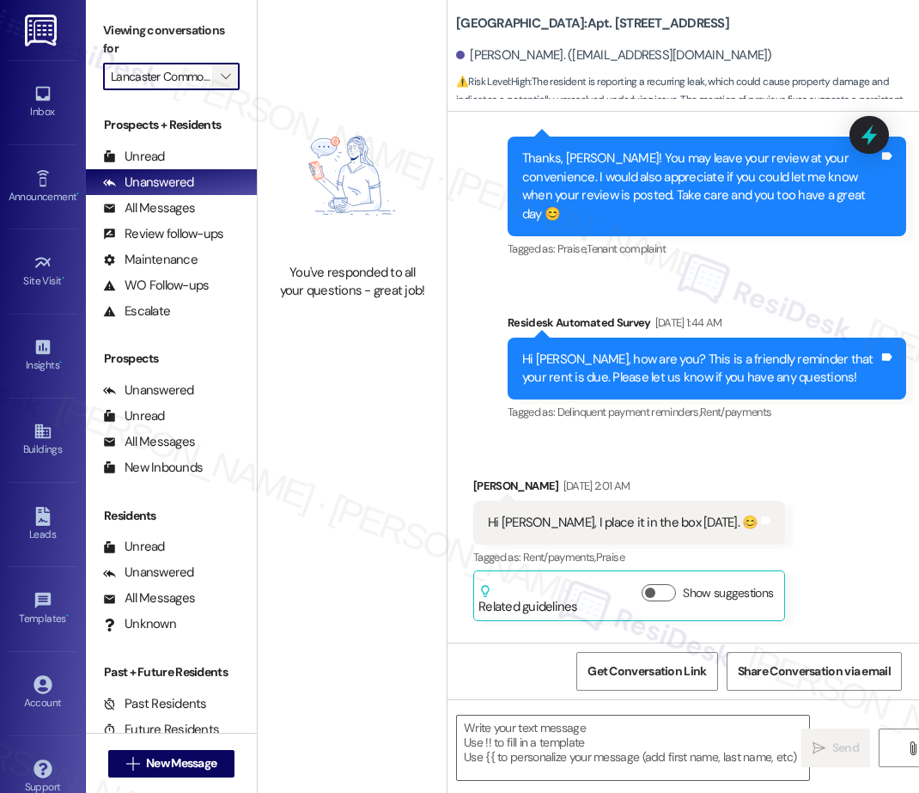
type textarea "Fetching suggested responses. Please feel free to read through the conversation…"
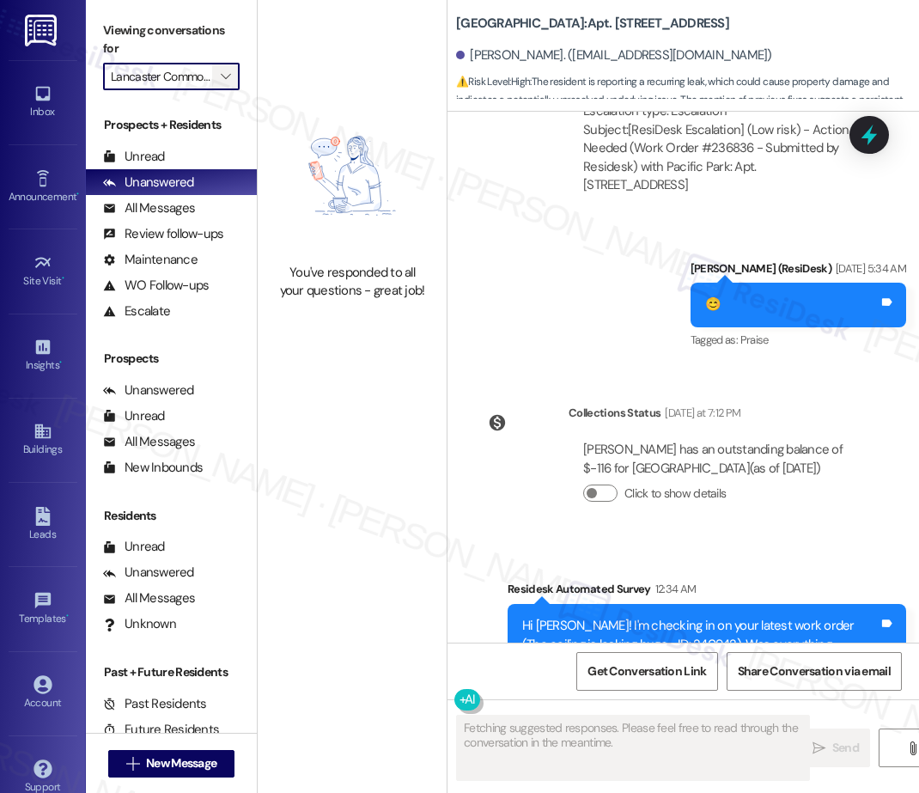
click at [230, 75] on span "" at bounding box center [225, 76] width 16 height 27
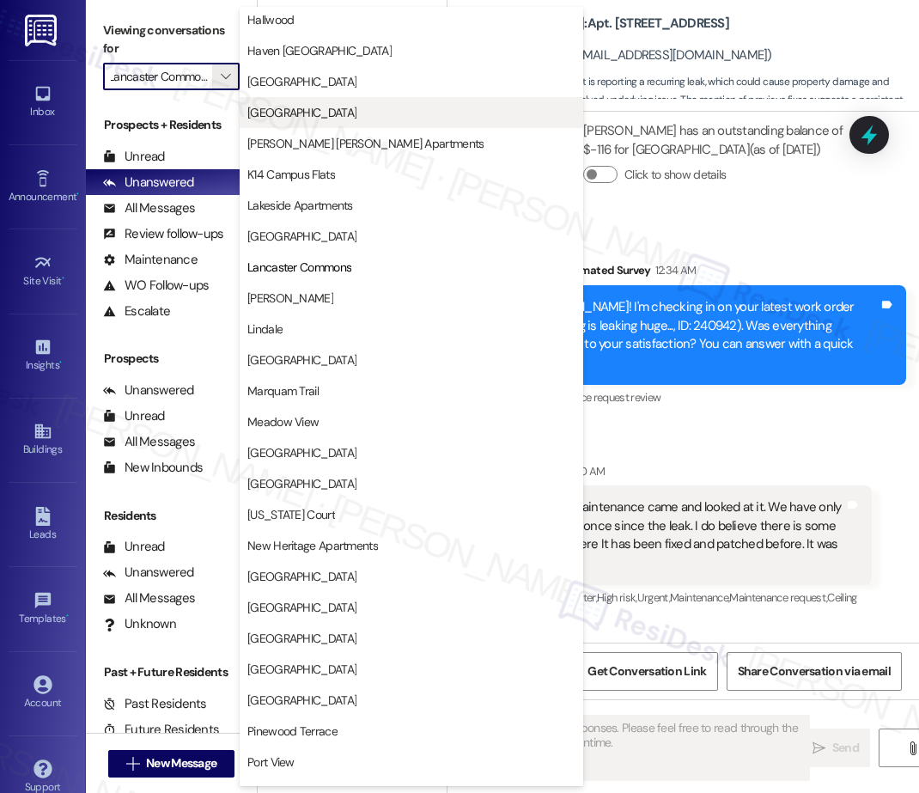
scroll to position [1816, 0]
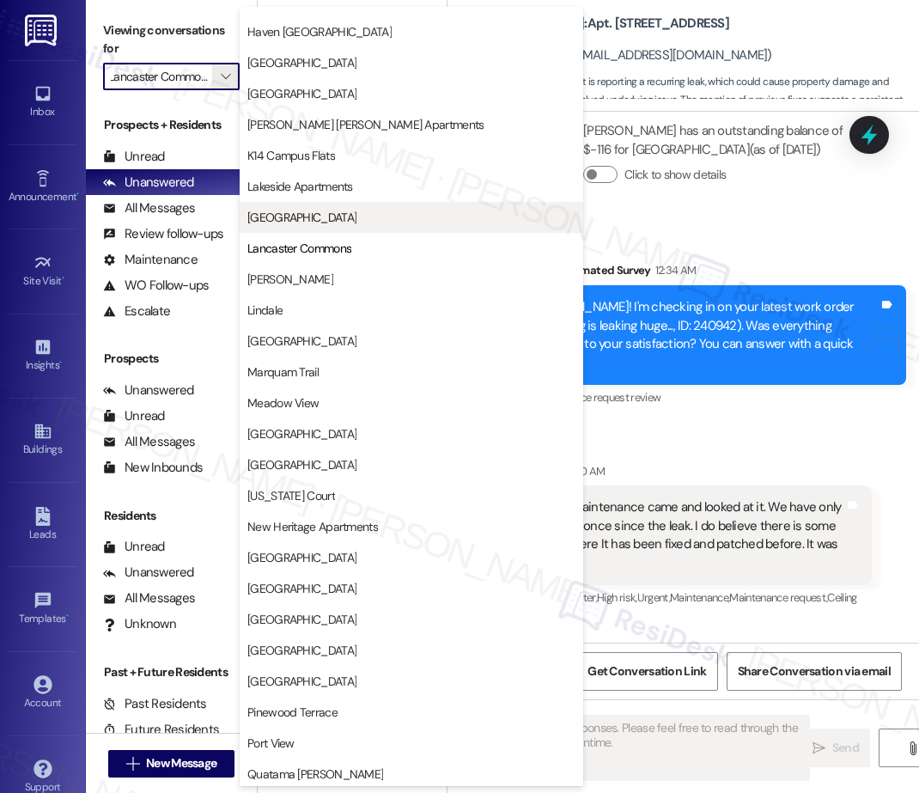
click at [292, 217] on span "[GEOGRAPHIC_DATA]" at bounding box center [301, 217] width 109 height 17
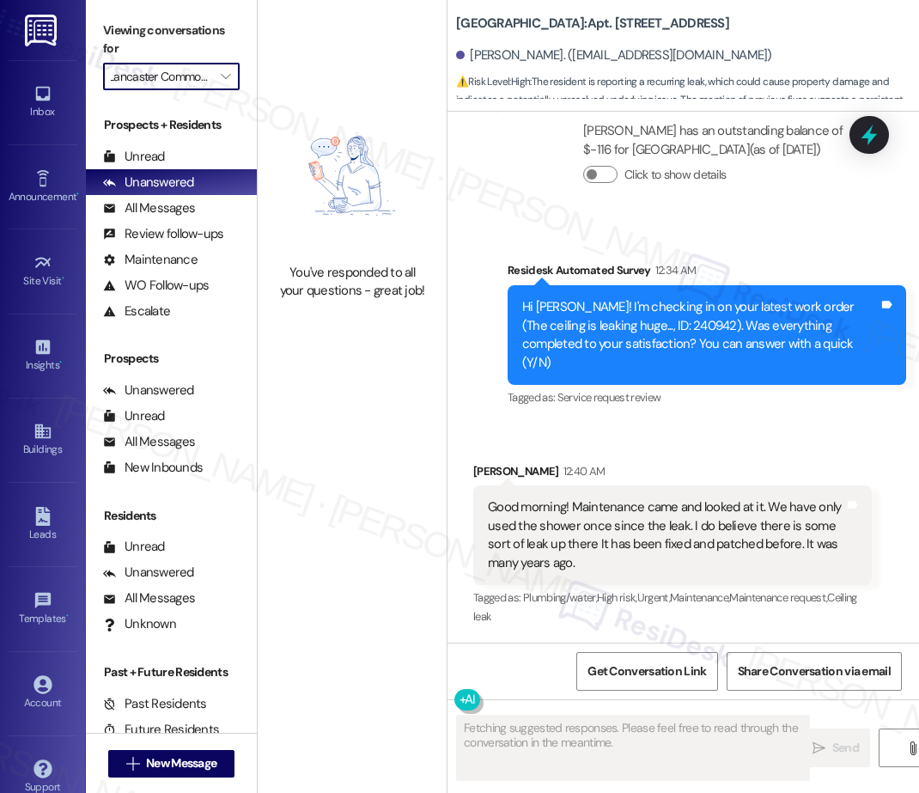
type input "[GEOGRAPHIC_DATA]"
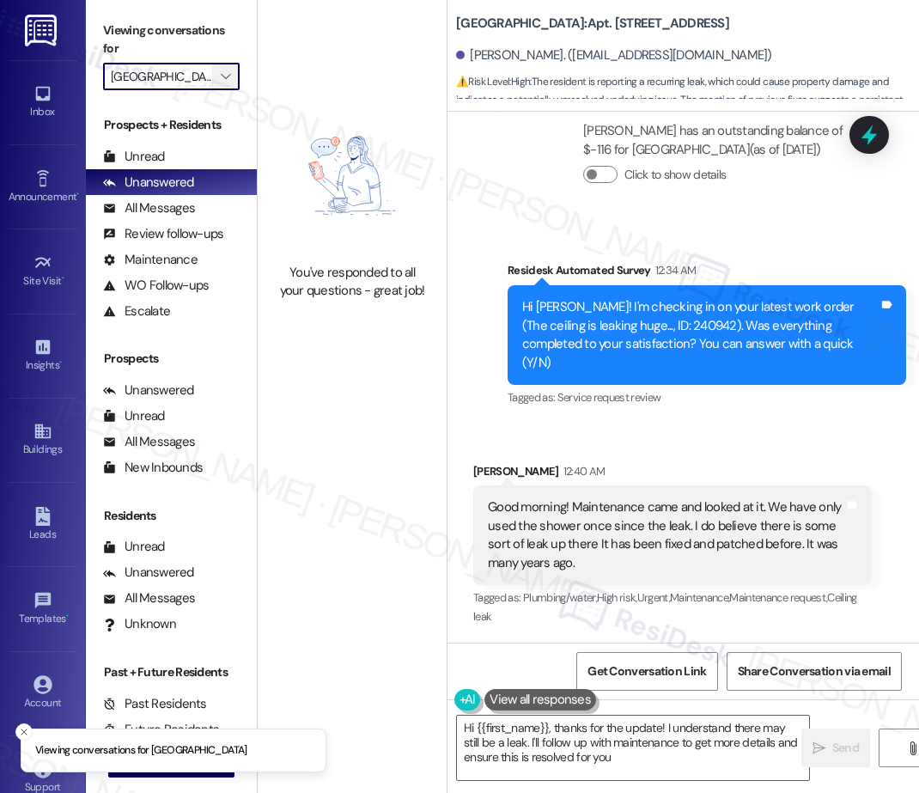
type textarea "Hi {{first_name}}, thanks for the update! I understand there may still be a lea…"
click at [226, 71] on icon "" at bounding box center [225, 77] width 9 height 14
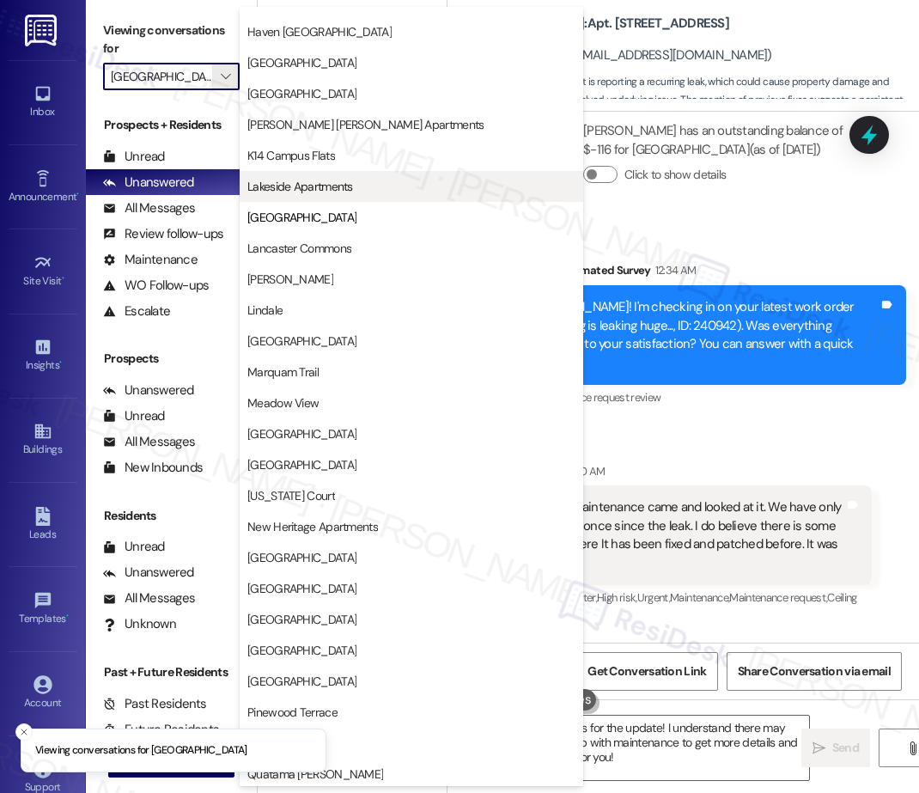
scroll to position [1816, 0]
click at [349, 187] on span "Lakeside Apartments" at bounding box center [300, 186] width 106 height 17
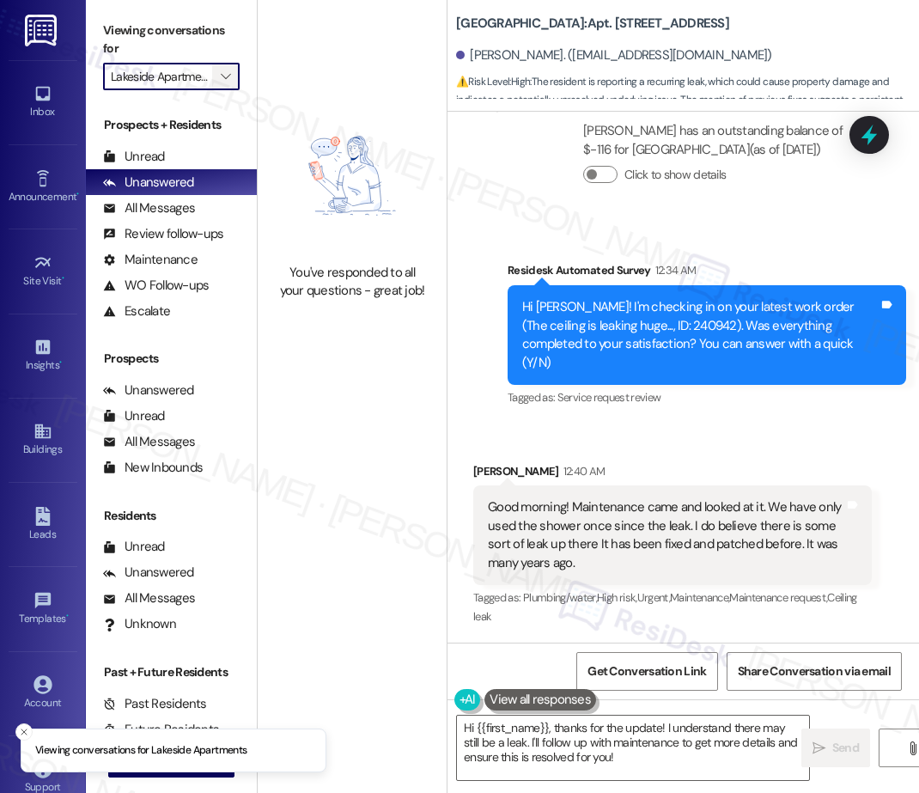
click at [226, 72] on icon "" at bounding box center [225, 77] width 9 height 14
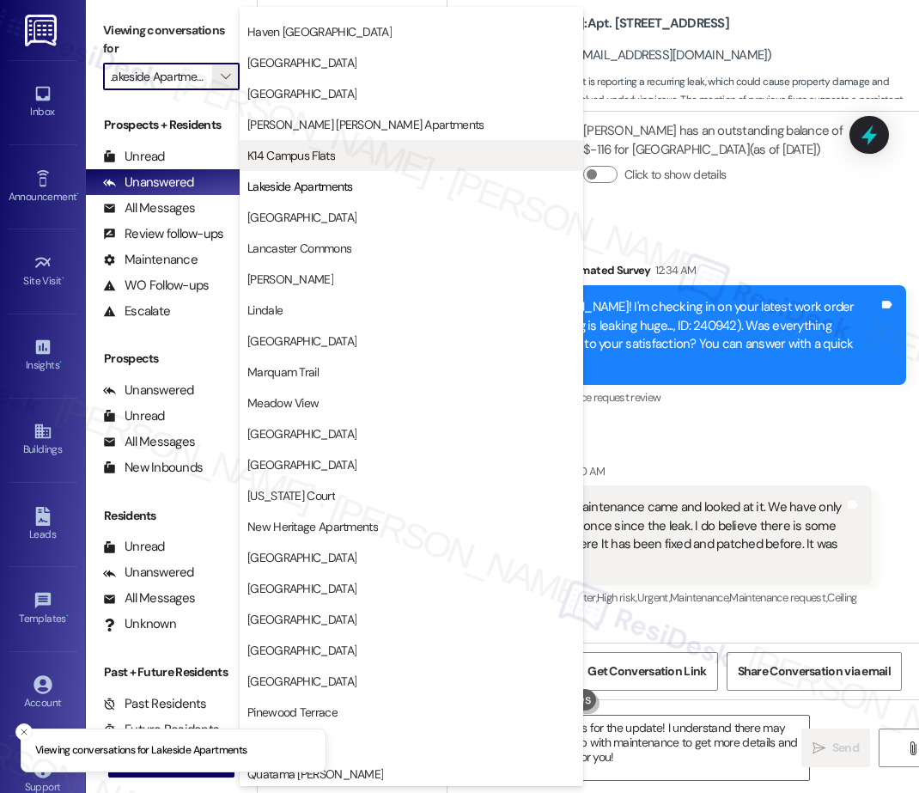
scroll to position [1816, 0]
click at [332, 154] on span "K14 Campus Flats" at bounding box center [291, 155] width 88 height 17
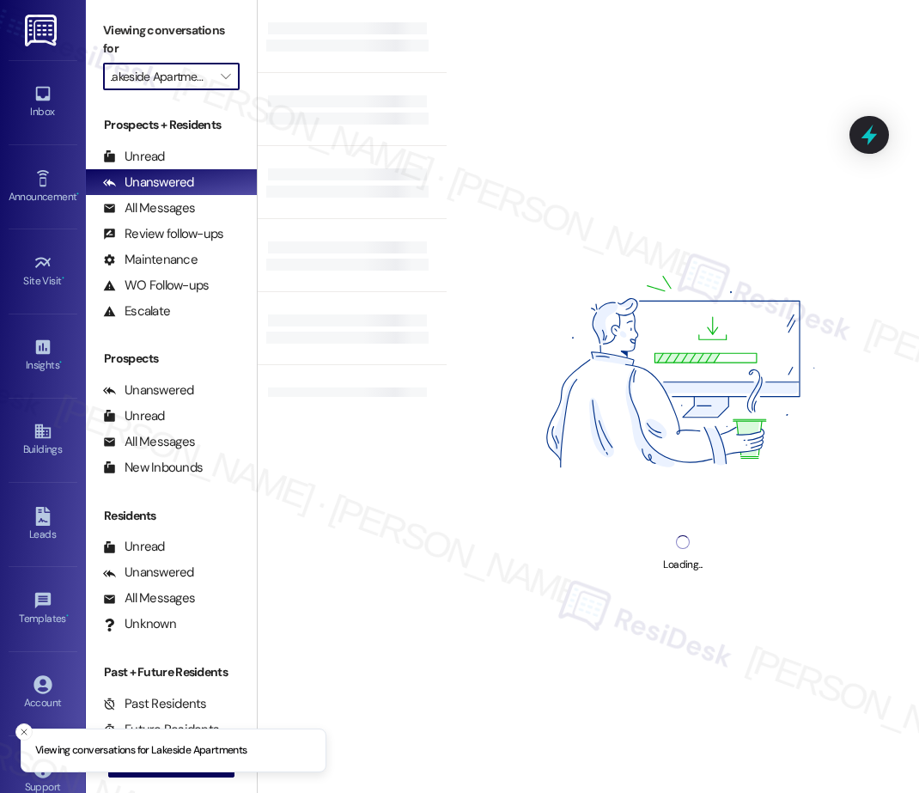
type input "K14 Campus Flats"
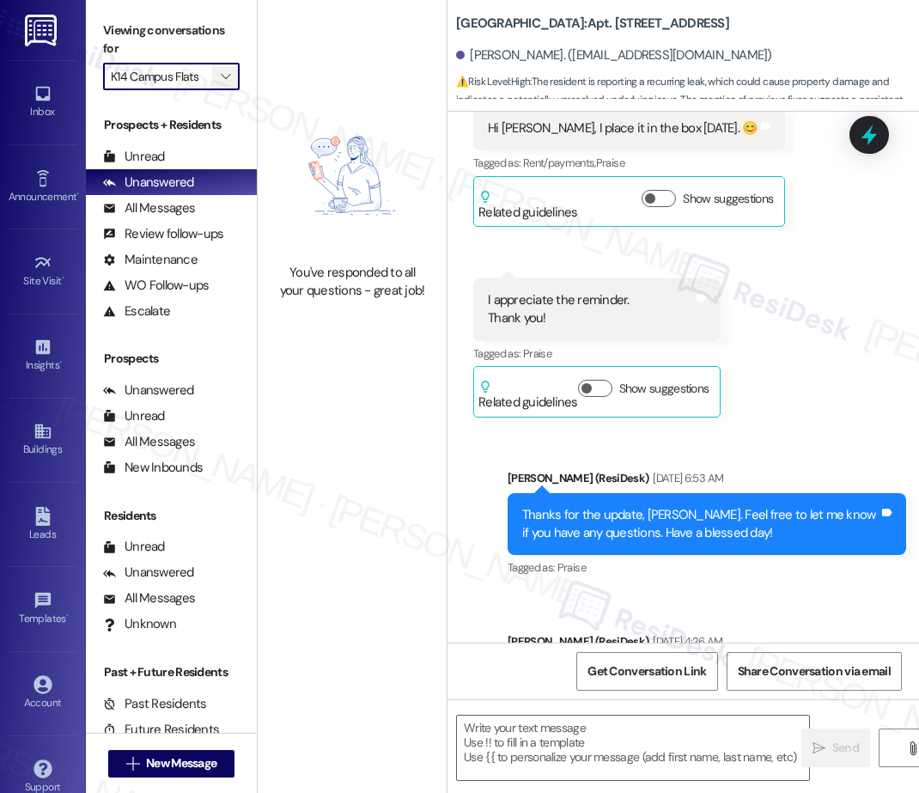
type textarea "Fetching suggested responses. Please feel free to read through the conversation…"
click at [233, 80] on span "" at bounding box center [225, 76] width 16 height 27
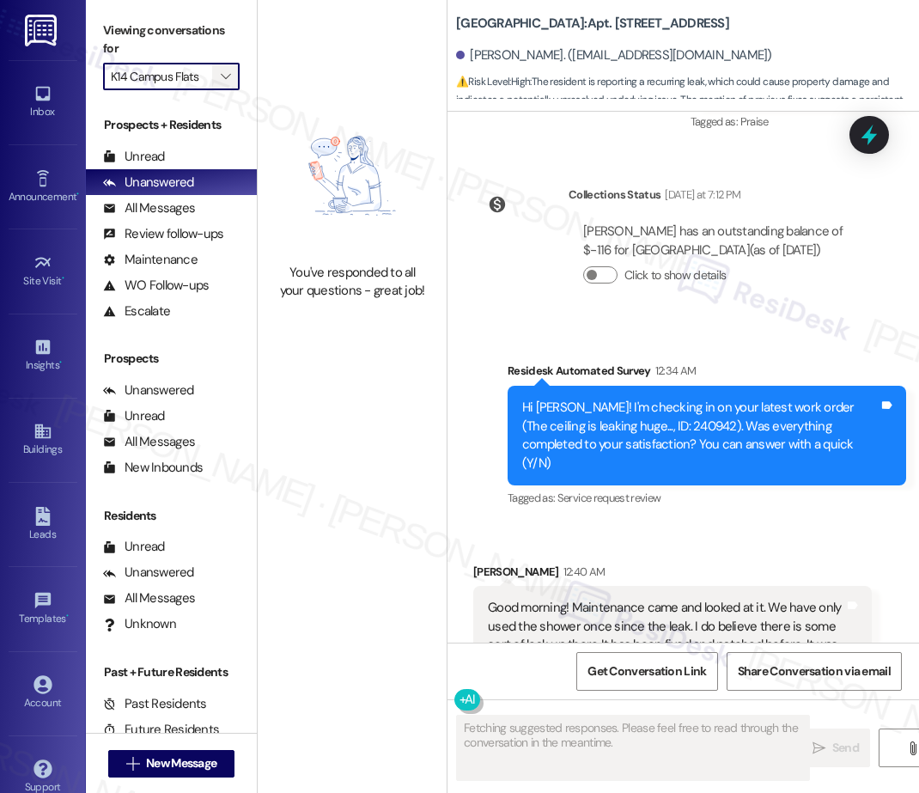
scroll to position [5679, 0]
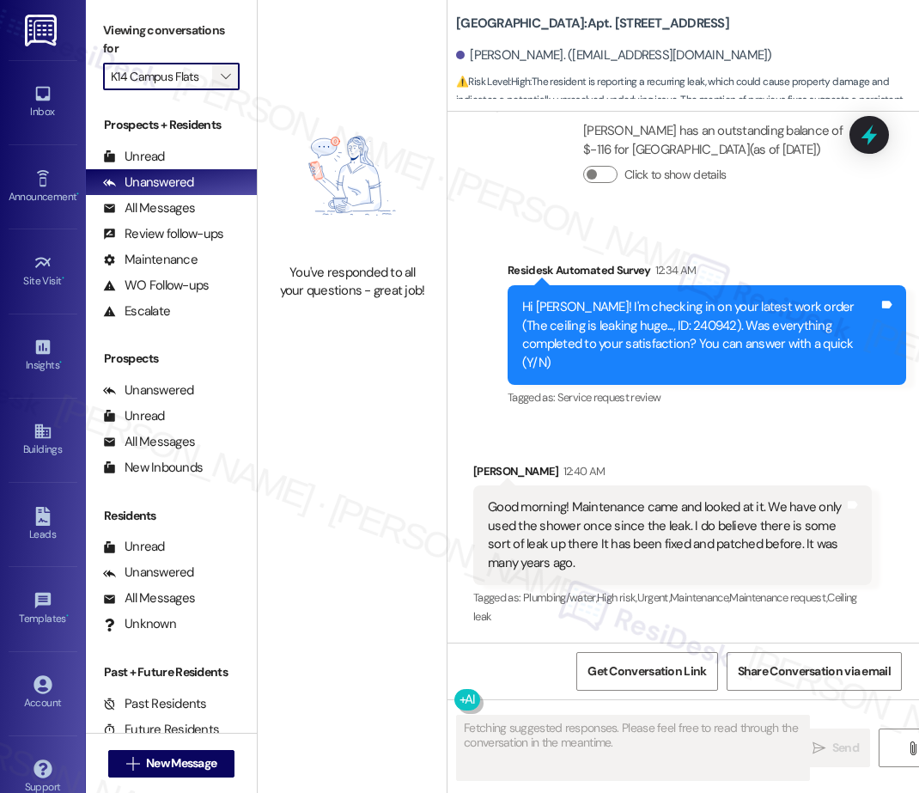
click at [229, 76] on icon "" at bounding box center [225, 77] width 9 height 14
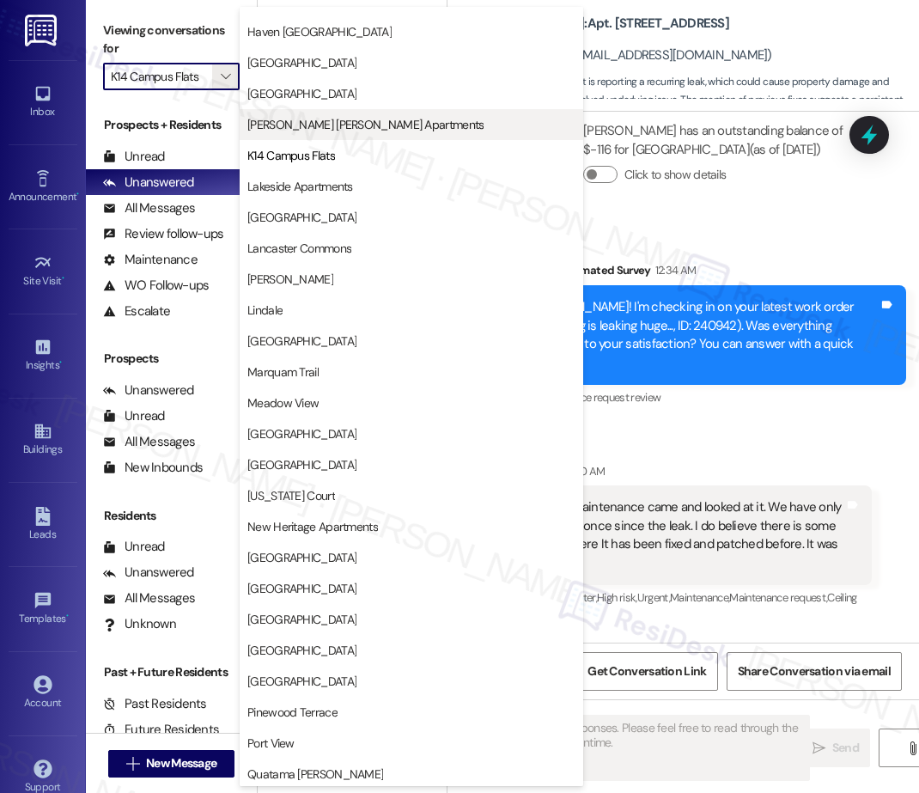
scroll to position [1816, 0]
click at [326, 130] on span "[PERSON_NAME] [PERSON_NAME] Apartments" at bounding box center [365, 124] width 236 height 17
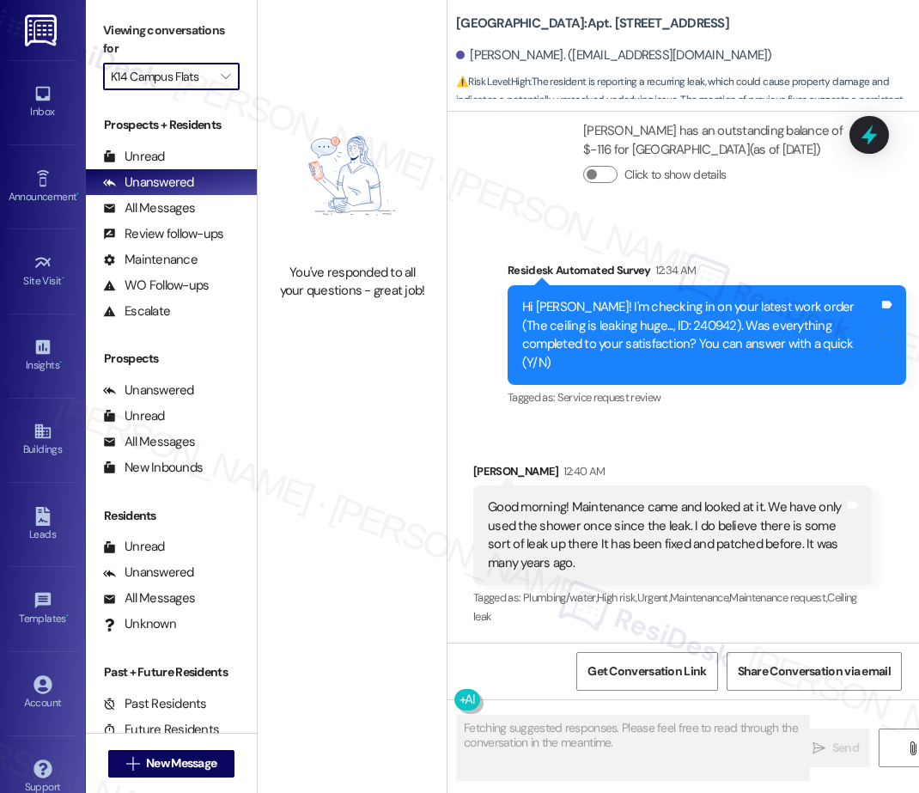
type input "[PERSON_NAME] [PERSON_NAME] Apartments"
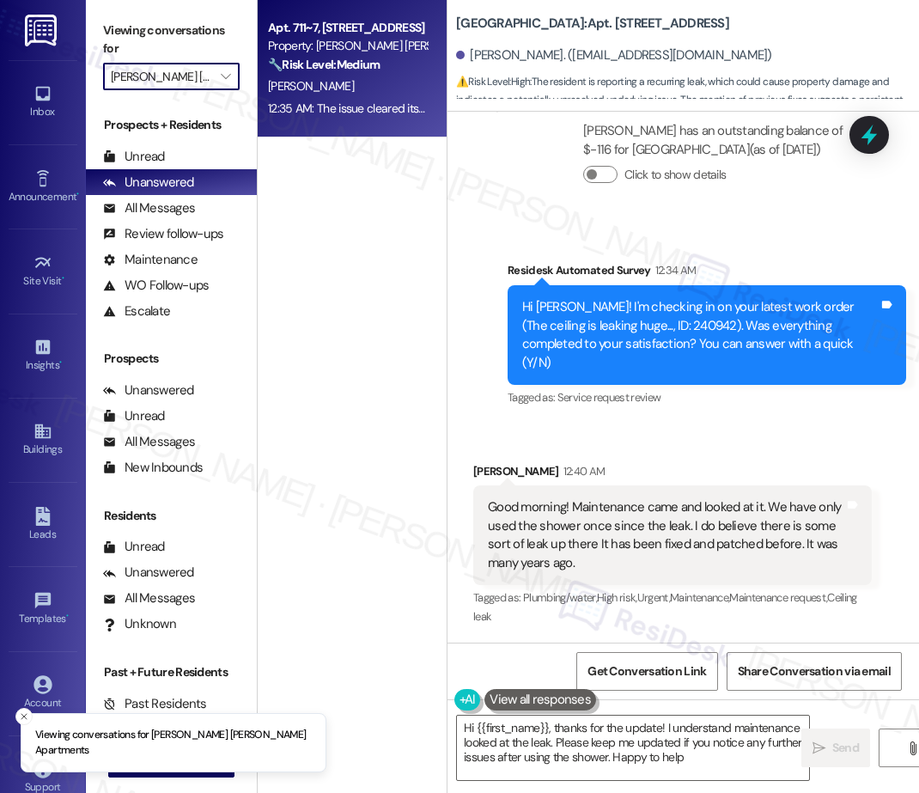
type textarea "Hi {{first_name}}, thanks for the update! I understand maintenance looked at th…"
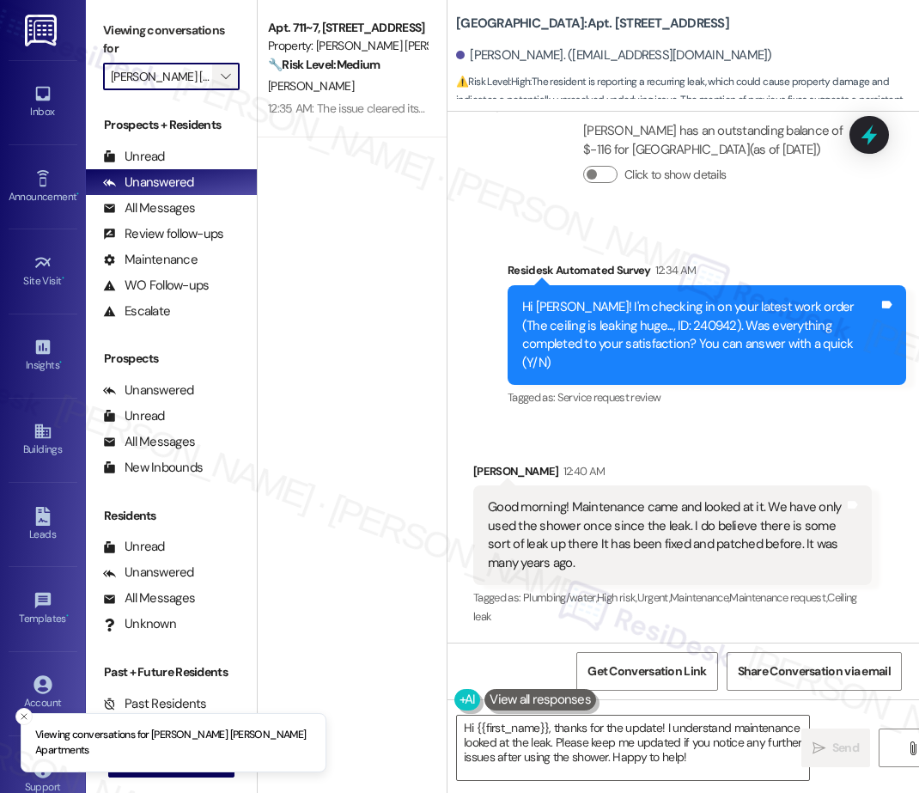
click at [228, 74] on icon "" at bounding box center [225, 77] width 9 height 14
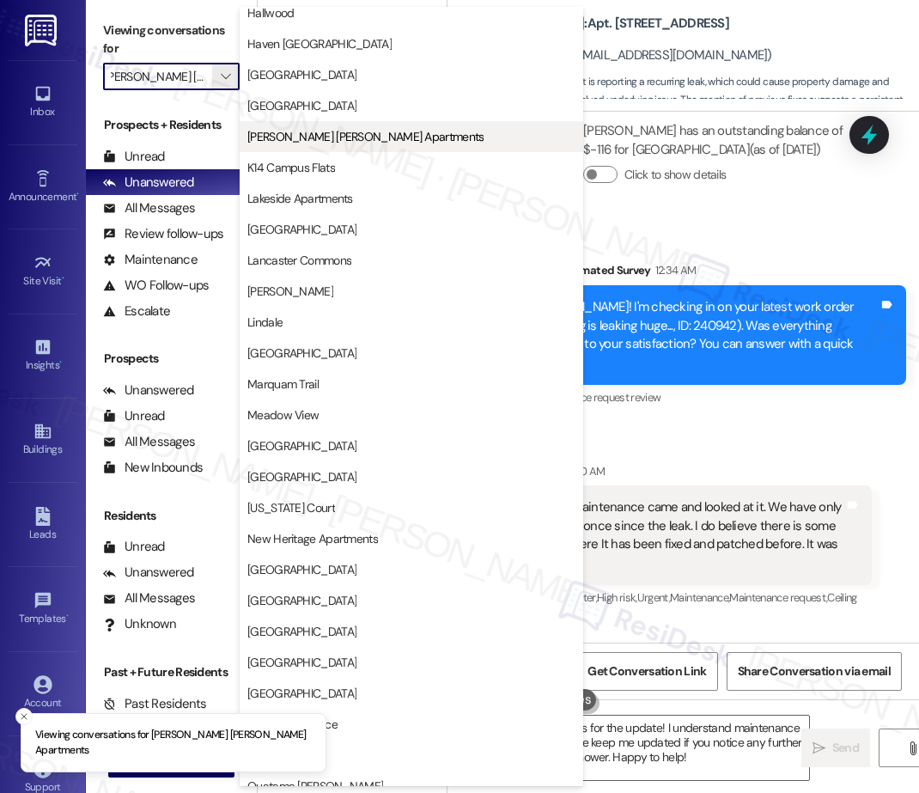
scroll to position [1796, 0]
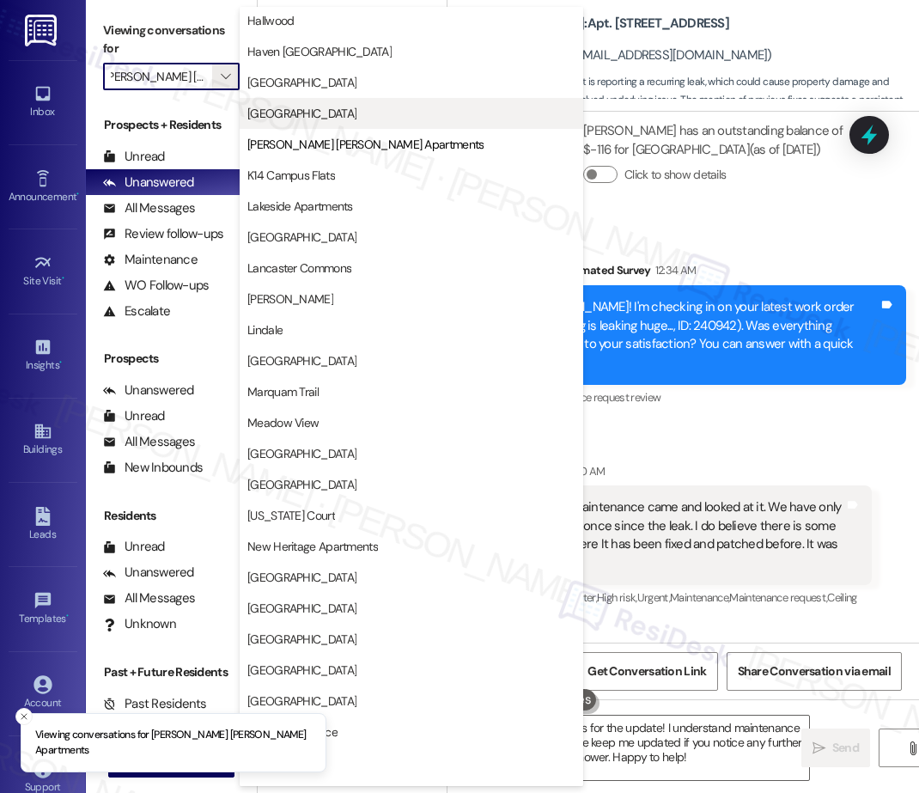
click at [298, 114] on span "[GEOGRAPHIC_DATA]" at bounding box center [301, 113] width 109 height 17
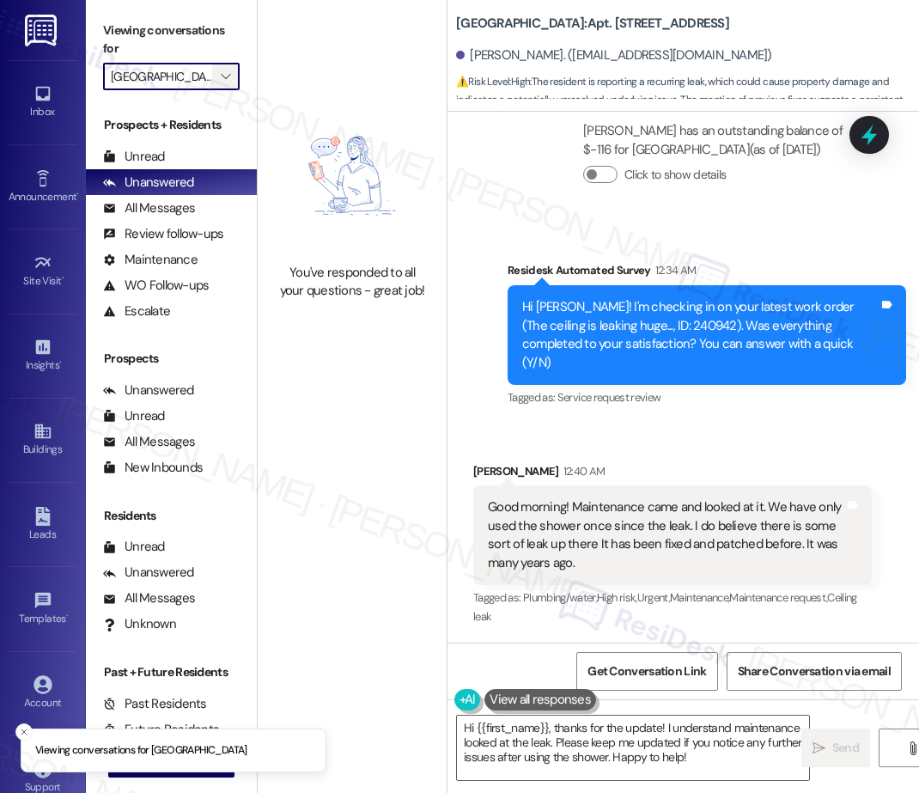
click at [226, 76] on icon "" at bounding box center [225, 77] width 9 height 14
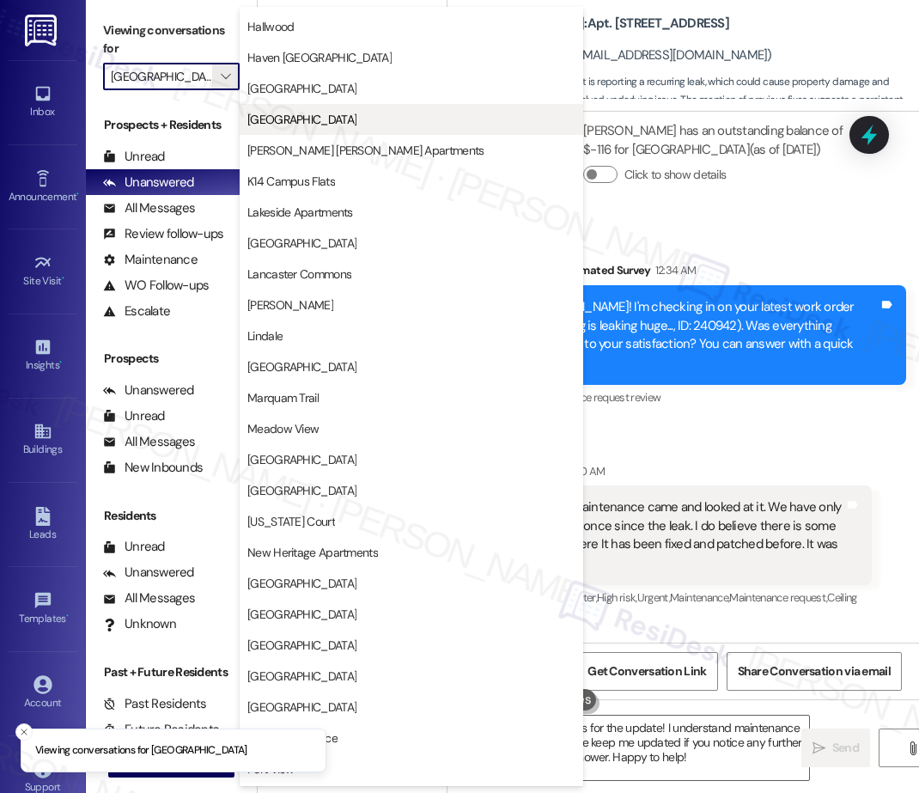
scroll to position [1788, 0]
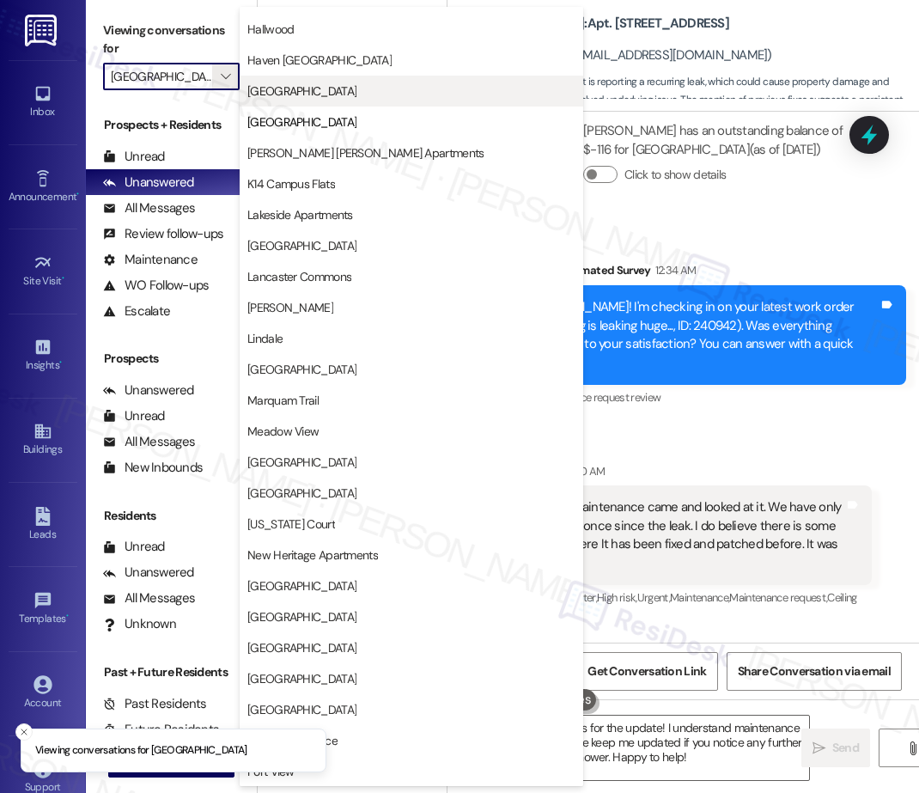
click at [308, 89] on span "[GEOGRAPHIC_DATA]" at bounding box center [301, 90] width 109 height 17
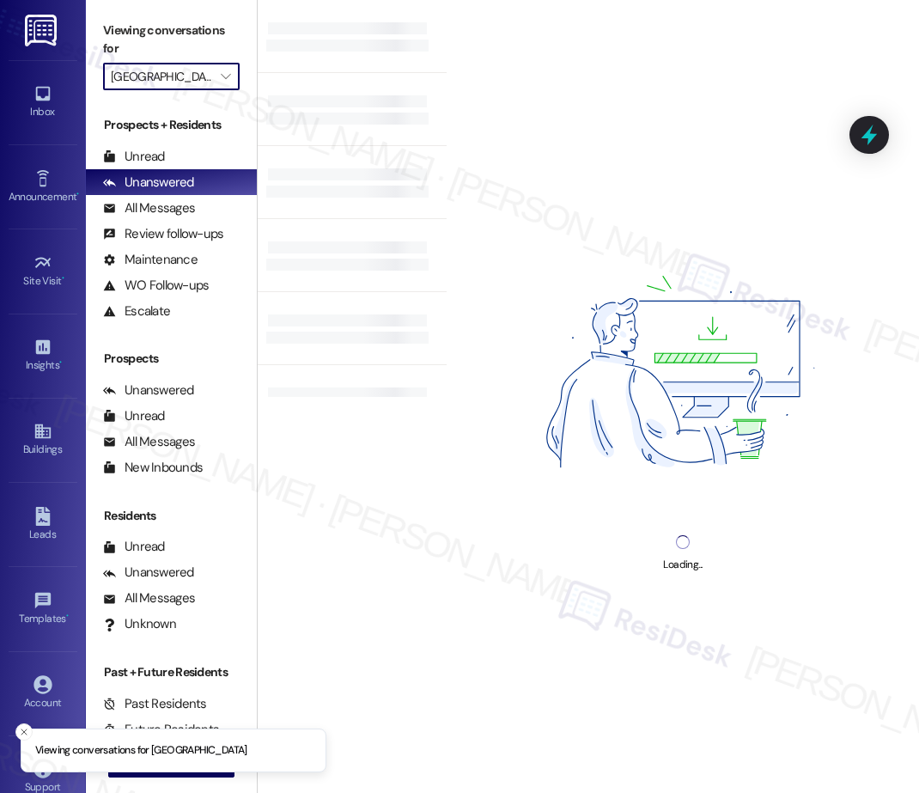
scroll to position [1, 0]
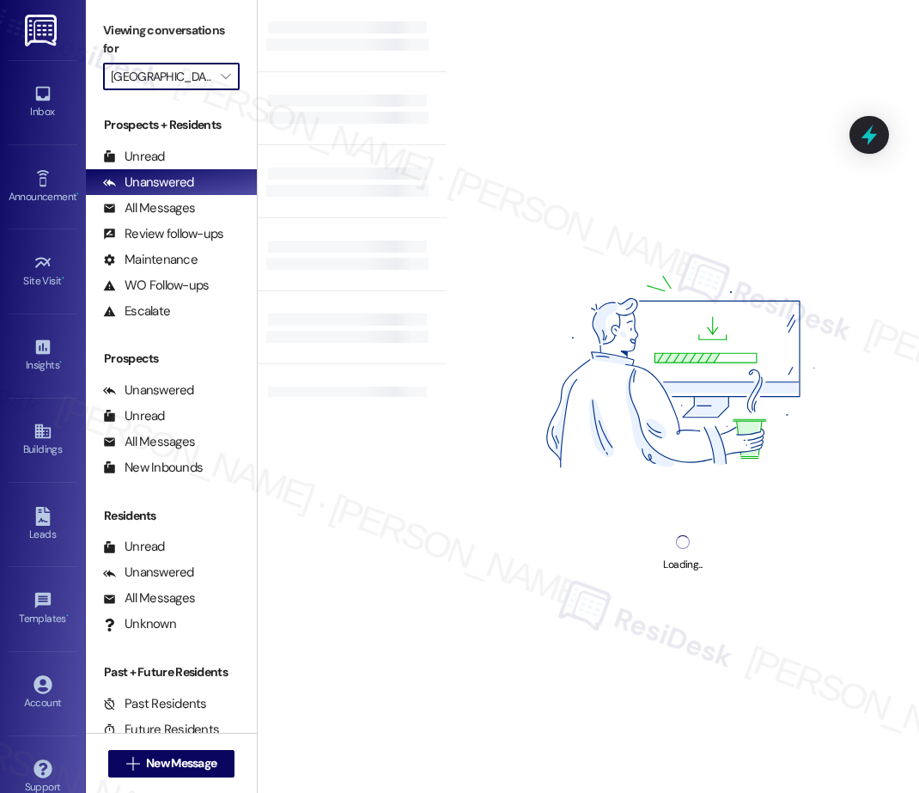
type input "[GEOGRAPHIC_DATA]"
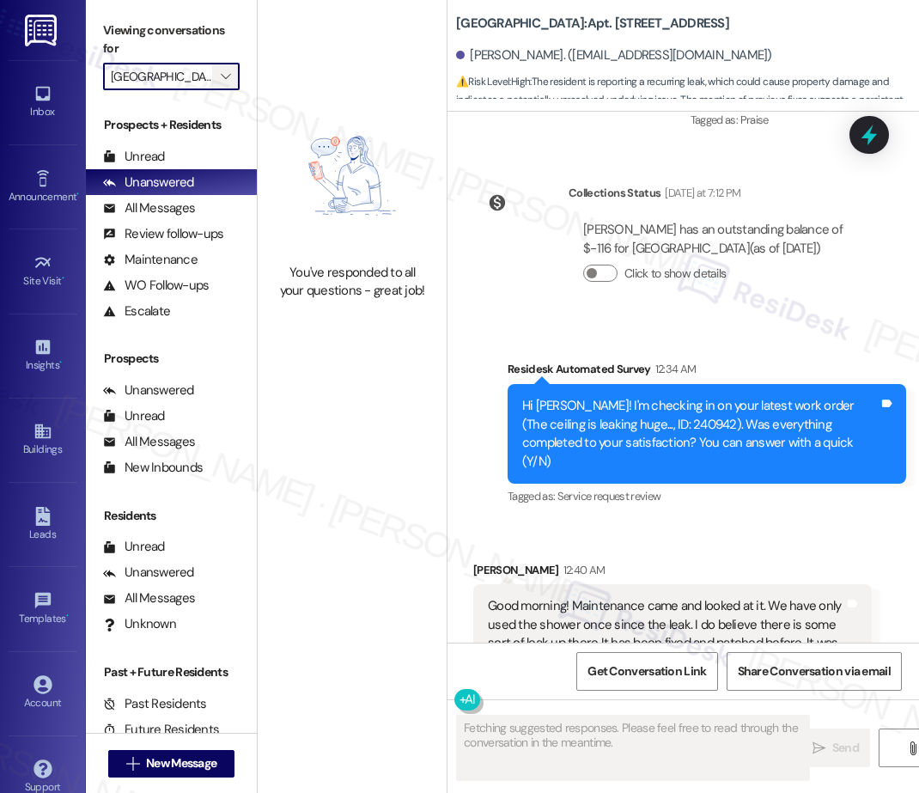
scroll to position [5679, 0]
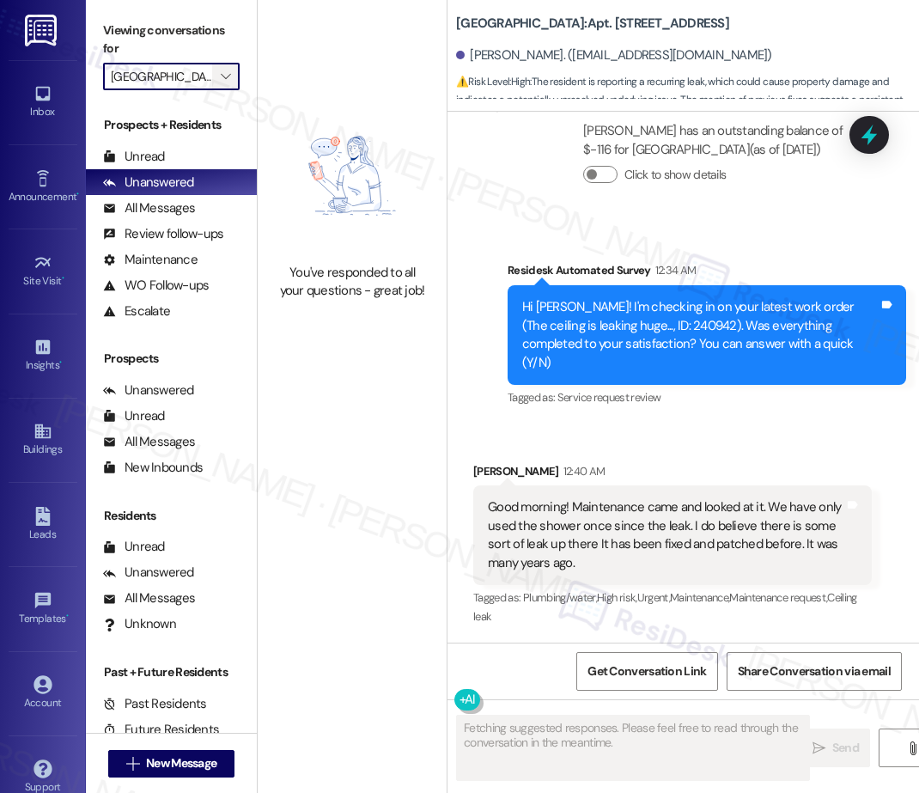
click at [223, 76] on icon "" at bounding box center [225, 77] width 9 height 14
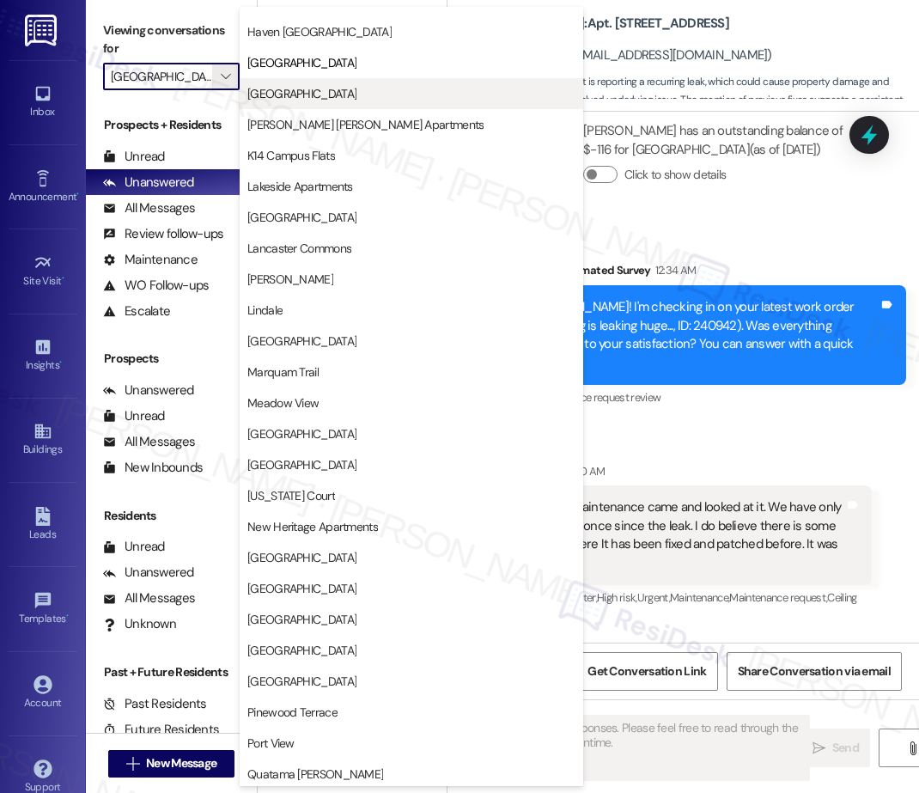
scroll to position [1802, 0]
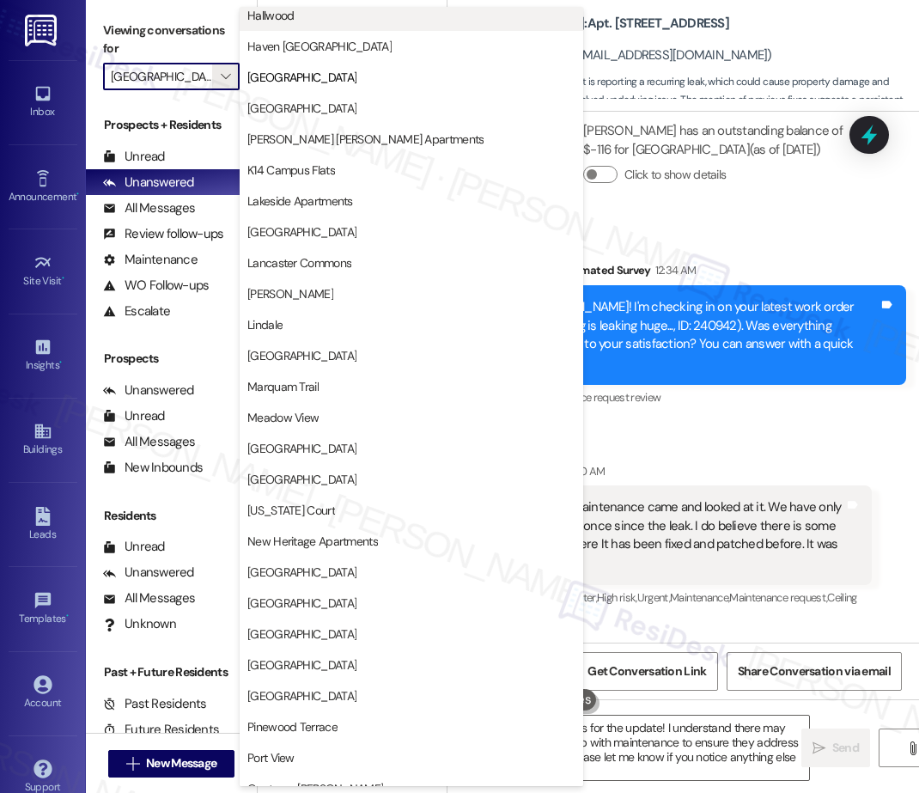
type textarea "Hi {{first_name}}, thanks for the update! I understand there may still be a lea…"
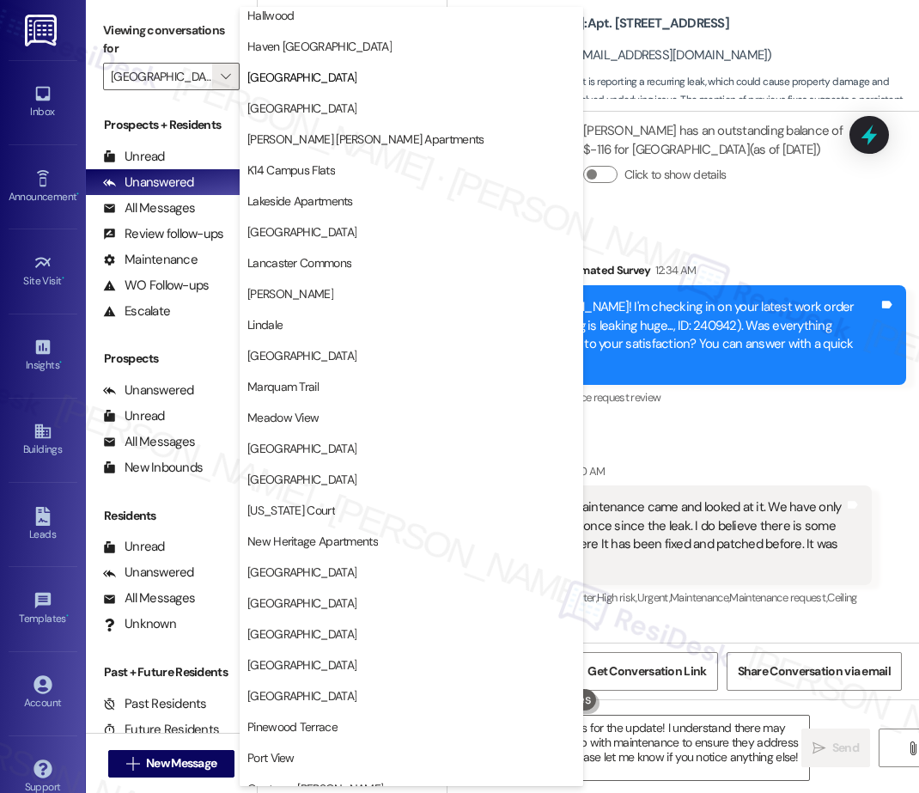
click at [686, 223] on div "Collections Status [DATE] at 7:12 PM [PERSON_NAME] has an outstanding balance o…" at bounding box center [673, 147] width 424 height 150
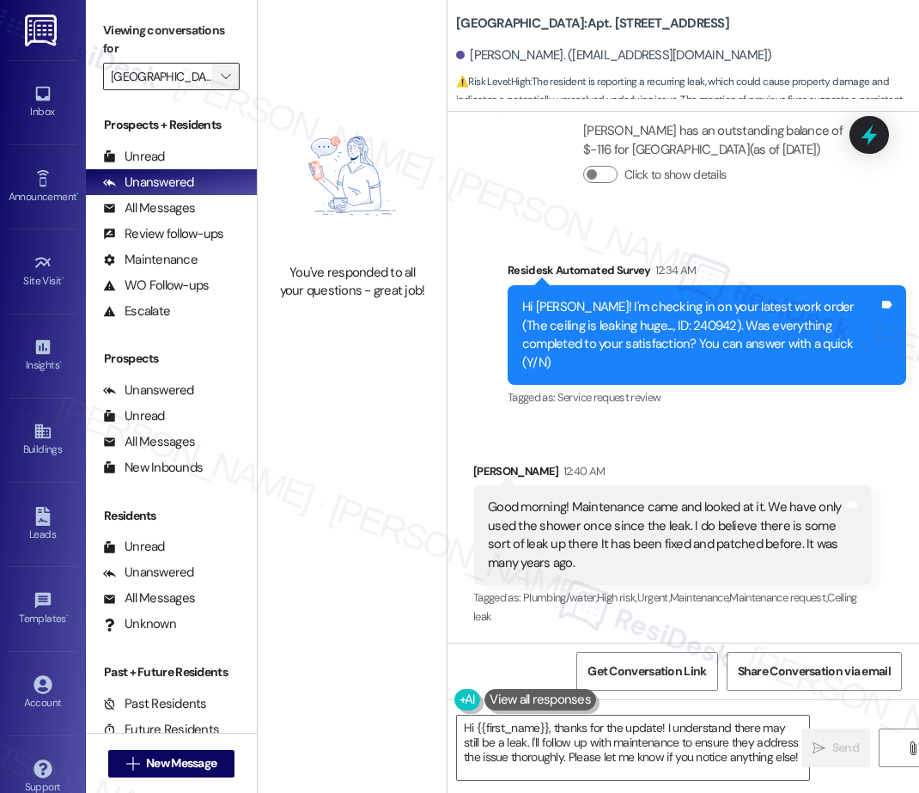
click at [222, 72] on icon "" at bounding box center [225, 77] width 9 height 14
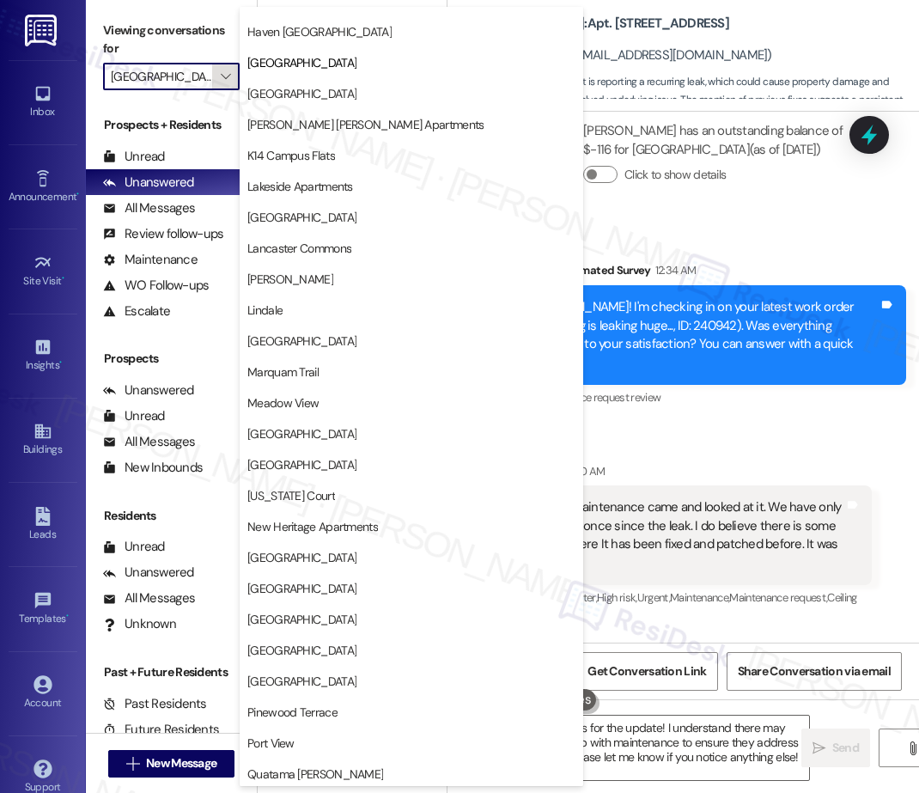
scroll to position [1816, 0]
drag, startPoint x: 341, startPoint y: 27, endPoint x: 339, endPoint y: 38, distance: 11.3
click at [341, 27] on span "Haven [GEOGRAPHIC_DATA]" at bounding box center [319, 31] width 144 height 17
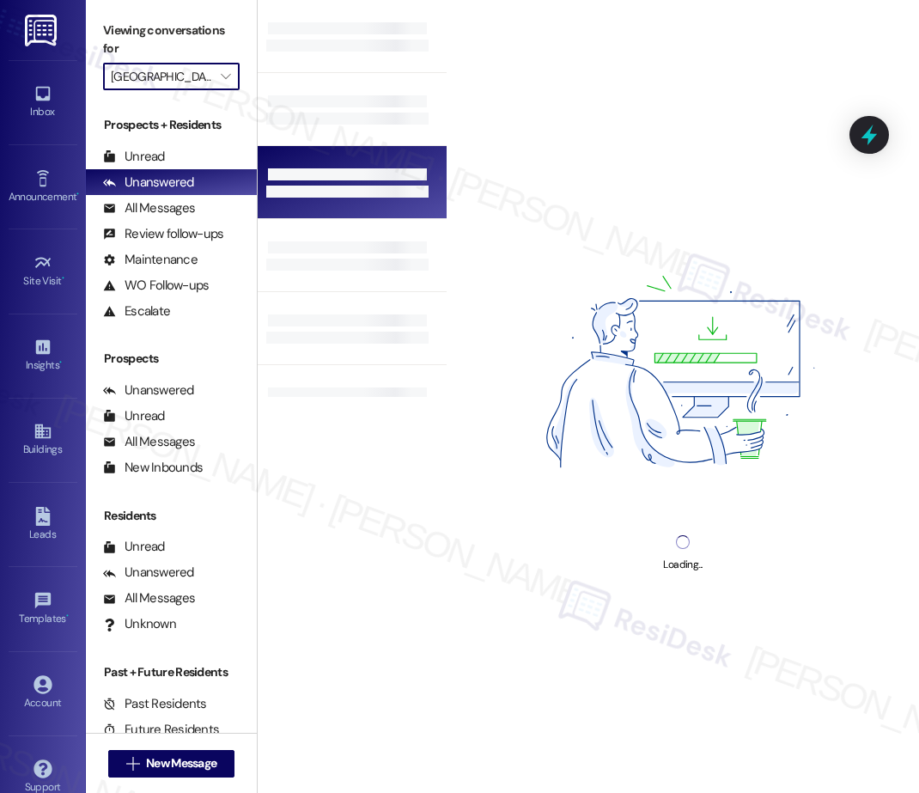
type input "Haven [GEOGRAPHIC_DATA]"
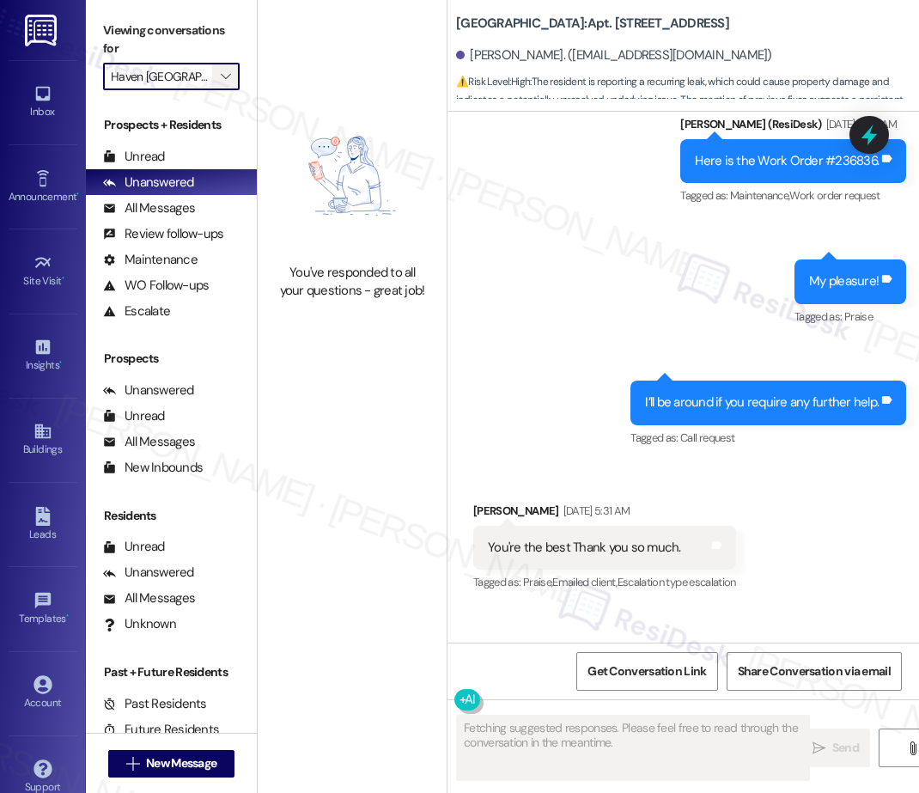
scroll to position [5679, 0]
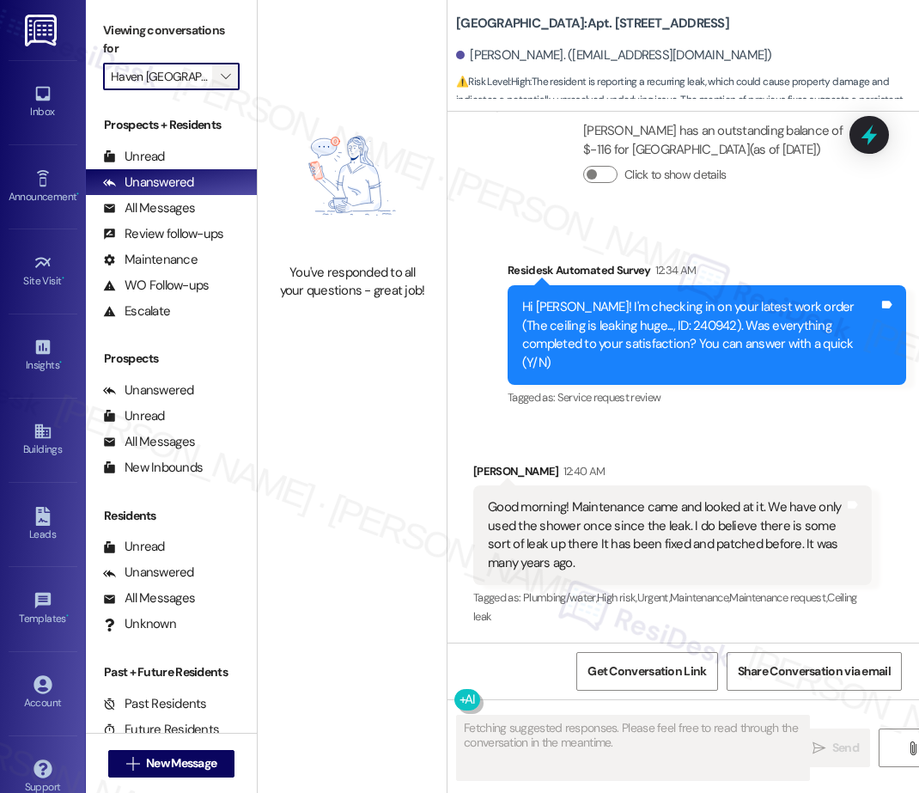
click at [224, 76] on icon "" at bounding box center [225, 77] width 9 height 14
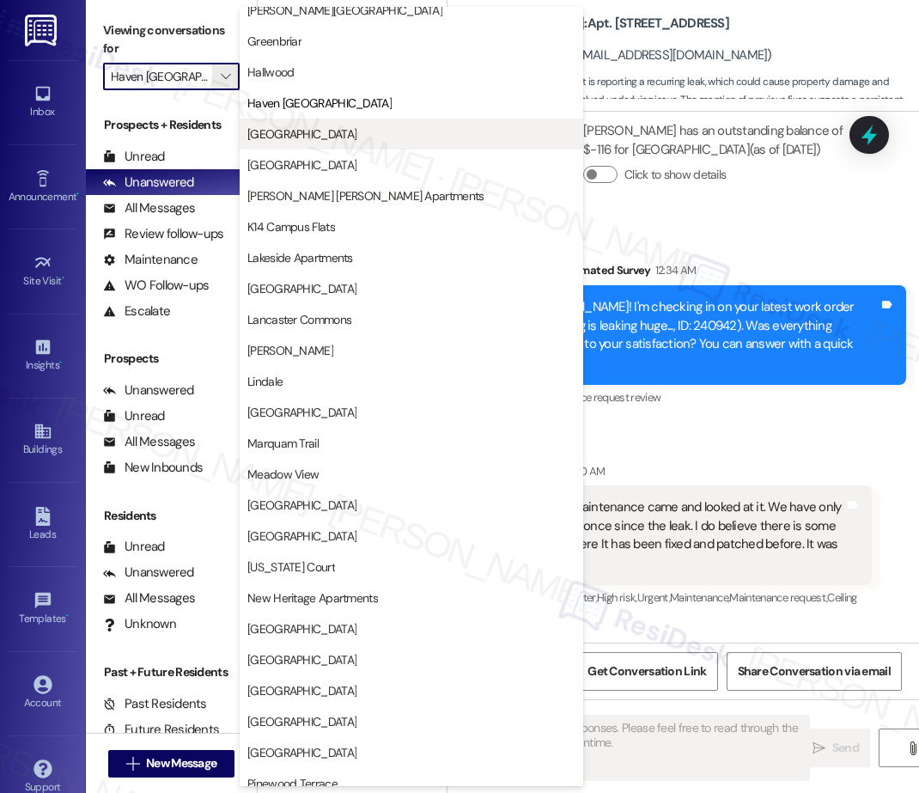
scroll to position [1740, 0]
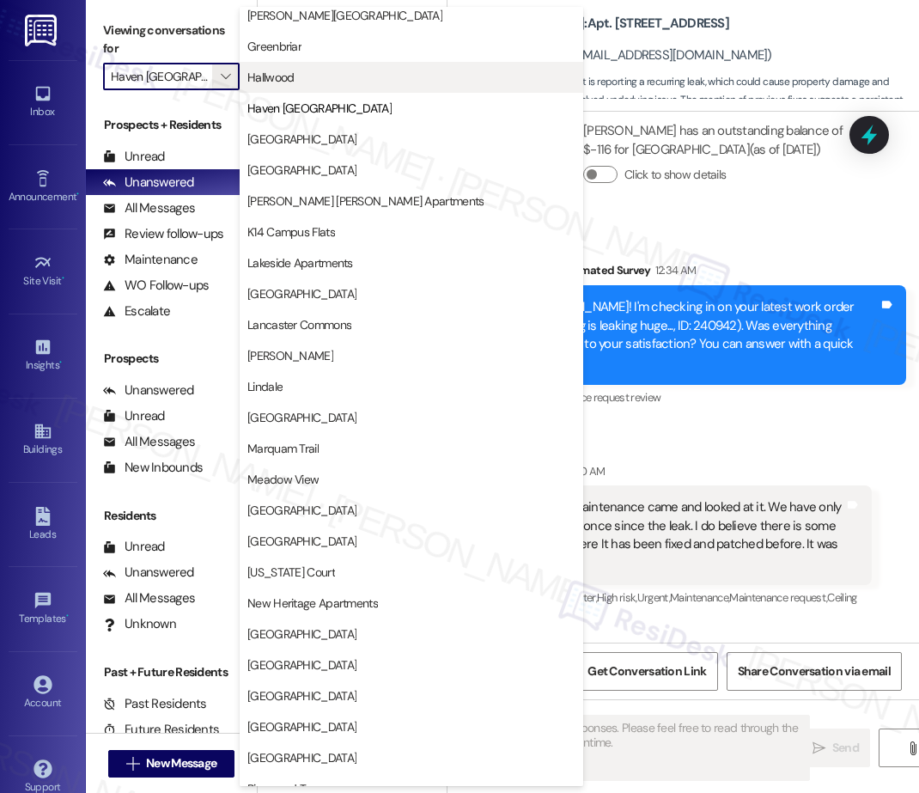
click at [272, 85] on span "Hallwood" at bounding box center [270, 77] width 46 height 17
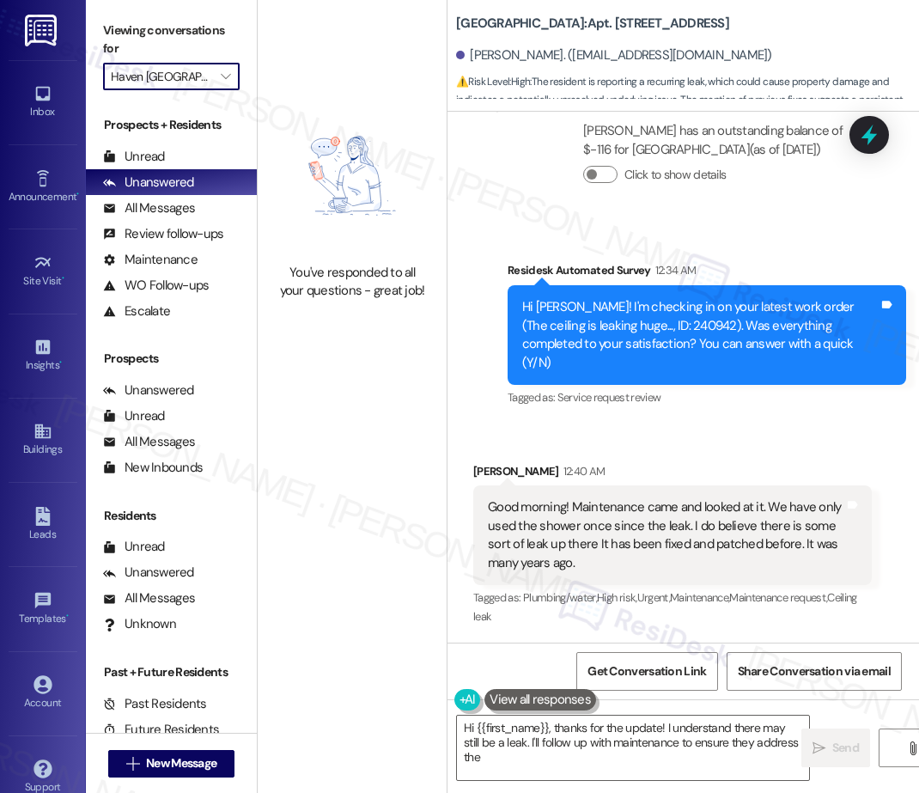
type textarea "Hi {{first_name}}, thanks for the update! I understand there may still be a lea…"
type input "Hallwood"
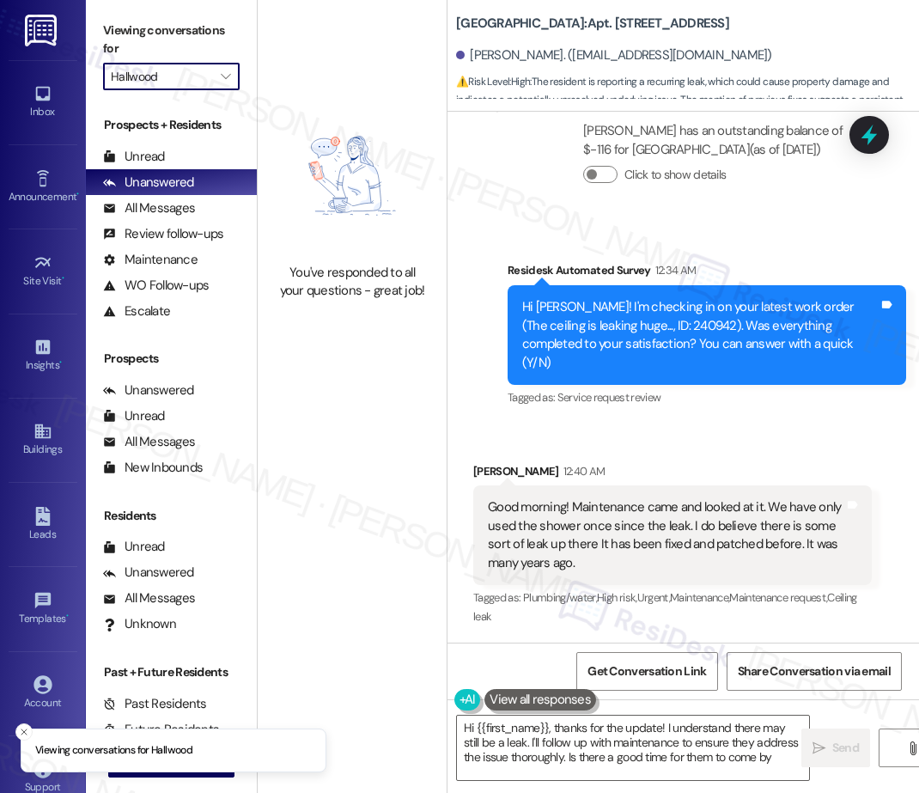
type textarea "Hi {{first_name}}, thanks for the update! I understand there may still be a lea…"
click at [224, 73] on icon "" at bounding box center [225, 77] width 9 height 14
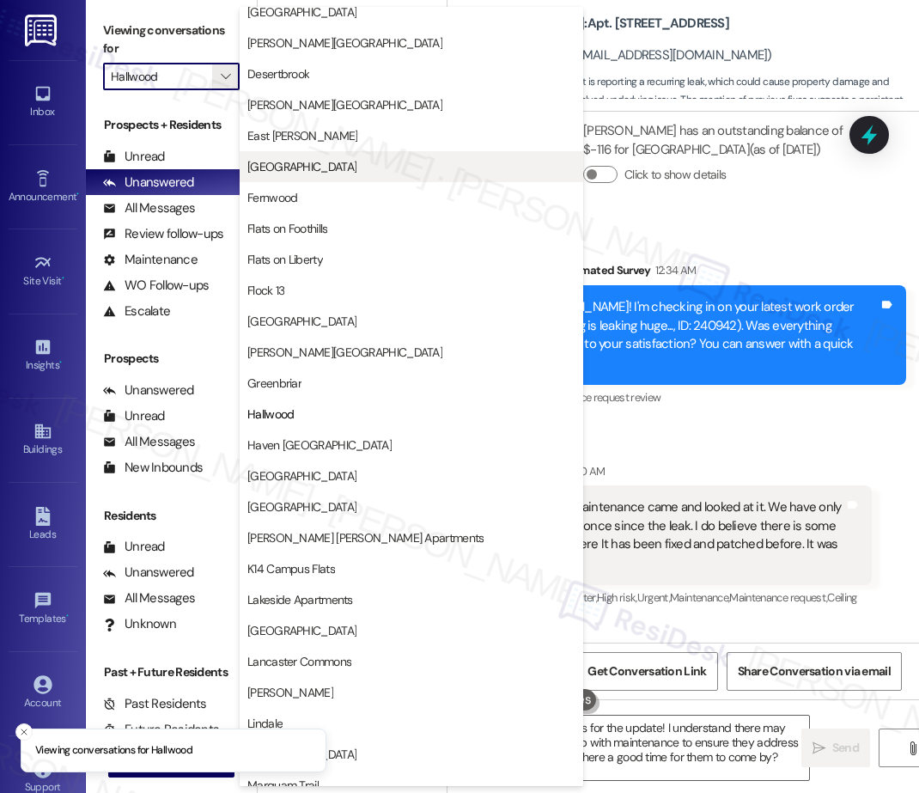
scroll to position [1403, 0]
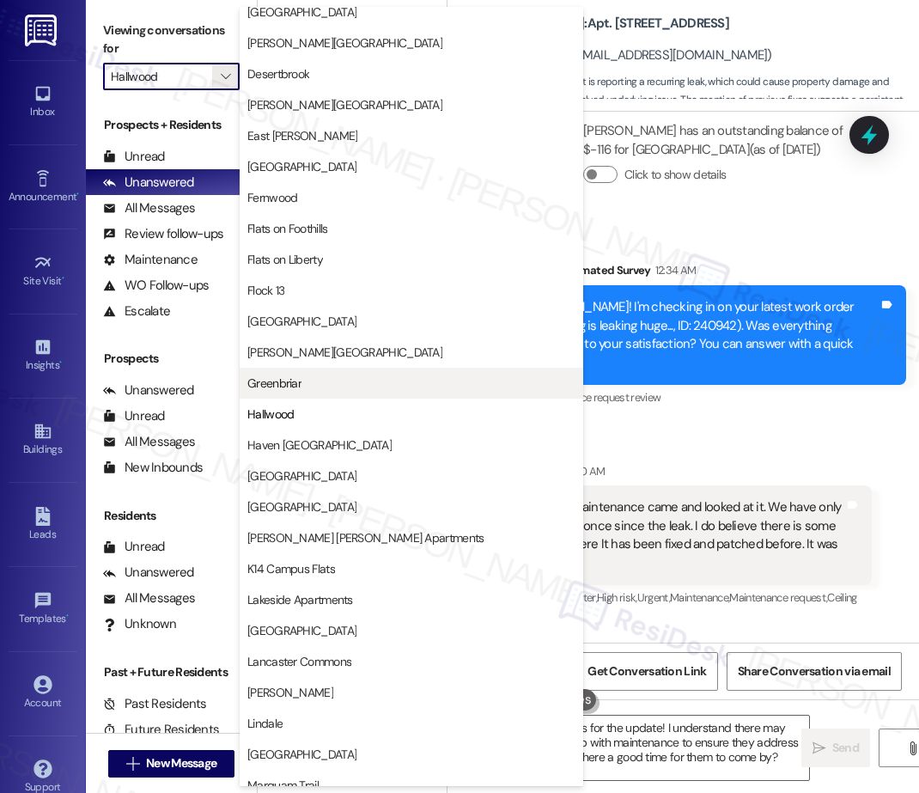
click at [283, 380] on span "Greenbriar" at bounding box center [274, 383] width 54 height 17
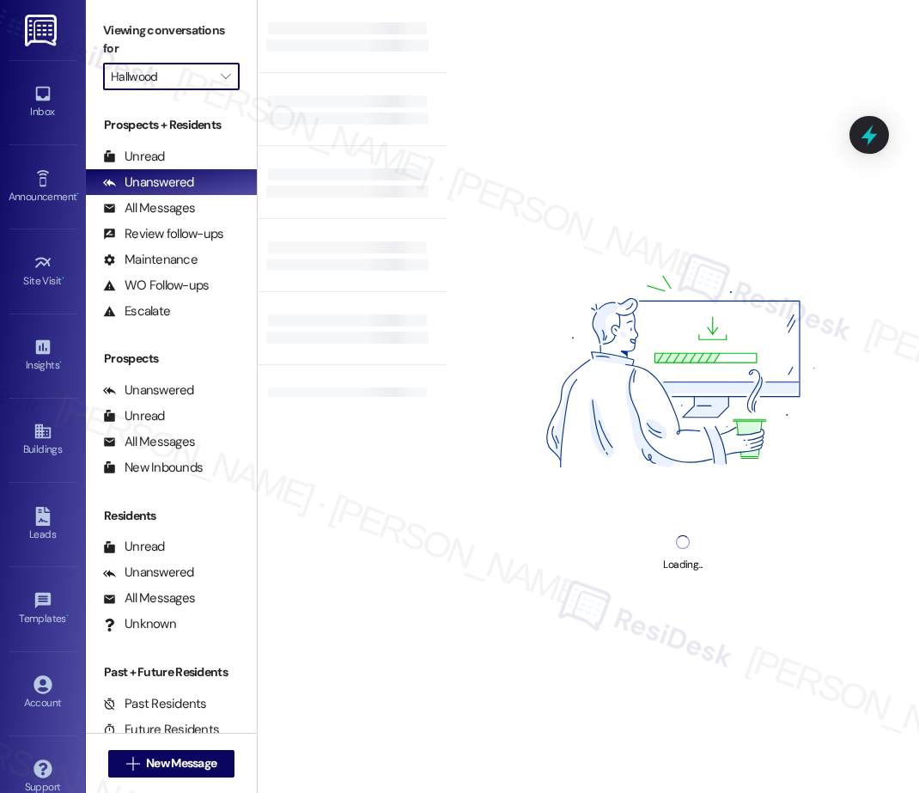
type input "Greenbriar"
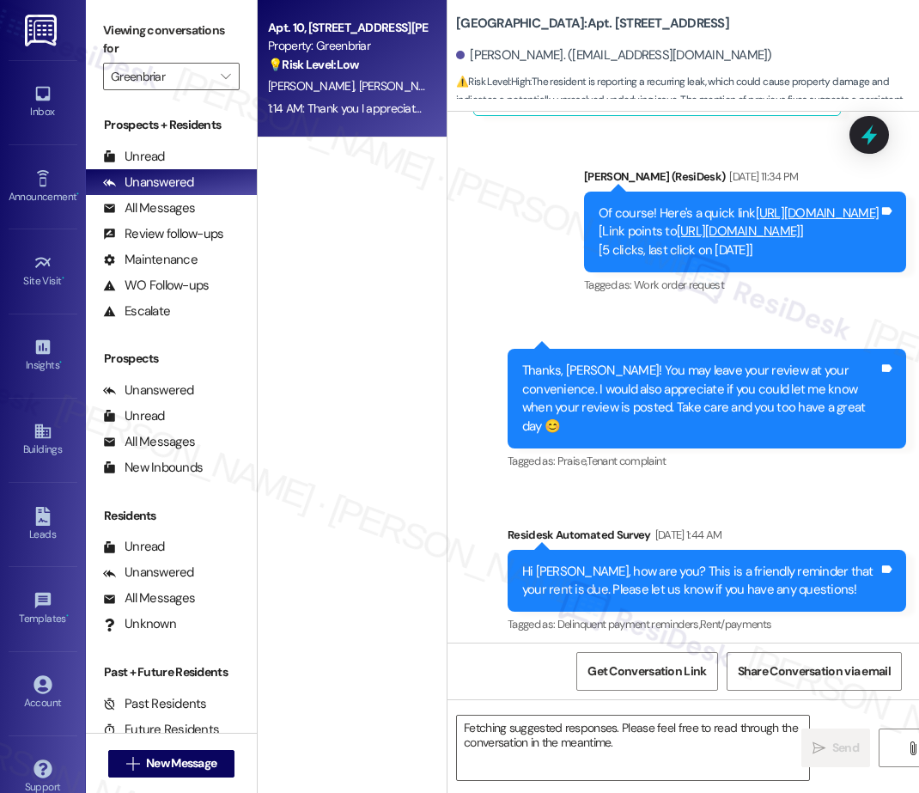
click at [369, 94] on div "[PERSON_NAME] [PERSON_NAME]" at bounding box center [347, 86] width 162 height 21
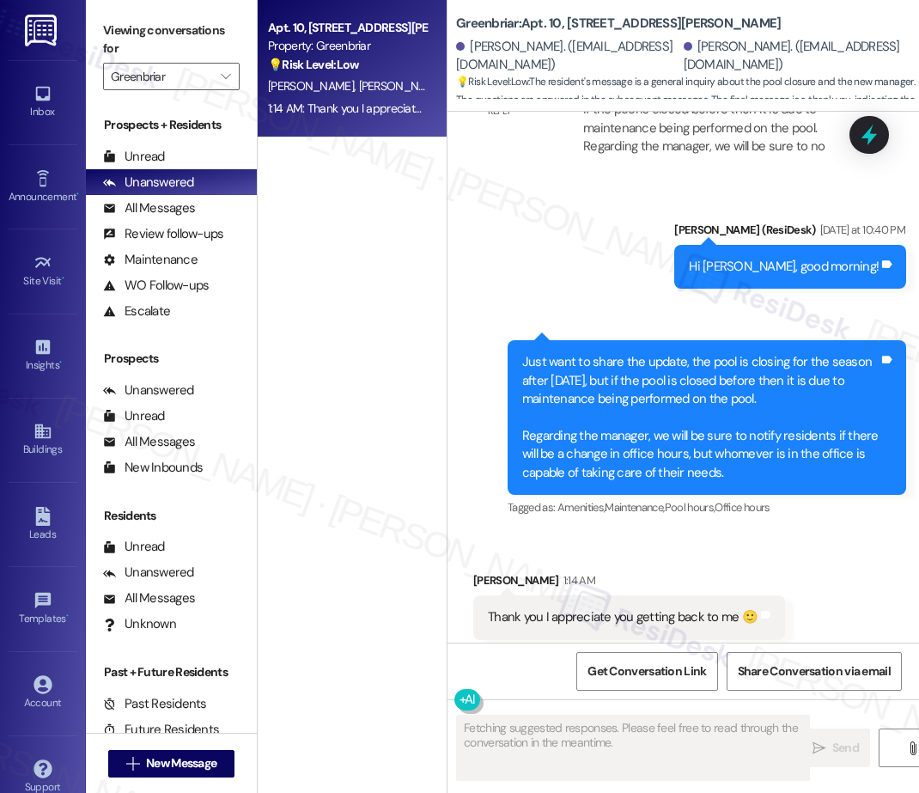
scroll to position [8585, 0]
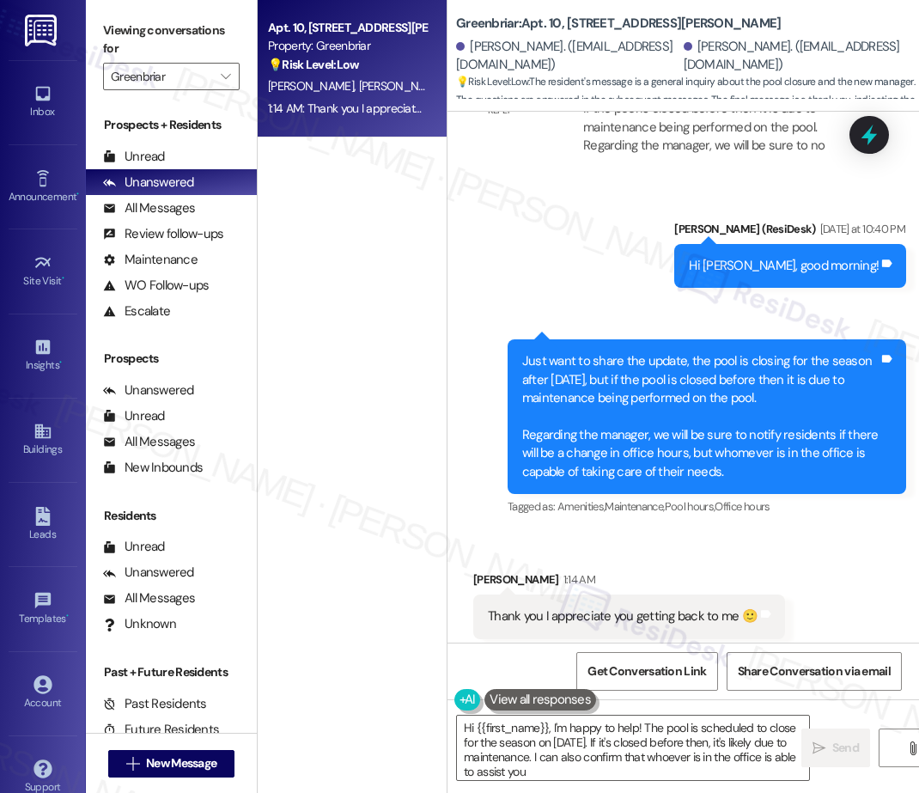
type textarea "Hi {{first_name}}, I'm happy to help! The pool is scheduled to close for the se…"
click at [232, 71] on span "" at bounding box center [225, 76] width 16 height 27
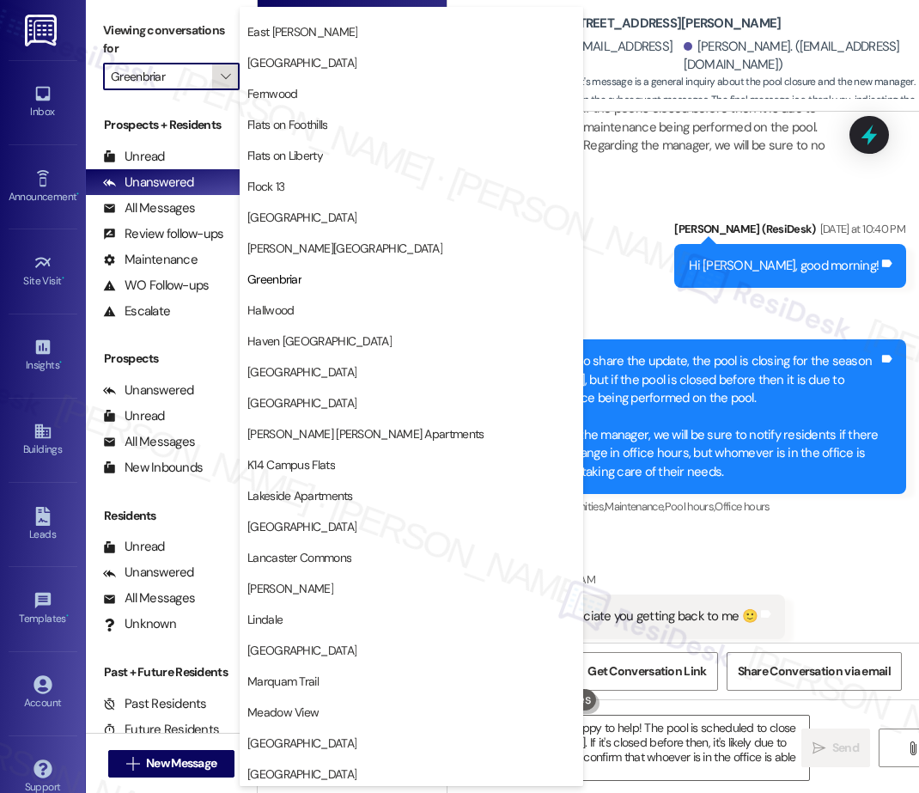
scroll to position [1507, 0]
click at [278, 250] on span "[PERSON_NAME][GEOGRAPHIC_DATA]" at bounding box center [344, 248] width 195 height 17
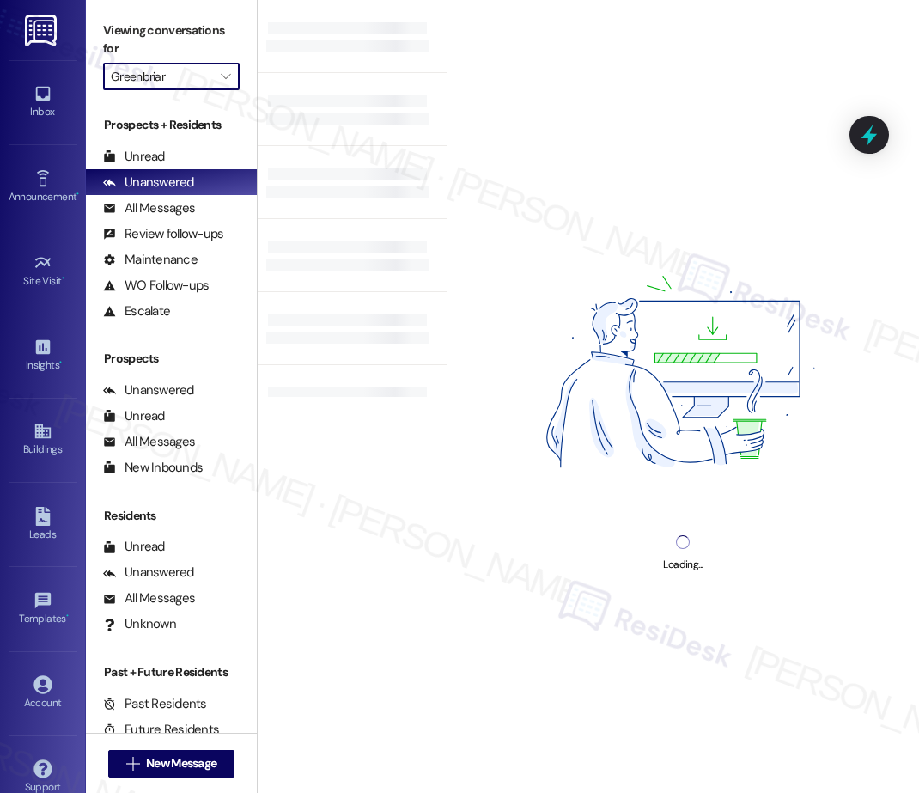
type input "[PERSON_NAME][GEOGRAPHIC_DATA]"
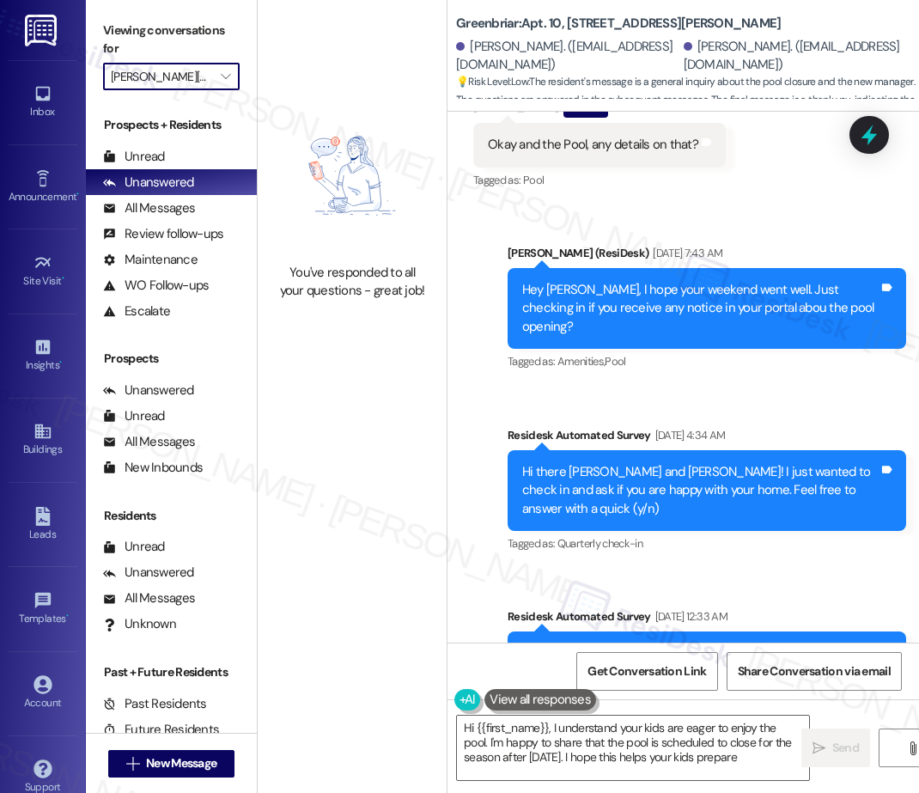
type textarea "Hi {{first_name}}, I understand your kids are eager to enjoy the pool. I'm happ…"
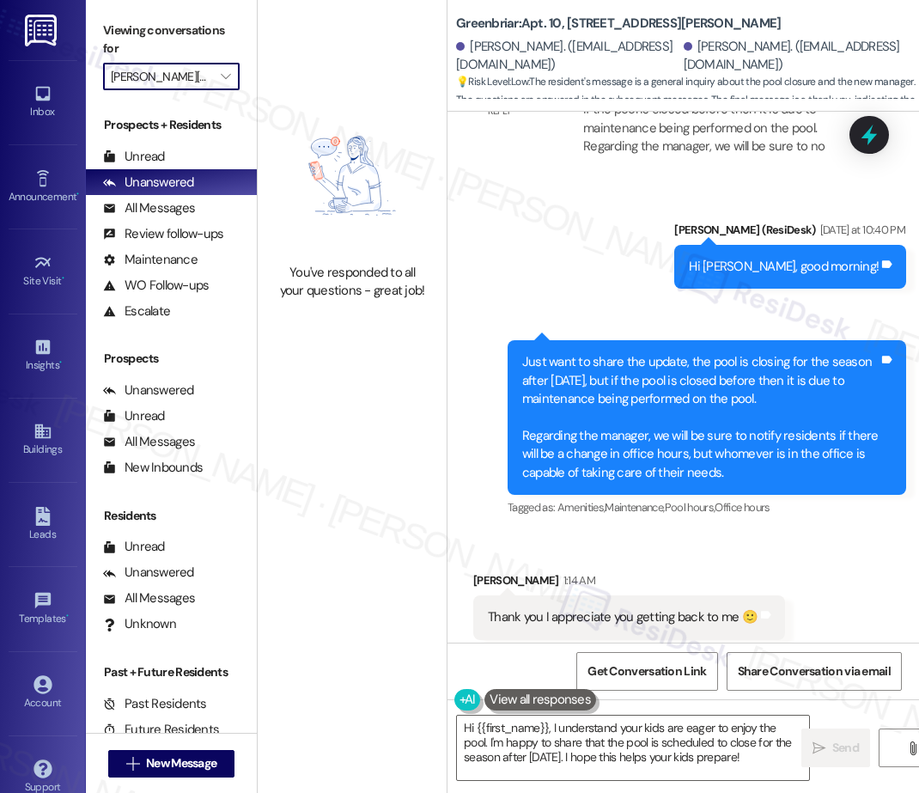
scroll to position [8585, 0]
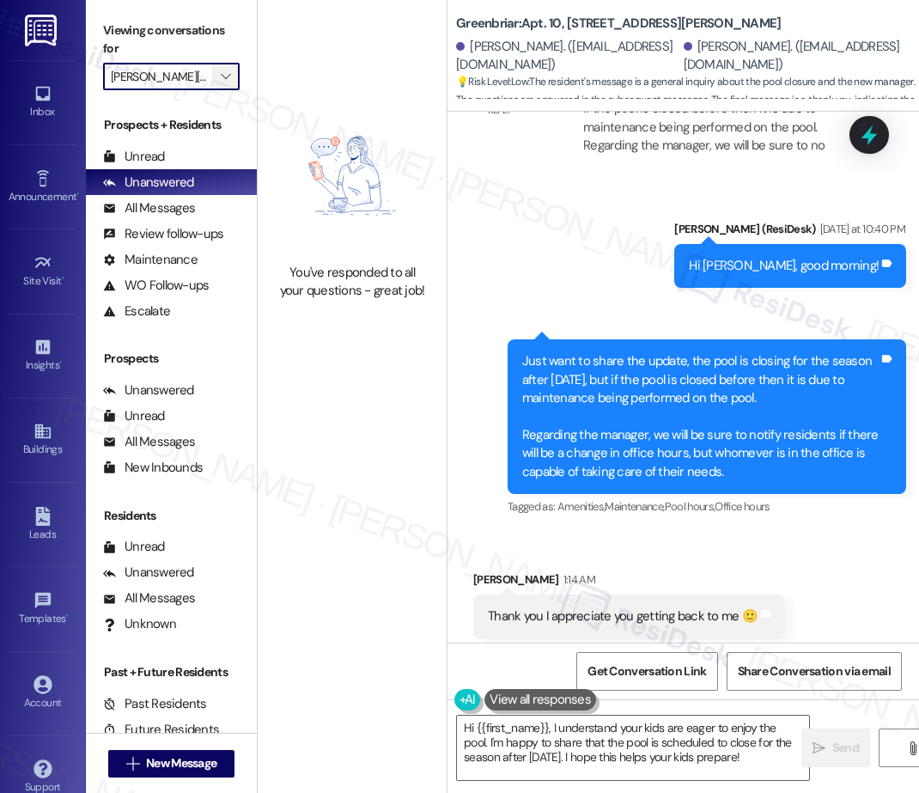
click at [231, 76] on span "" at bounding box center [225, 76] width 16 height 27
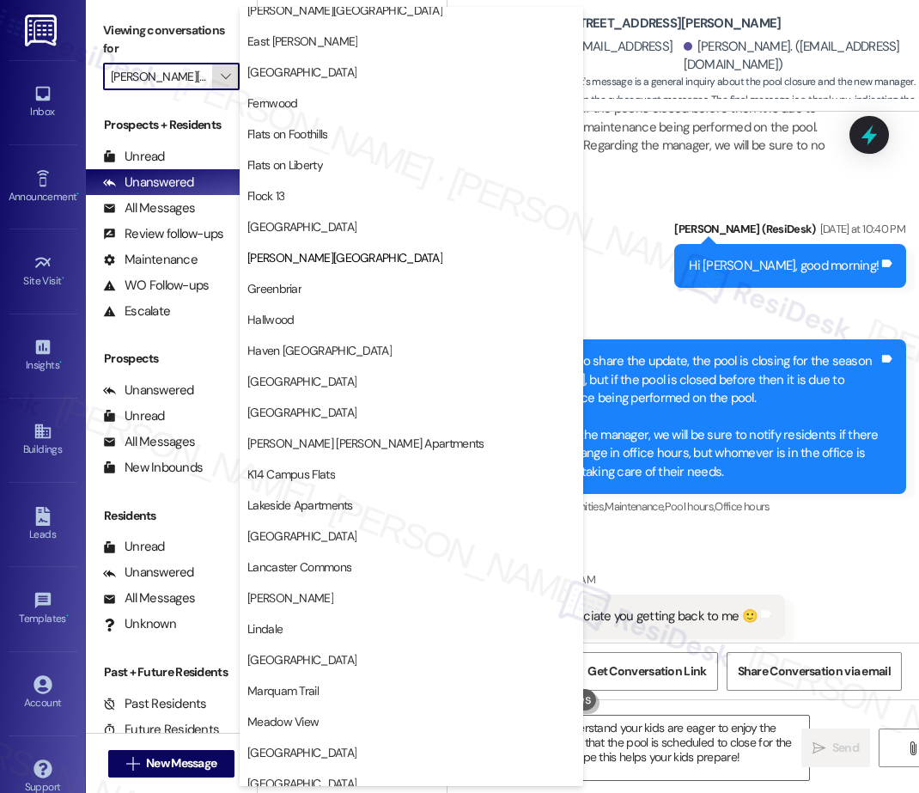
scroll to position [1507, 0]
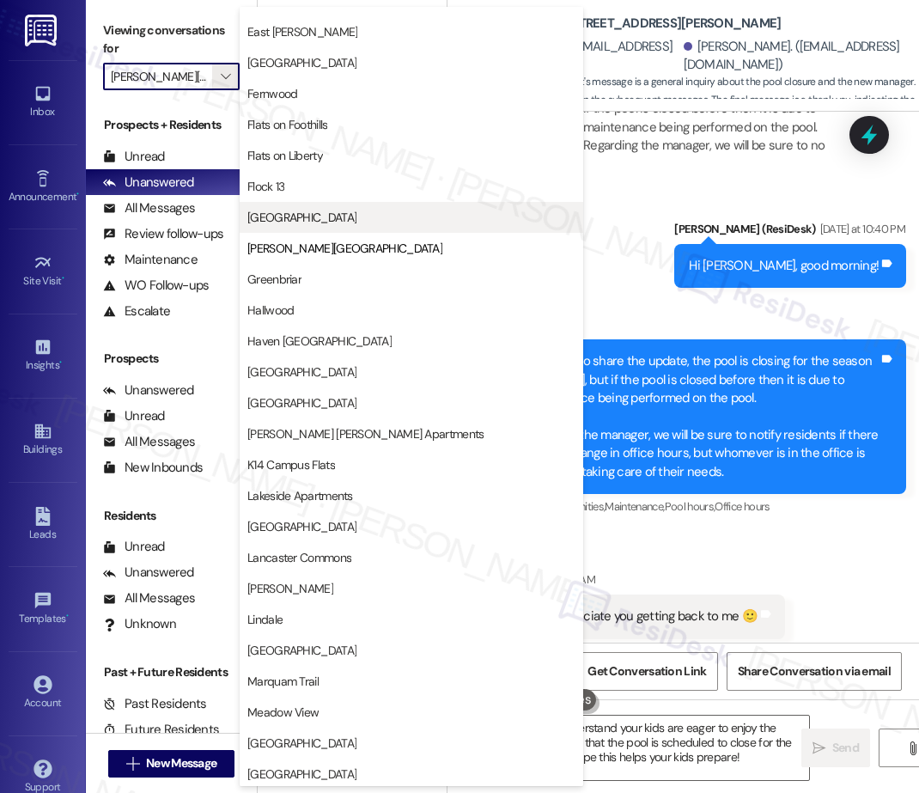
click at [290, 216] on span "[GEOGRAPHIC_DATA]" at bounding box center [301, 217] width 109 height 17
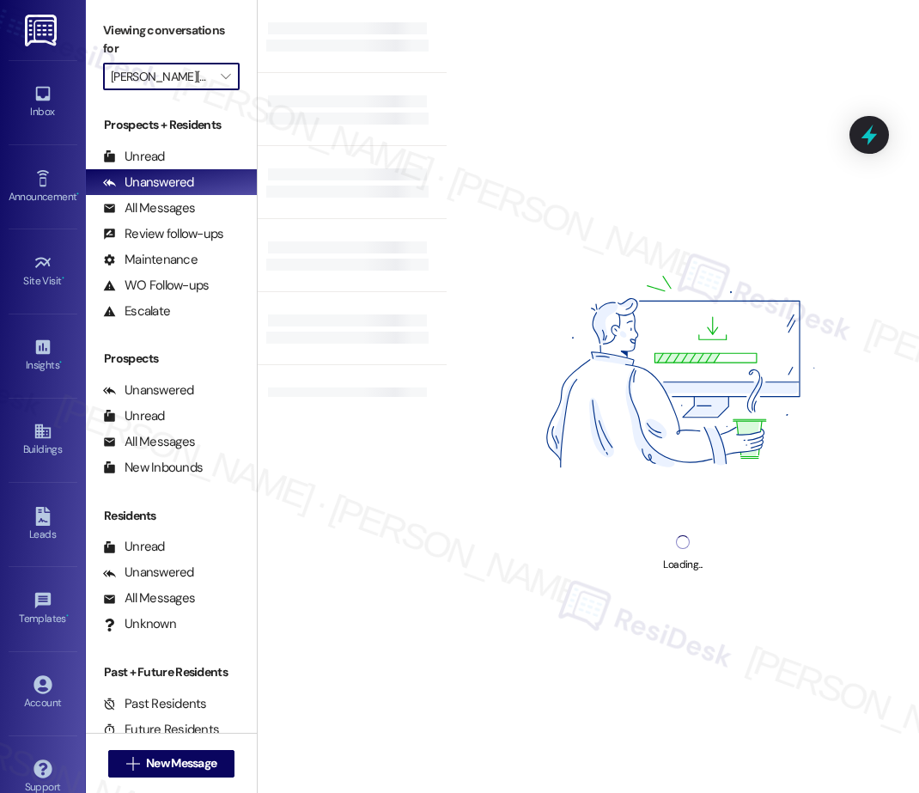
type input "[GEOGRAPHIC_DATA]"
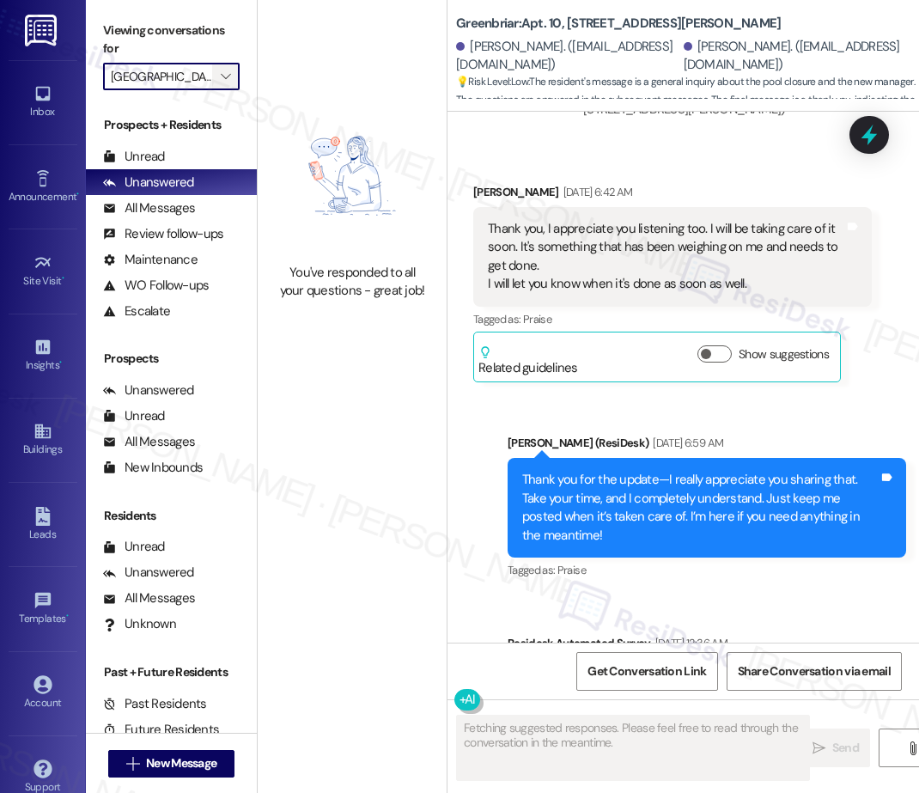
scroll to position [8584, 0]
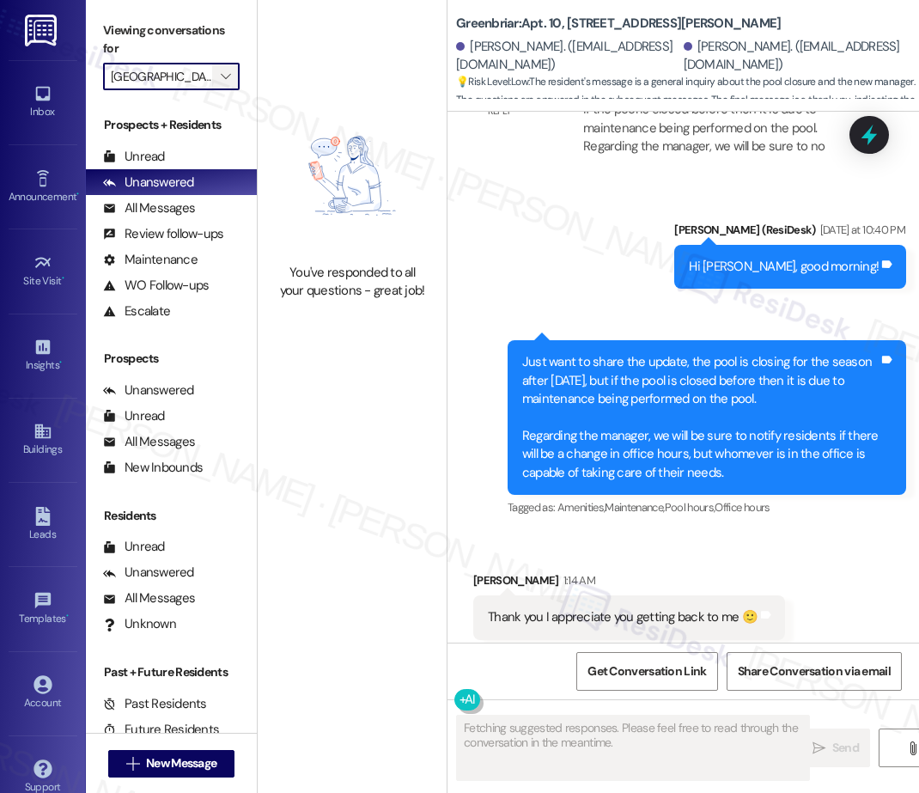
click at [223, 72] on icon "" at bounding box center [225, 77] width 9 height 14
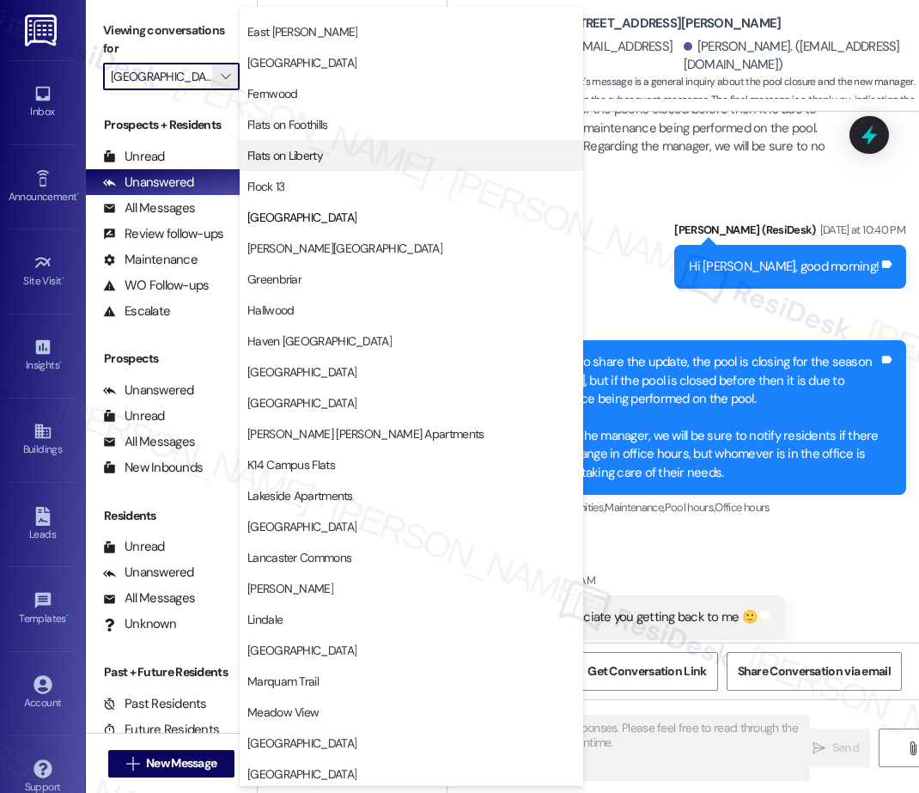
scroll to position [1507, 0]
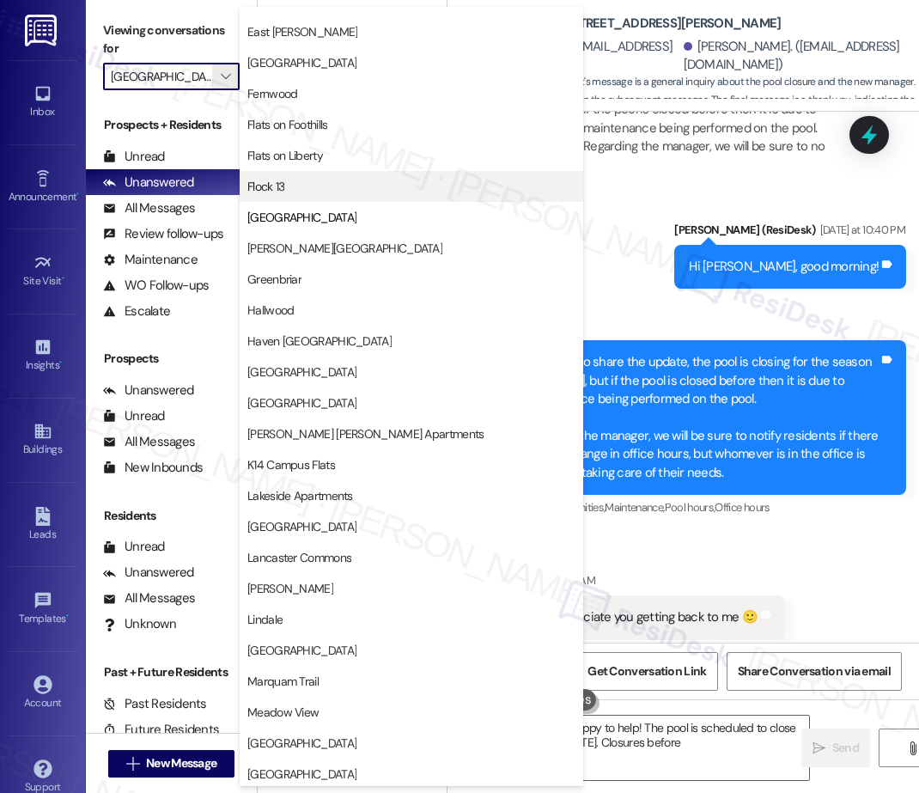
click at [302, 191] on span "Flock 13" at bounding box center [411, 186] width 328 height 17
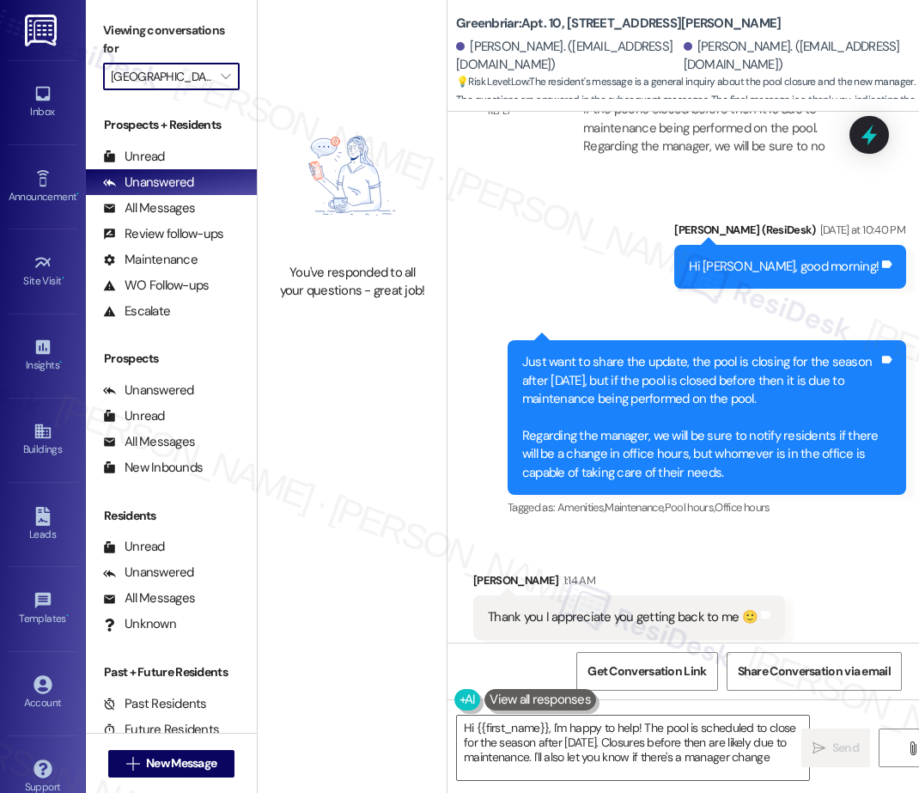
type textarea "Hi {{first_name}}, I'm happy to help! The pool is scheduled to close for the se…"
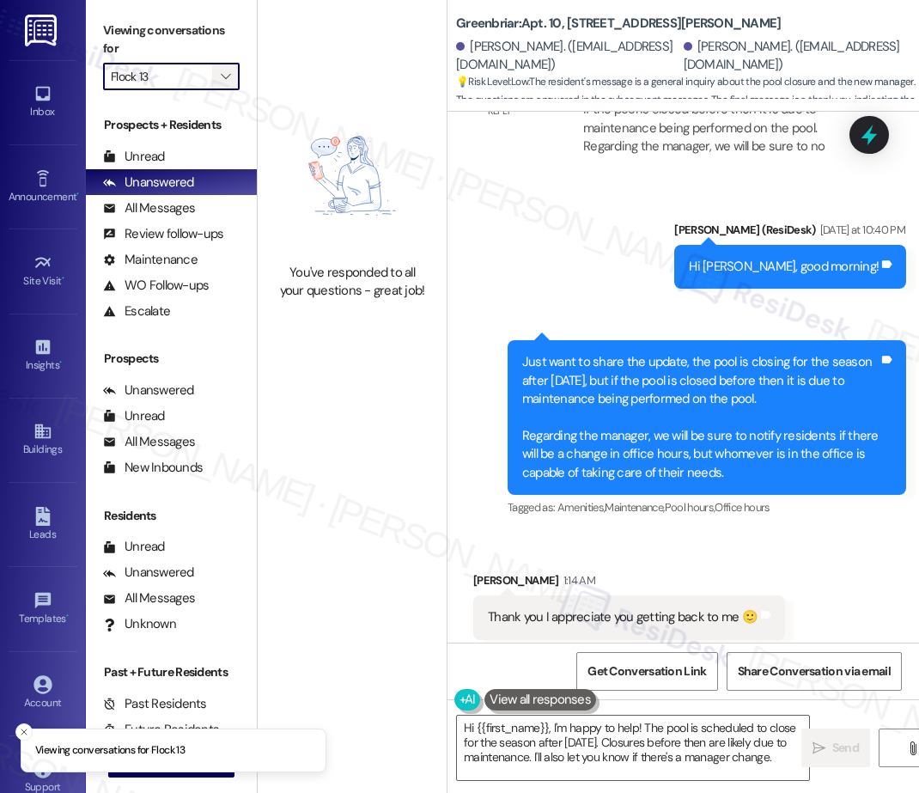
click at [223, 74] on icon "" at bounding box center [225, 77] width 9 height 14
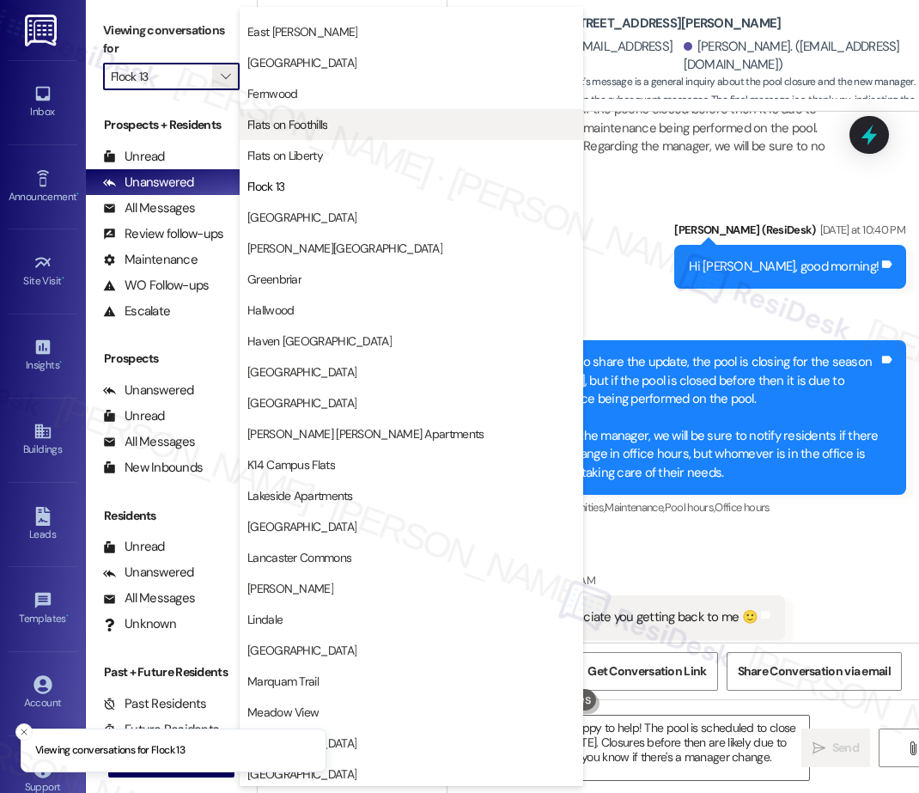
scroll to position [1507, 0]
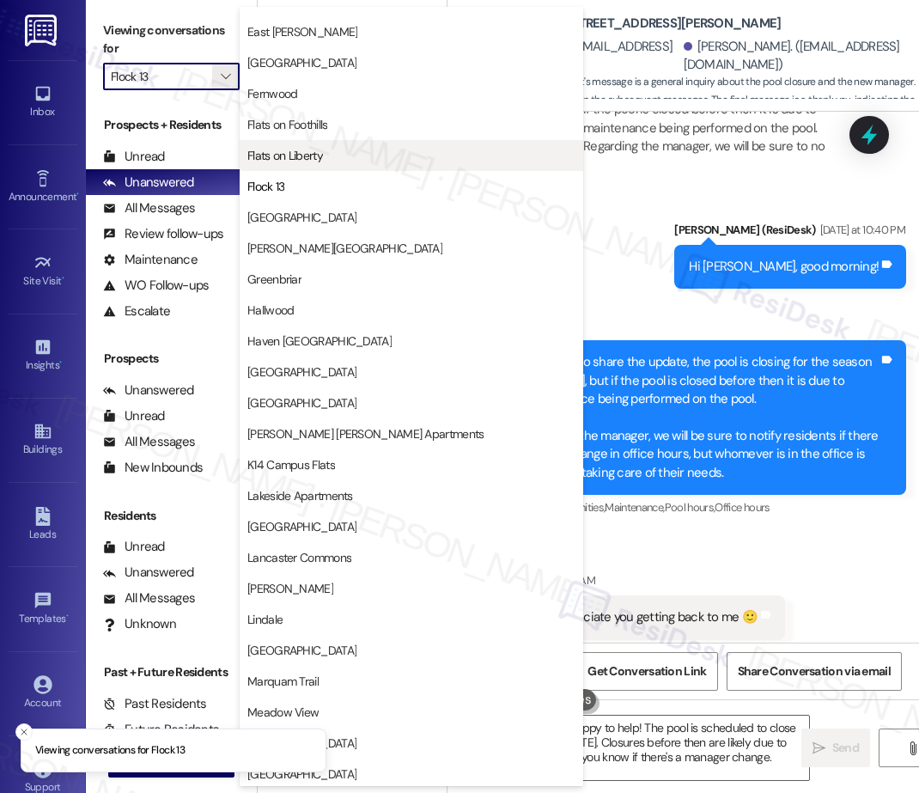
click at [345, 161] on span "Flats on Liberty" at bounding box center [411, 155] width 328 height 17
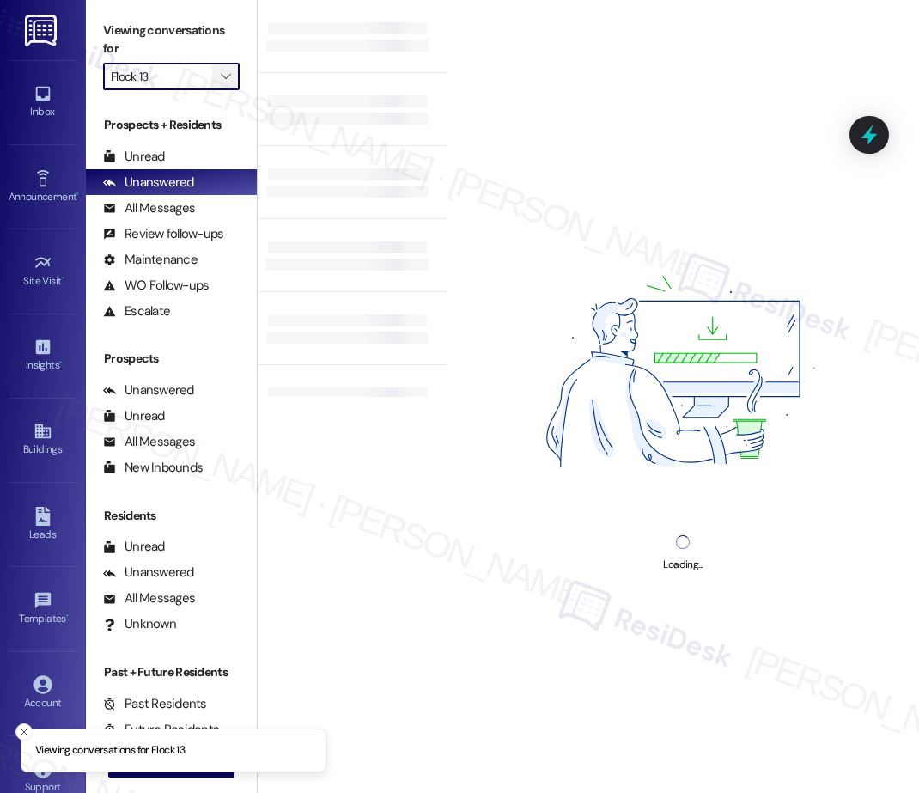
type input "Flats on Liberty"
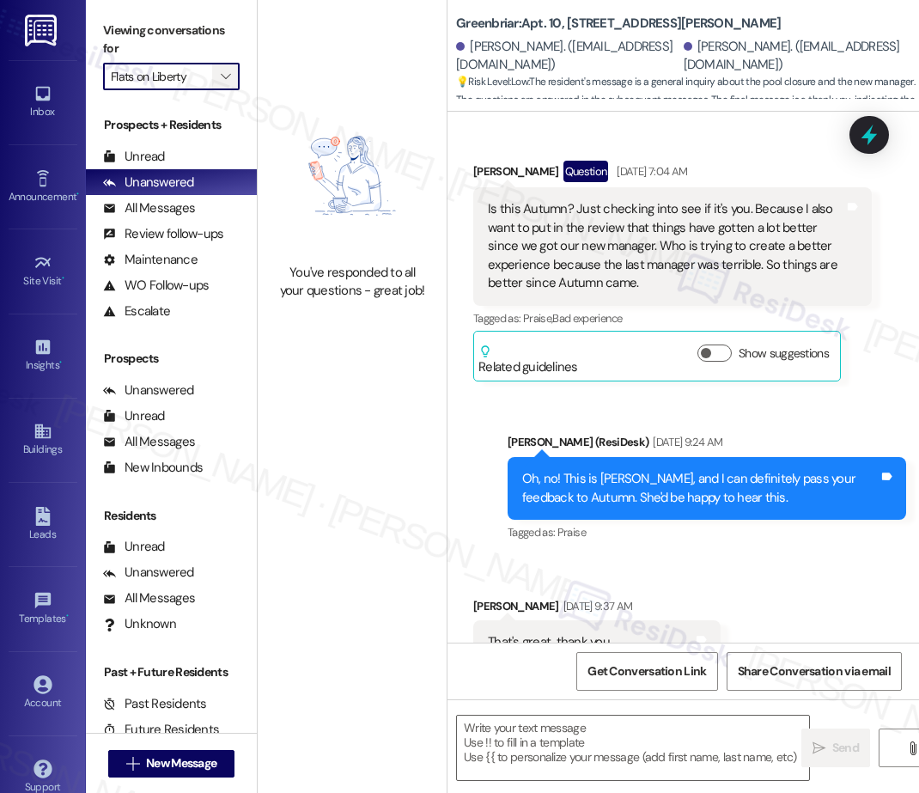
type textarea "Fetching suggested responses. Please feel free to read through the conversation…"
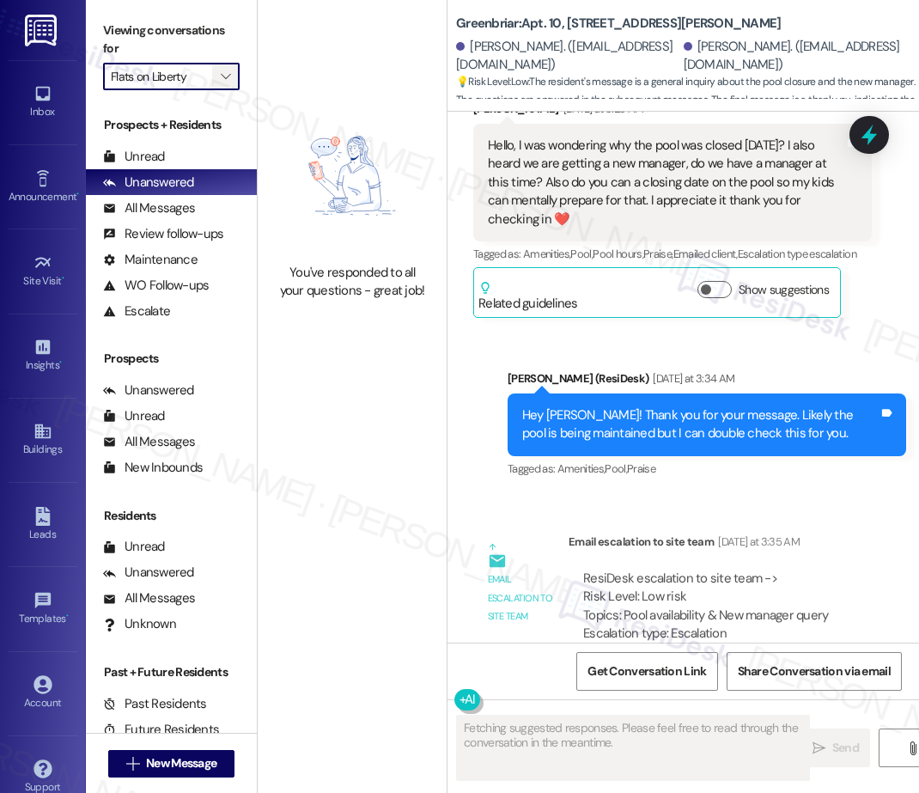
scroll to position [8584, 0]
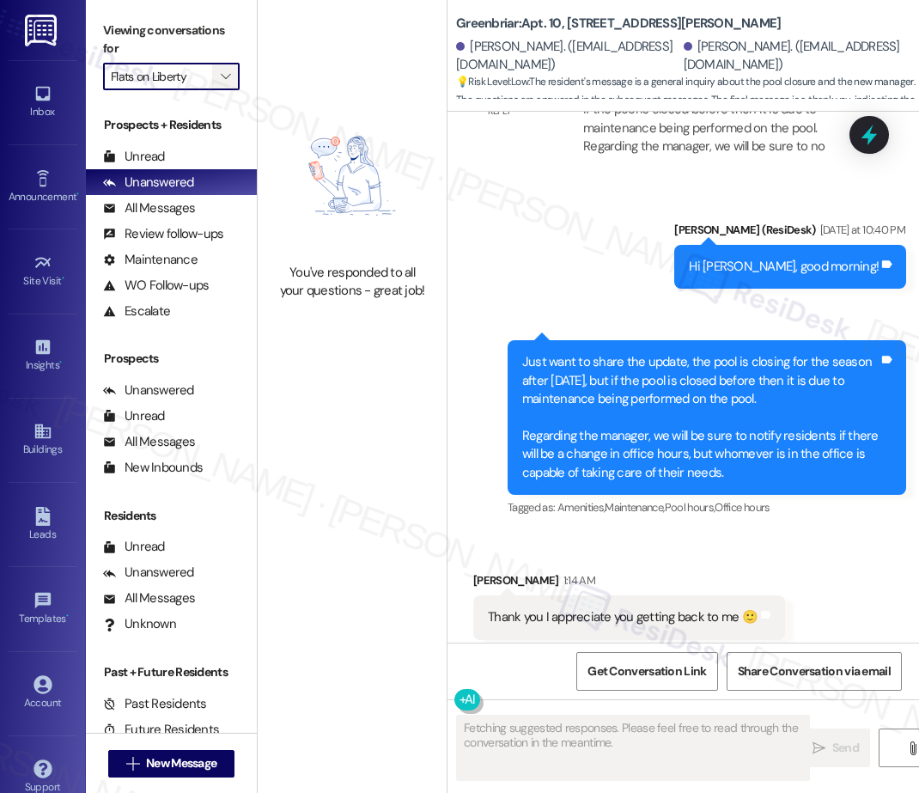
click at [231, 73] on span "" at bounding box center [225, 76] width 16 height 27
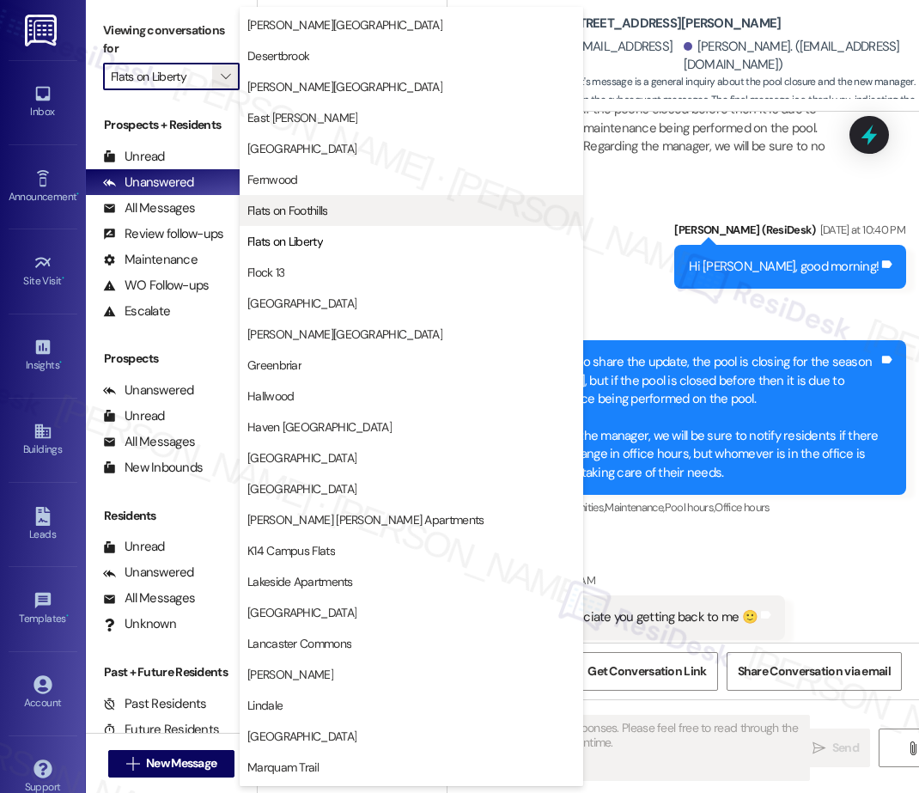
scroll to position [1420, 0]
click at [327, 216] on span "Flats on Foothills" at bounding box center [287, 211] width 80 height 17
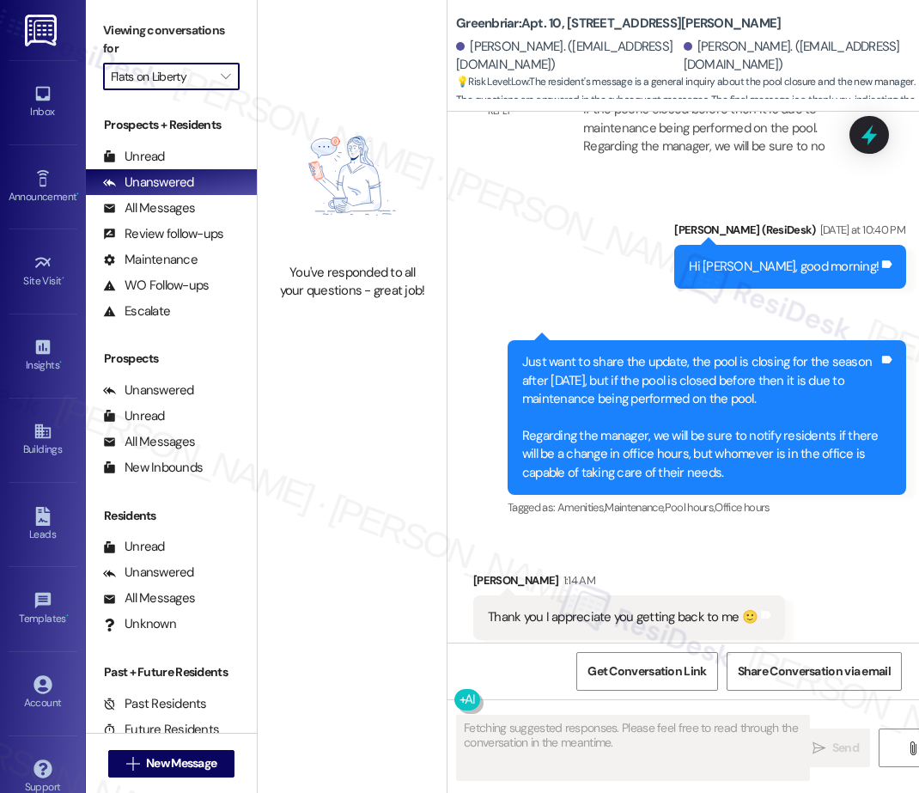
type input "Flats on Foothills"
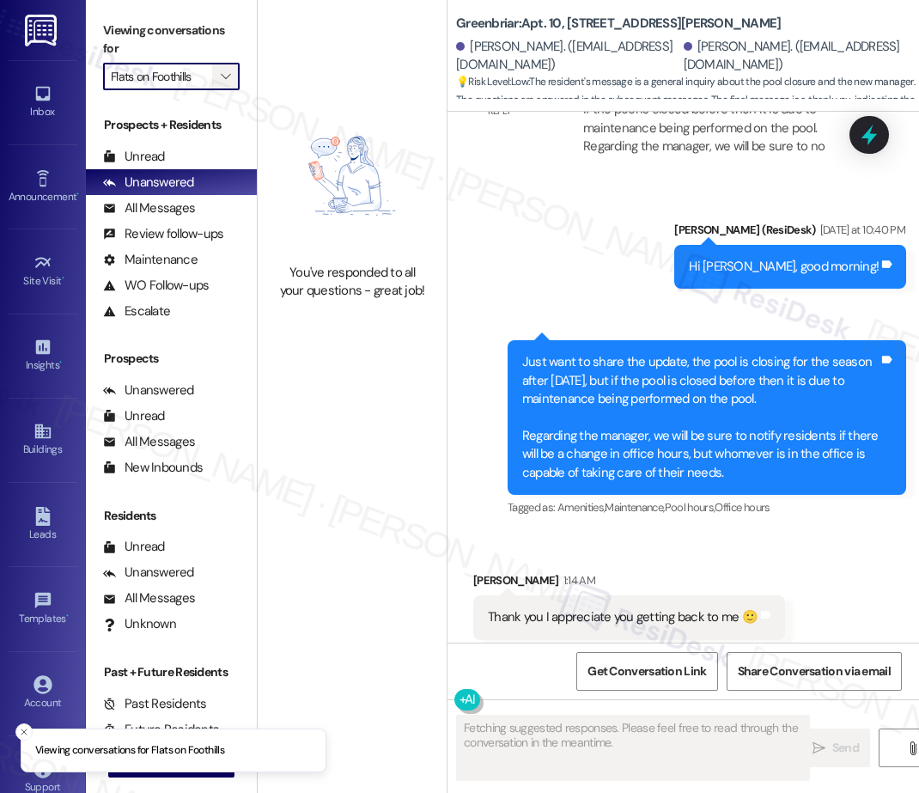
click at [219, 73] on span "" at bounding box center [225, 76] width 16 height 27
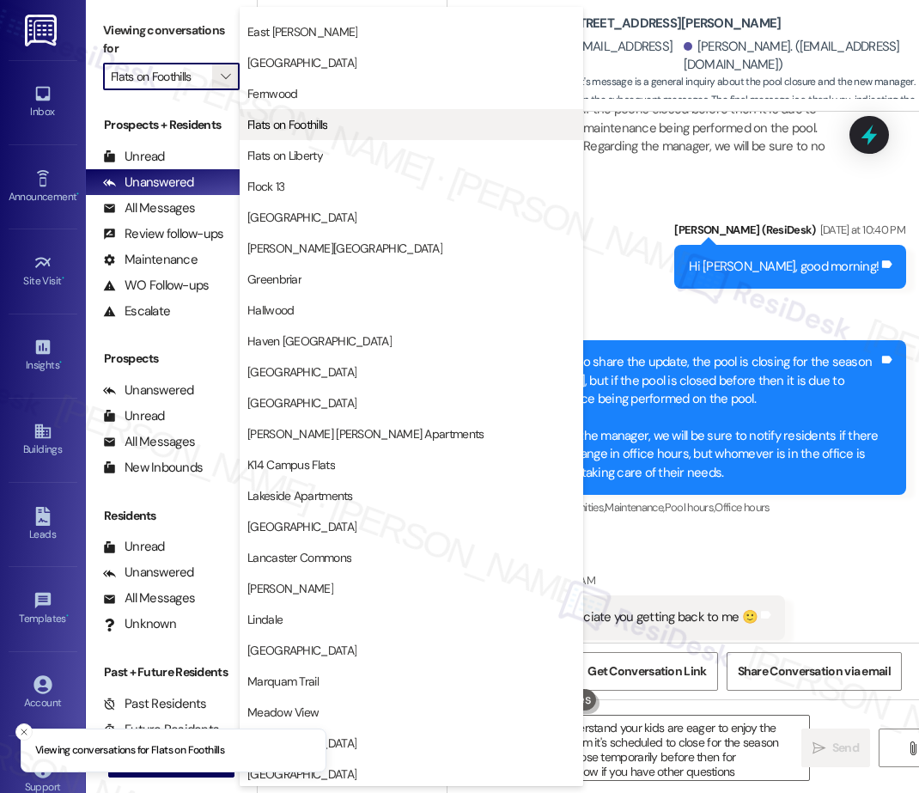
type textarea "Hi {{first_name}}, I understand your kids are eager to enjoy the pool. I'm happ…"
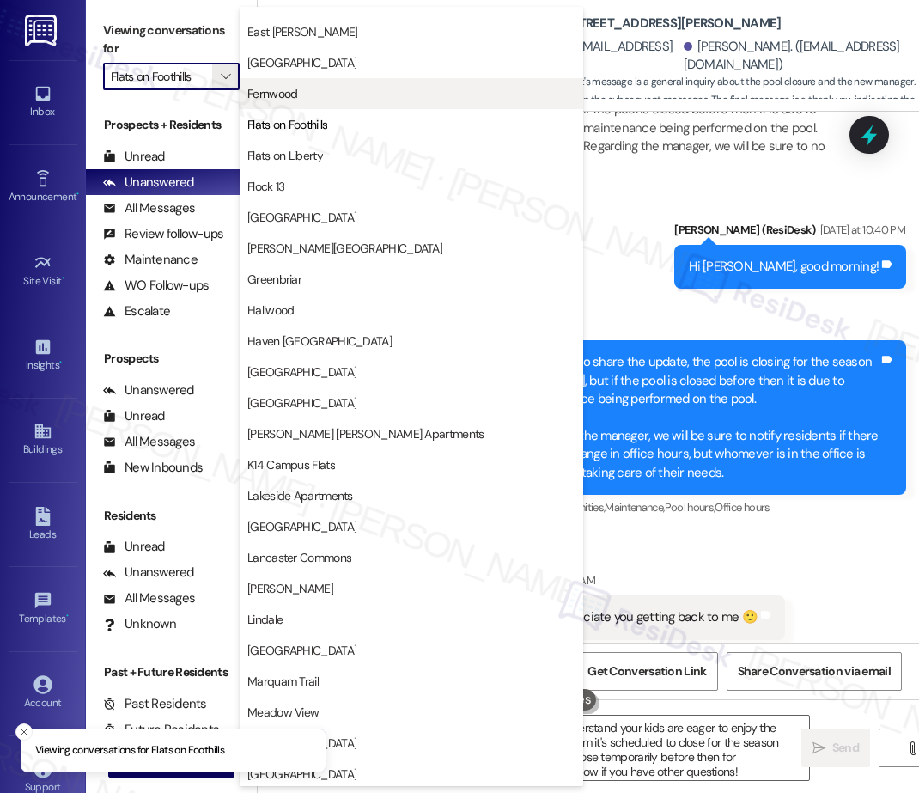
click at [293, 88] on span "Fernwood" at bounding box center [272, 93] width 50 height 17
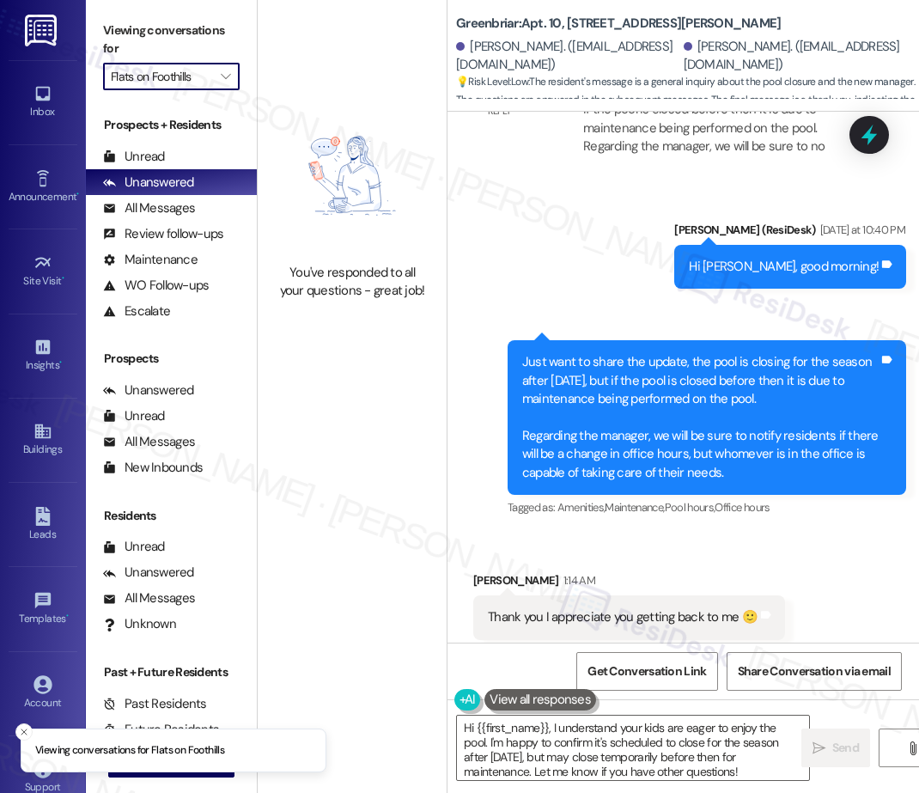
type input "Fernwood"
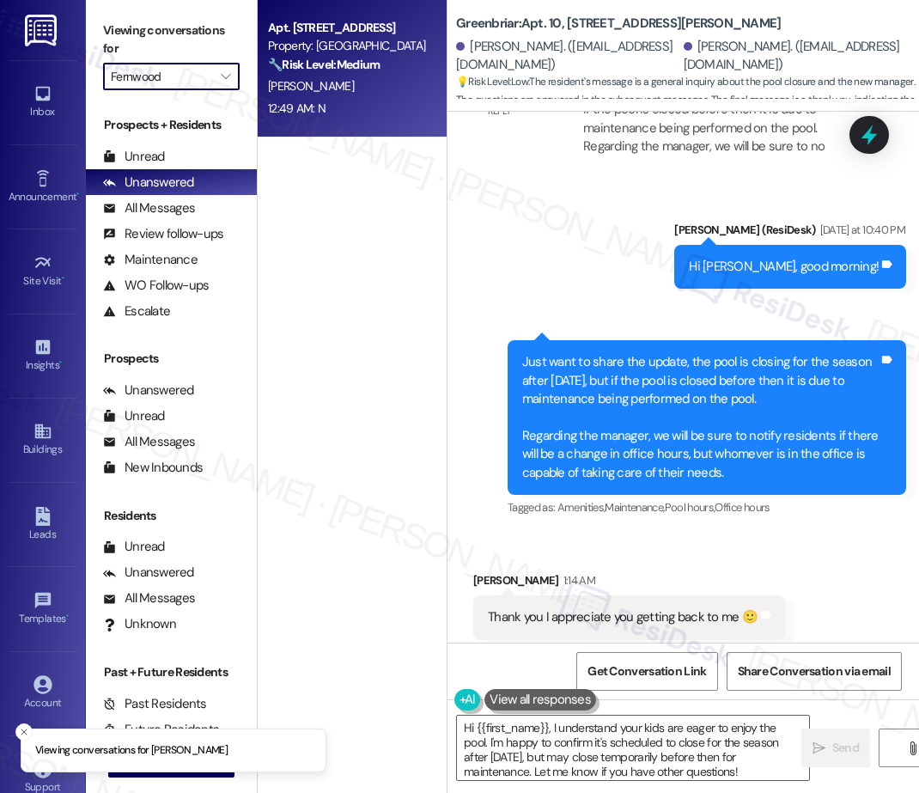
click at [332, 104] on div "12:49 AM: N 12:49 AM: N" at bounding box center [347, 108] width 162 height 21
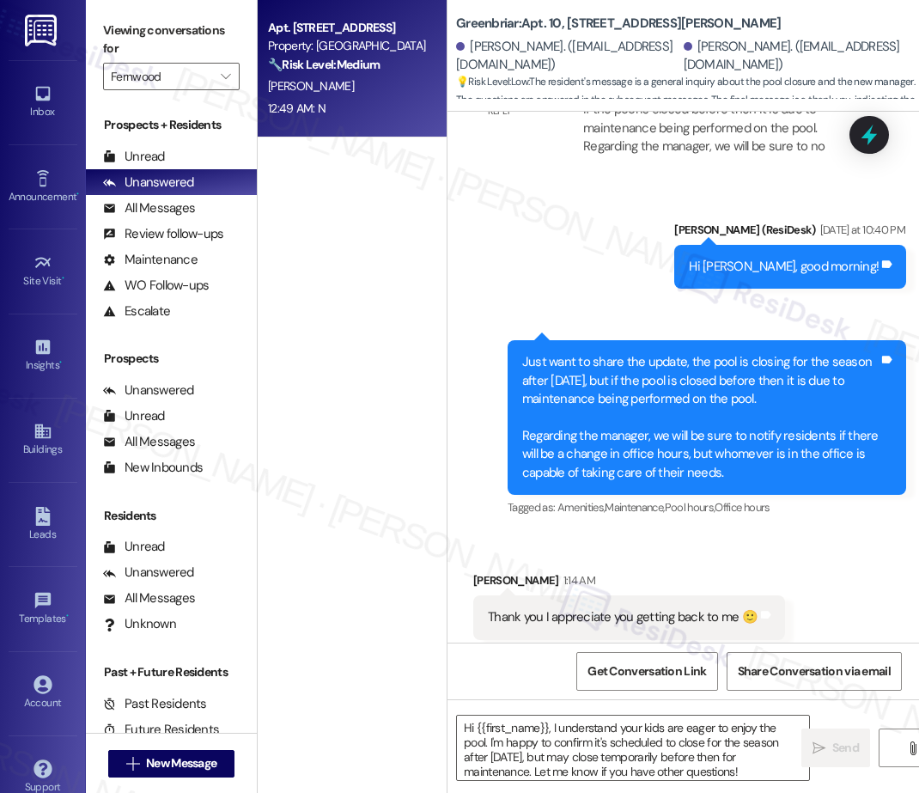
type textarea "Fetching suggested responses. Please feel free to read through the conversation…"
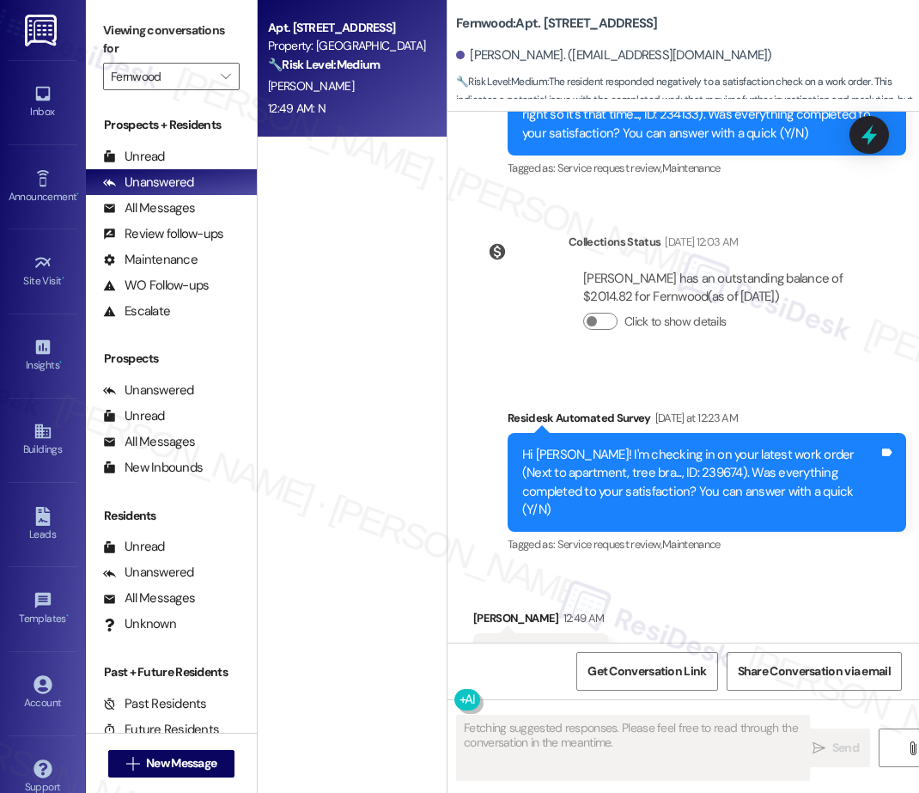
scroll to position [4846, 0]
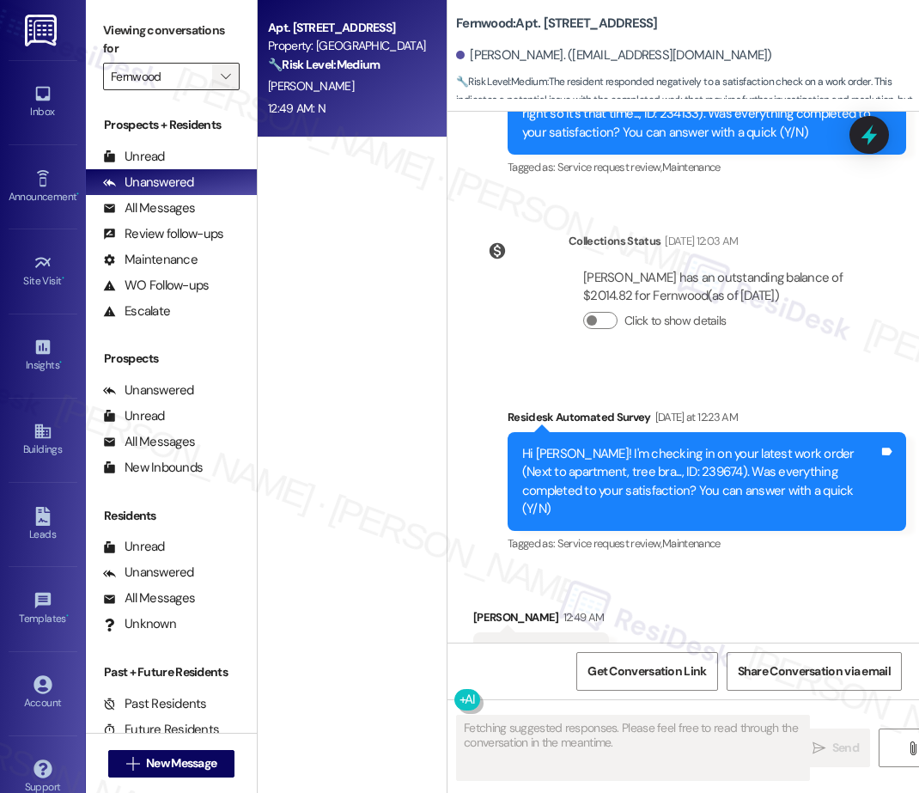
click at [229, 70] on icon "" at bounding box center [225, 77] width 9 height 14
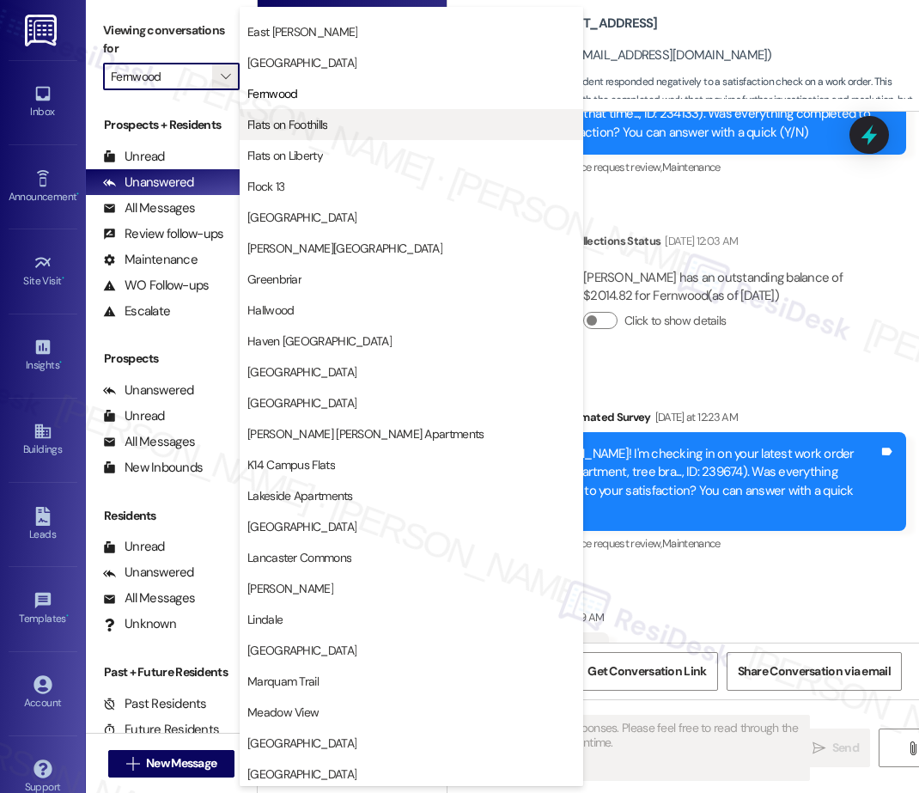
scroll to position [1507, 0]
type textarea "Hi {{first_name}}, I understand your work order wasn't completed to your satisf…"
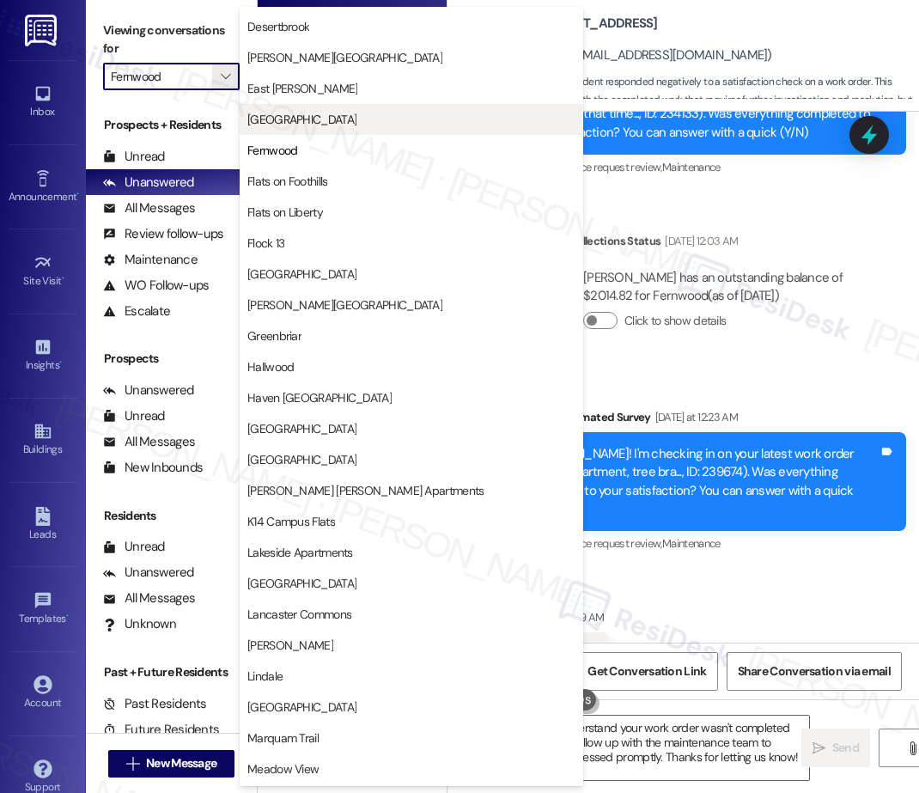
click at [345, 122] on span "[GEOGRAPHIC_DATA]" at bounding box center [411, 119] width 328 height 17
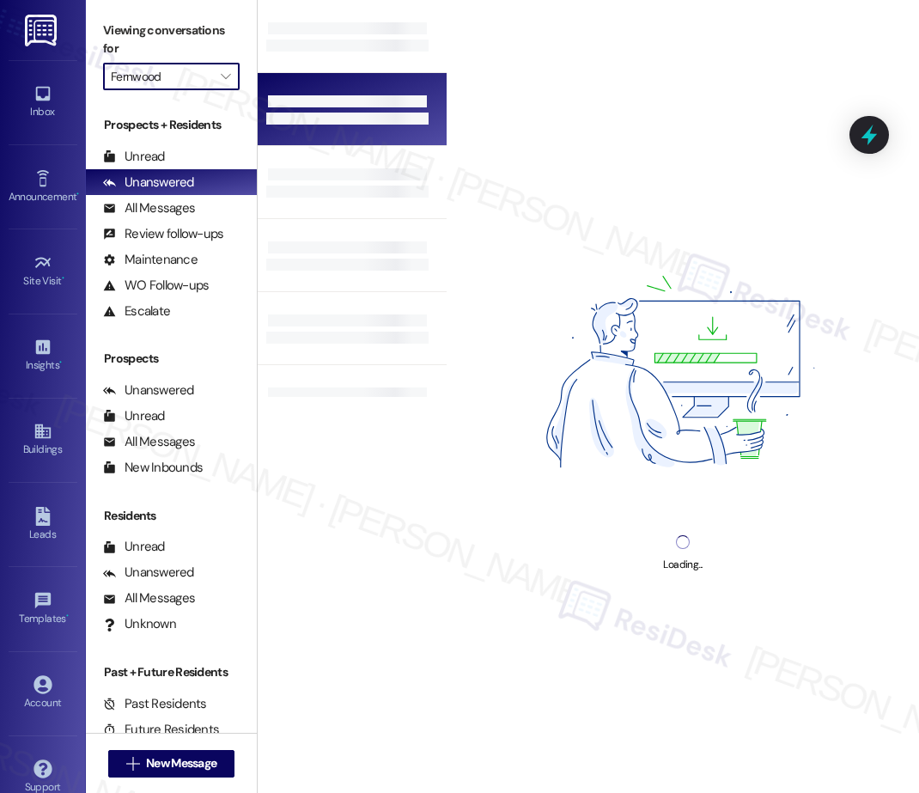
type input "[GEOGRAPHIC_DATA]"
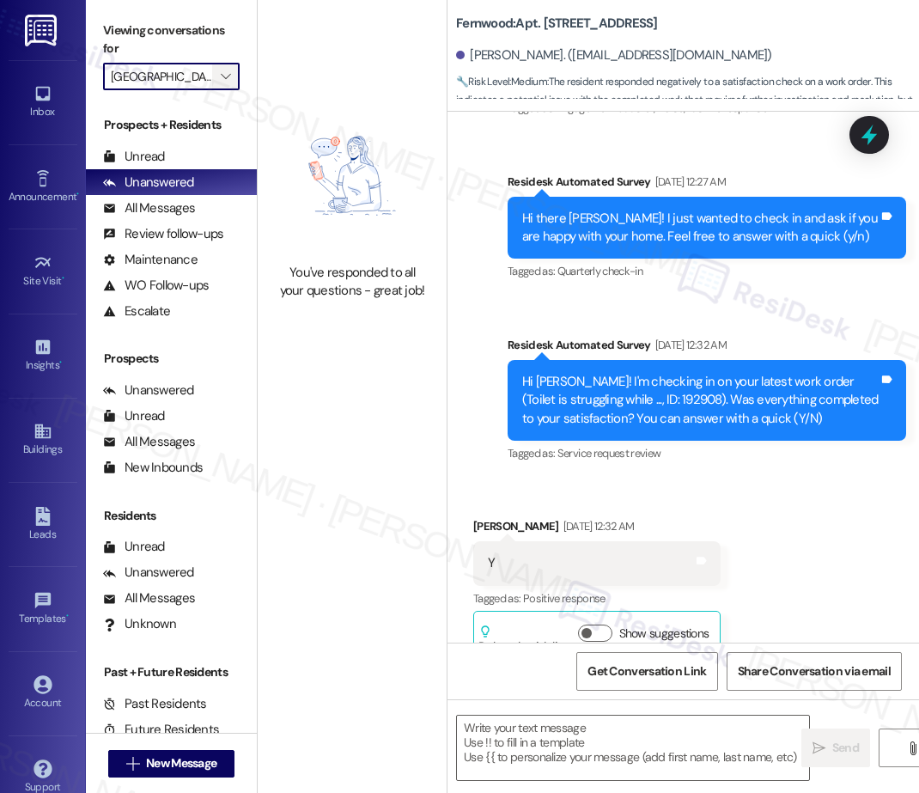
type textarea "Fetching suggested responses. Please feel free to read through the conversation…"
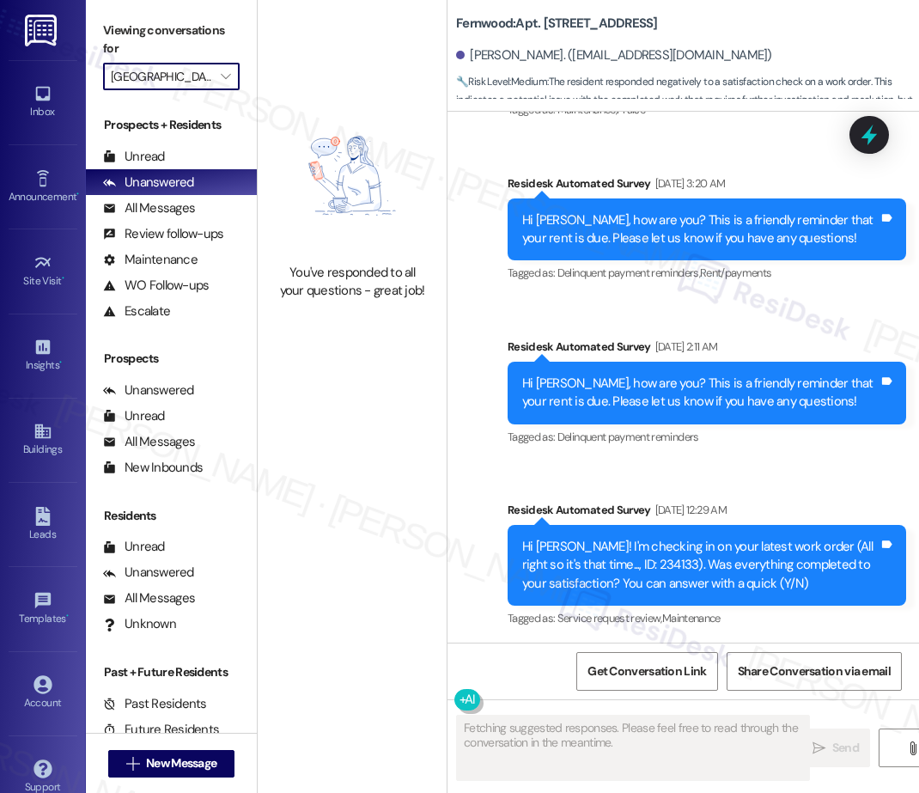
scroll to position [4845, 0]
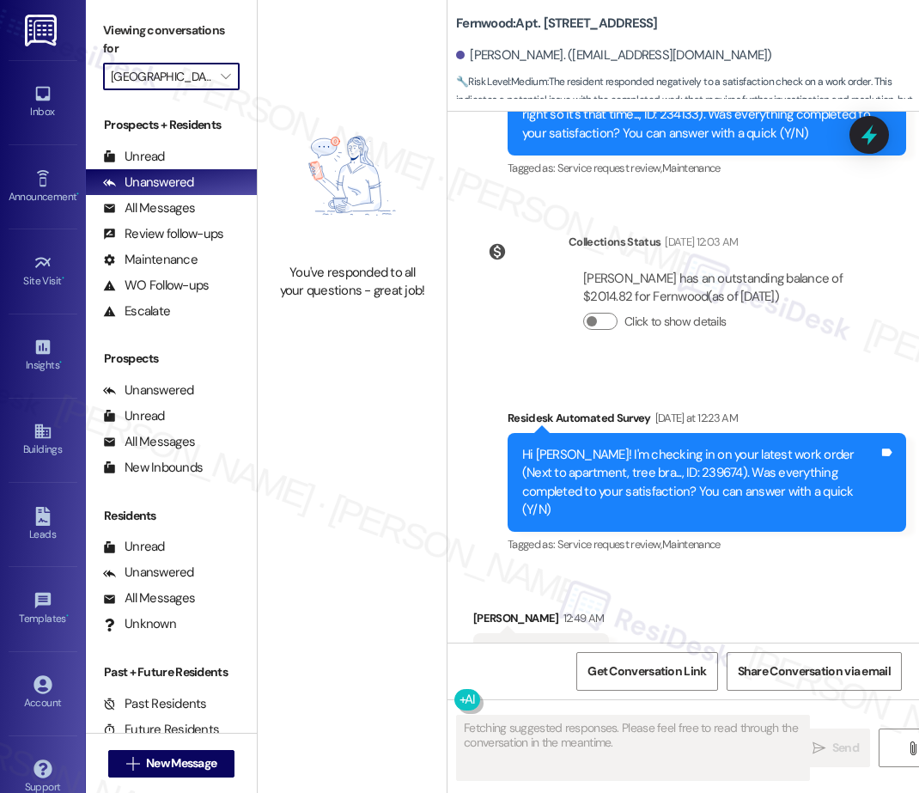
click at [240, 72] on div "Viewing conversations for [GEOGRAPHIC_DATA] " at bounding box center [171, 53] width 171 height 107
click at [225, 75] on icon "" at bounding box center [225, 77] width 9 height 14
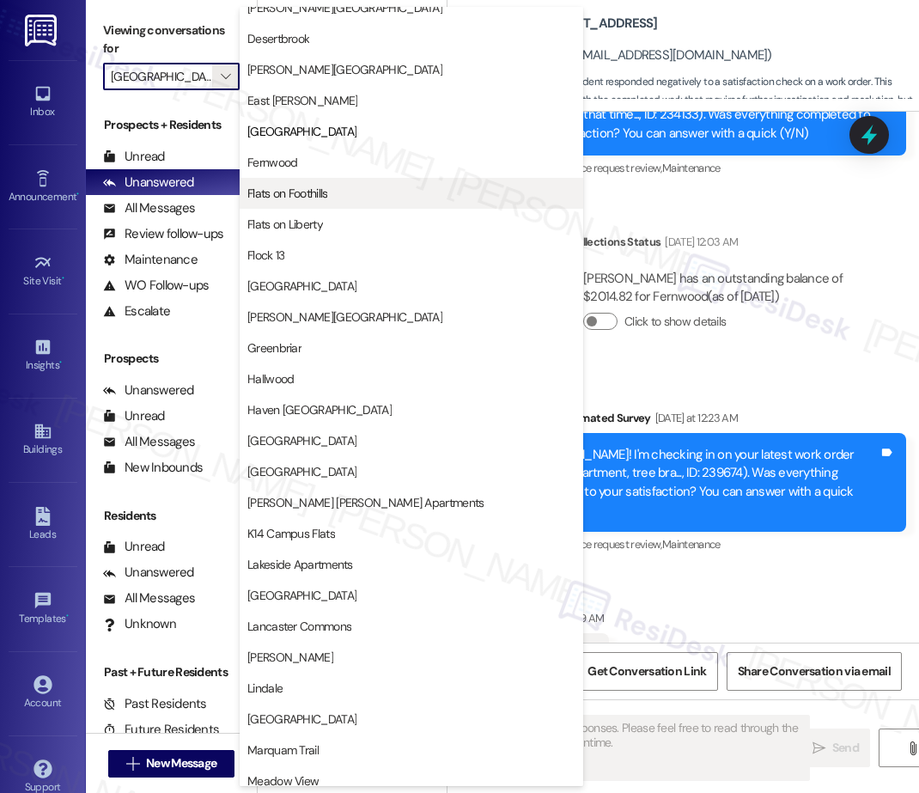
scroll to position [1436, 0]
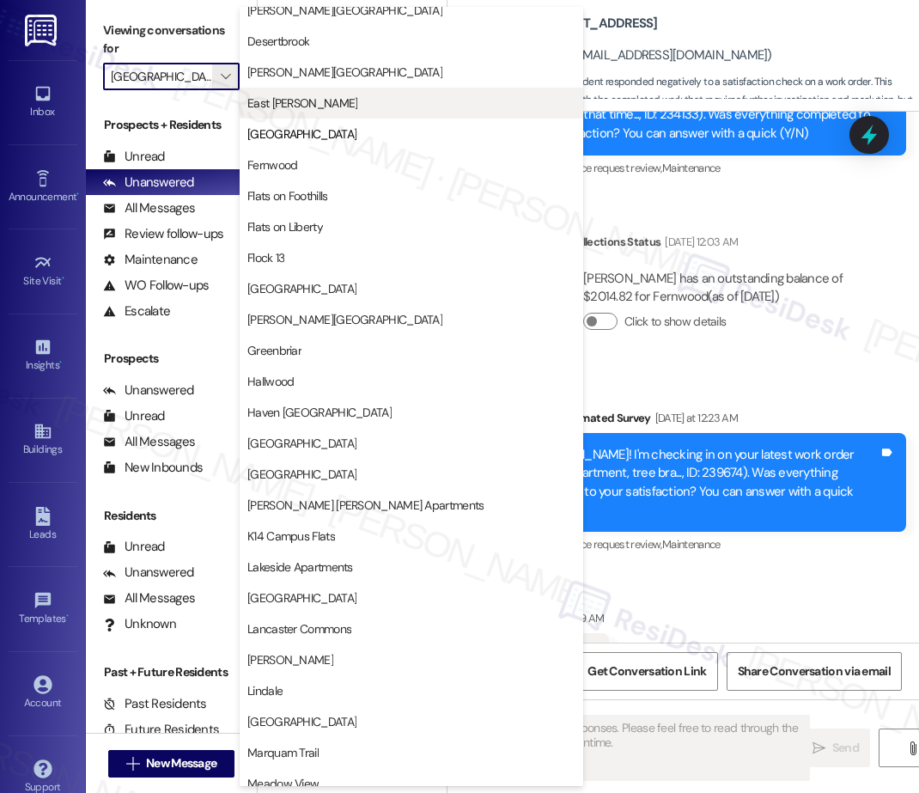
click at [310, 107] on span "East [PERSON_NAME]" at bounding box center [302, 103] width 110 height 17
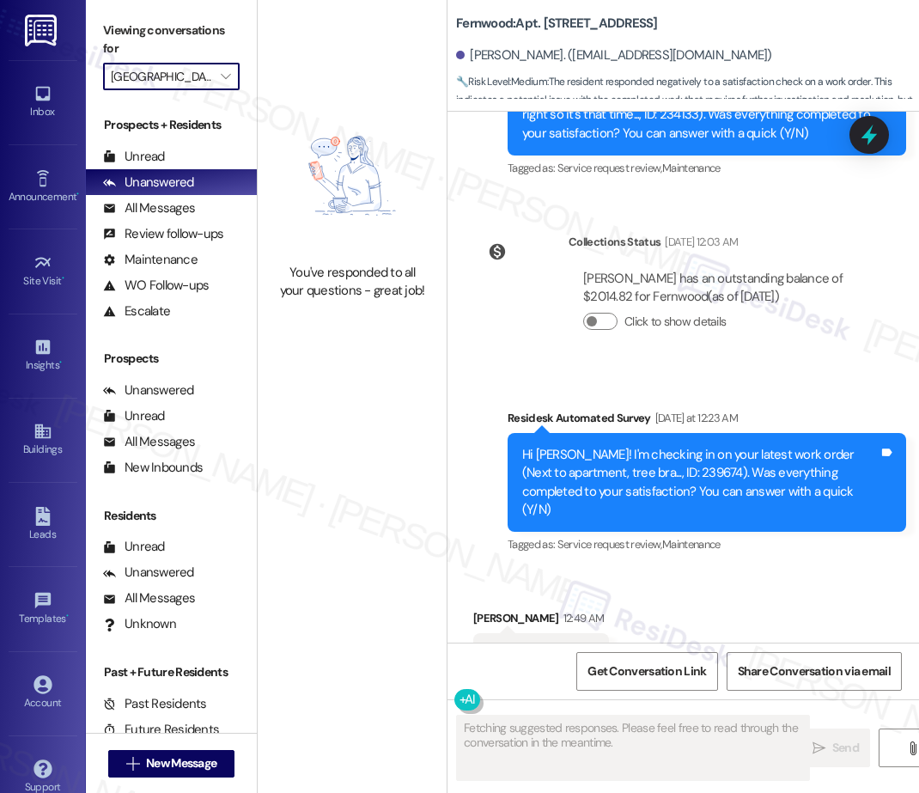
type input "East [PERSON_NAME]"
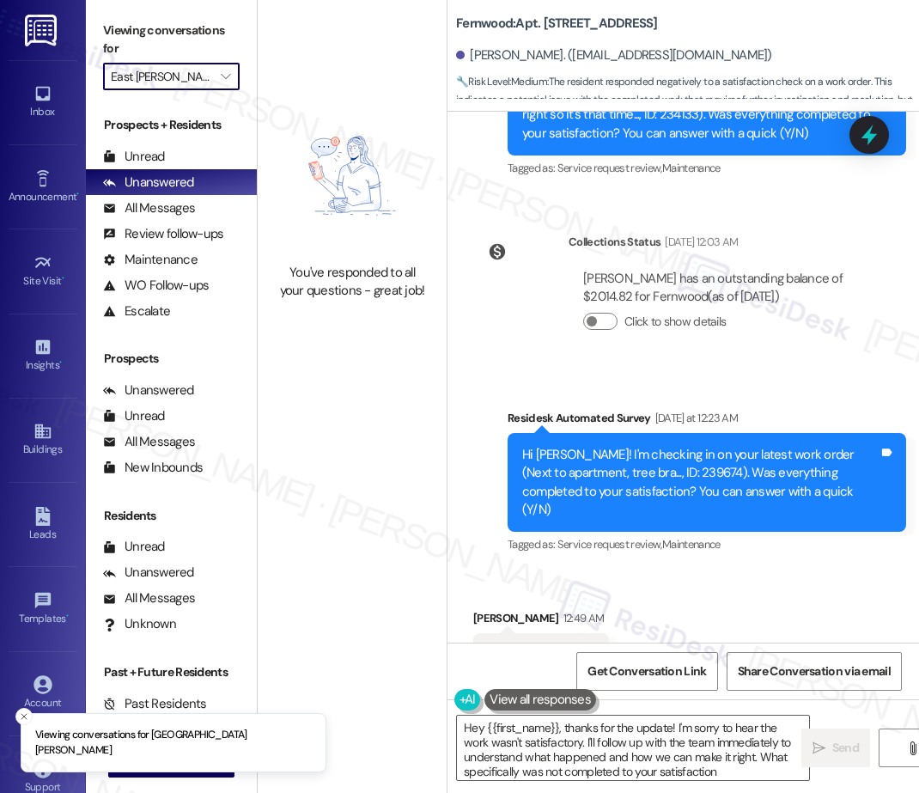
type textarea "Hey {{first_name}}, thanks for the update! I'm sorry to hear the work wasn't sa…"
click at [230, 76] on icon "" at bounding box center [225, 77] width 9 height 14
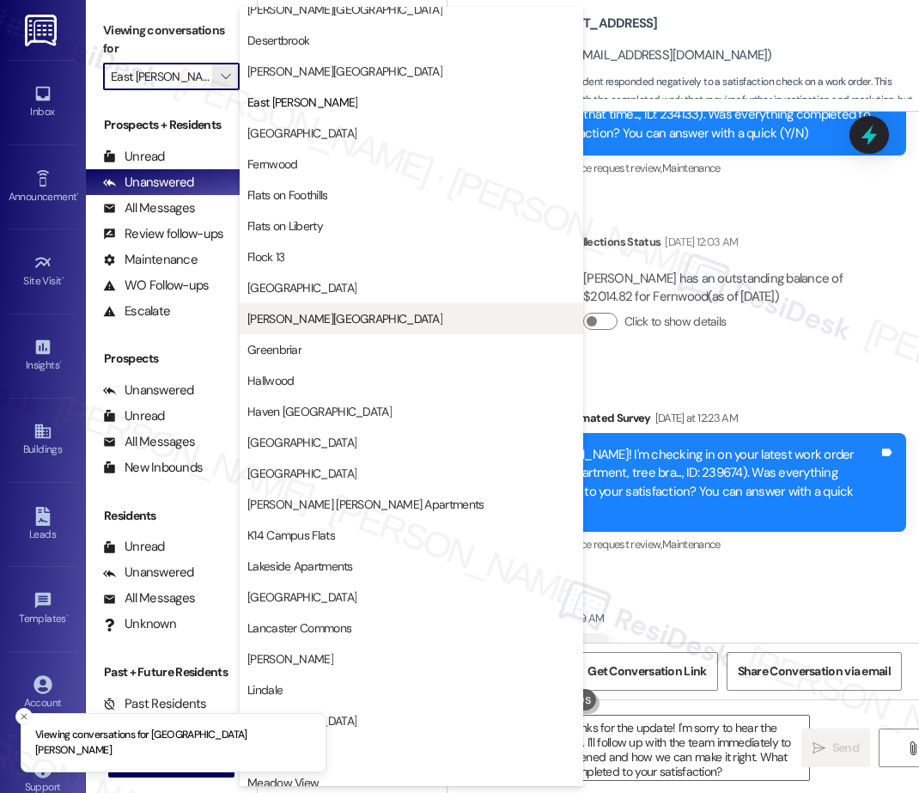
scroll to position [1427, 0]
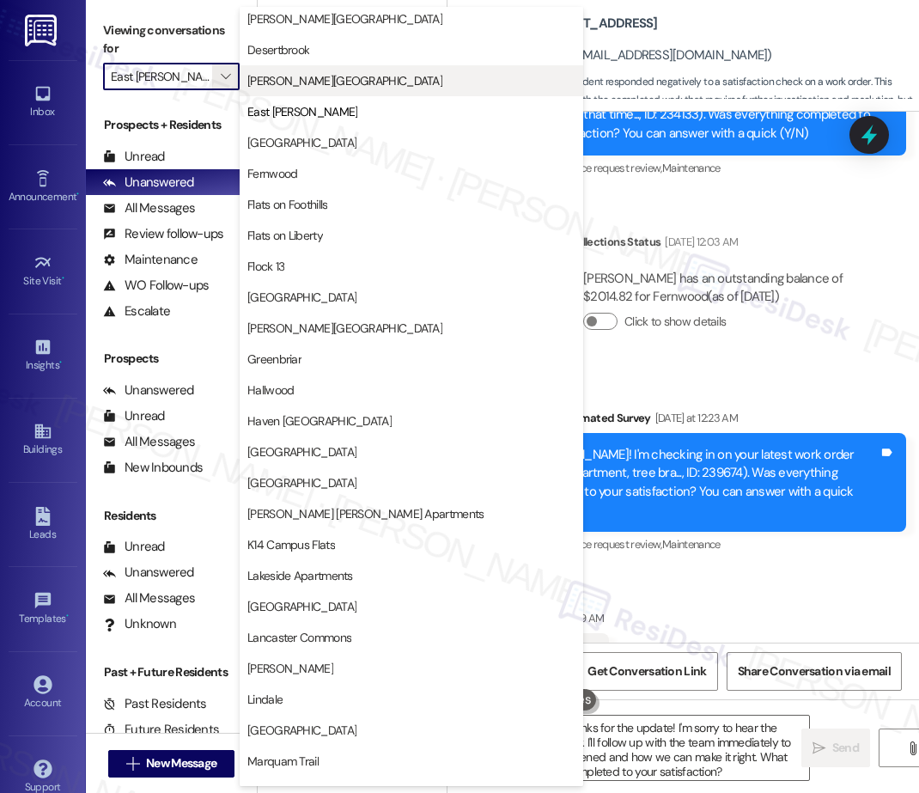
click at [299, 83] on span "[PERSON_NAME][GEOGRAPHIC_DATA]" at bounding box center [344, 80] width 195 height 17
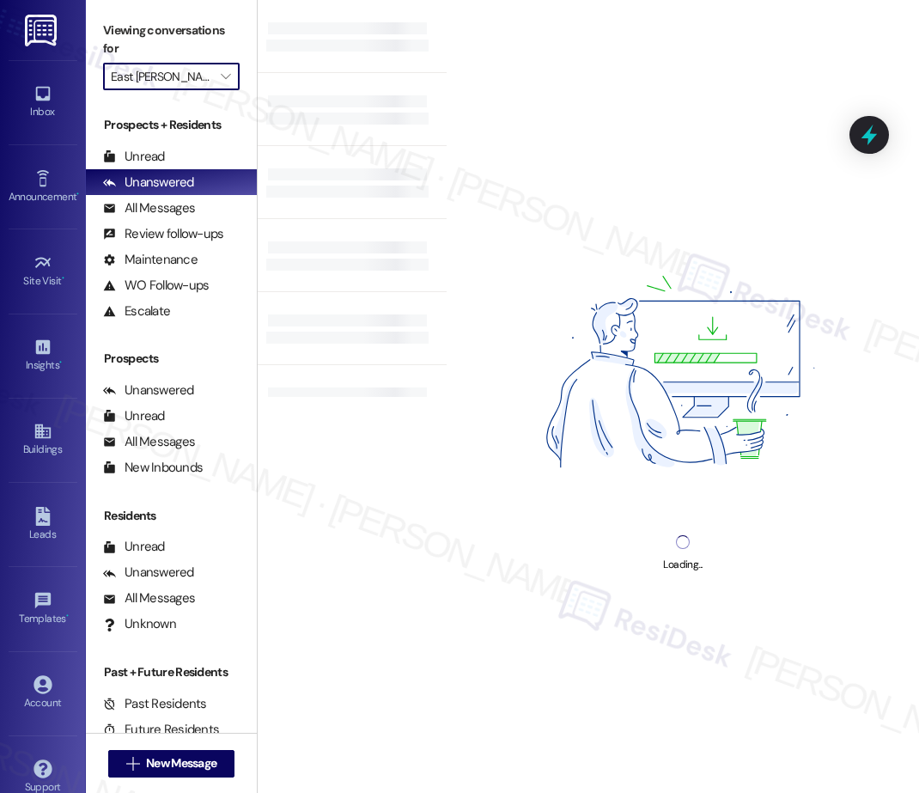
type input "[PERSON_NAME][GEOGRAPHIC_DATA]"
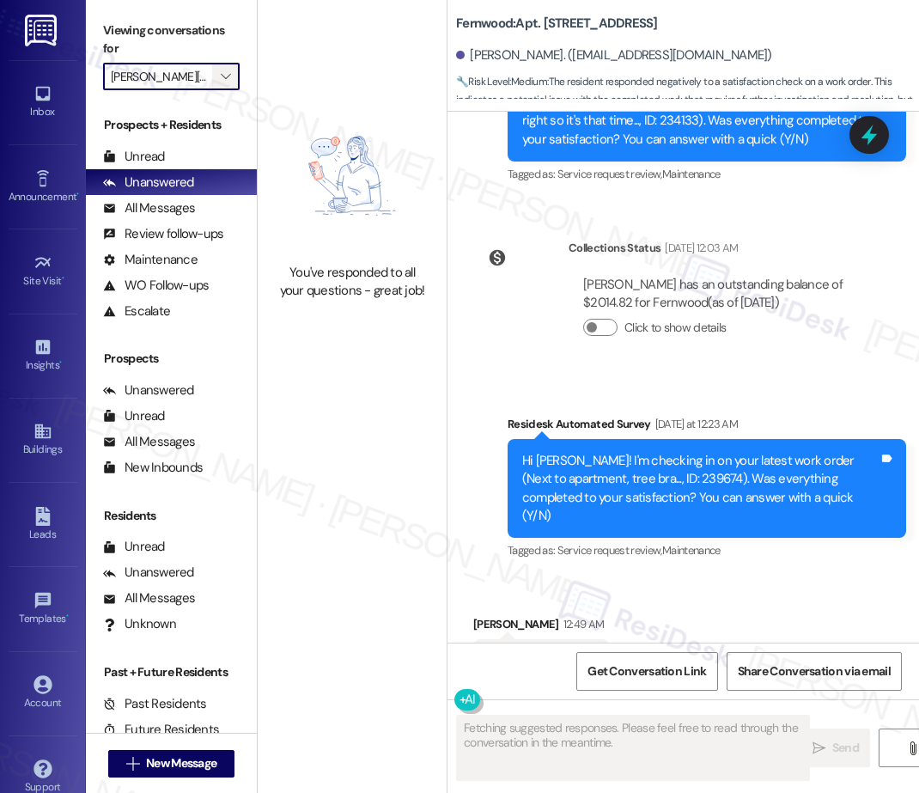
scroll to position [4845, 0]
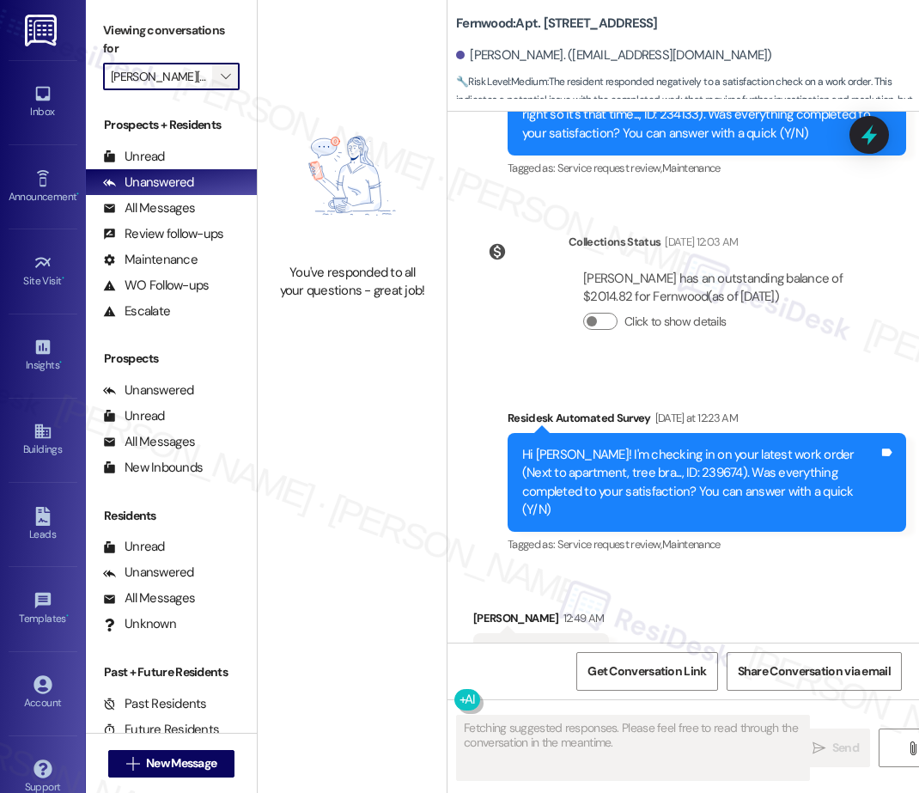
click at [235, 76] on button "" at bounding box center [225, 76] width 27 height 27
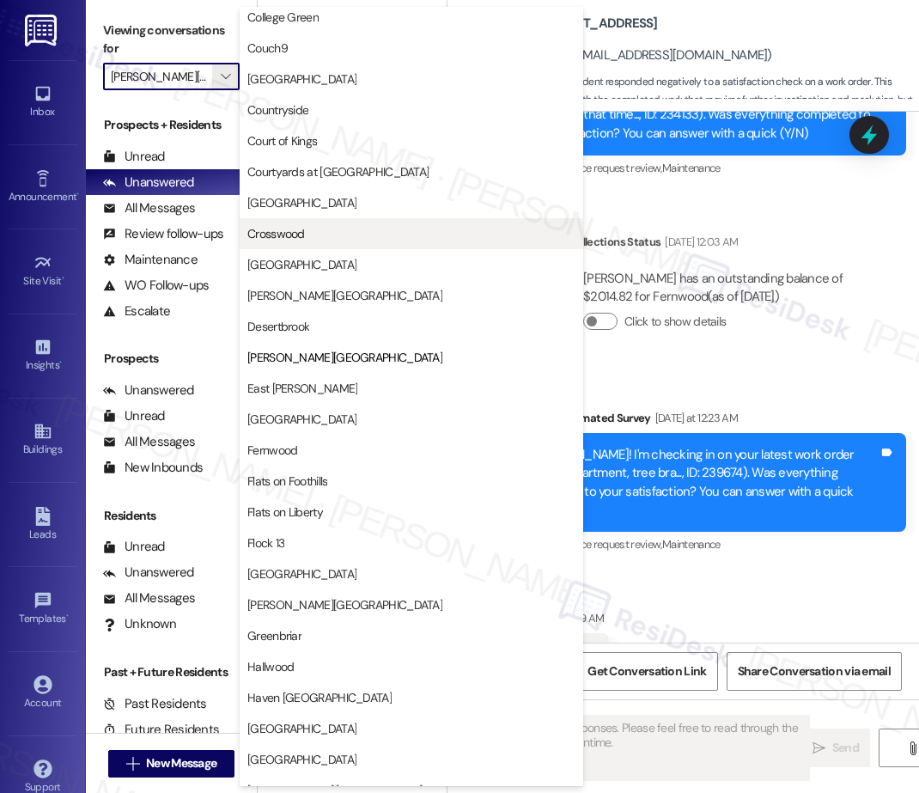
scroll to position [1119, 0]
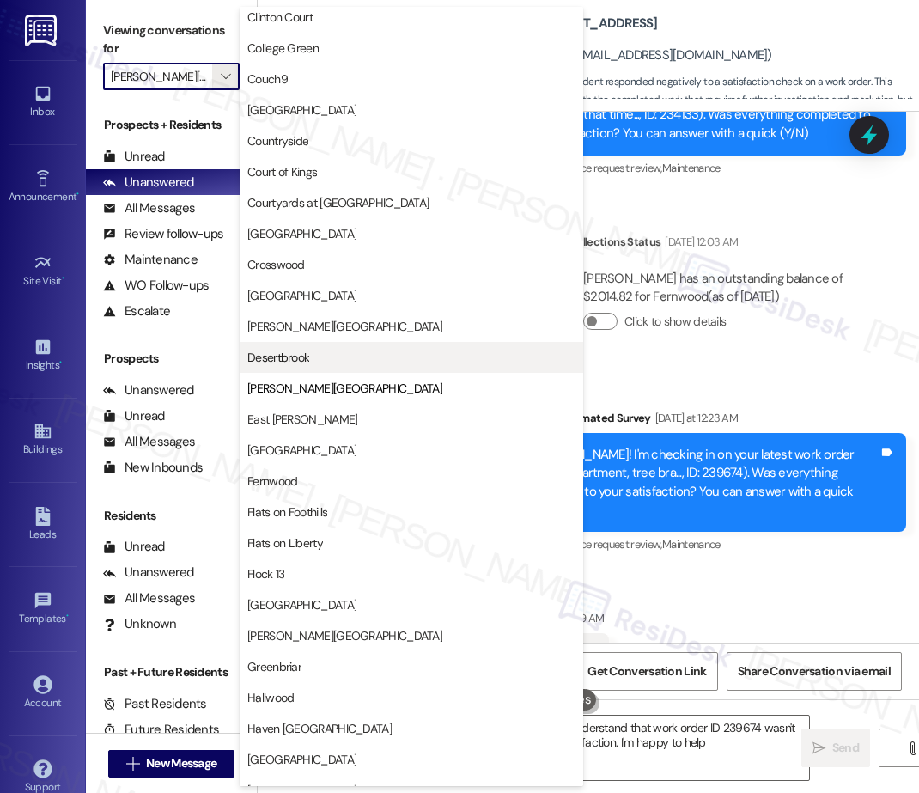
click at [312, 356] on span "Desertbrook" at bounding box center [411, 357] width 328 height 17
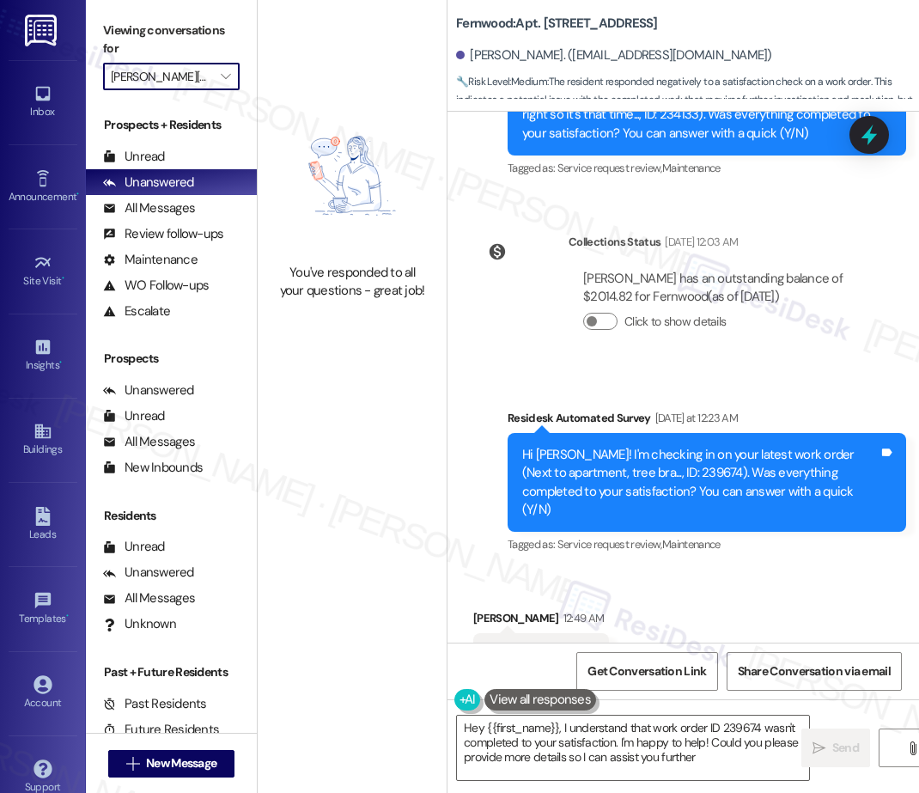
type textarea "Hey {{first_name}}, I understand that work order ID 239674 wasn't completed to …"
click at [230, 74] on icon "" at bounding box center [225, 77] width 9 height 14
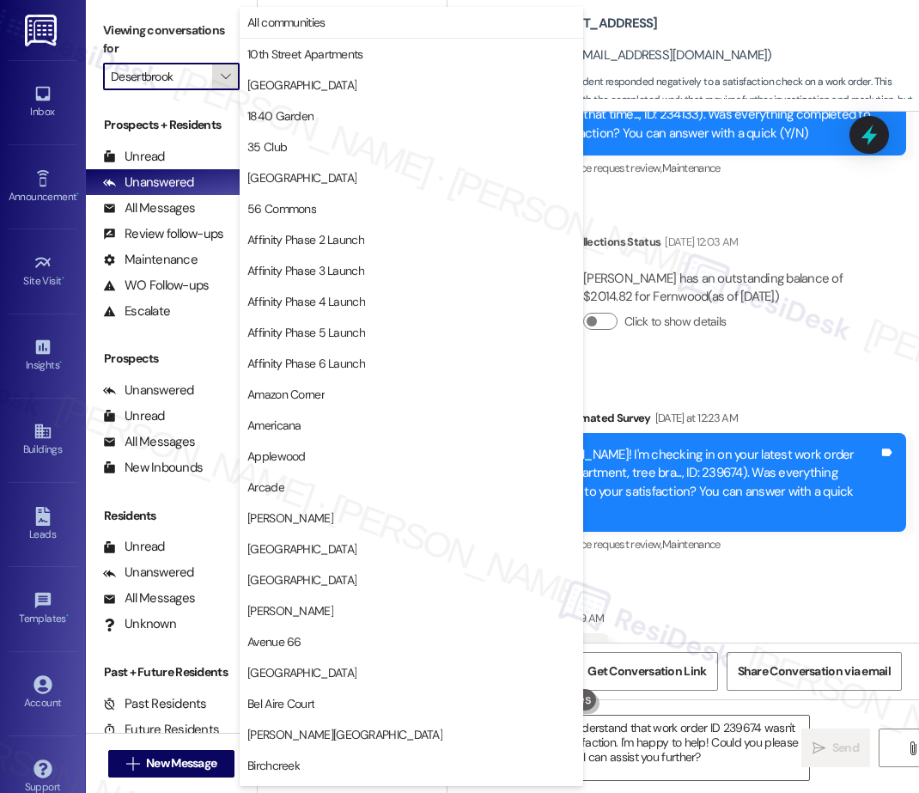
scroll to position [1198, 0]
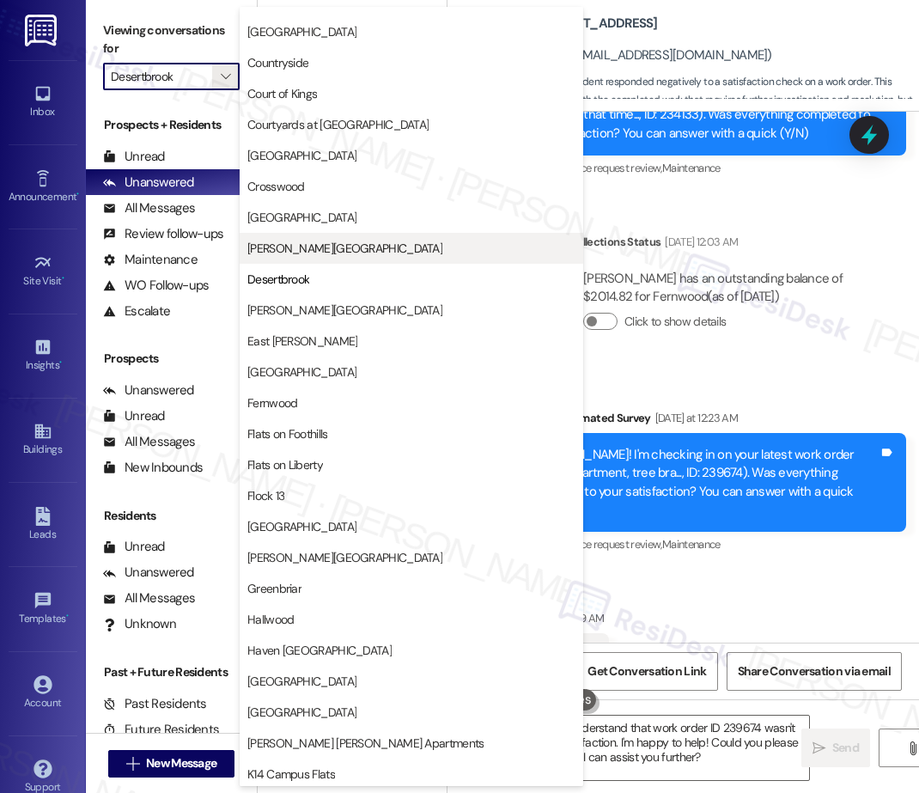
click at [313, 246] on span "[PERSON_NAME][GEOGRAPHIC_DATA]" at bounding box center [411, 248] width 328 height 17
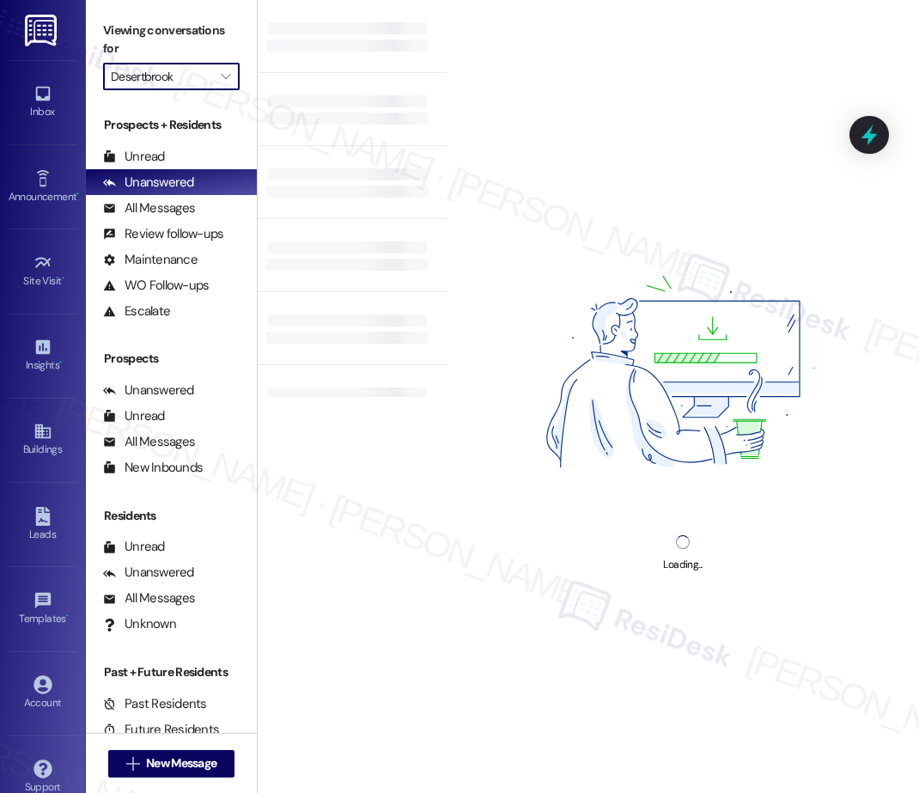
type input "[PERSON_NAME][GEOGRAPHIC_DATA]"
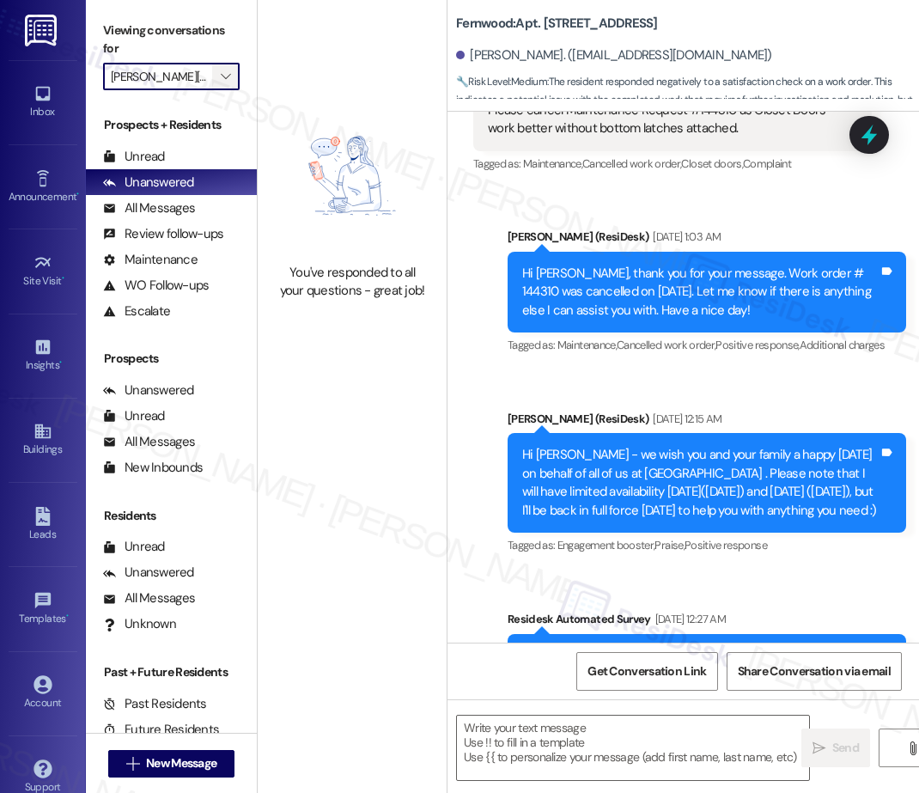
type textarea "Fetching suggested responses. Please feel free to read through the conversation…"
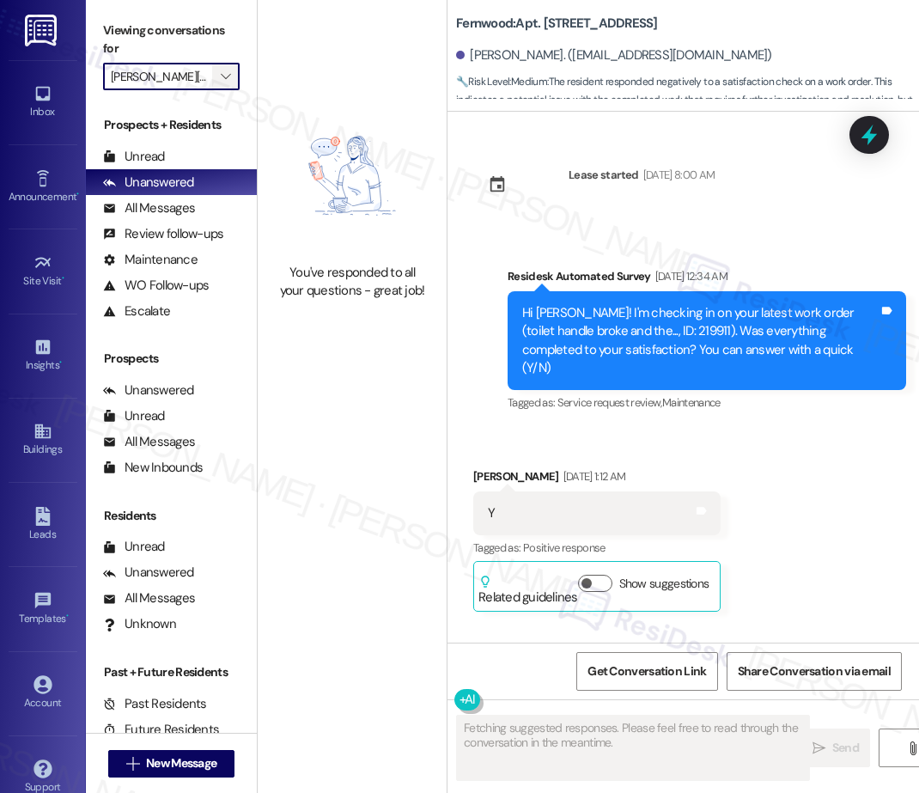
scroll to position [4845, 0]
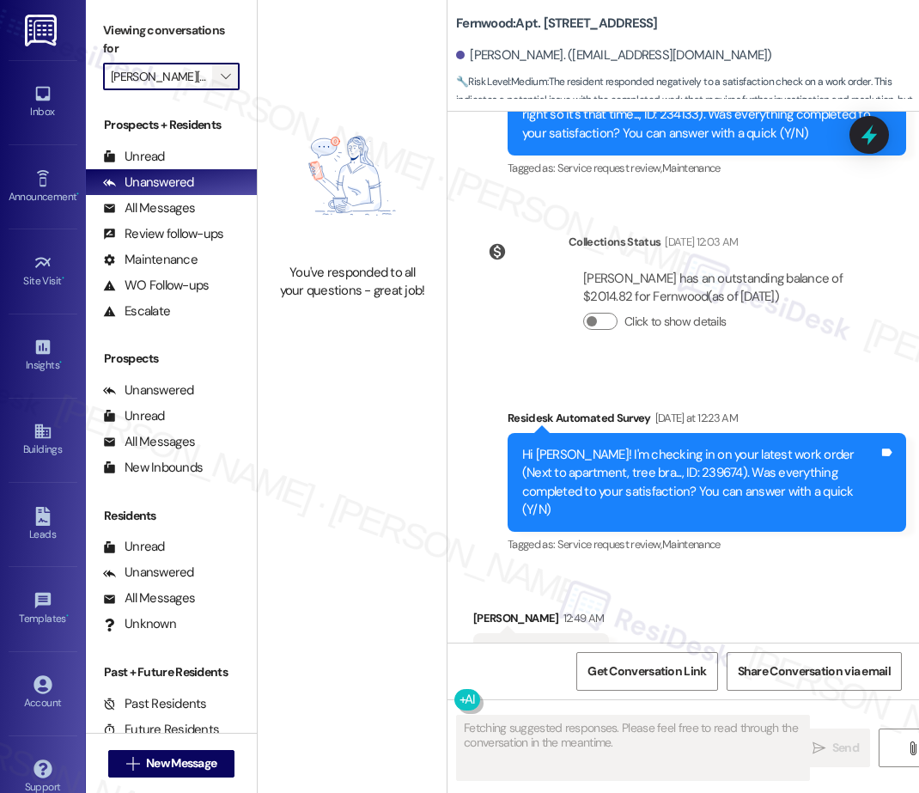
click at [228, 74] on icon "" at bounding box center [225, 77] width 9 height 14
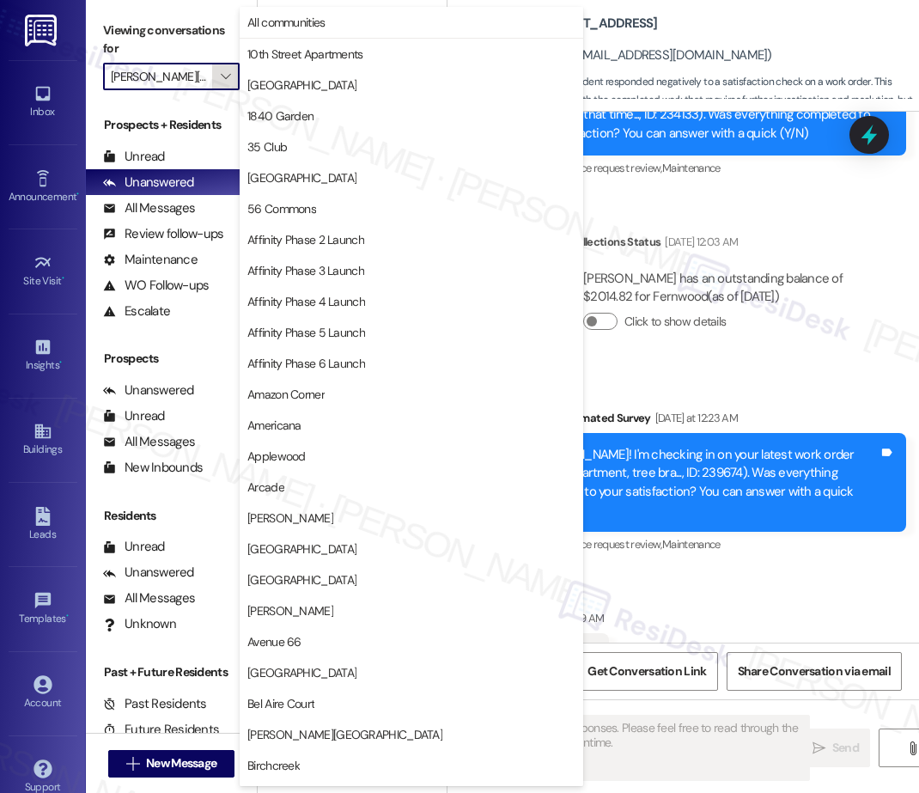
scroll to position [1198, 0]
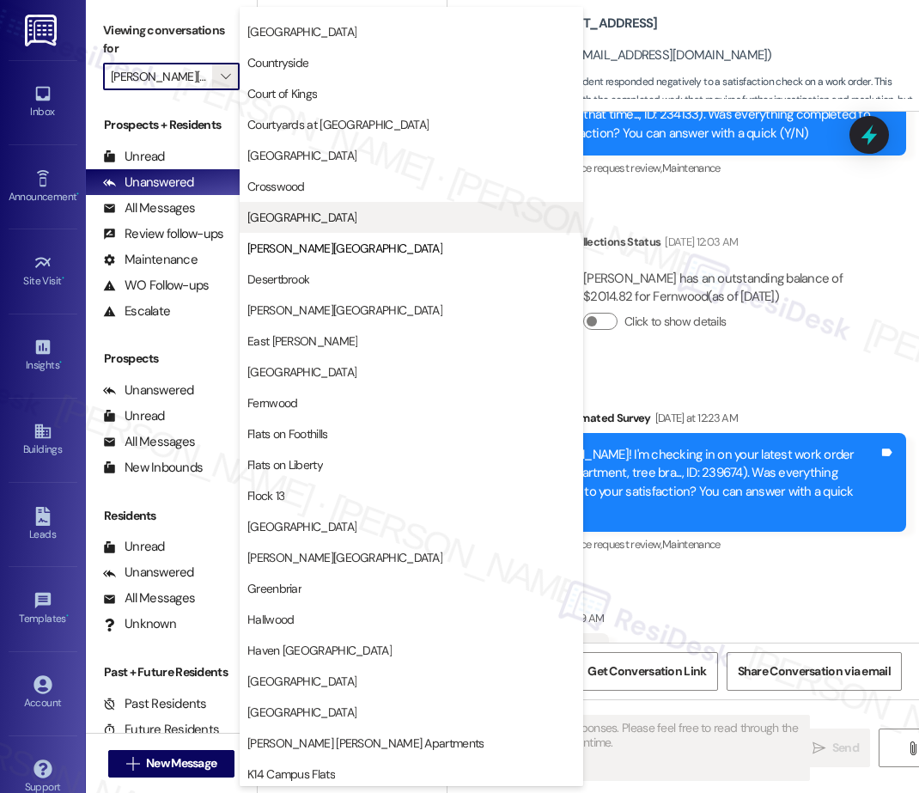
click at [308, 221] on span "[GEOGRAPHIC_DATA]" at bounding box center [301, 217] width 109 height 17
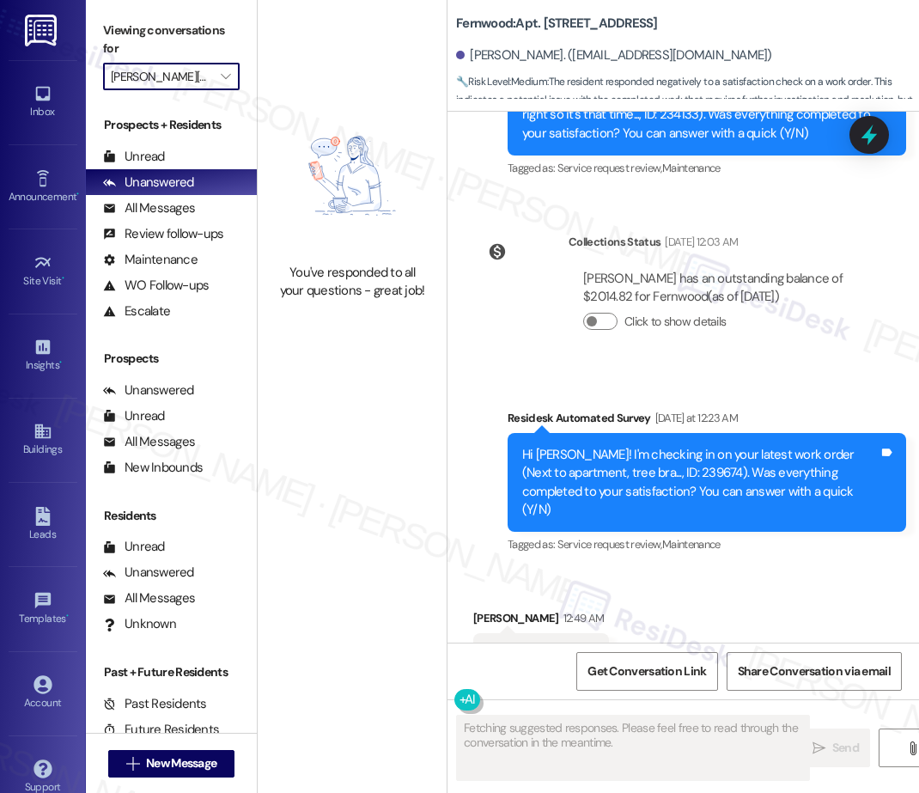
type input "[GEOGRAPHIC_DATA]"
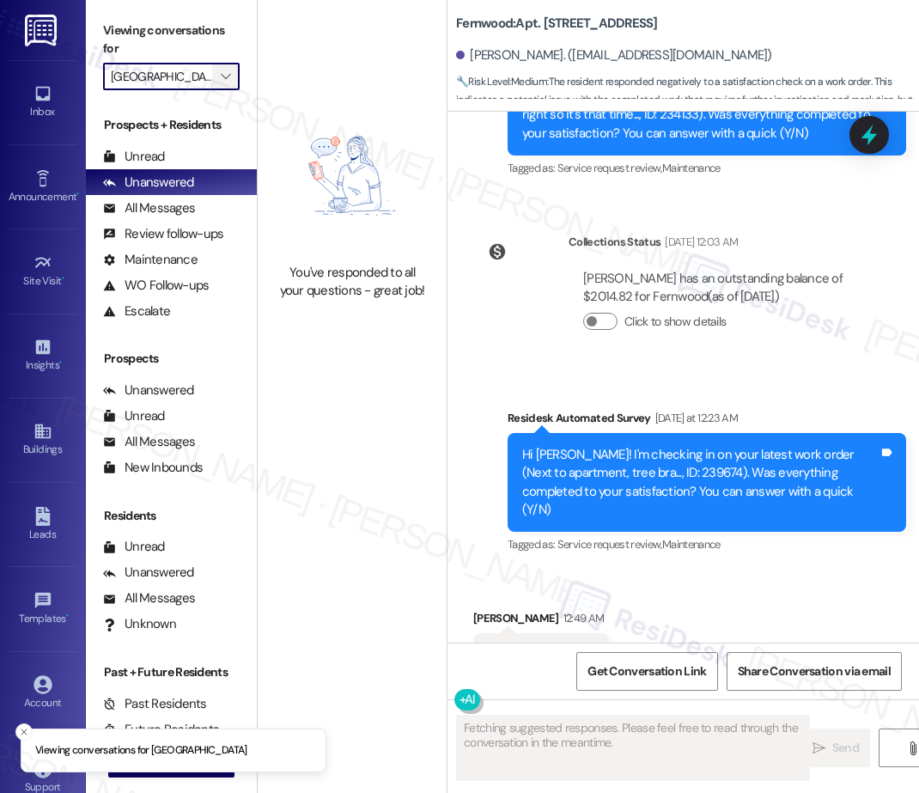
click at [230, 73] on icon "" at bounding box center [225, 77] width 9 height 14
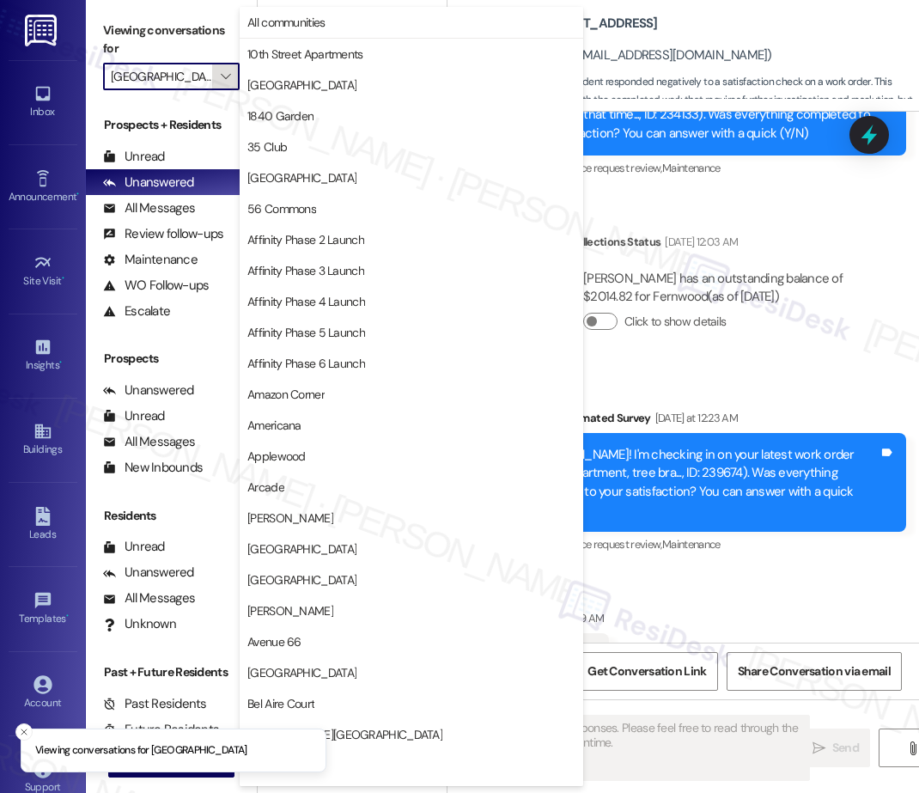
scroll to position [1198, 0]
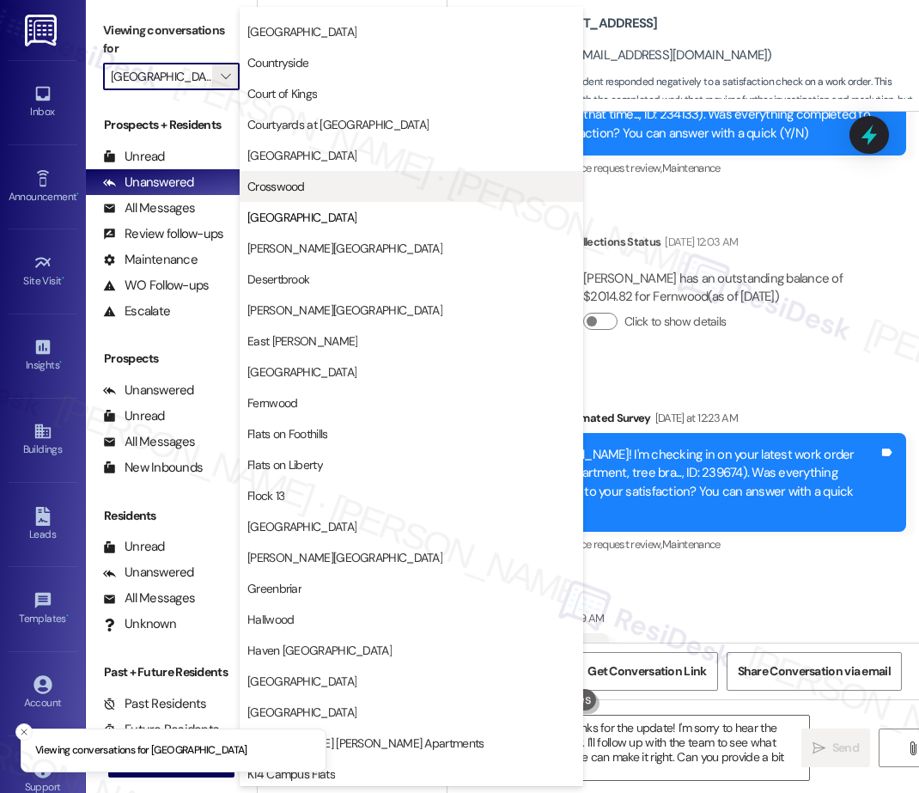
type textarea "Hey {{first_name}}, thanks for the update! I'm sorry to hear the work wasn't sa…"
click at [336, 187] on span "Crosswood" at bounding box center [411, 186] width 328 height 17
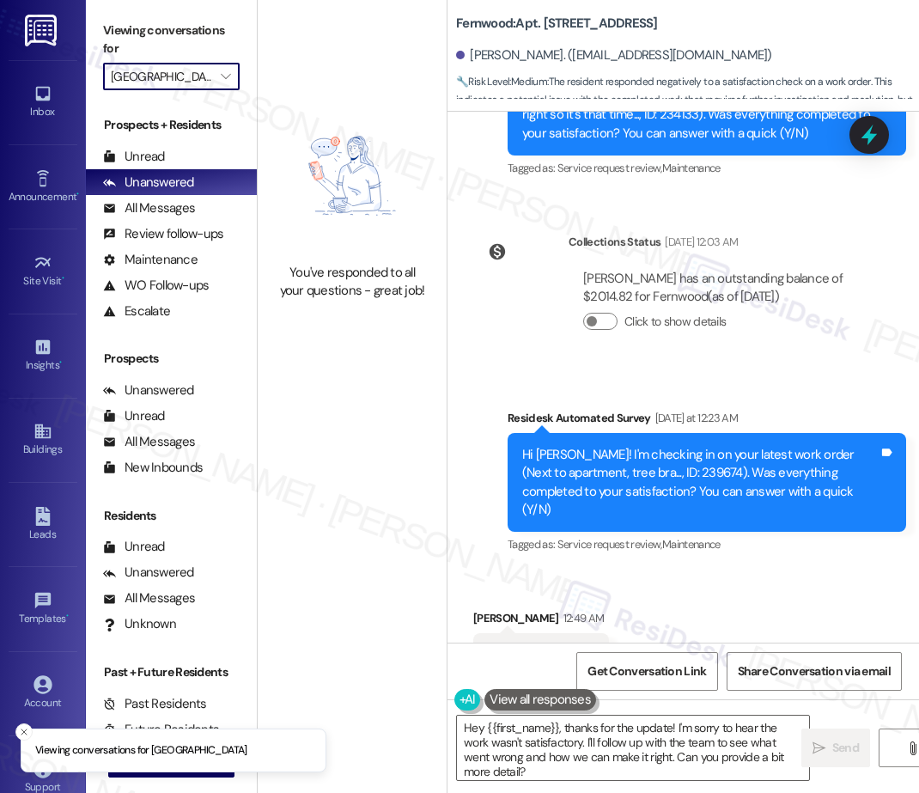
type input "Crosswood"
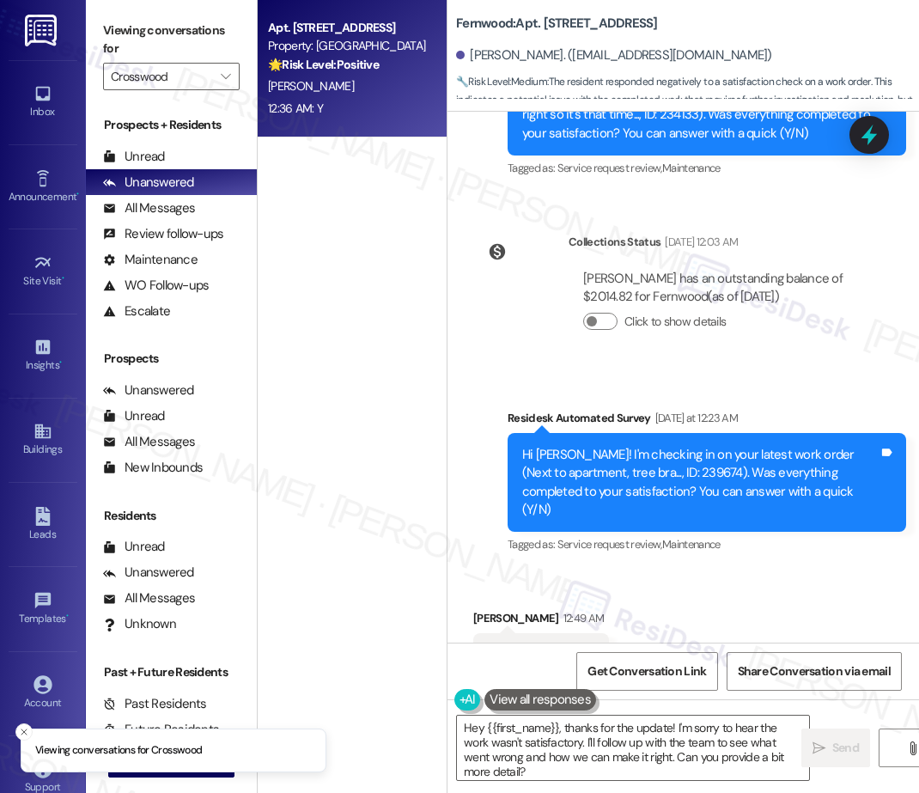
click at [308, 77] on div "[PERSON_NAME]" at bounding box center [347, 86] width 162 height 21
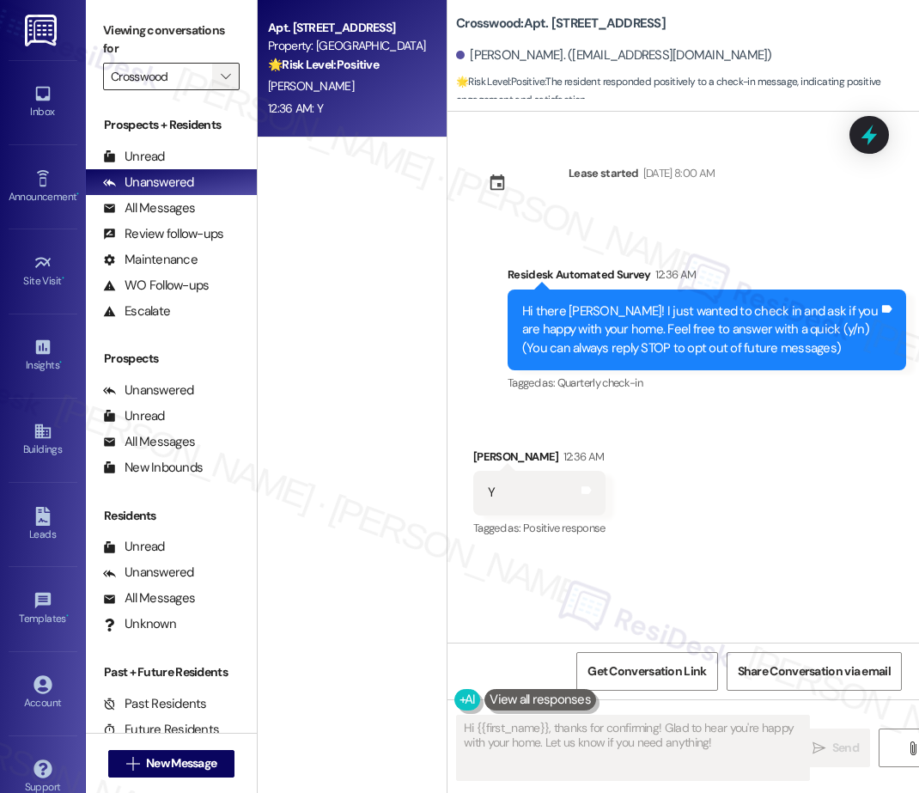
click at [228, 75] on icon "" at bounding box center [225, 77] width 9 height 14
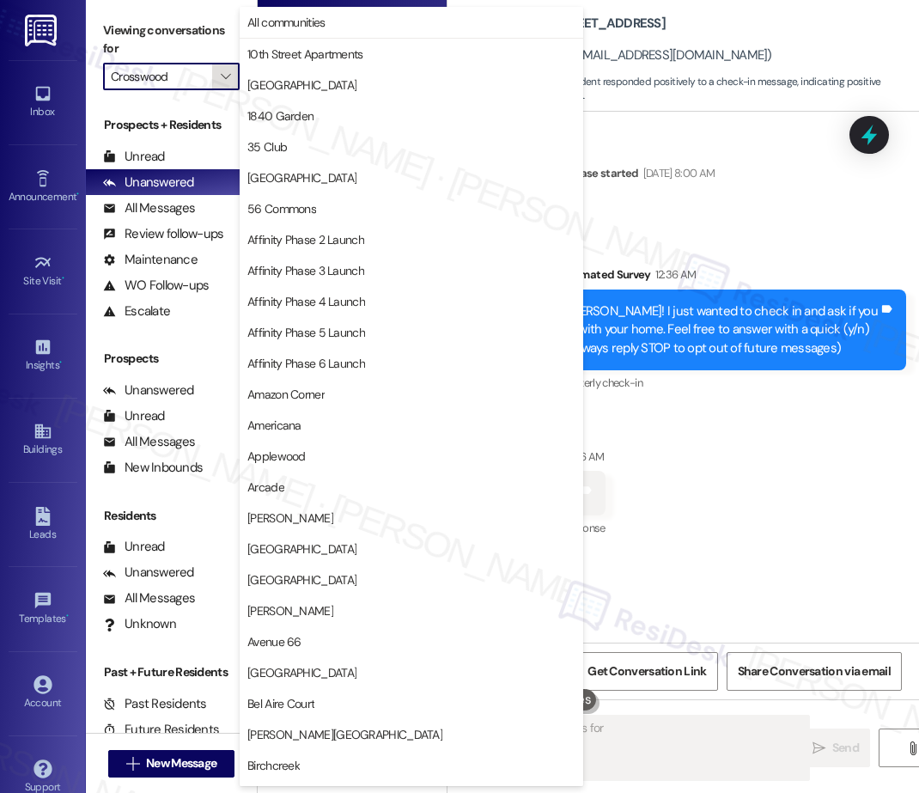
scroll to position [1198, 0]
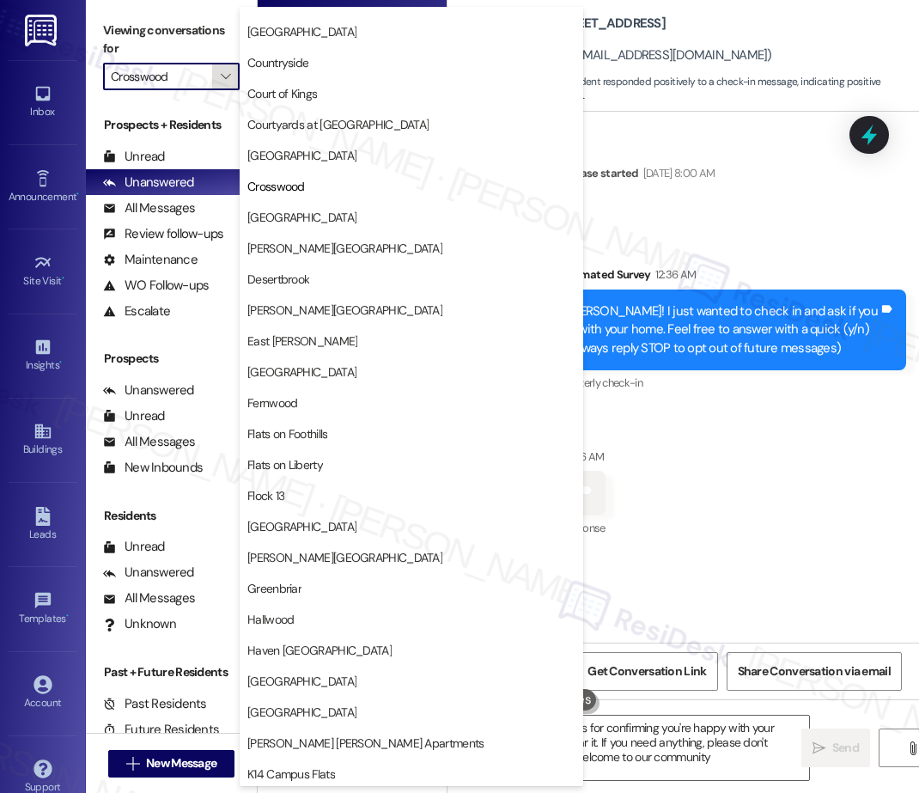
type textarea "Hi {{first_name}}, thanks for confirming you're happy with your home! We're gla…"
click at [311, 155] on span "[GEOGRAPHIC_DATA]" at bounding box center [411, 155] width 328 height 17
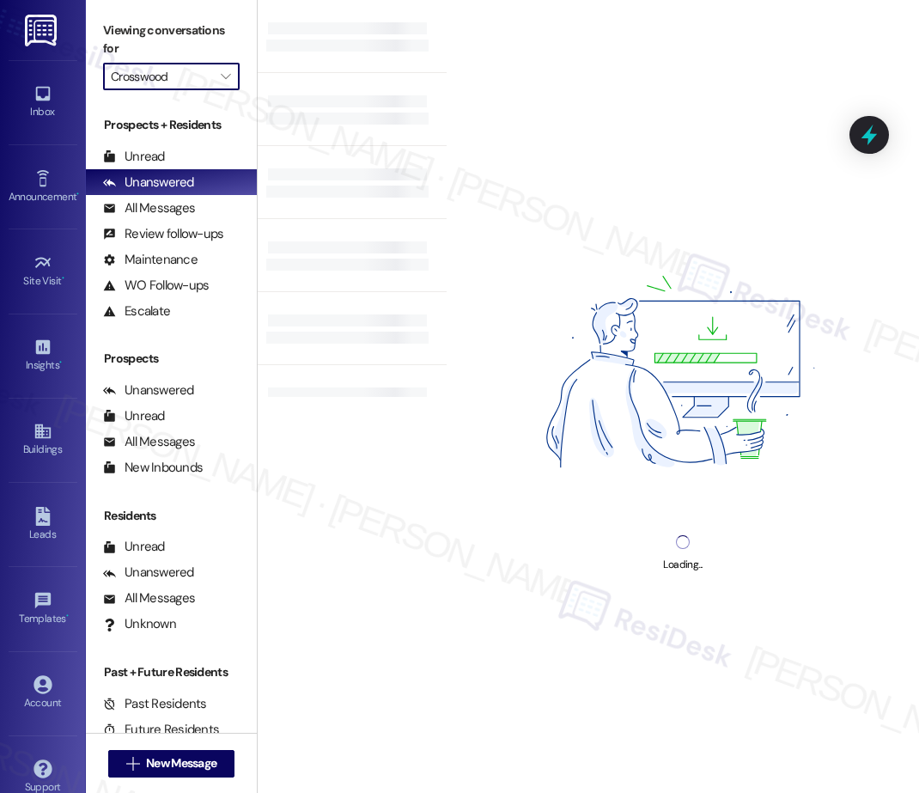
type input "[GEOGRAPHIC_DATA]"
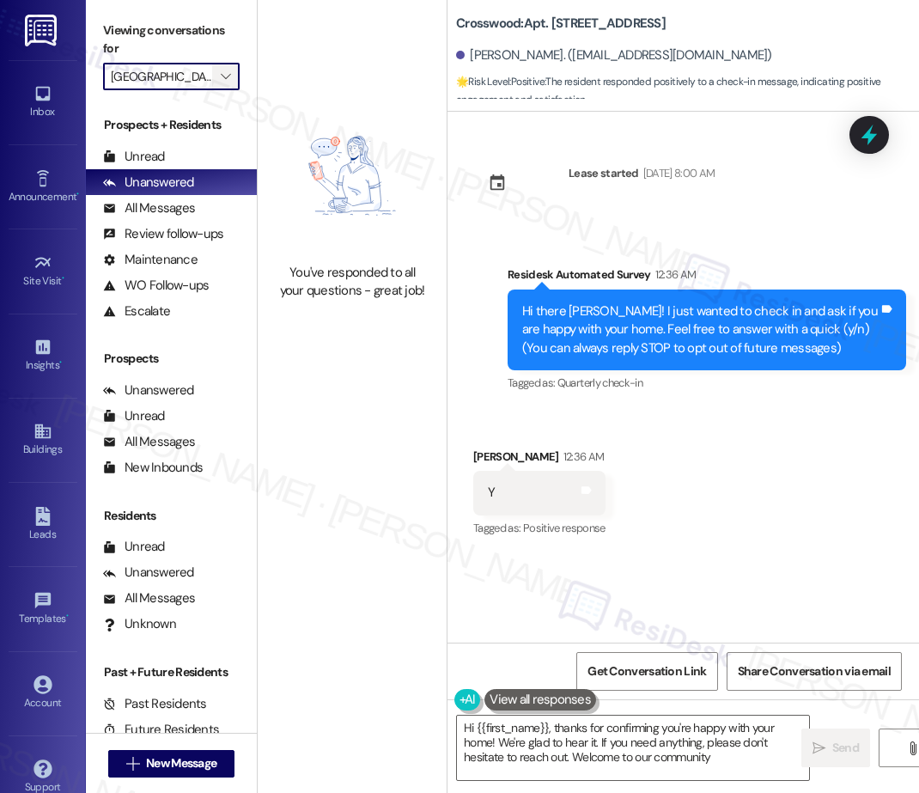
type textarea "Hi {{first_name}}, thanks for confirming you're happy with your home! We're gla…"
click at [223, 70] on icon "" at bounding box center [225, 77] width 9 height 14
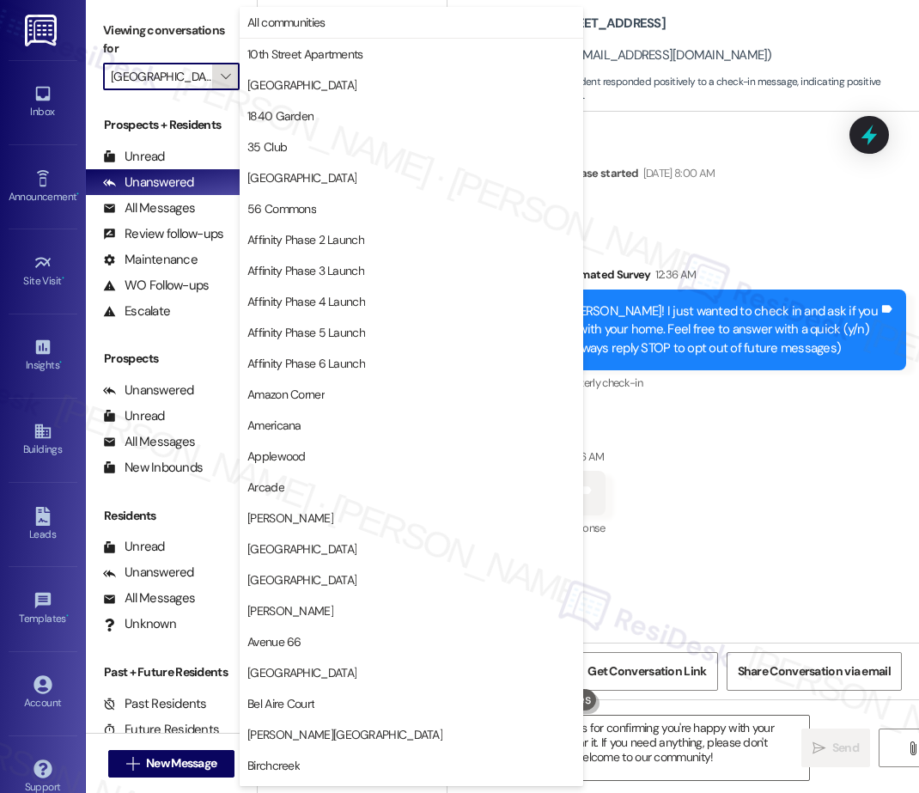
scroll to position [1198, 0]
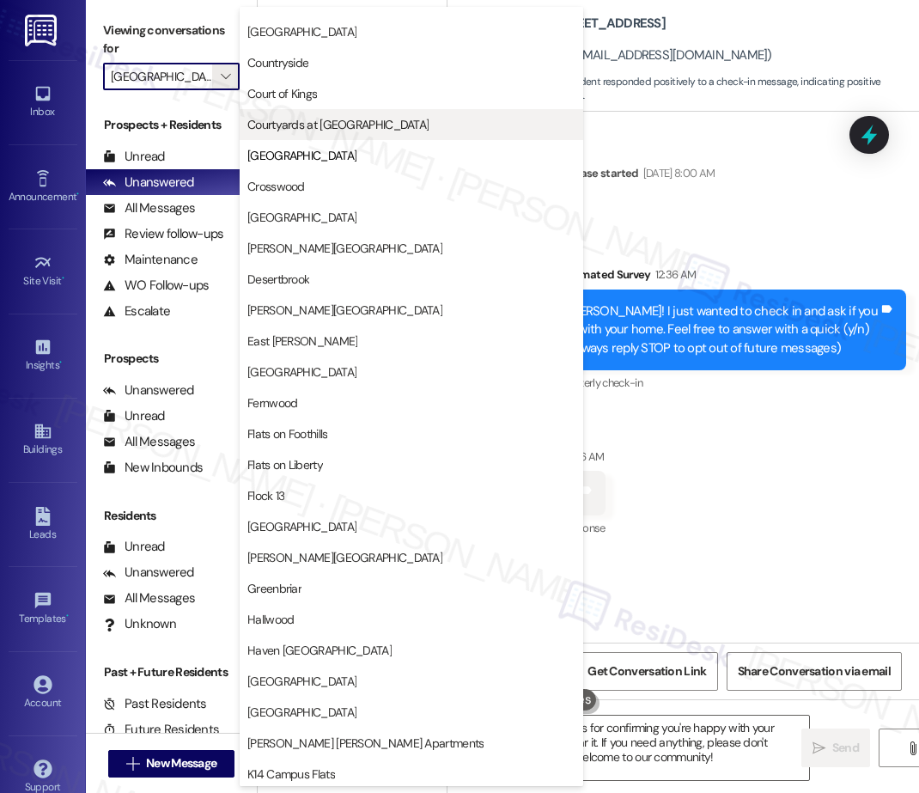
click at [368, 124] on span "Courtyards at [GEOGRAPHIC_DATA]" at bounding box center [411, 124] width 328 height 17
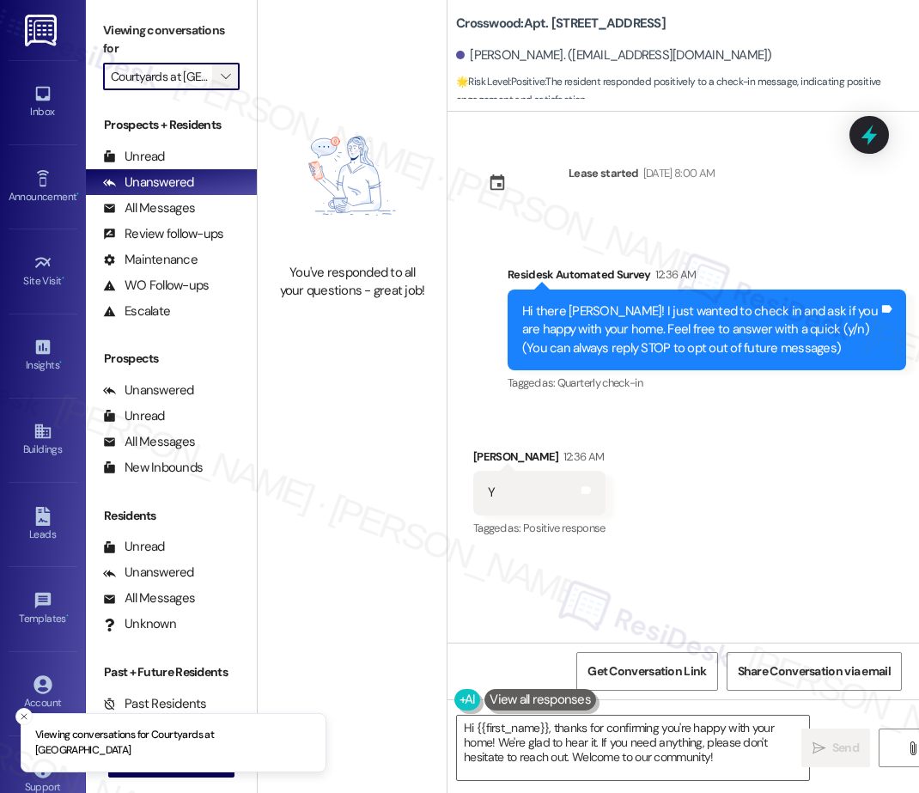
click at [229, 76] on icon "" at bounding box center [225, 77] width 9 height 14
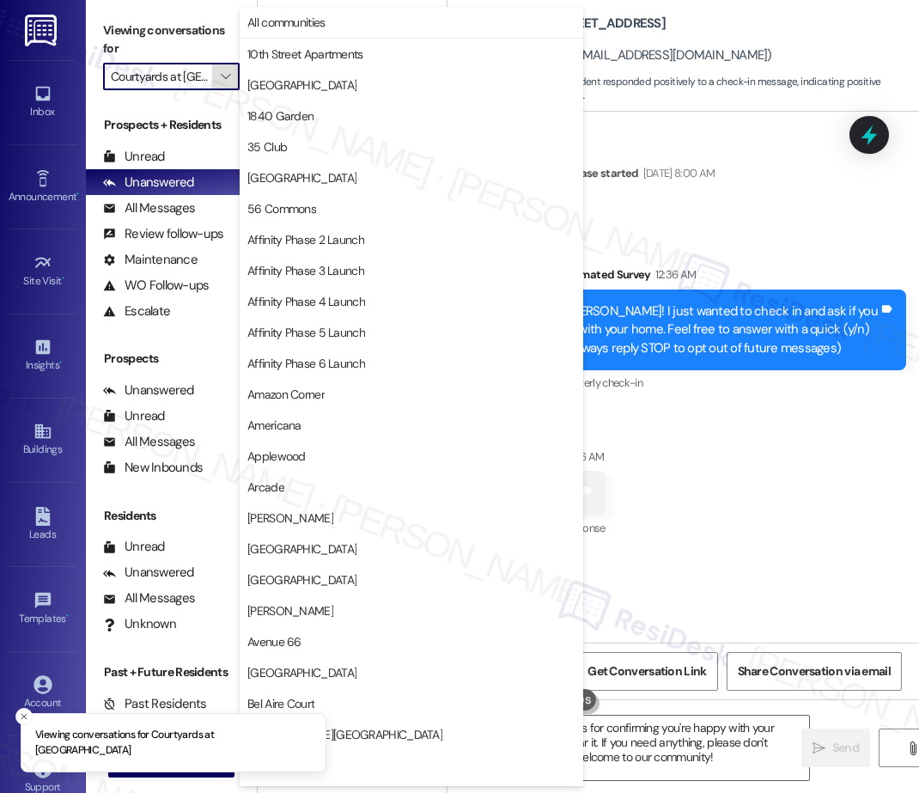
scroll to position [1198, 0]
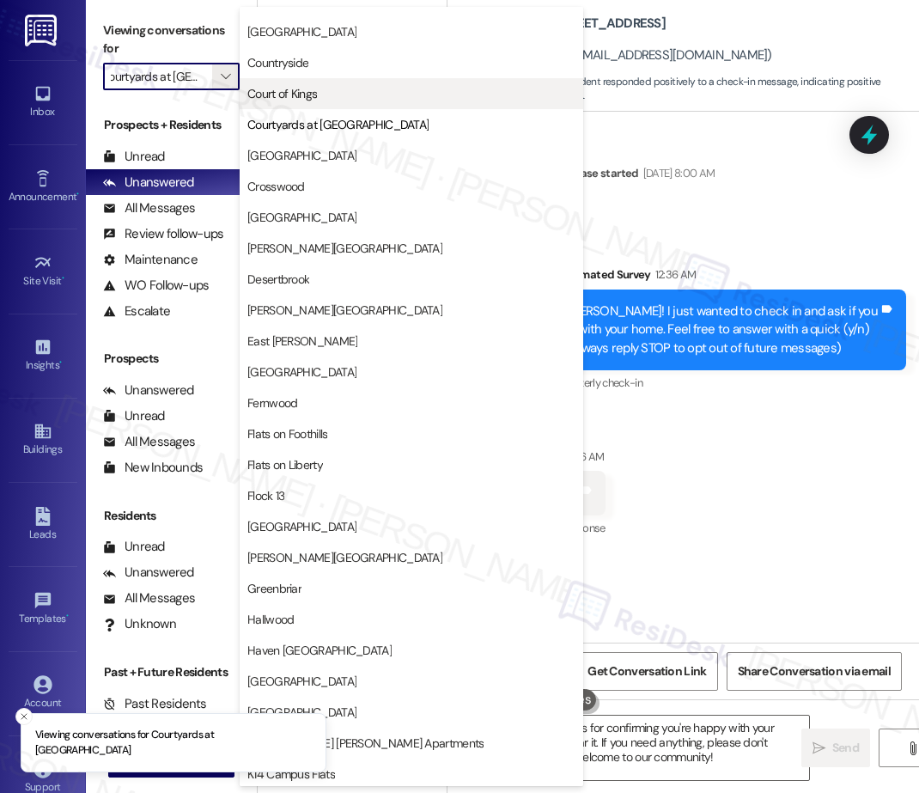
click at [330, 93] on span "Court of Kings" at bounding box center [411, 93] width 328 height 17
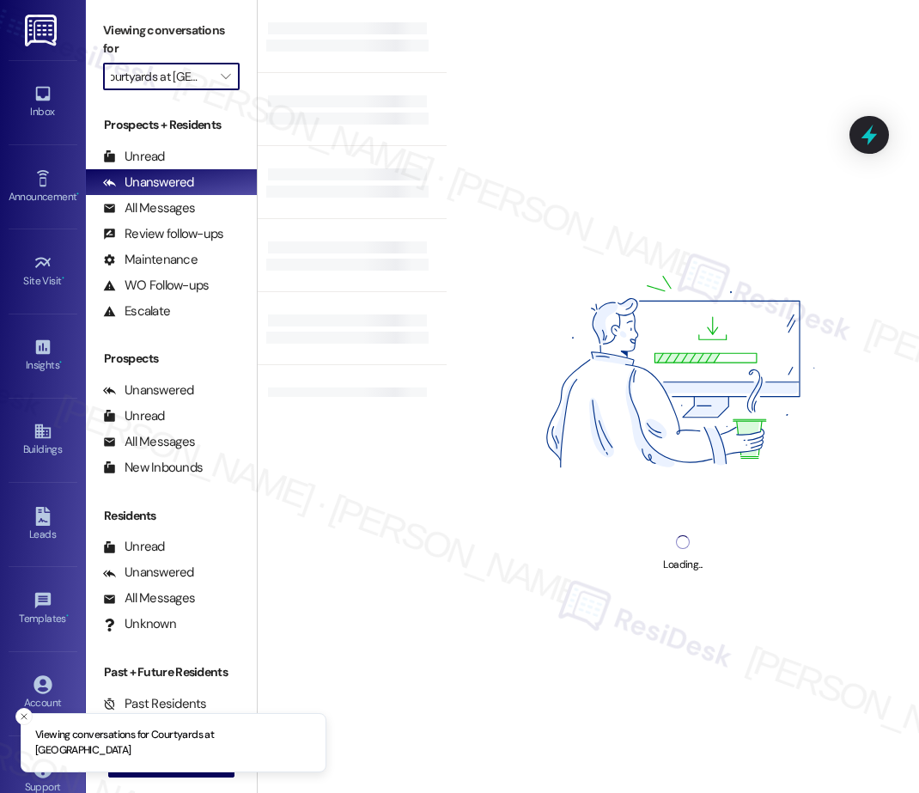
type input "Court of Kings"
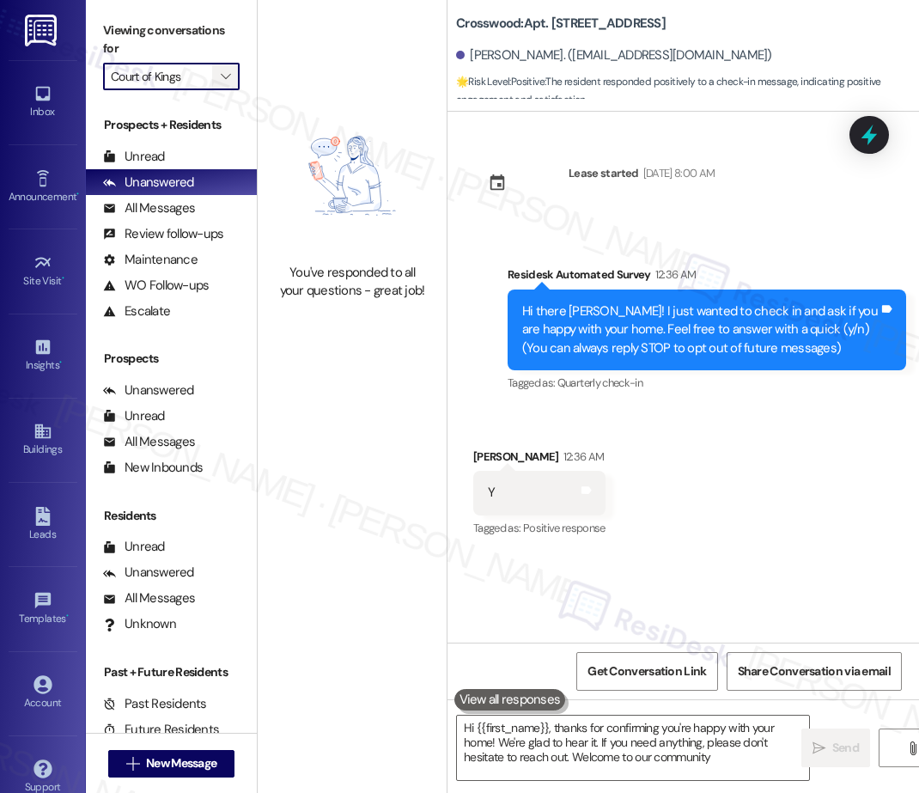
type textarea "Hi {{first_name}}, thanks for confirming you're happy with your home! We're gla…"
click at [231, 74] on span "" at bounding box center [225, 76] width 16 height 27
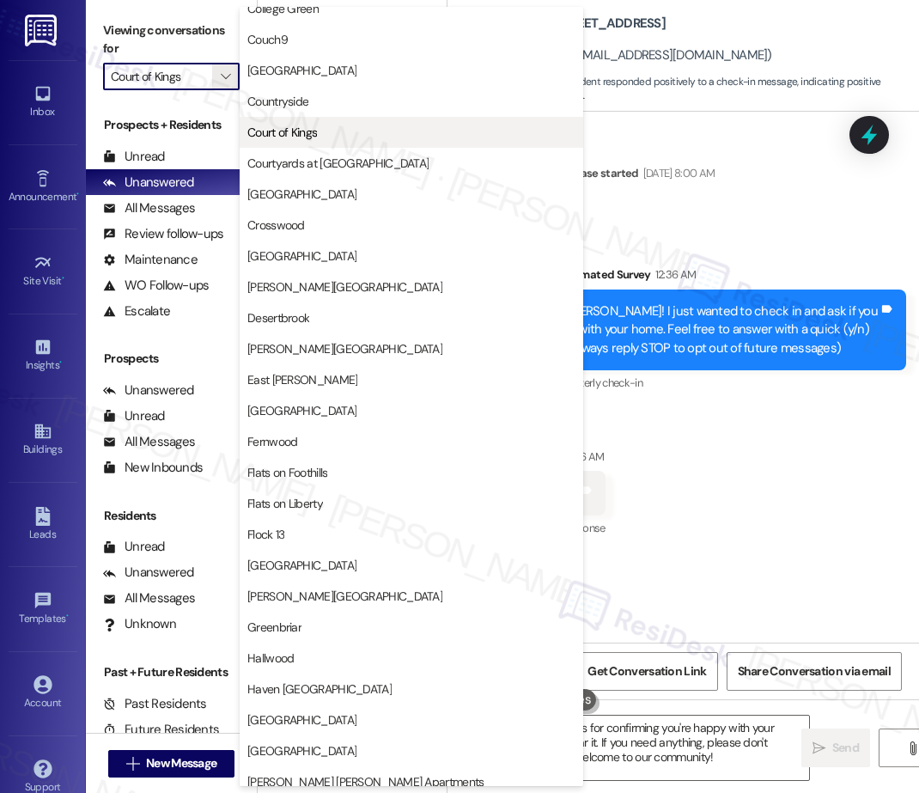
scroll to position [1149, 0]
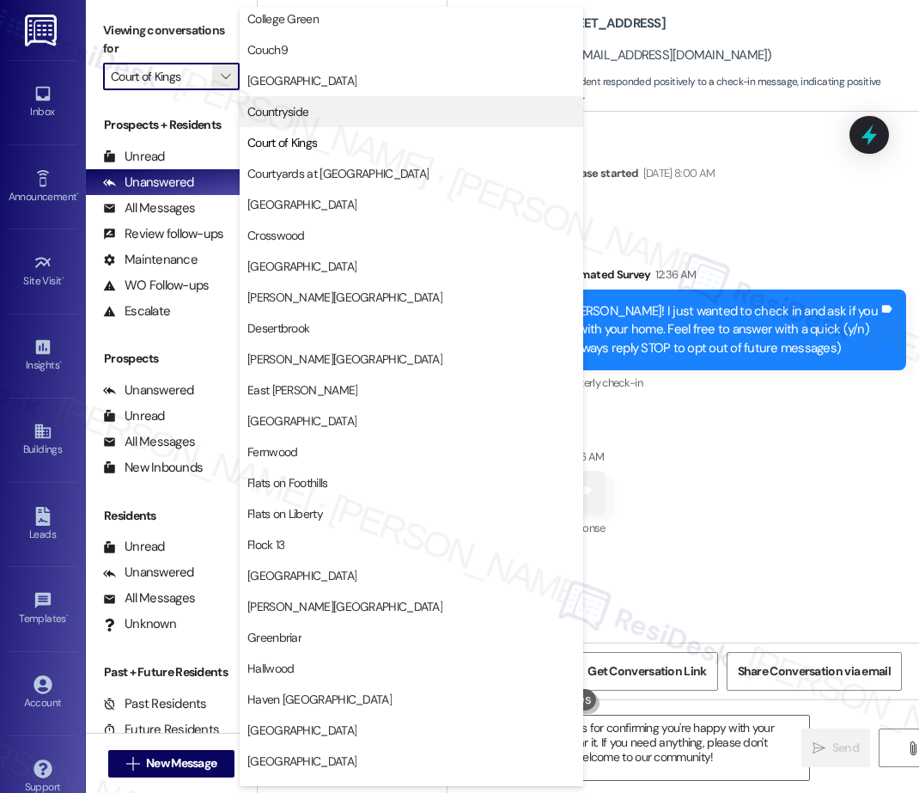
click at [317, 112] on span "Countryside" at bounding box center [411, 111] width 328 height 17
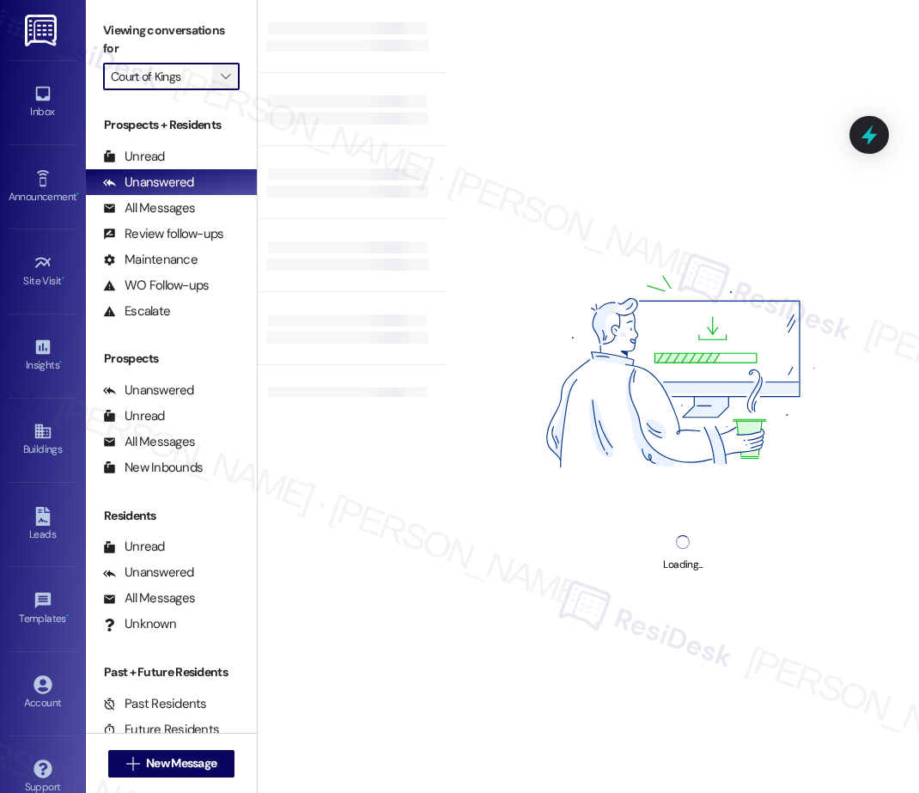
type input "Countryside"
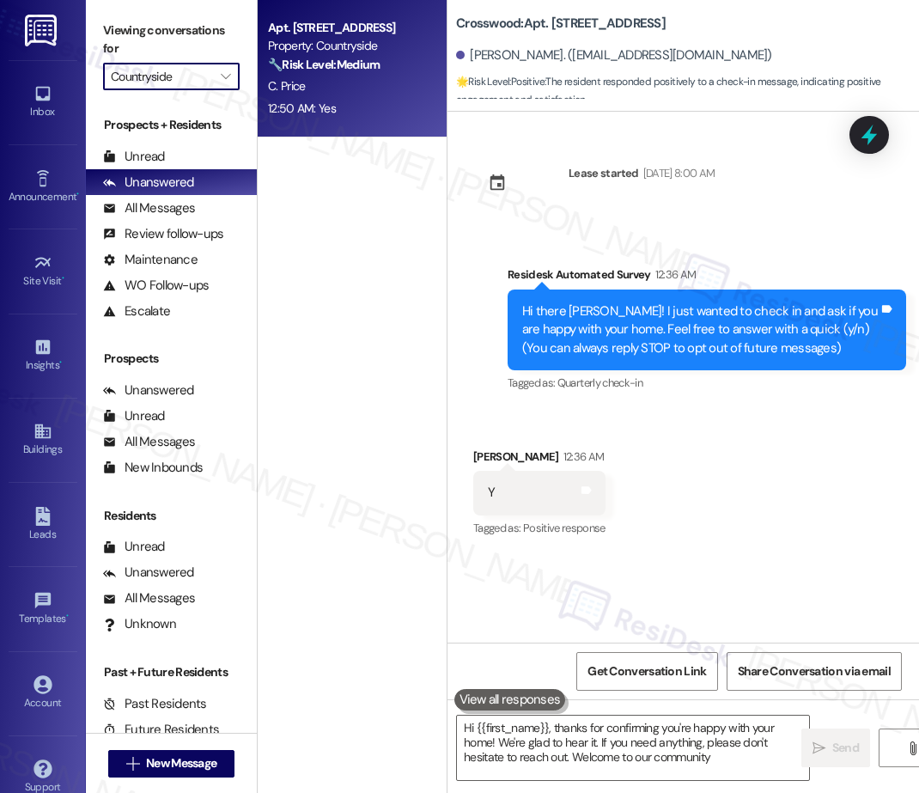
type textarea "Hi {{first_name}}, thanks for confirming you're happy with your home! We're gla…"
click at [339, 84] on div "C. Price" at bounding box center [347, 86] width 162 height 21
type textarea "Hi {{first_name}}, thanks for confirming you're happy with your home! We're gla…"
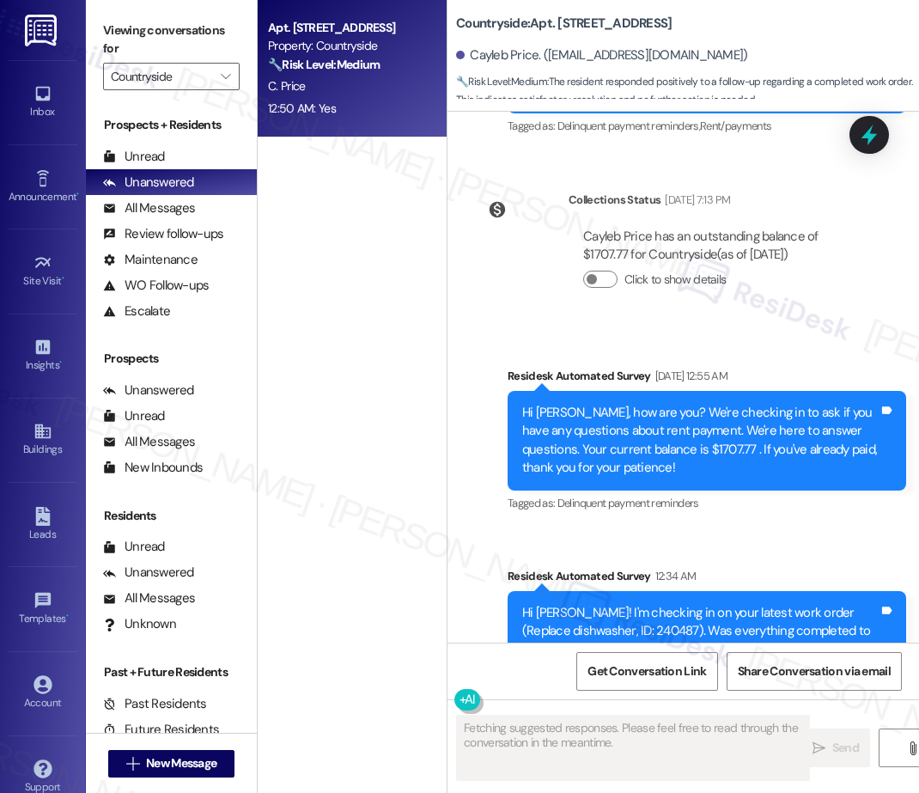
scroll to position [6908, 0]
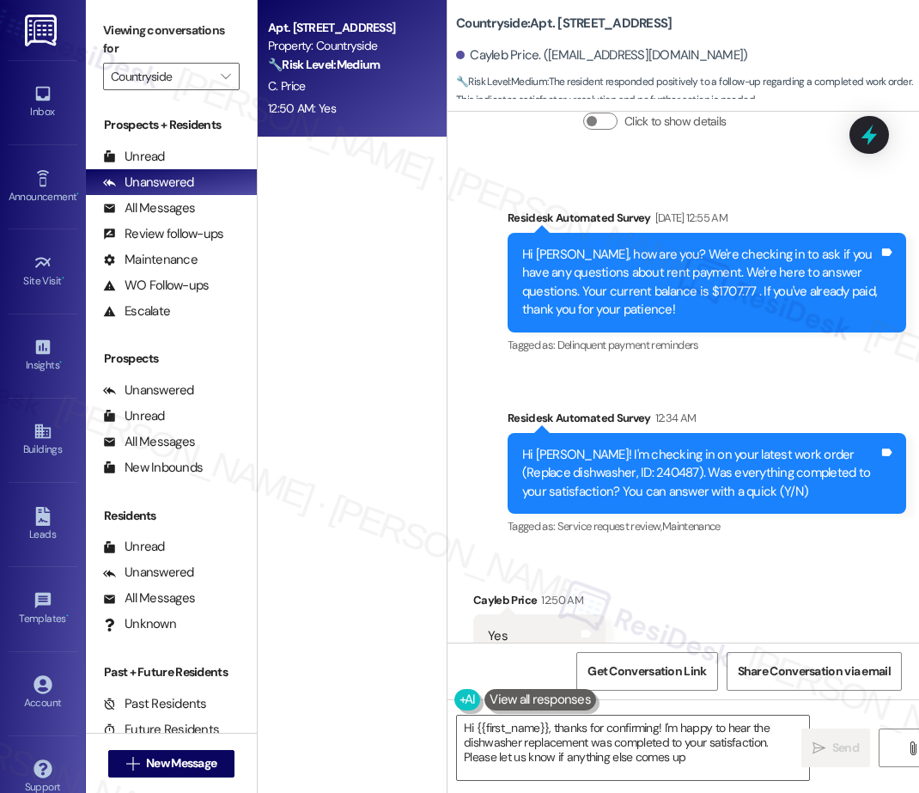
type textarea "Hi {{first_name}}, thanks for confirming! I'm happy to hear the dishwasher repl…"
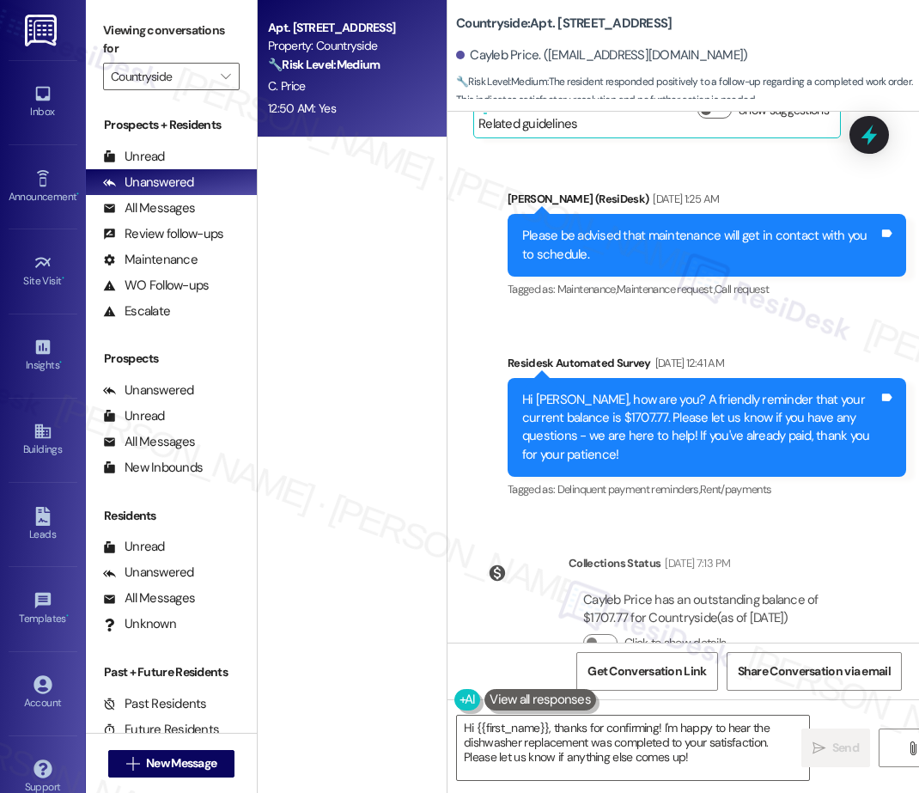
scroll to position [6378, 0]
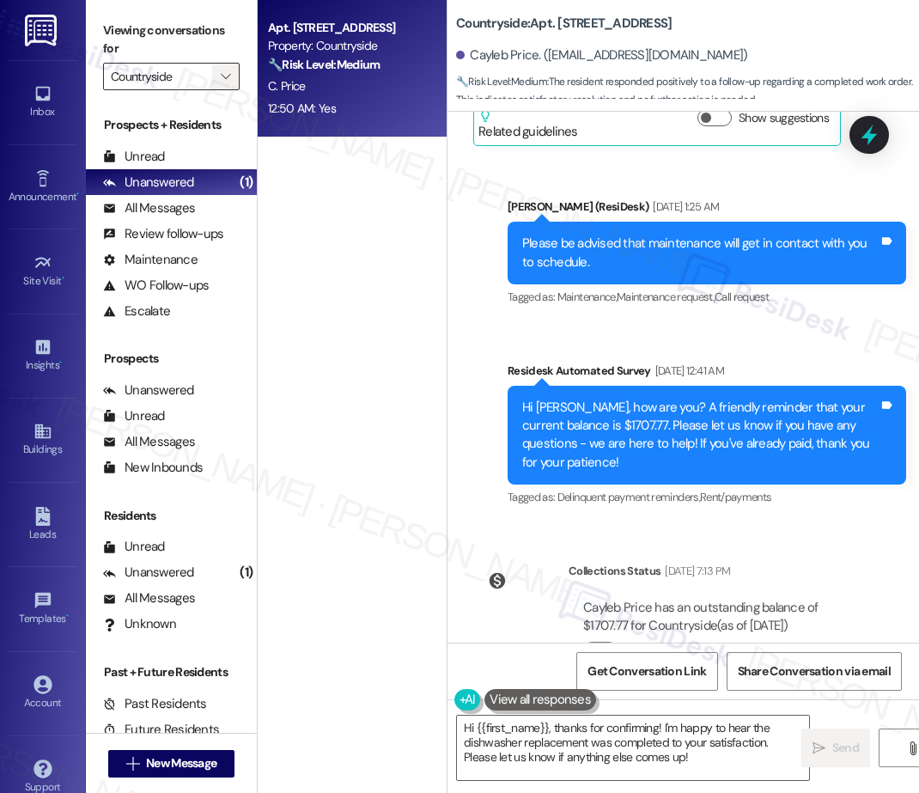
click at [224, 75] on icon "" at bounding box center [225, 77] width 9 height 14
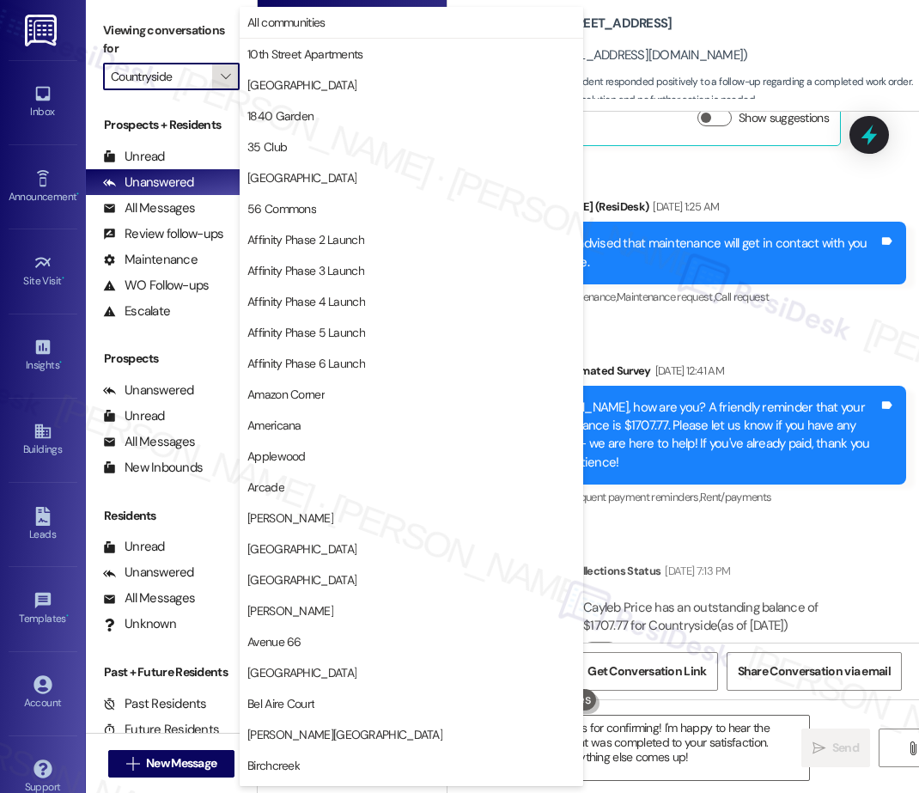
scroll to position [1198, 0]
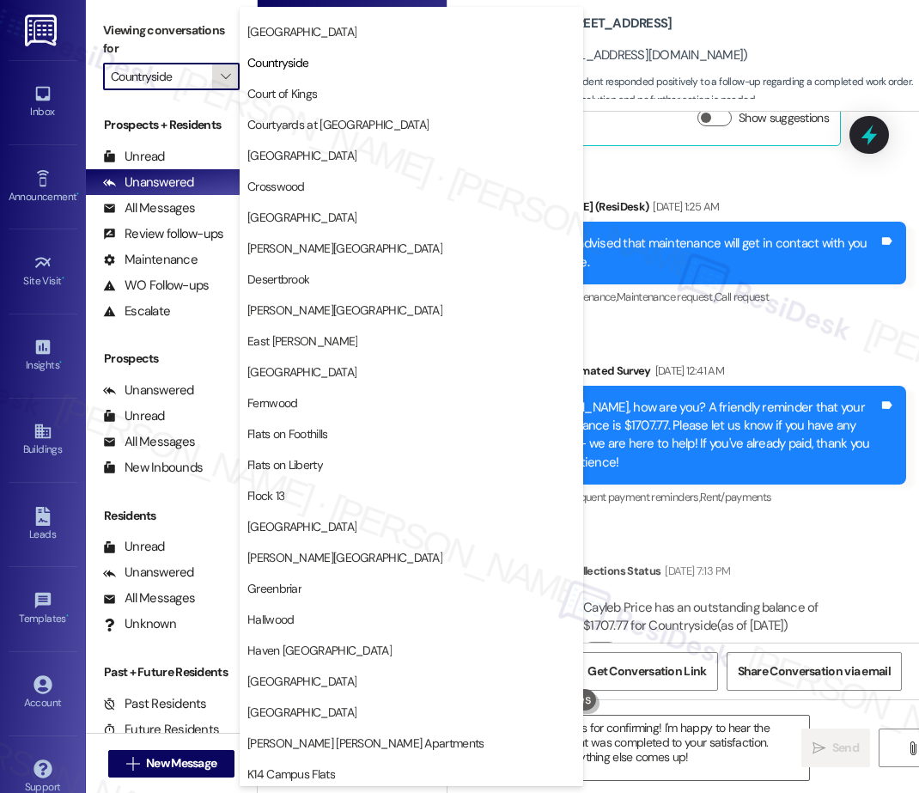
click at [234, 74] on button "" at bounding box center [225, 76] width 27 height 27
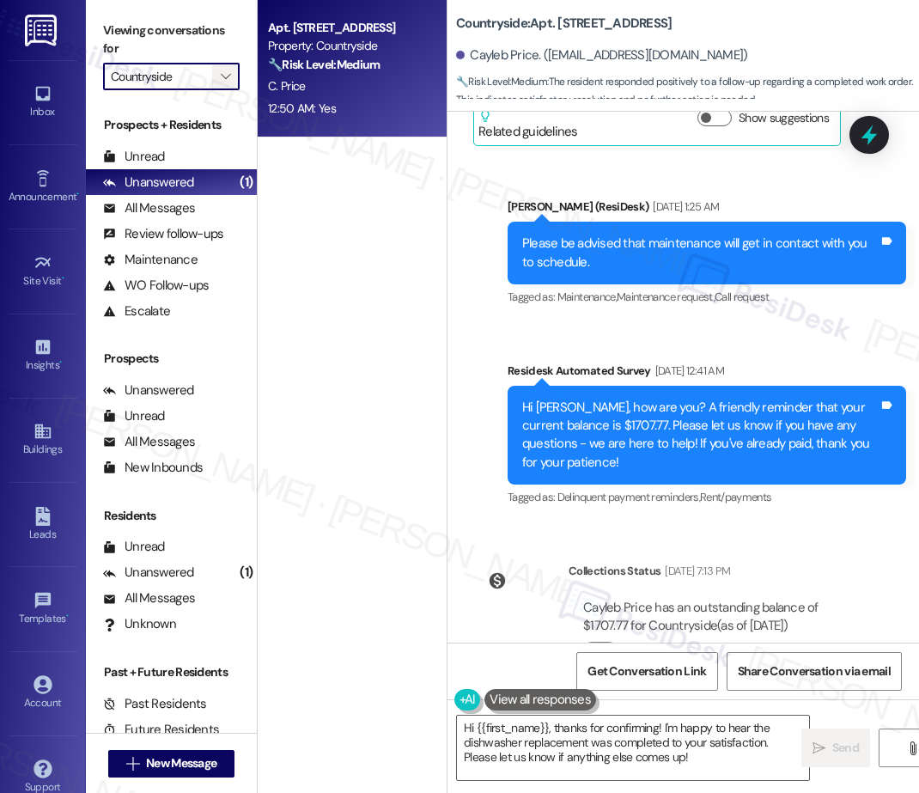
click at [230, 75] on icon "" at bounding box center [225, 77] width 9 height 14
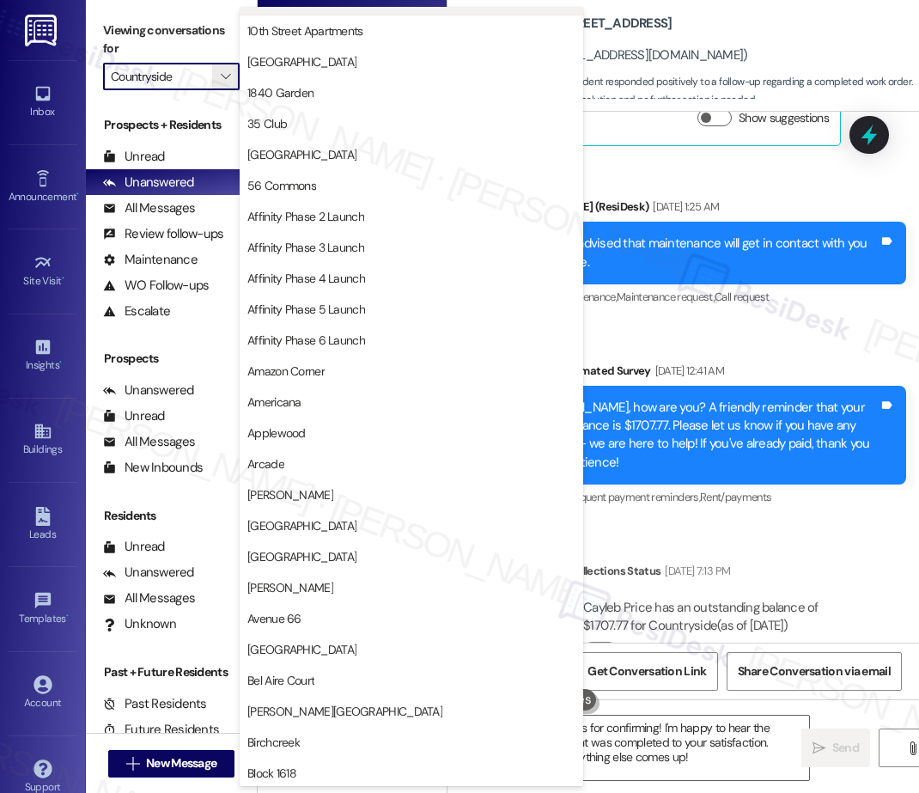
scroll to position [0, 0]
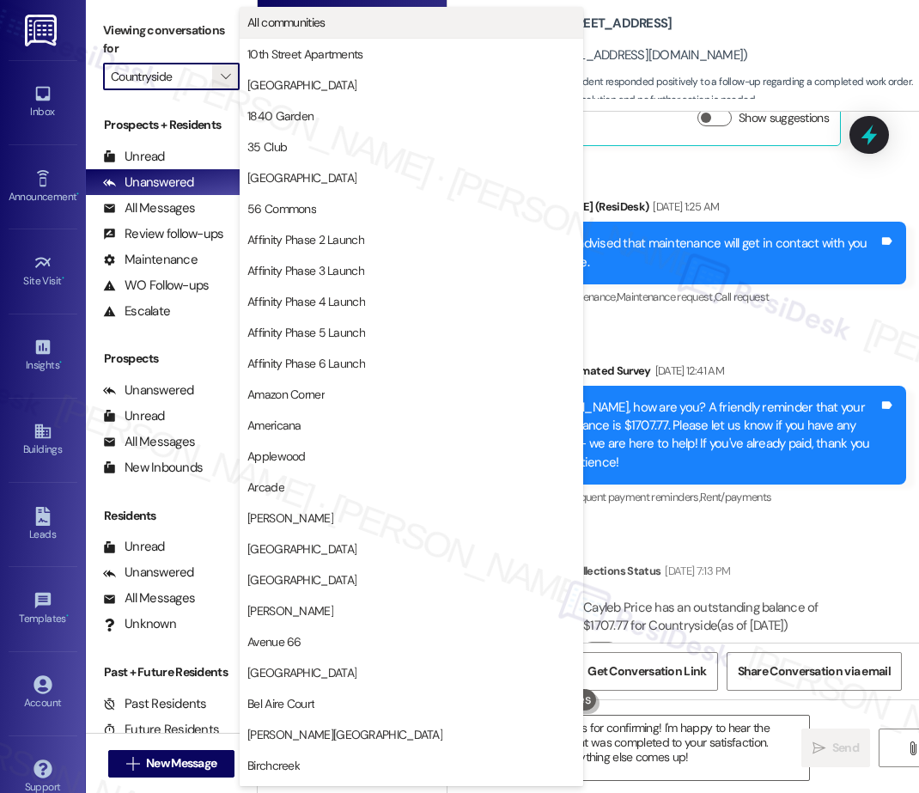
click at [308, 27] on span "All communities" at bounding box center [286, 22] width 78 height 17
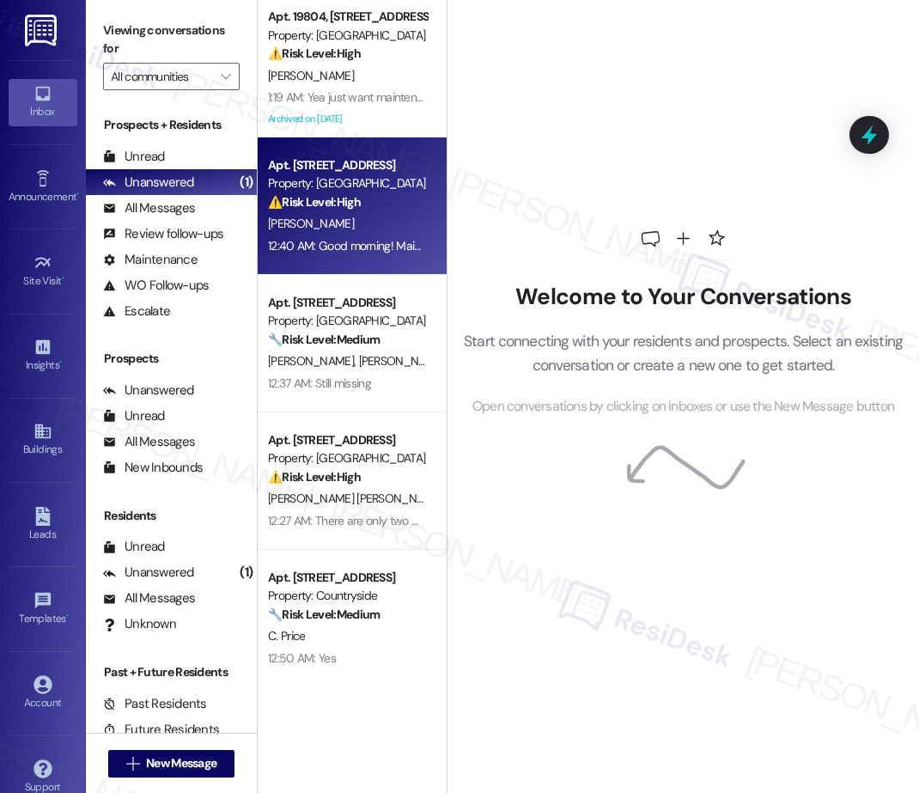
click at [363, 233] on div "[PERSON_NAME]" at bounding box center [347, 223] width 162 height 21
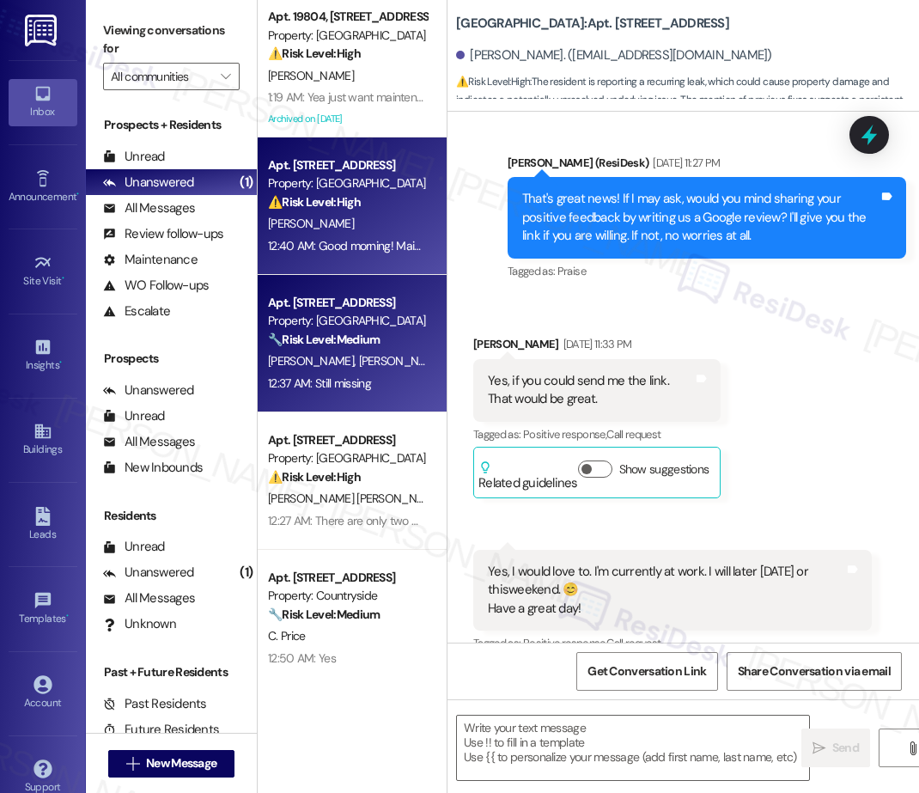
click at [371, 378] on div "12:37 AM: Still missing 12:37 AM: Still missing" at bounding box center [319, 382] width 103 height 15
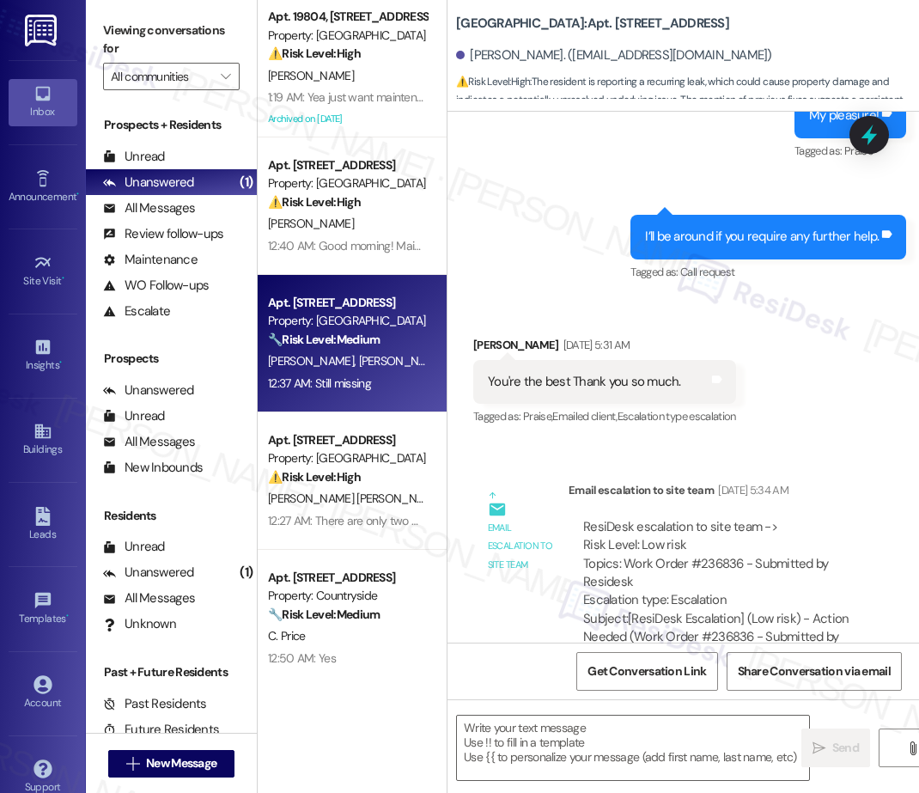
scroll to position [5679, 0]
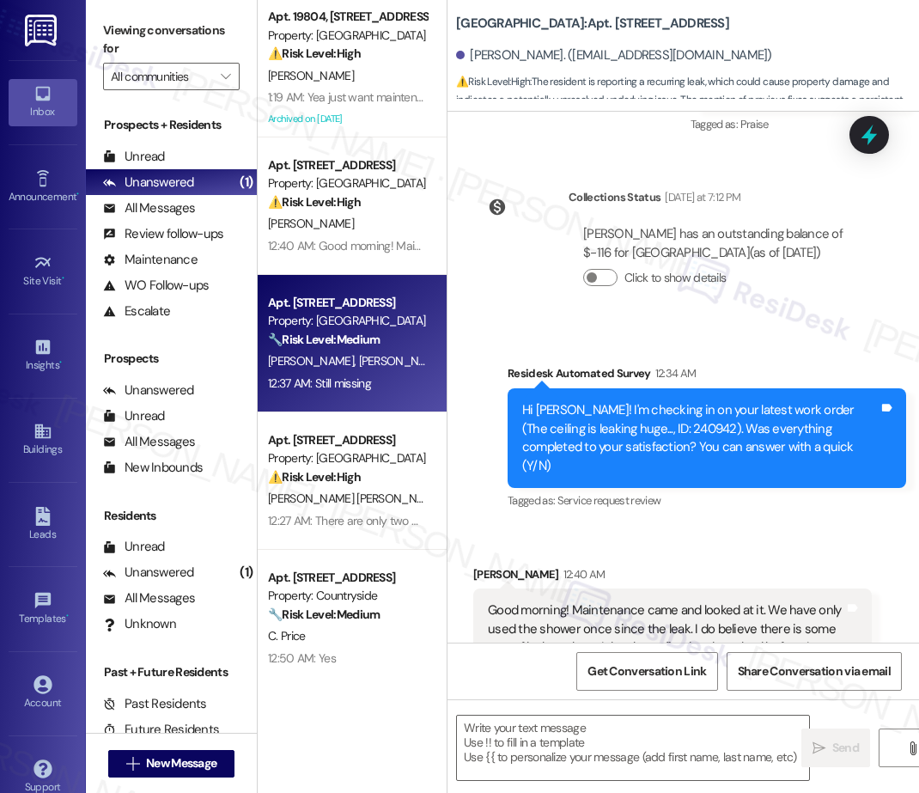
type textarea "Fetching suggested responses. Please feel free to read through the conversation…"
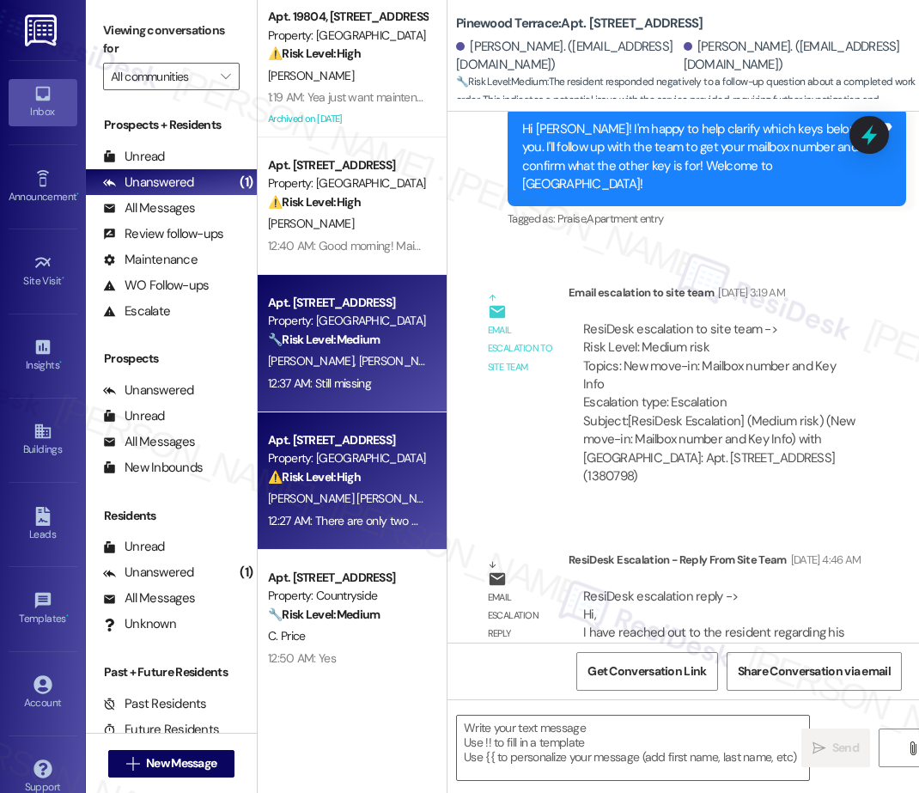
type textarea "Fetching suggested responses. Please feel free to read through the conversation…"
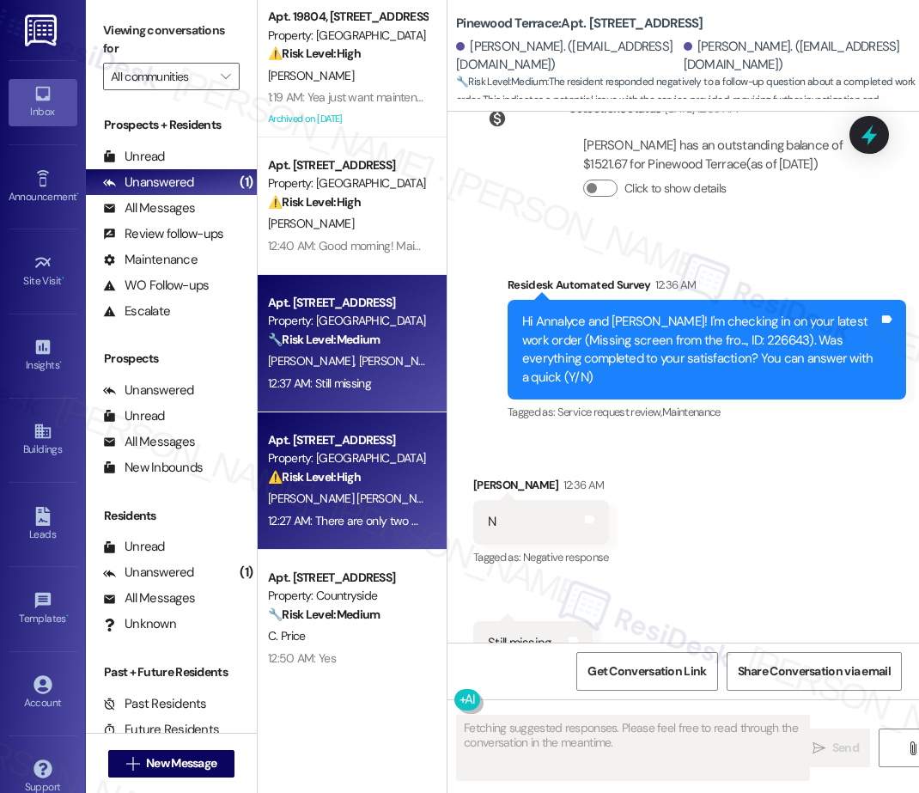
click at [393, 477] on div "⚠️ Risk Level: High The resident is asking about eviction timelines, indicating…" at bounding box center [347, 477] width 159 height 18
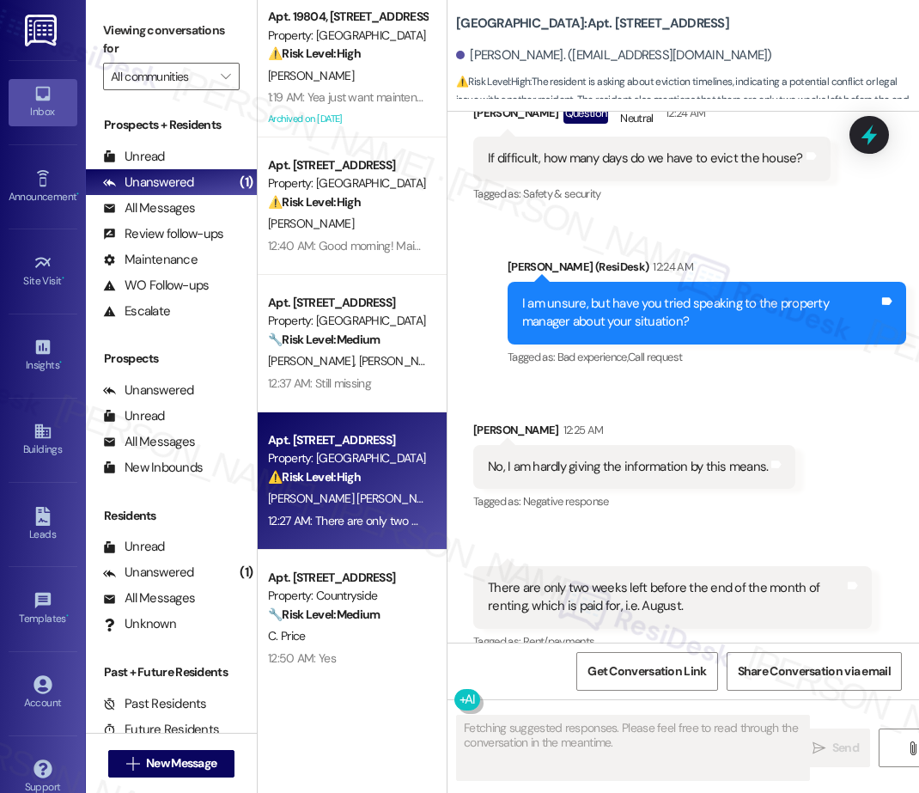
scroll to position [6361, 0]
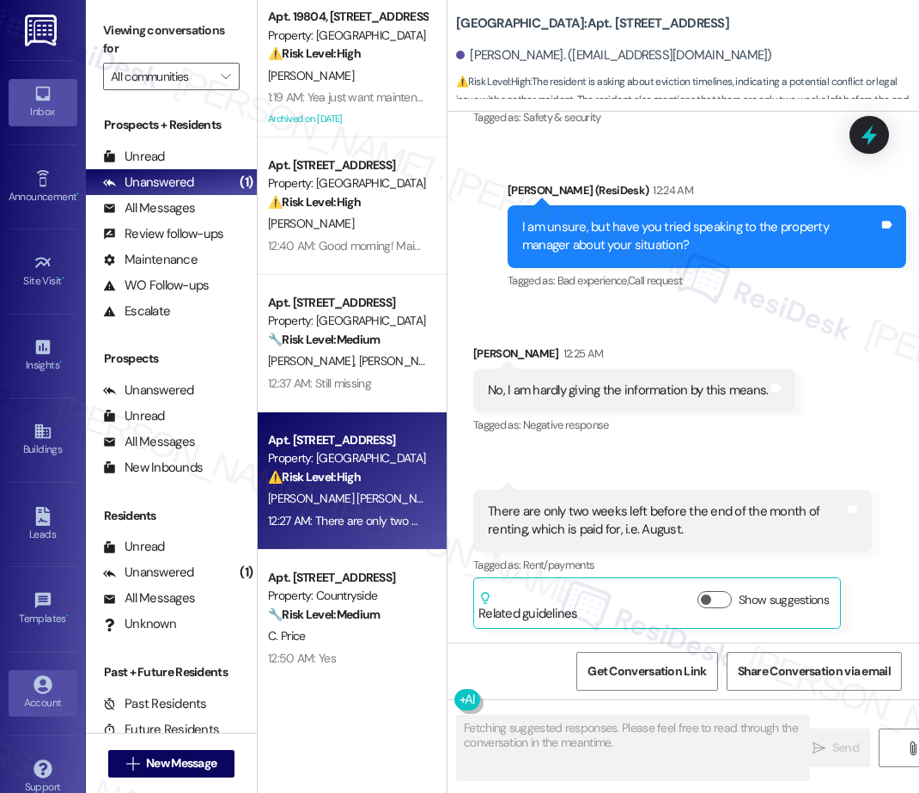
click at [38, 686] on icon at bounding box center [43, 684] width 18 height 18
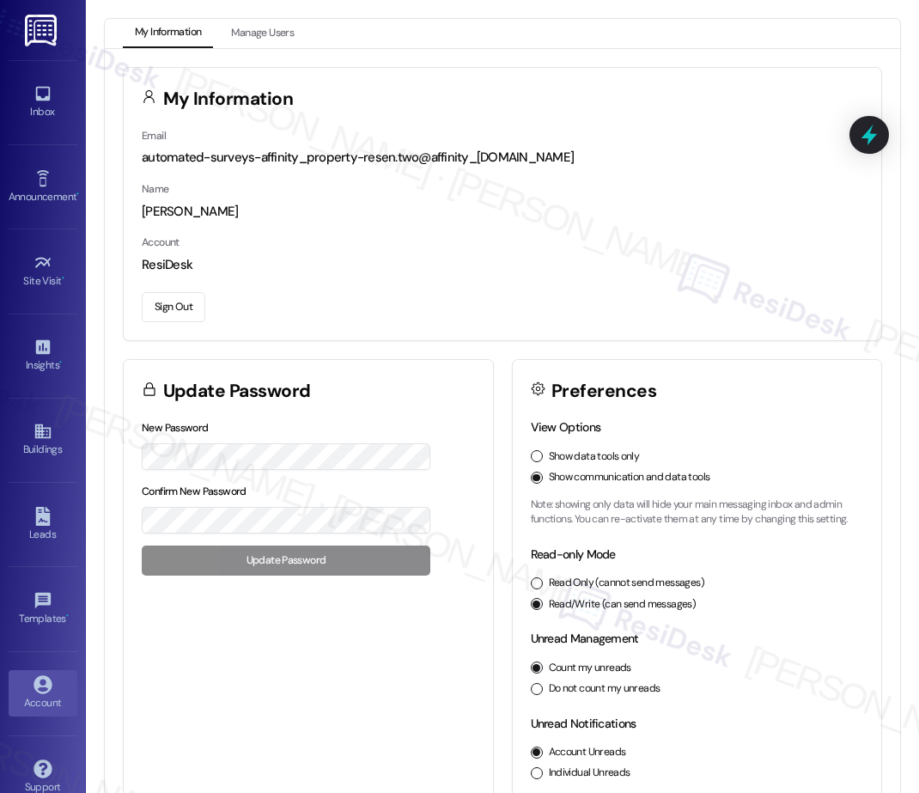
click at [166, 308] on button "Sign Out" at bounding box center [174, 307] width 64 height 30
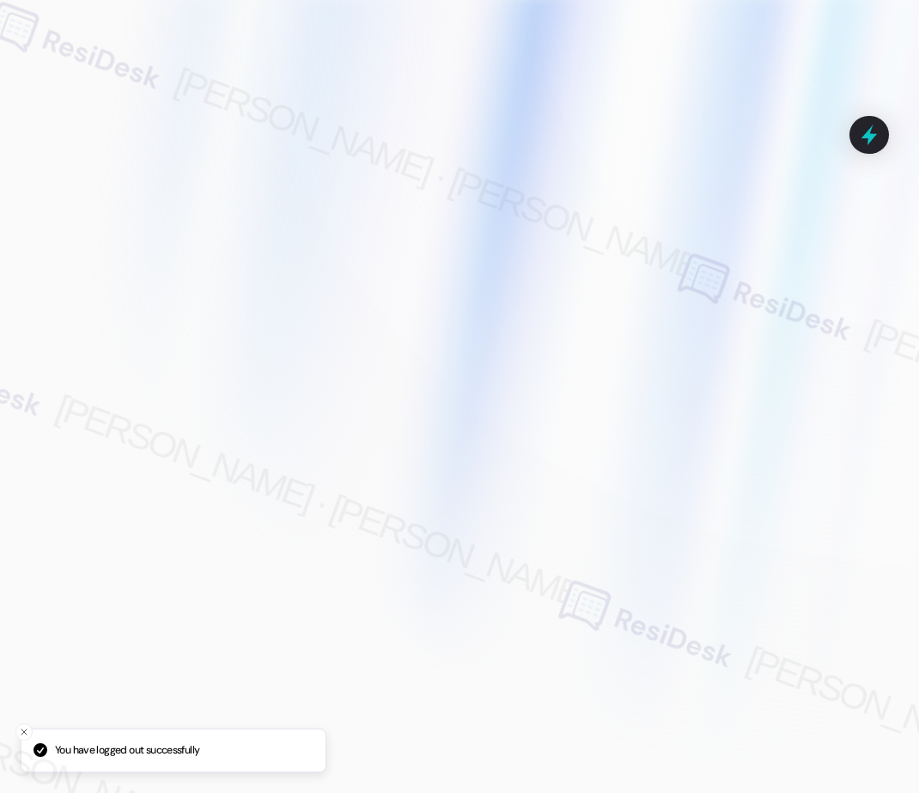
type input "[EMAIL_ADDRESS][PERSON_NAME][PERSON_NAME][PERSON_NAME][DOMAIN_NAME]"
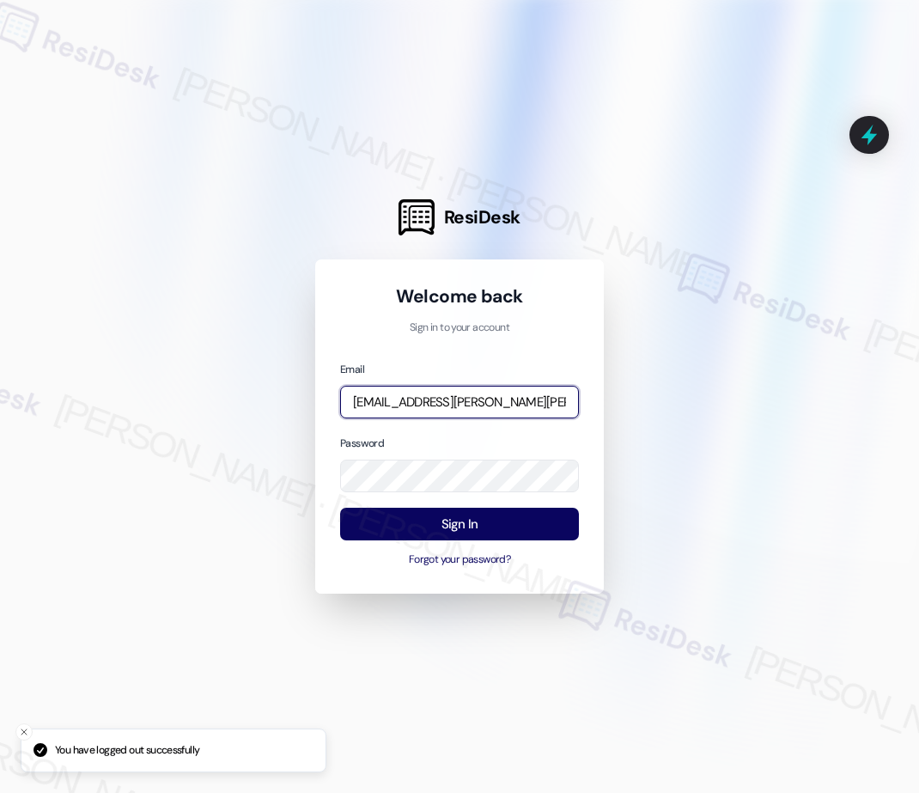
click at [454, 408] on input "[EMAIL_ADDRESS][PERSON_NAME][PERSON_NAME][PERSON_NAME][DOMAIN_NAME]" at bounding box center [459, 403] width 239 height 34
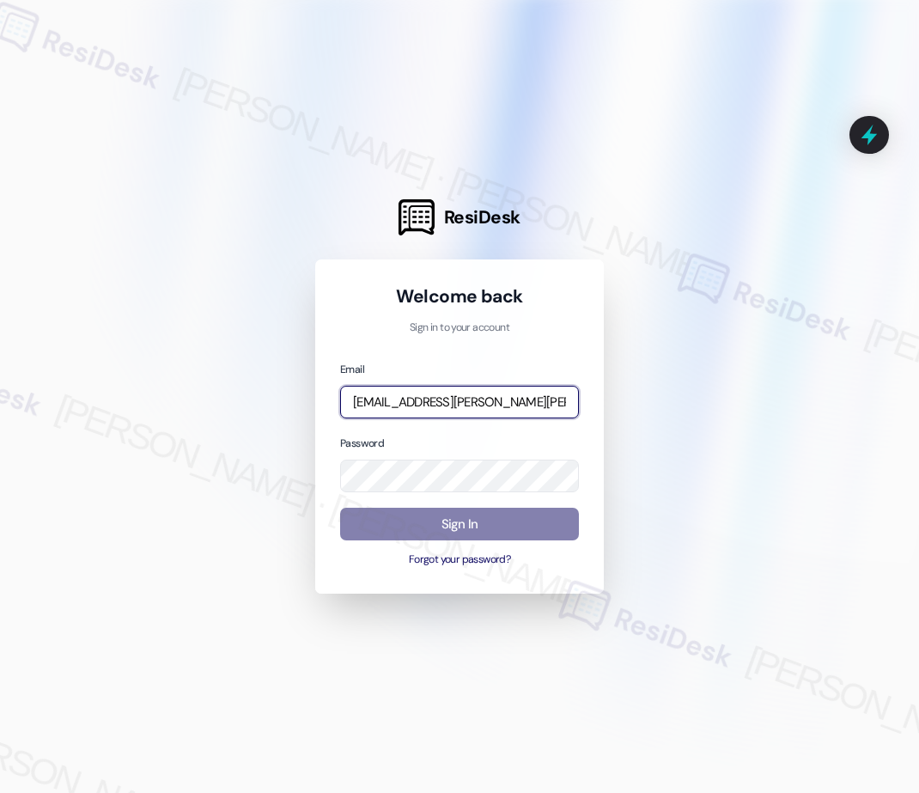
type input "[EMAIL_ADDRESS][PERSON_NAME][PERSON_NAME][DOMAIN_NAME]"
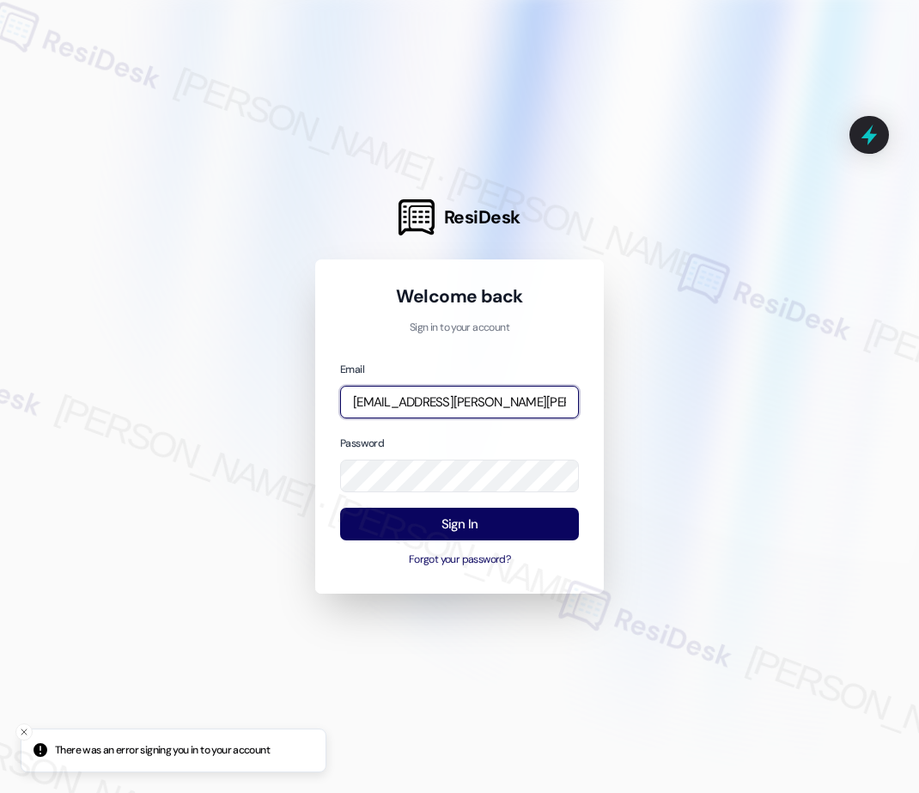
click at [513, 400] on input "[EMAIL_ADDRESS][PERSON_NAME][PERSON_NAME][DOMAIN_NAME]" at bounding box center [459, 403] width 239 height 34
click at [0, 792] on com-1password-button at bounding box center [0, 793] width 0 height 0
